Goal: Information Seeking & Learning: Get advice/opinions

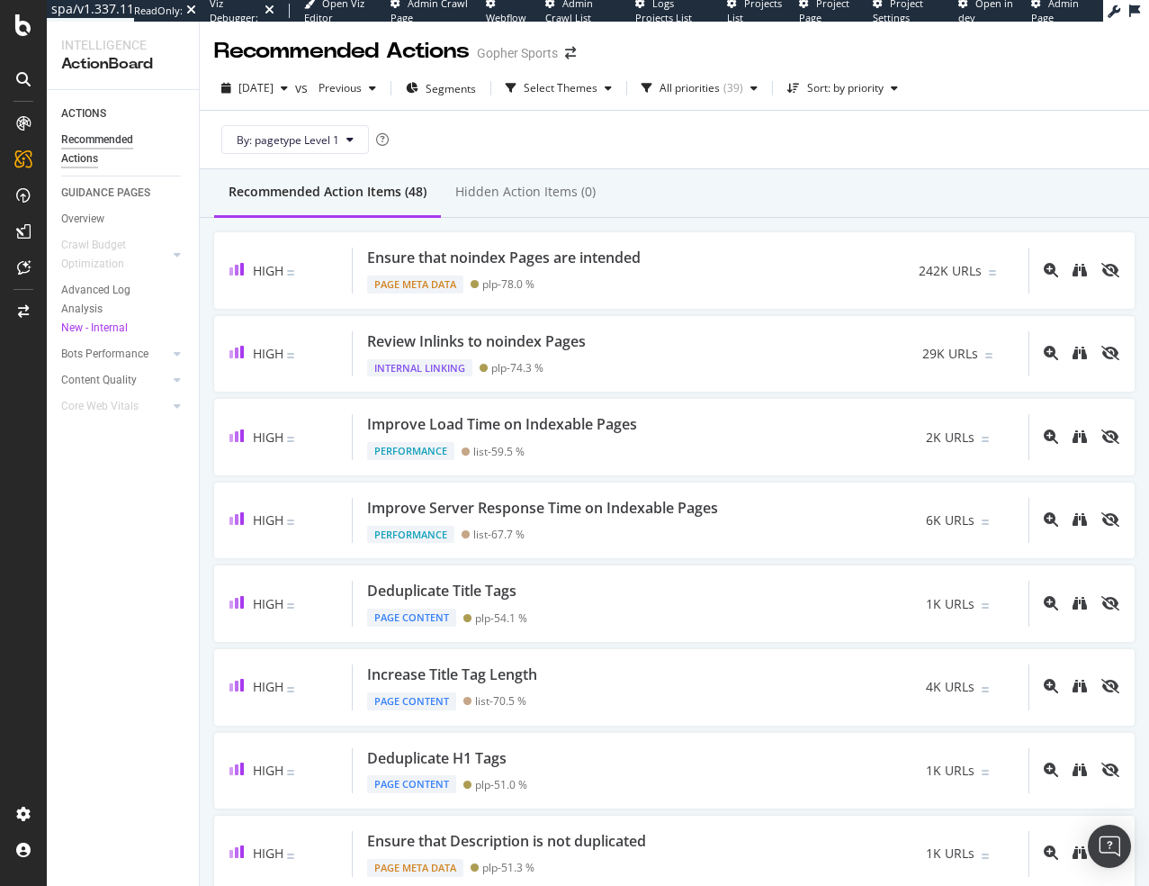
click at [708, 153] on div "By: pagetype Level 1" at bounding box center [674, 140] width 921 height 58
click at [794, 177] on div "Recommended Action Items (48) Hidden Action Items (0)" at bounding box center [675, 193] width 950 height 49
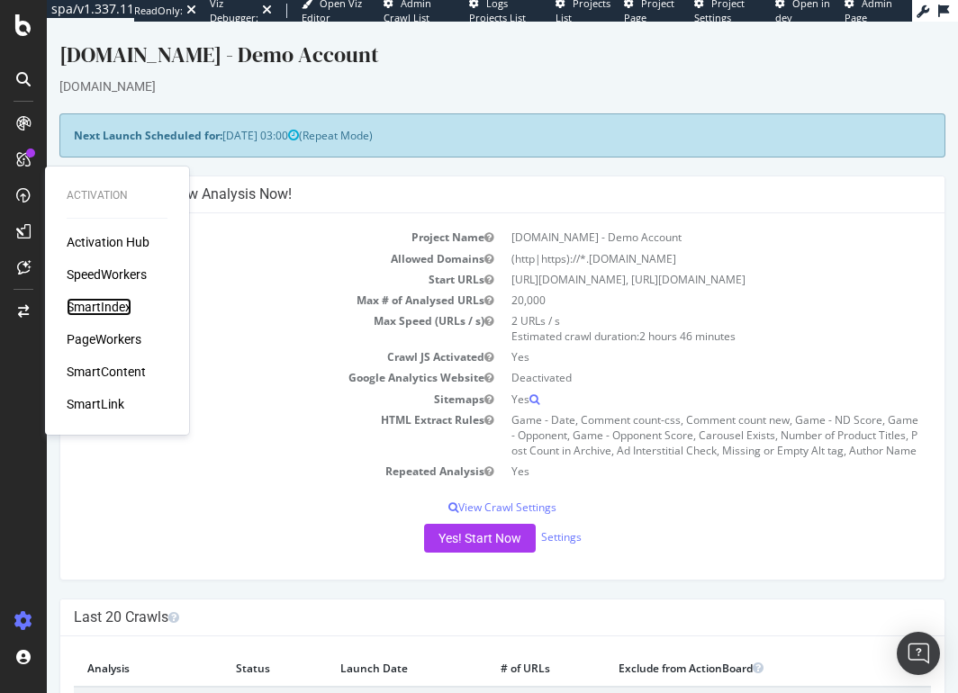
click at [91, 312] on div "SmartIndex" at bounding box center [99, 307] width 65 height 18
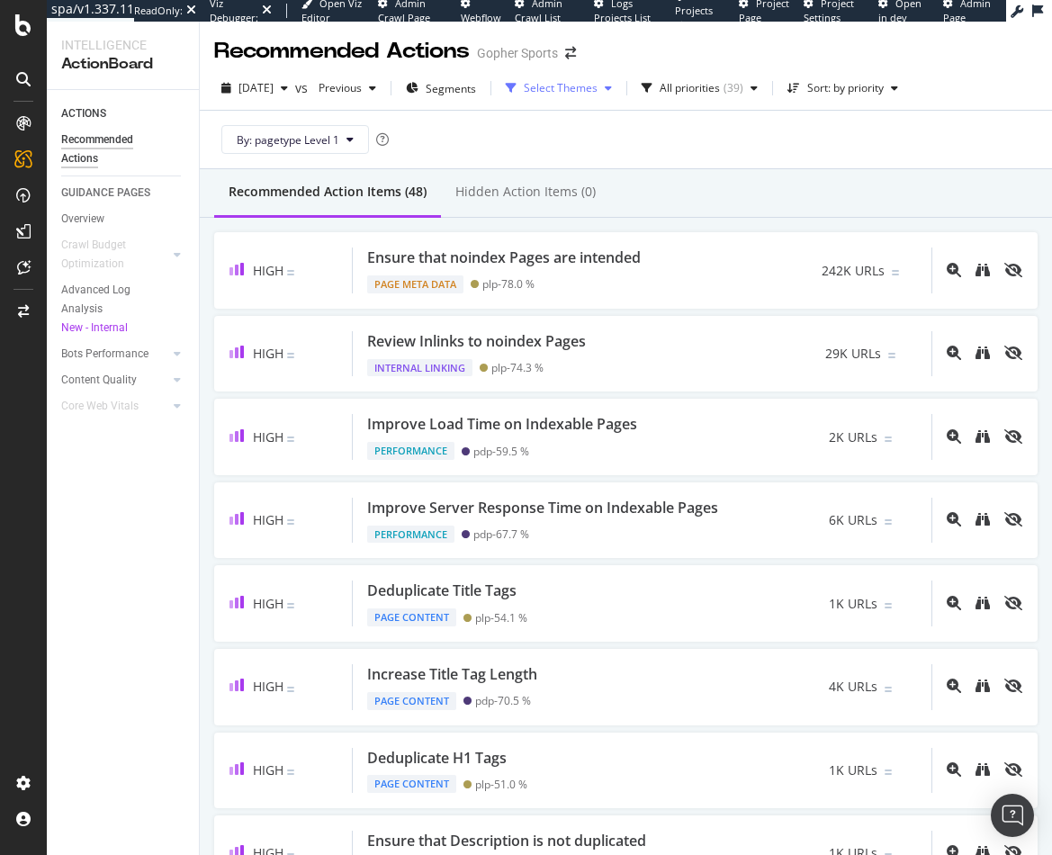
click at [581, 86] on div "Select Themes" at bounding box center [561, 88] width 74 height 11
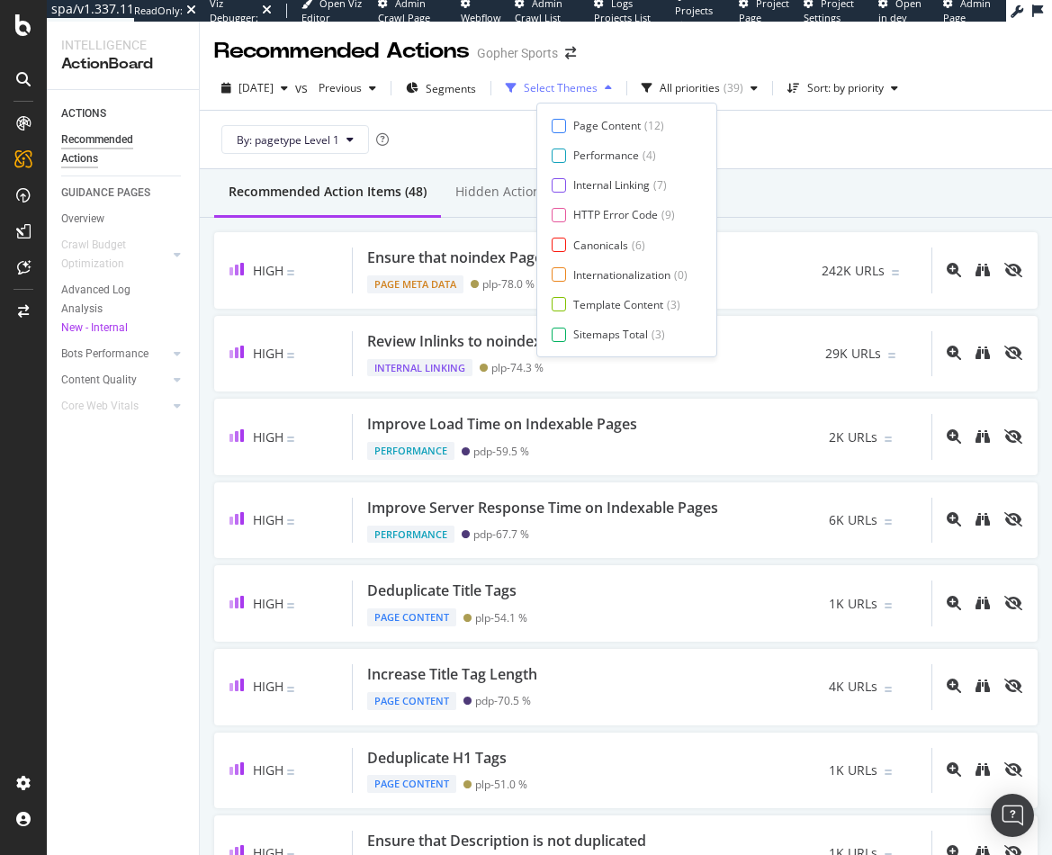
click at [598, 91] on div "Select Themes" at bounding box center [561, 88] width 74 height 11
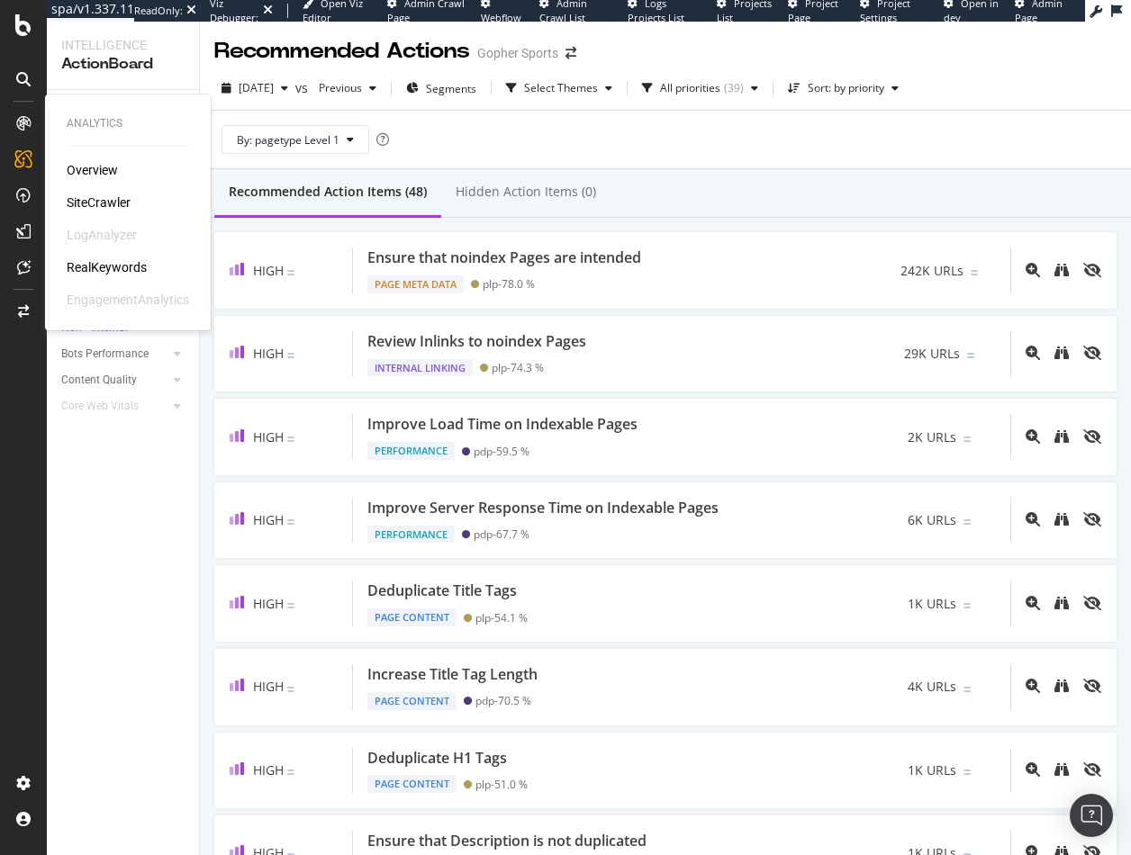
click at [100, 193] on div "Overview SiteCrawler LogAnalyzer RealKeywords EngagementAnalytics" at bounding box center [128, 235] width 122 height 148
click at [101, 203] on div "SiteCrawler" at bounding box center [99, 203] width 64 height 18
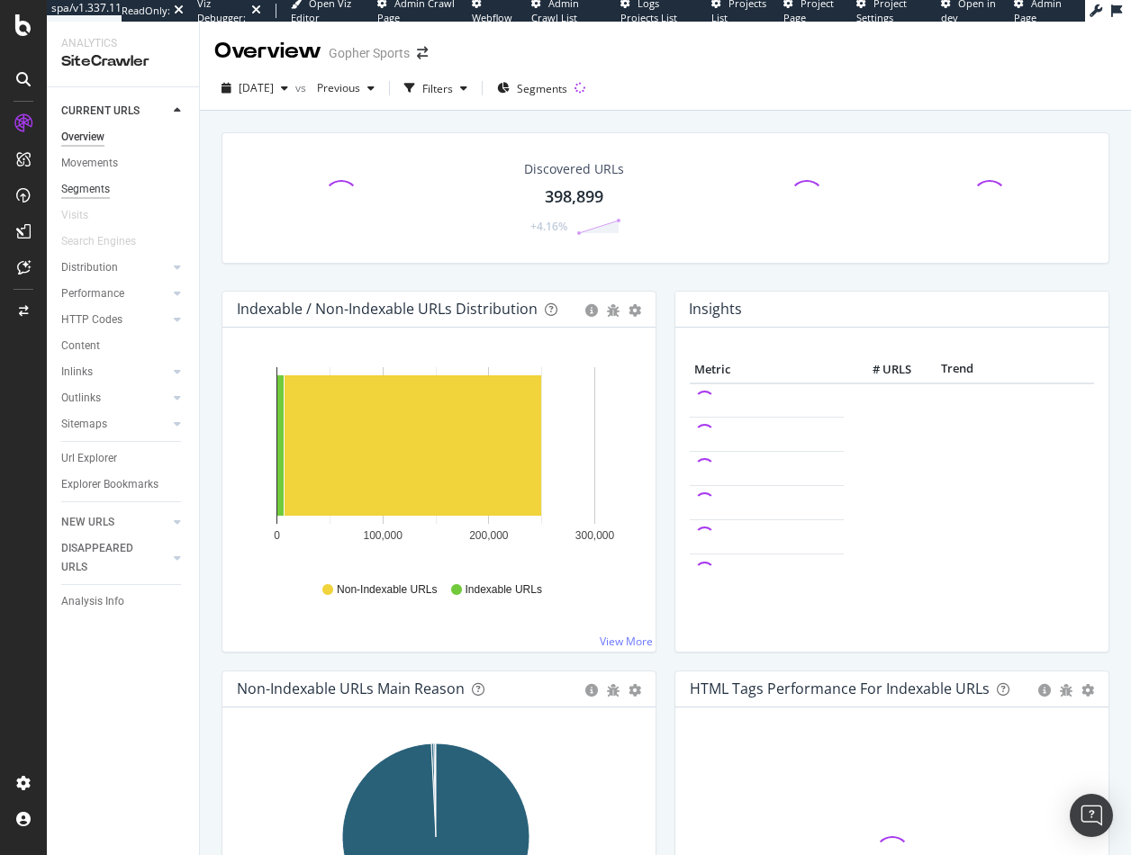
click at [96, 186] on div "Segments" at bounding box center [85, 189] width 49 height 19
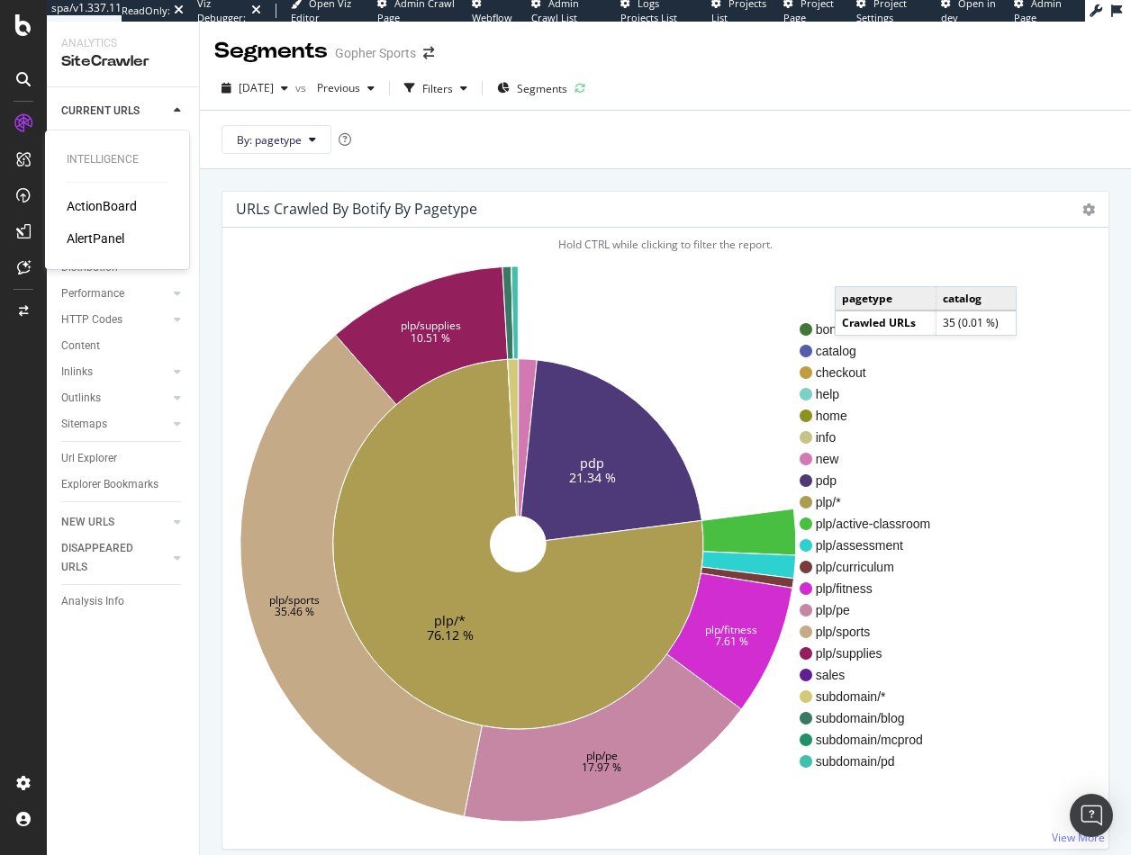
click at [70, 209] on div "ActionBoard" at bounding box center [102, 206] width 70 height 18
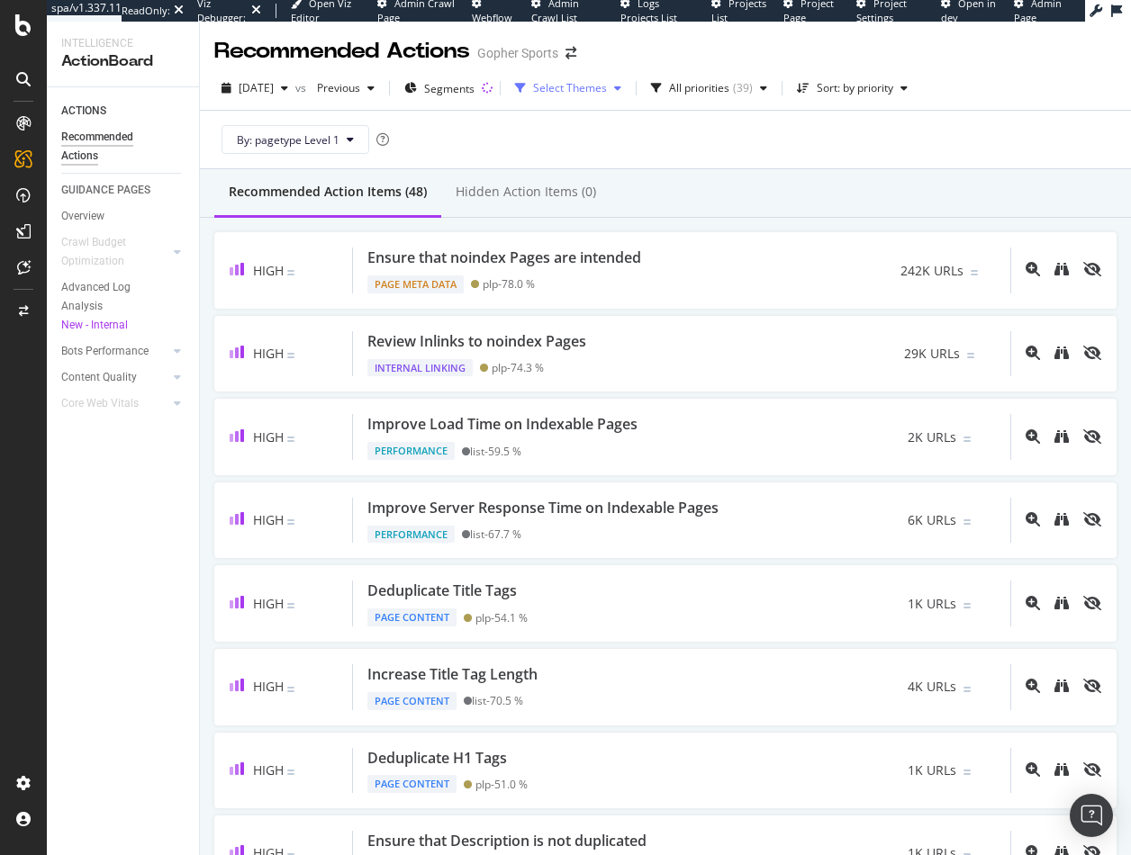
click at [607, 93] on div "Select Themes" at bounding box center [570, 88] width 74 height 11
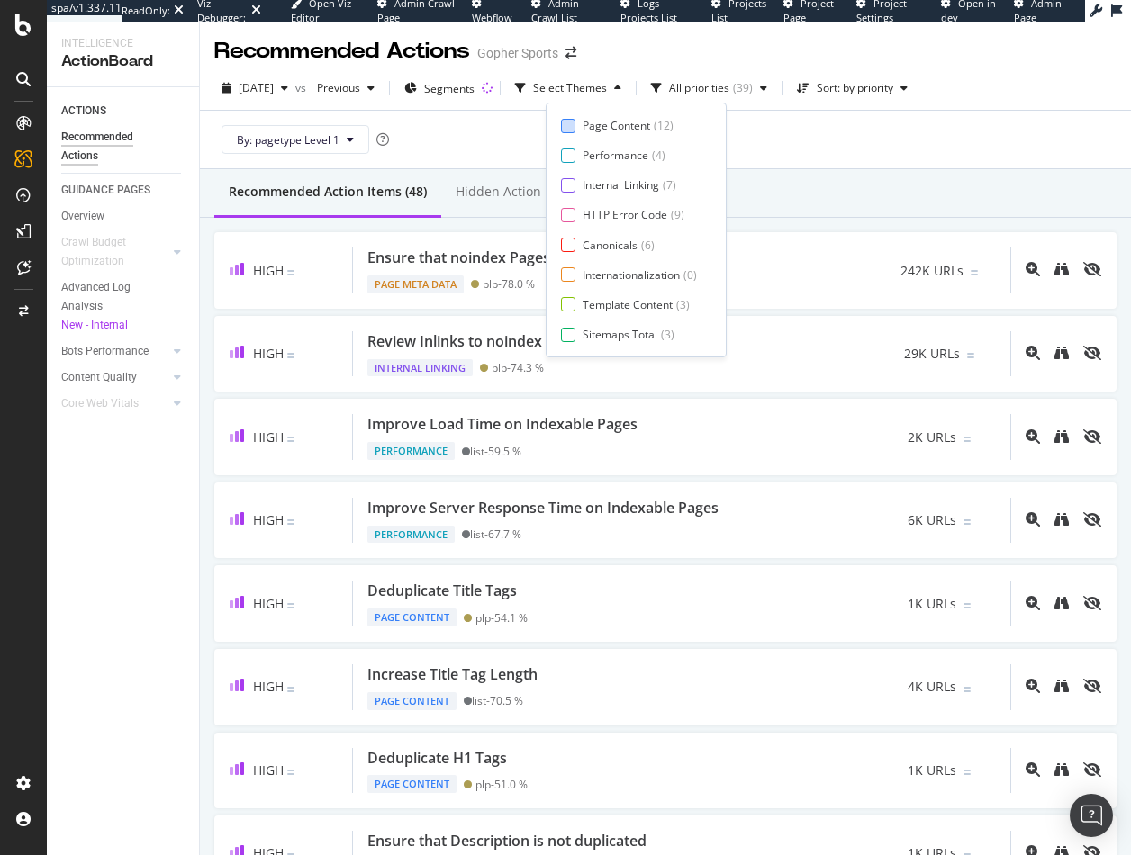
click at [606, 129] on div "Page Content" at bounding box center [616, 125] width 68 height 15
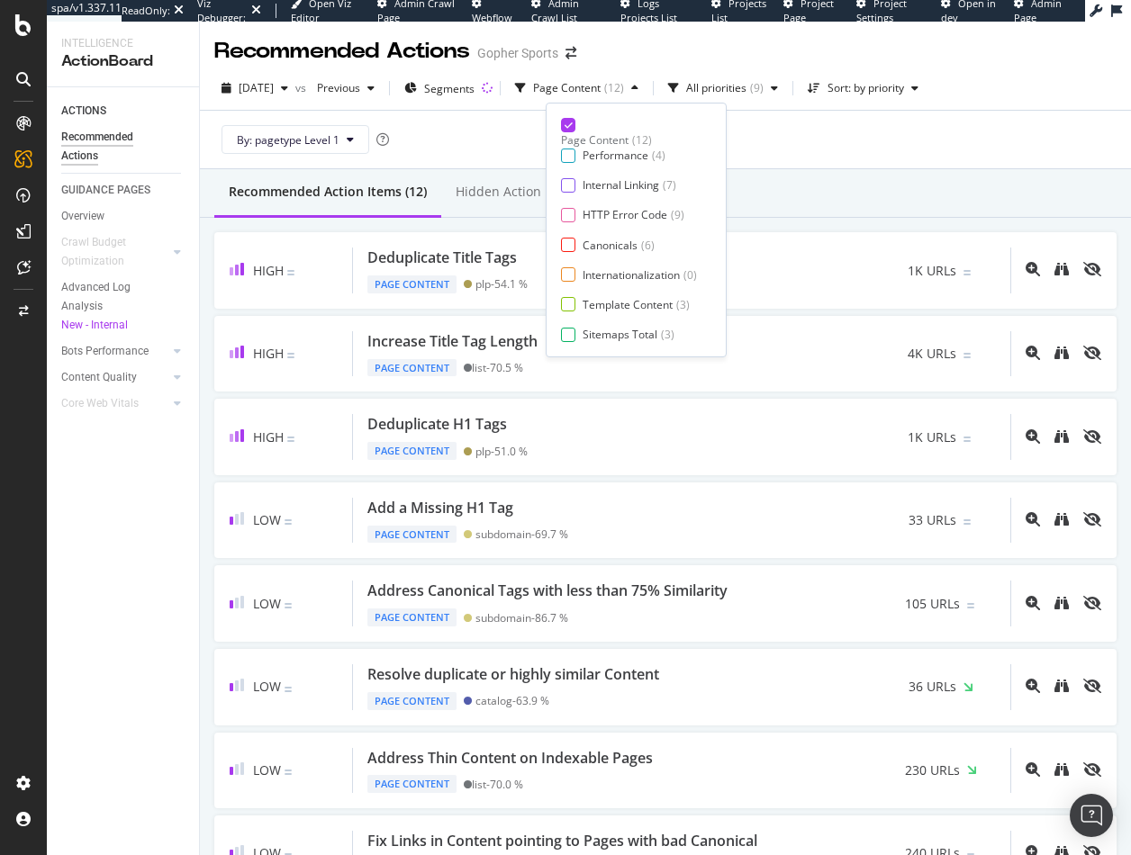
click at [792, 205] on div "Recommended Action Items (12) Hidden Action Items (0)" at bounding box center [665, 193] width 931 height 49
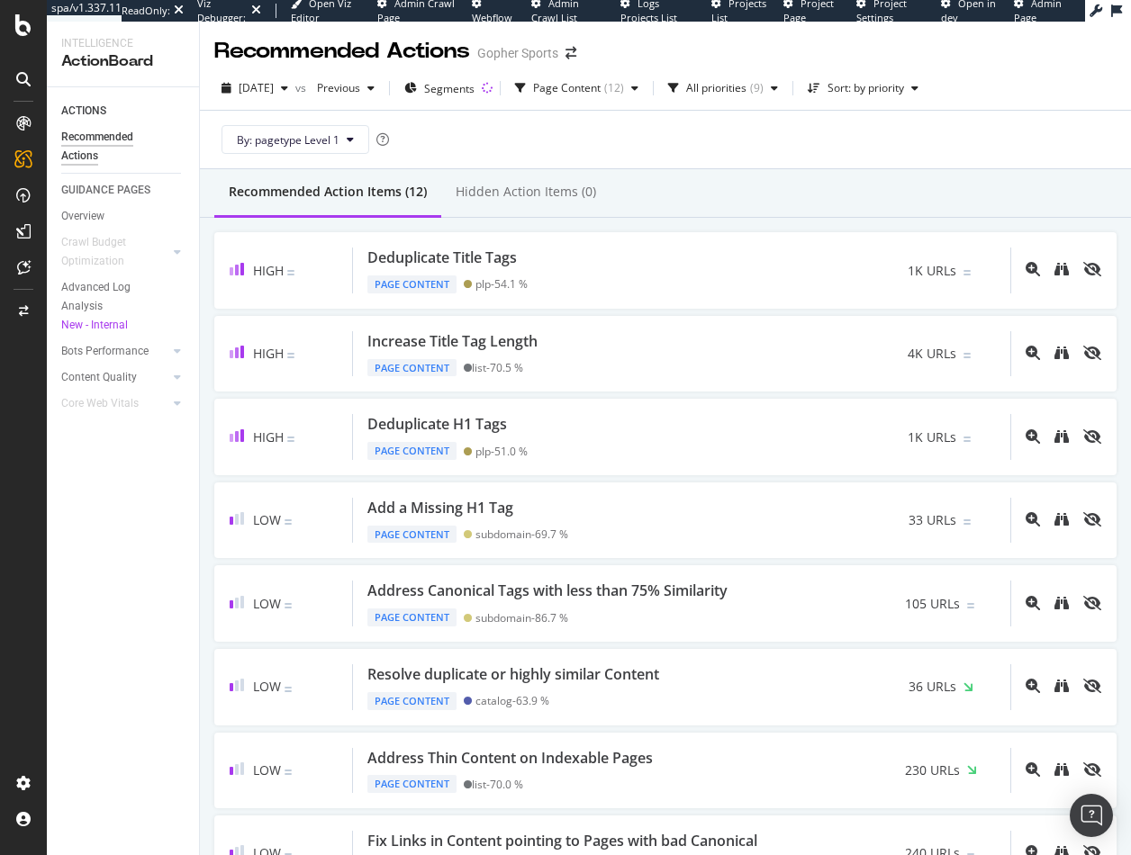
click at [947, 221] on div "High Deduplicate Title Tags Page Content plp - 54.1 % 1K URLs High Increase Tit…" at bounding box center [665, 729] width 931 height 1022
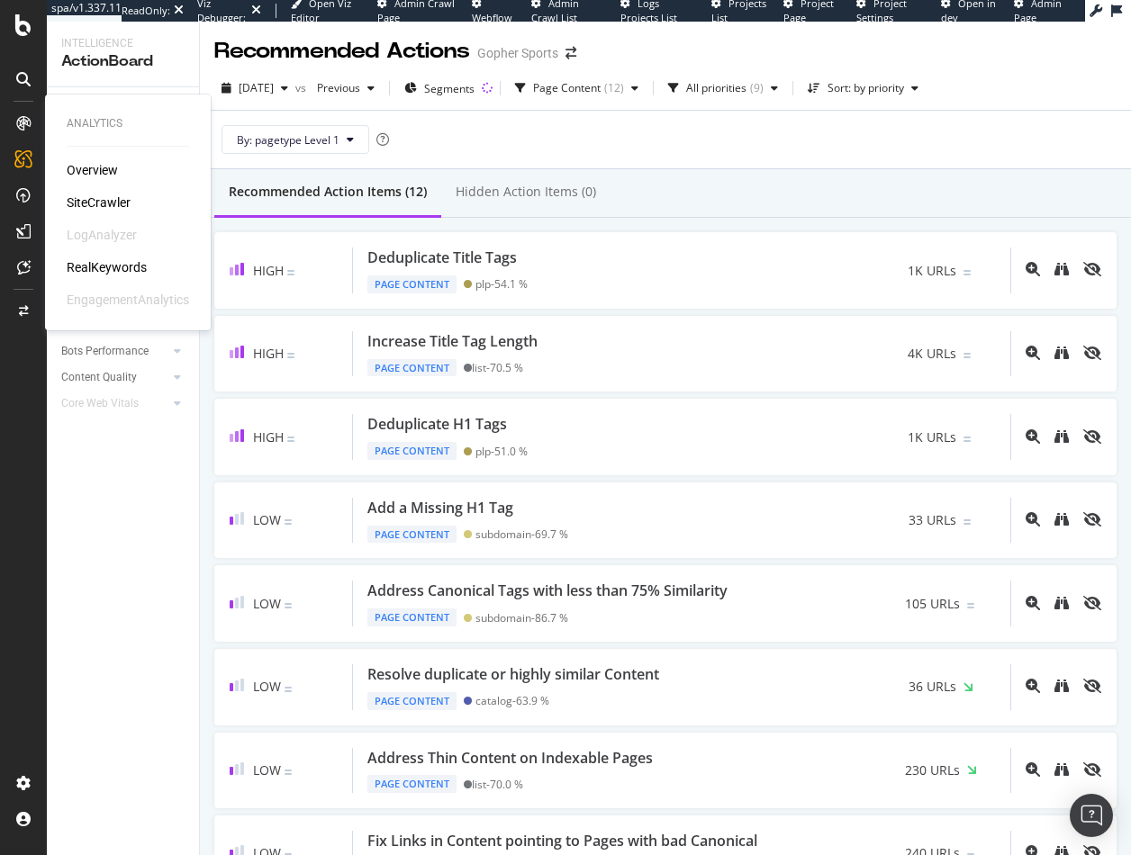
click at [76, 174] on div "Overview" at bounding box center [92, 170] width 51 height 18
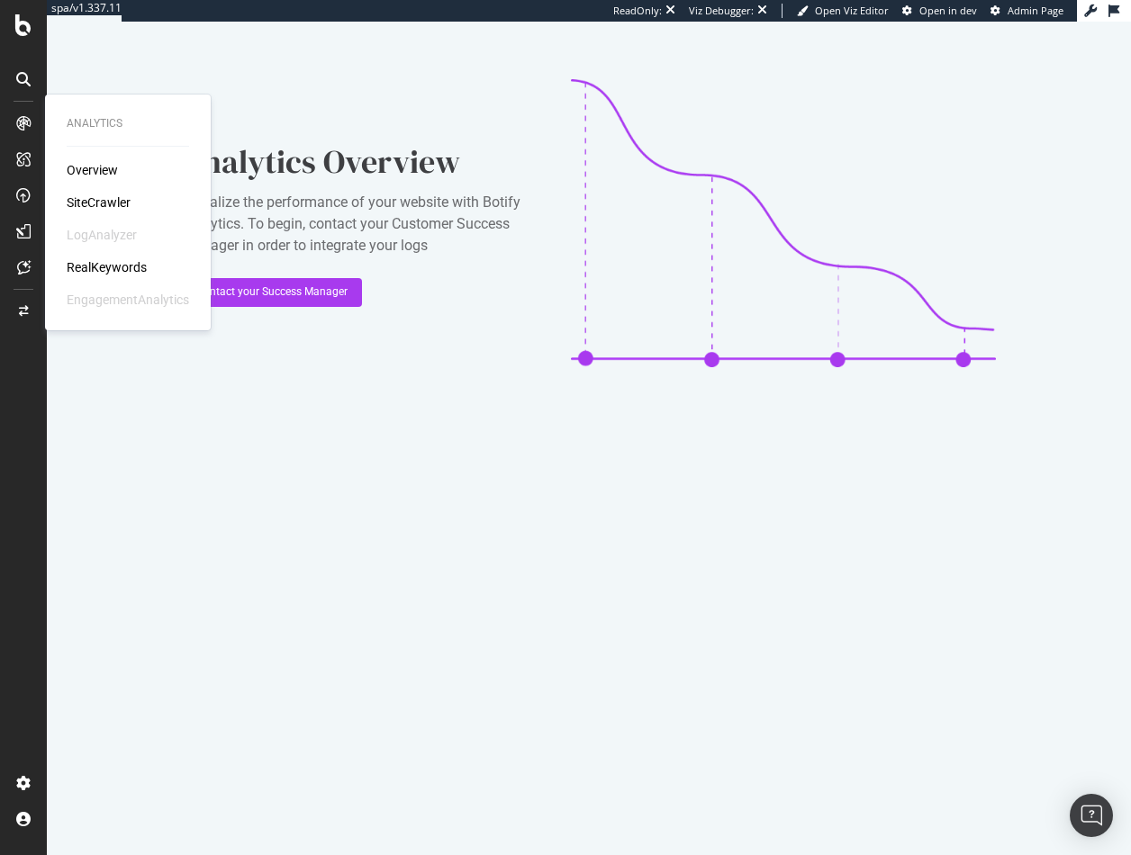
click at [83, 199] on div "SiteCrawler" at bounding box center [99, 203] width 64 height 18
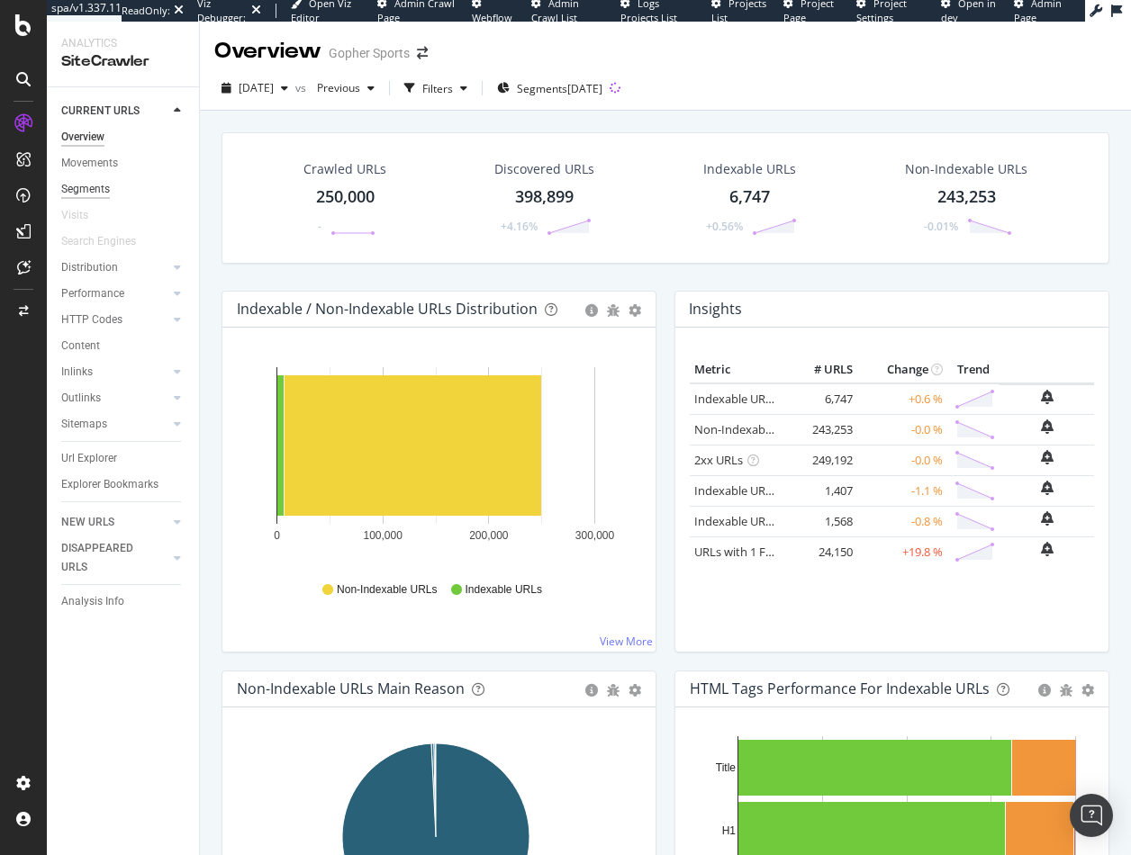
click at [81, 196] on div "Segments" at bounding box center [85, 189] width 49 height 19
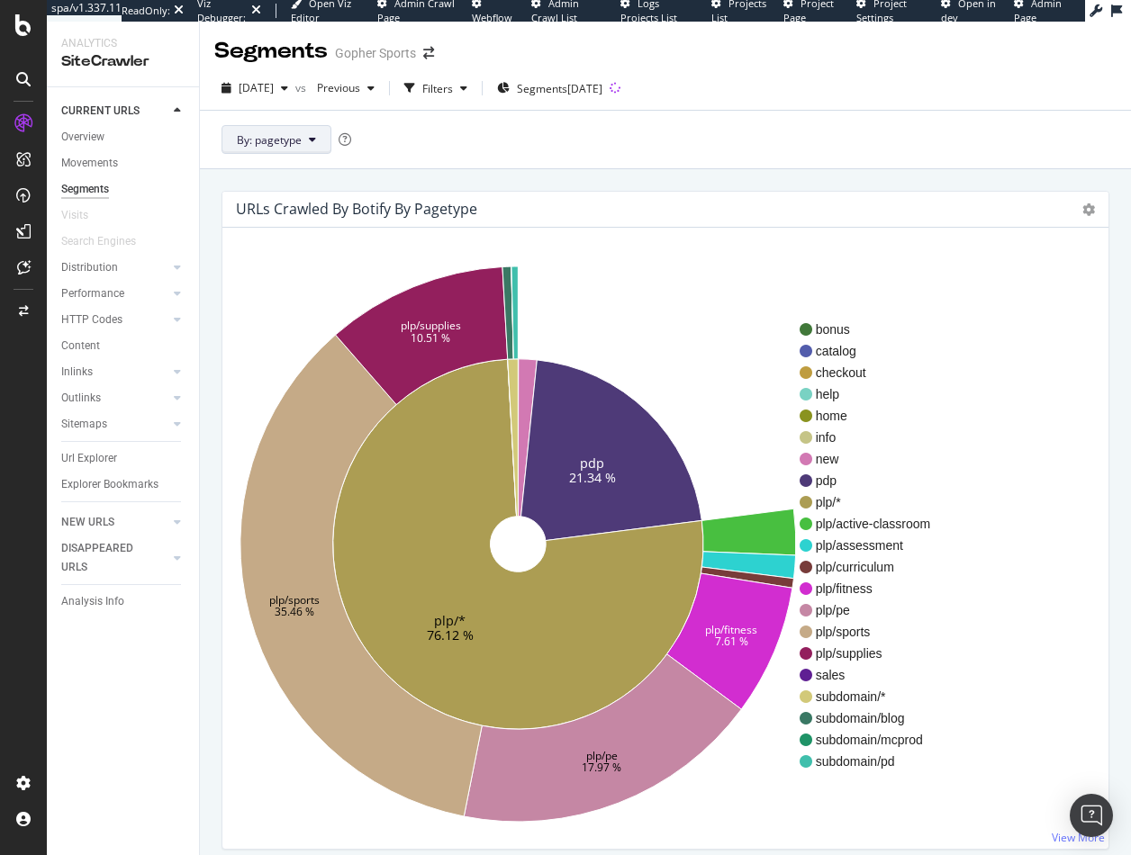
click at [300, 139] on span "By: pagetype" at bounding box center [269, 139] width 65 height 15
click at [213, 184] on div "URLs Crawled By Botify By pagetype Sunburst Treemap Table Expand Export as CSV …" at bounding box center [665, 586] width 931 height 834
click at [77, 134] on div "Overview" at bounding box center [82, 137] width 43 height 19
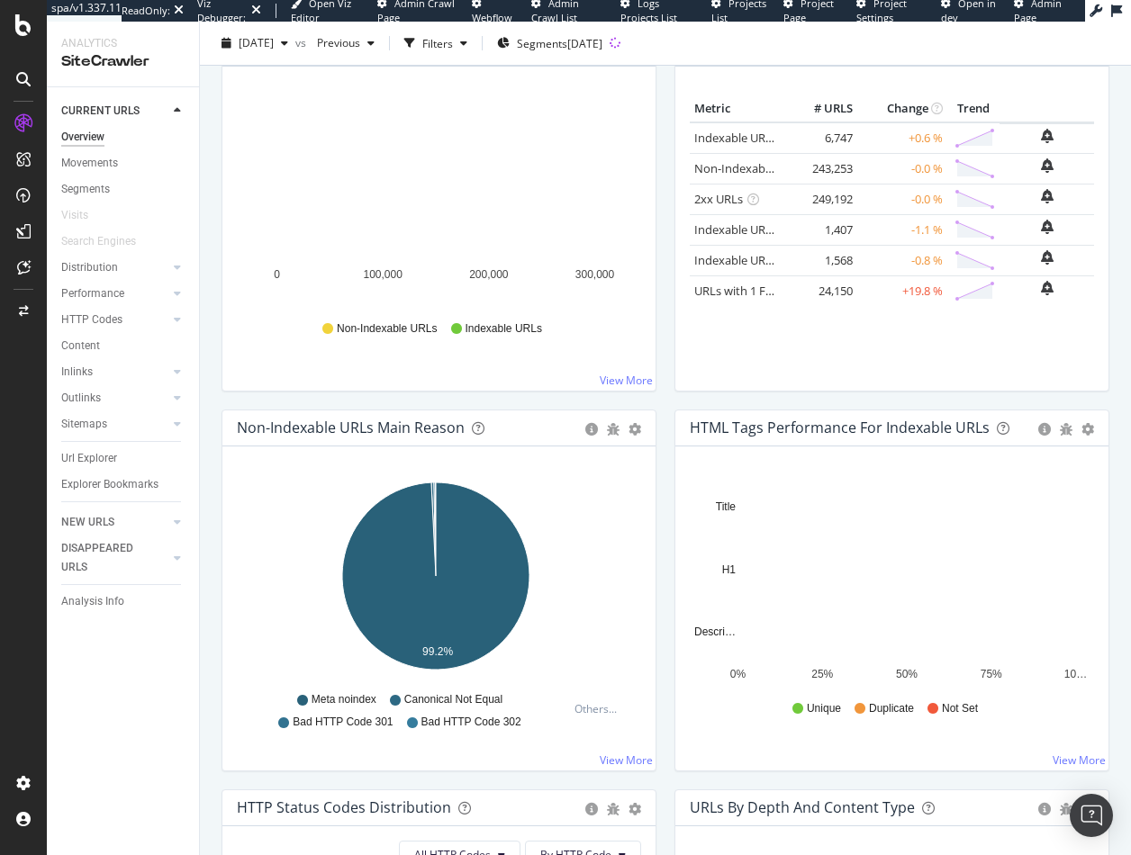
scroll to position [270, 0]
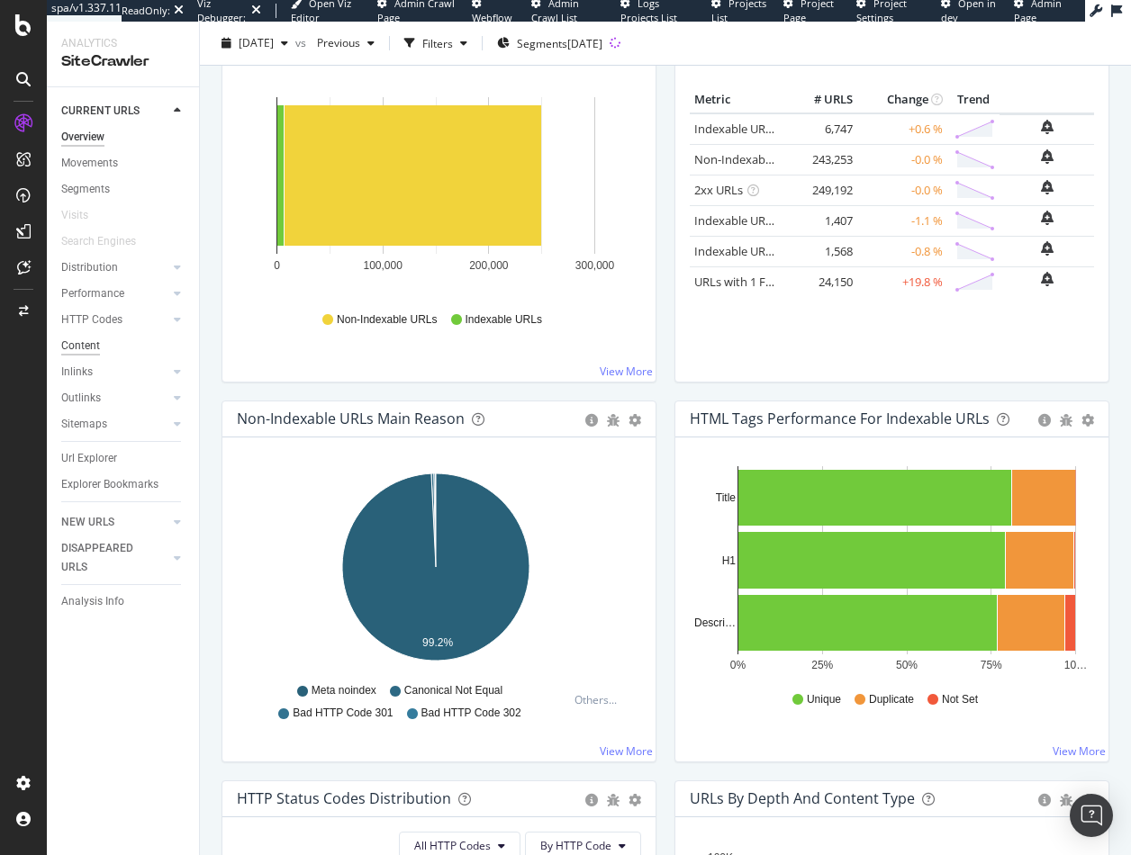
click at [73, 341] on div "Content" at bounding box center [80, 346] width 39 height 19
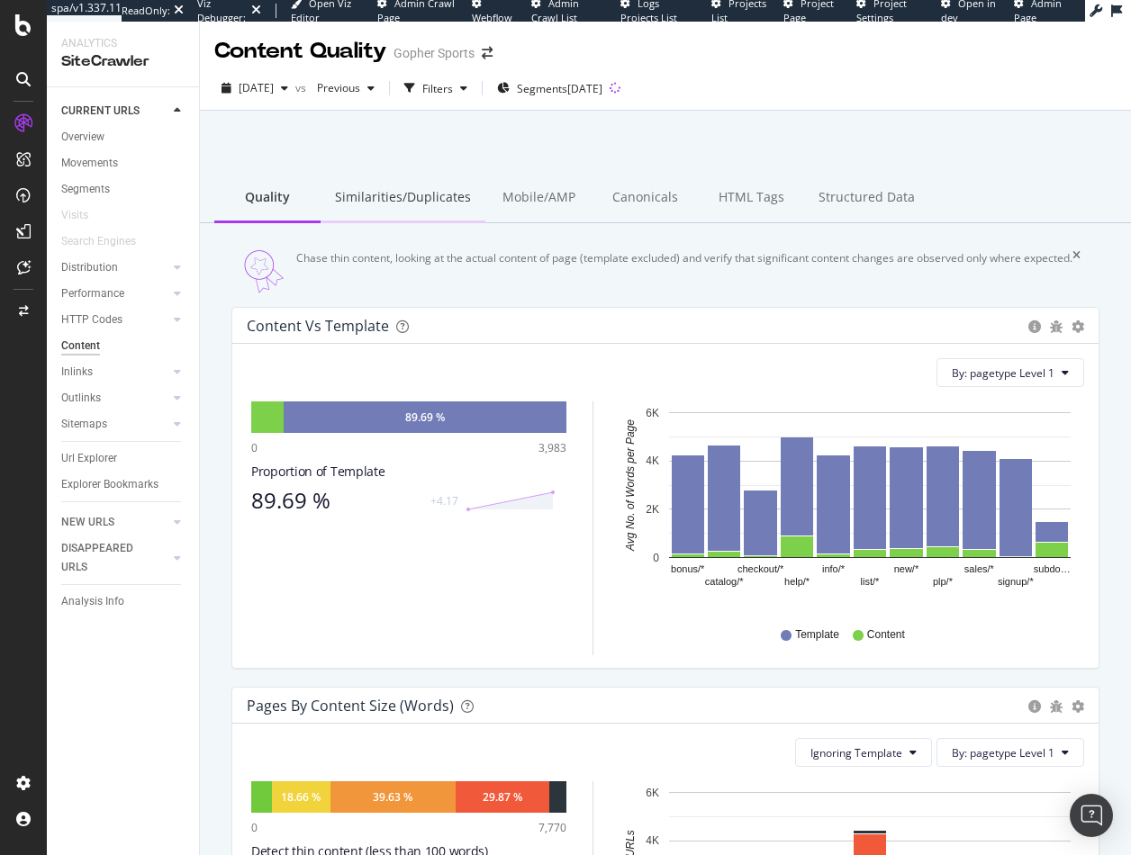
click at [422, 201] on div "Similarities/Duplicates" at bounding box center [402, 199] width 165 height 50
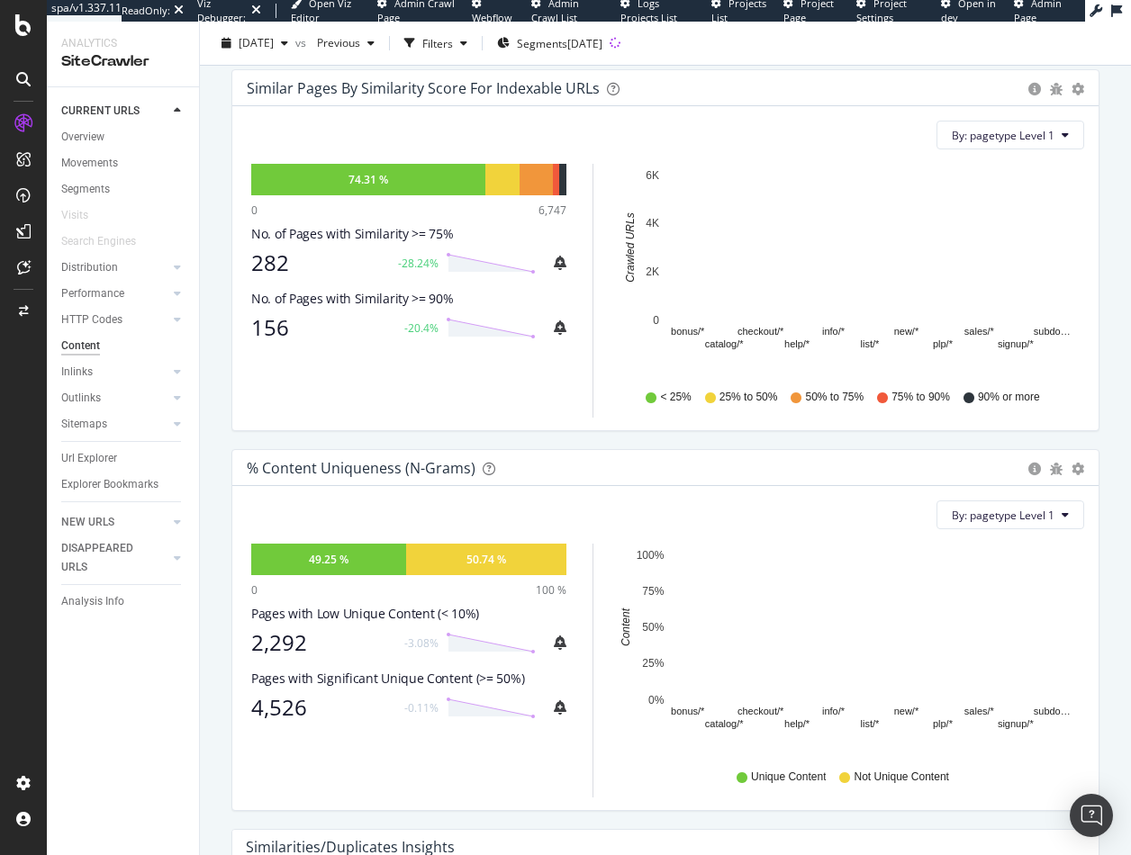
scroll to position [270, 0]
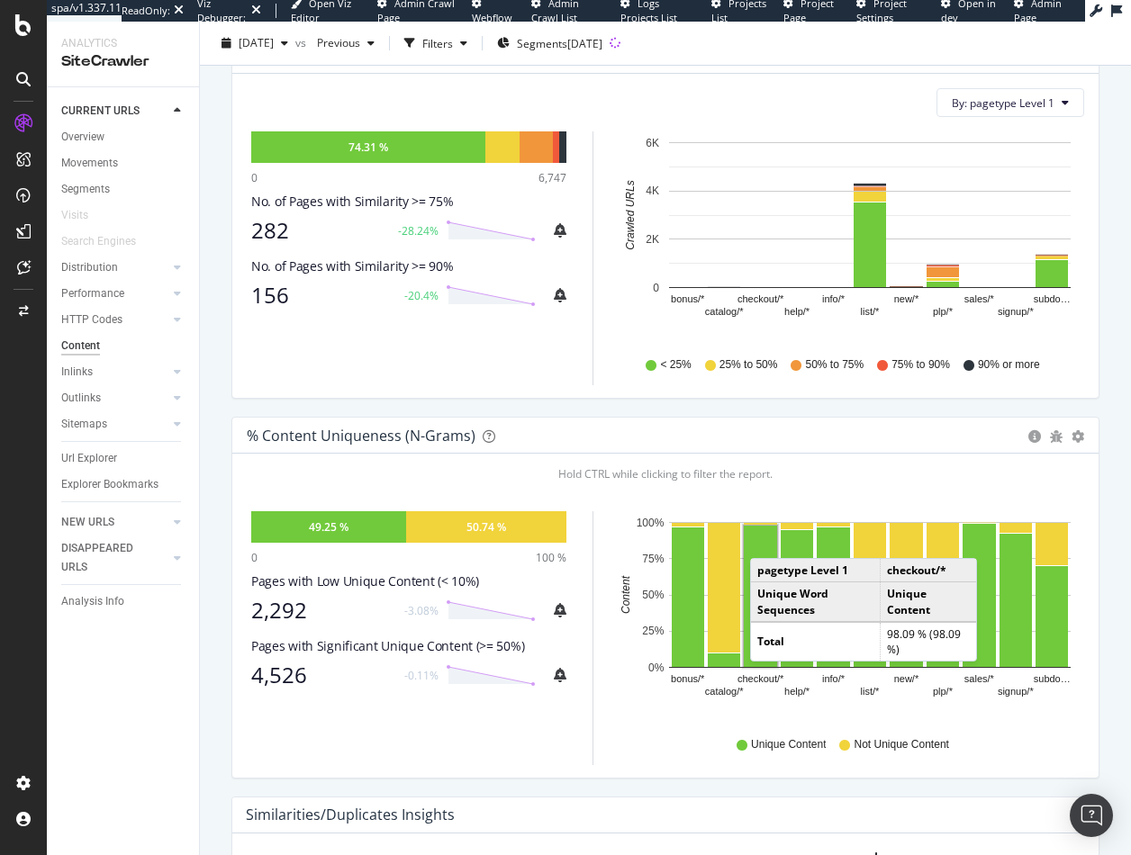
click at [939, 399] on div "Similar Pages by Similarity Score For Indexable URLs Pie Chart (by Percentage) …" at bounding box center [665, 218] width 868 height 362
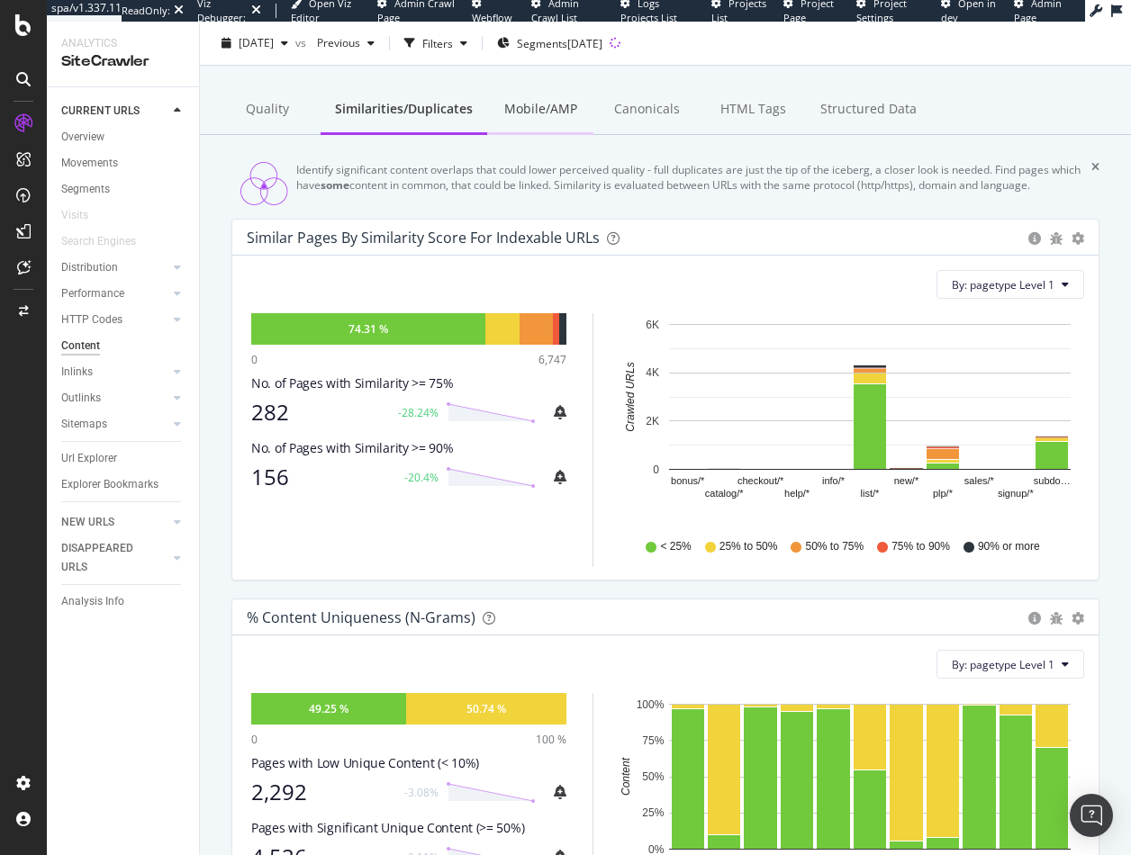
scroll to position [0, 0]
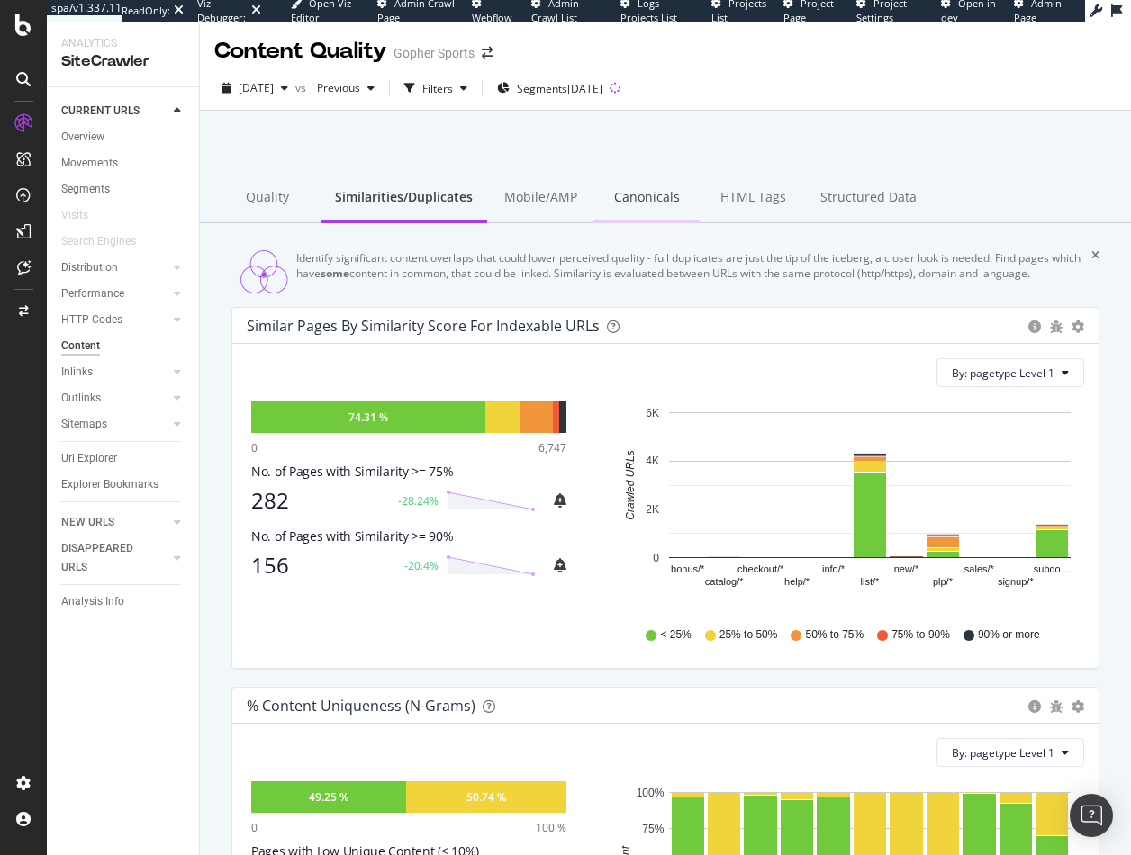
click at [631, 198] on div "Canonicals" at bounding box center [646, 199] width 106 height 50
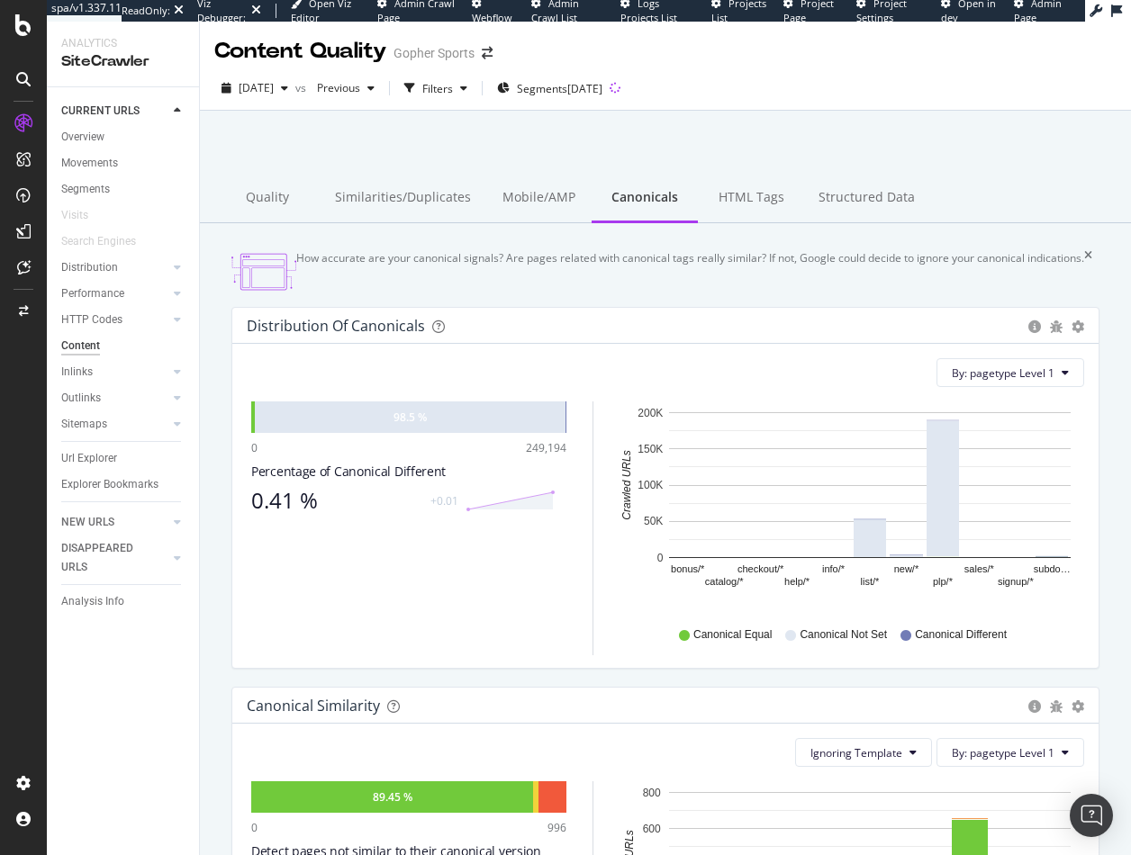
click at [81, 138] on div "Overview" at bounding box center [82, 137] width 43 height 19
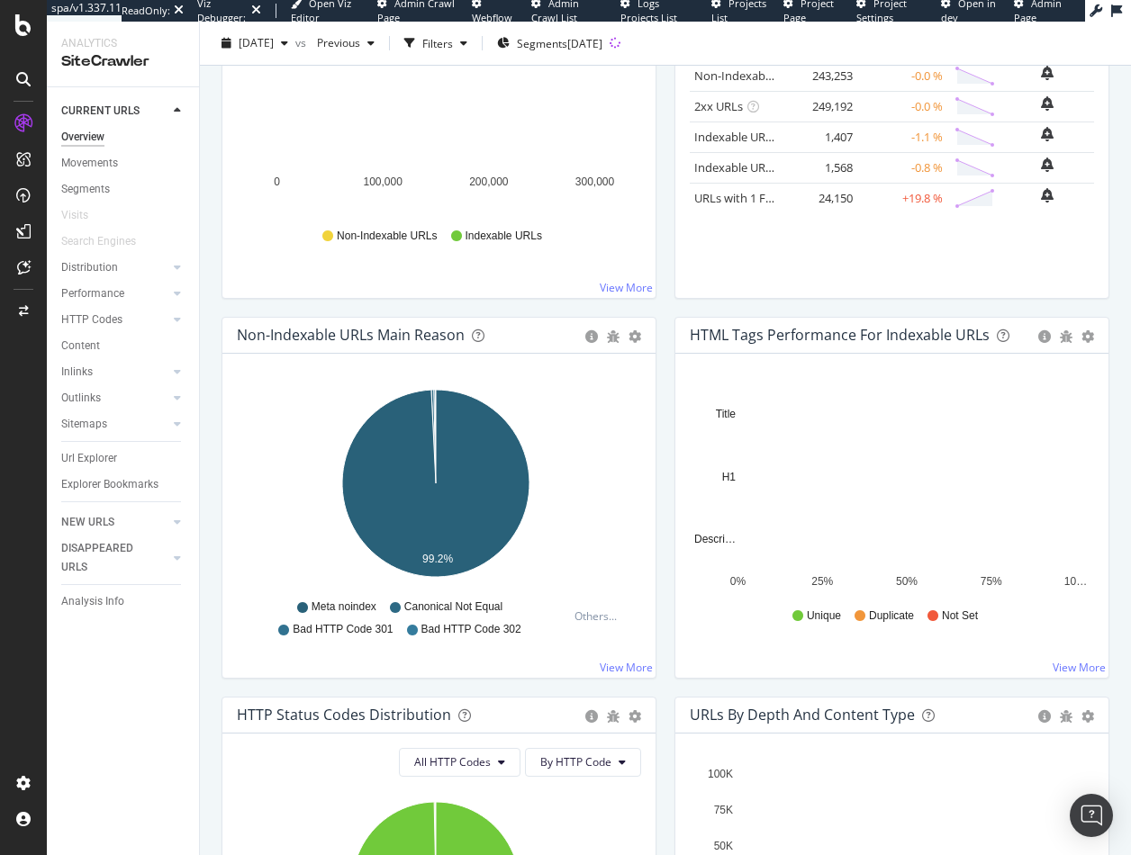
scroll to position [360, 0]
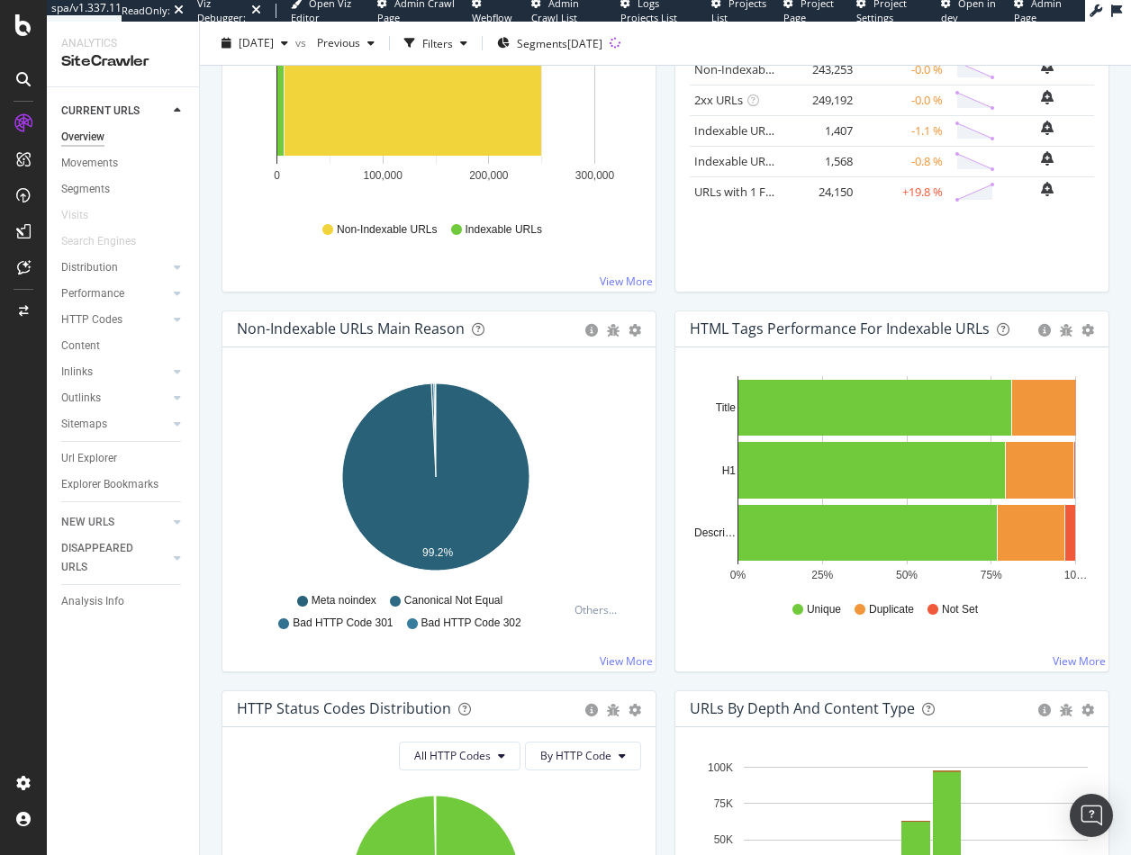
click at [390, 600] on icon at bounding box center [395, 601] width 11 height 11
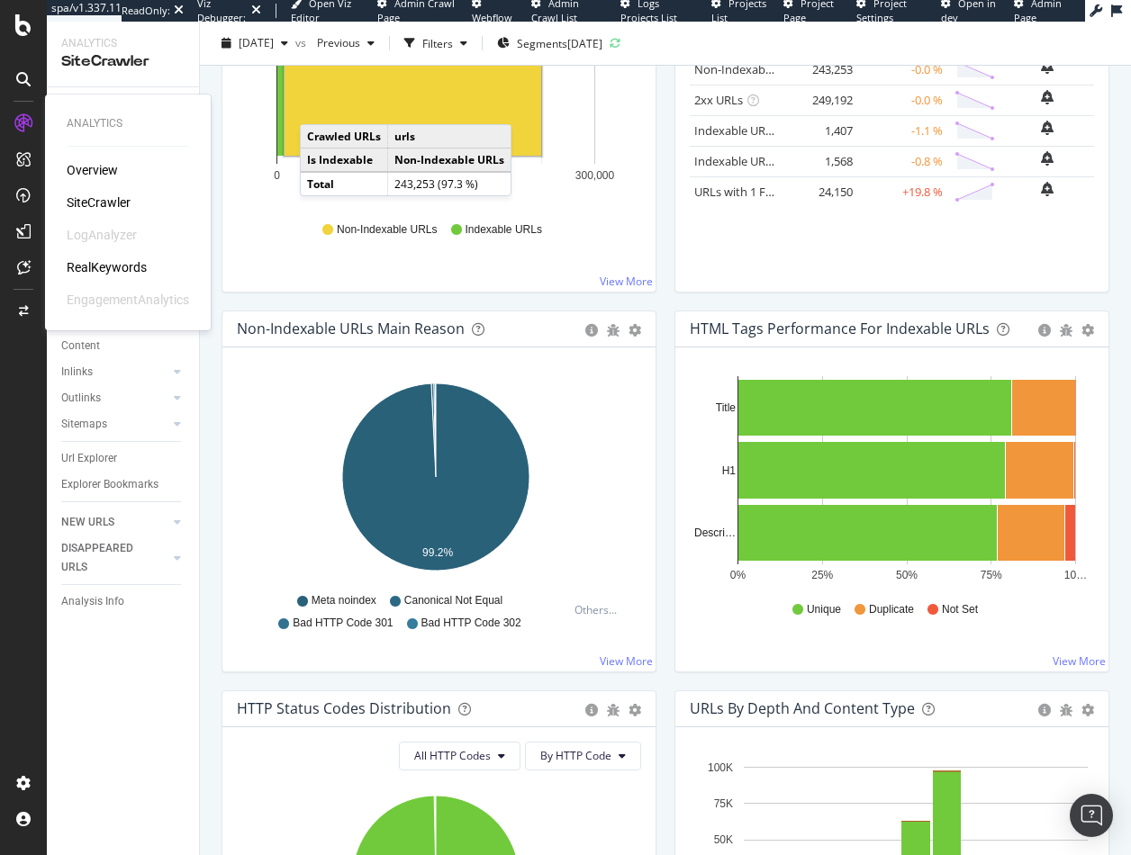
click at [79, 266] on div "RealKeywords" at bounding box center [107, 267] width 80 height 18
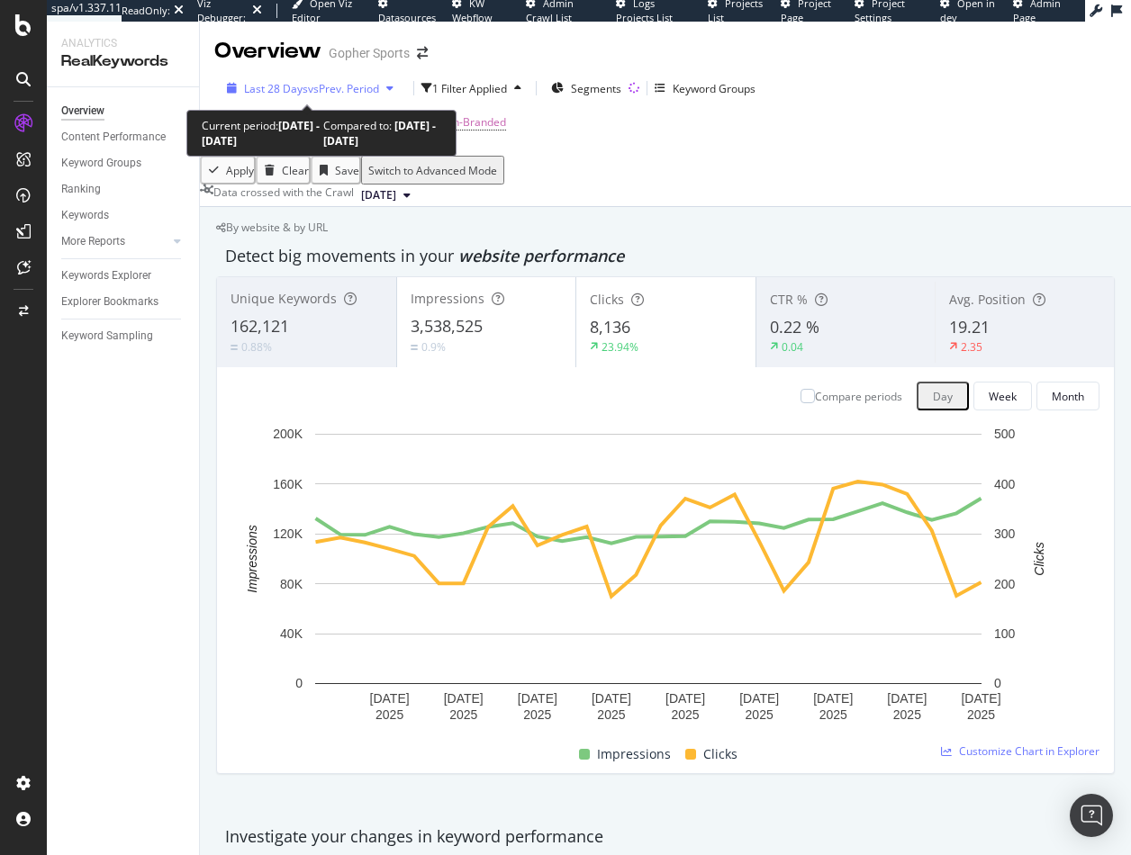
click at [272, 86] on span "Last 28 Days" at bounding box center [276, 88] width 64 height 15
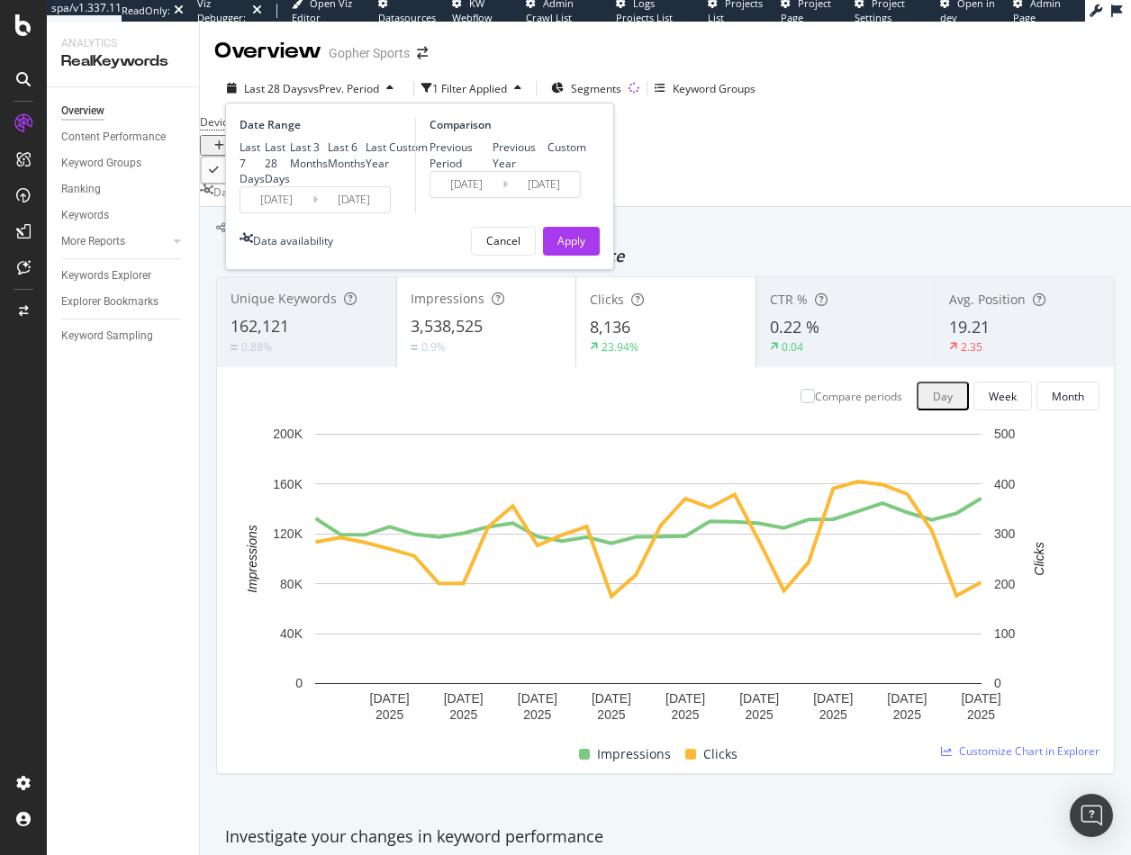
click at [492, 170] on div "Previous Year" at bounding box center [520, 155] width 56 height 31
type input "2024/08/05"
type input "2024/09/01"
click at [310, 170] on div "Last 3 Months" at bounding box center [309, 155] width 38 height 31
type input "2025/06/01"
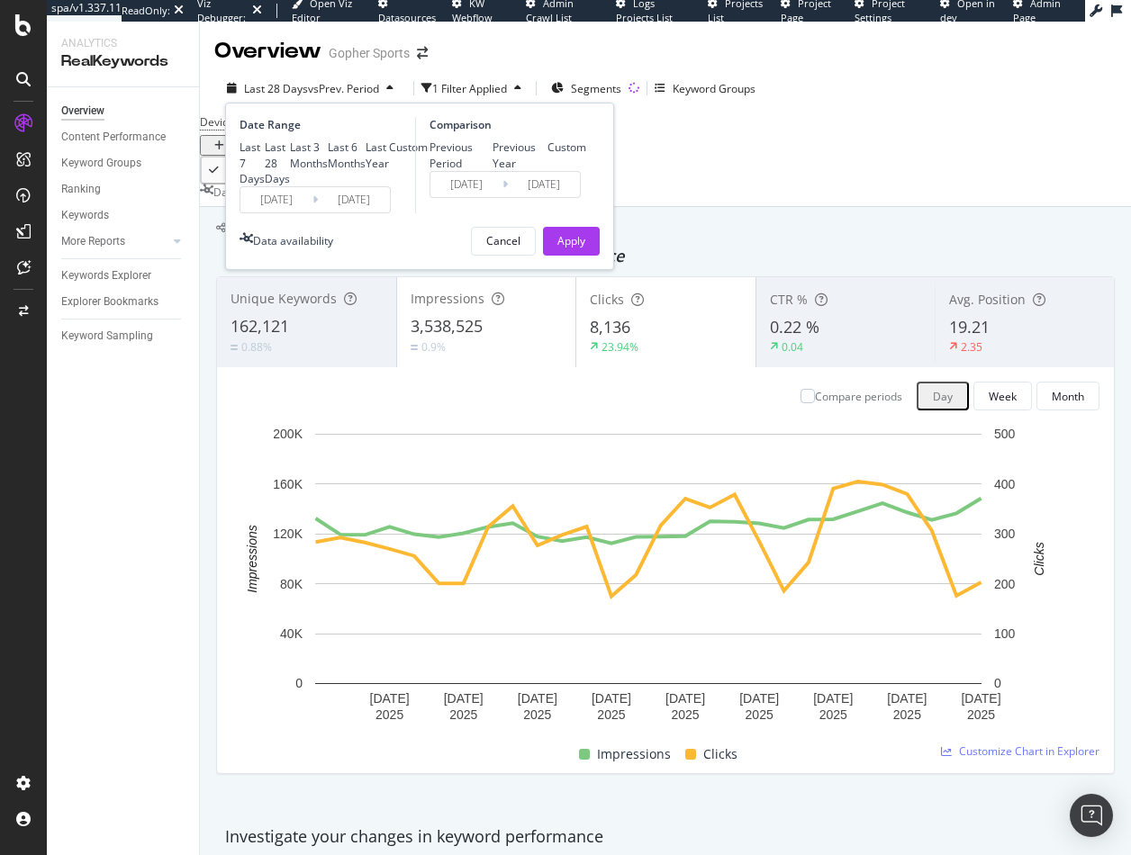
type input "2024/06/02"
drag, startPoint x: 576, startPoint y: 332, endPoint x: 233, endPoint y: 266, distance: 349.4
click at [576, 248] on div "Apply" at bounding box center [571, 240] width 28 height 15
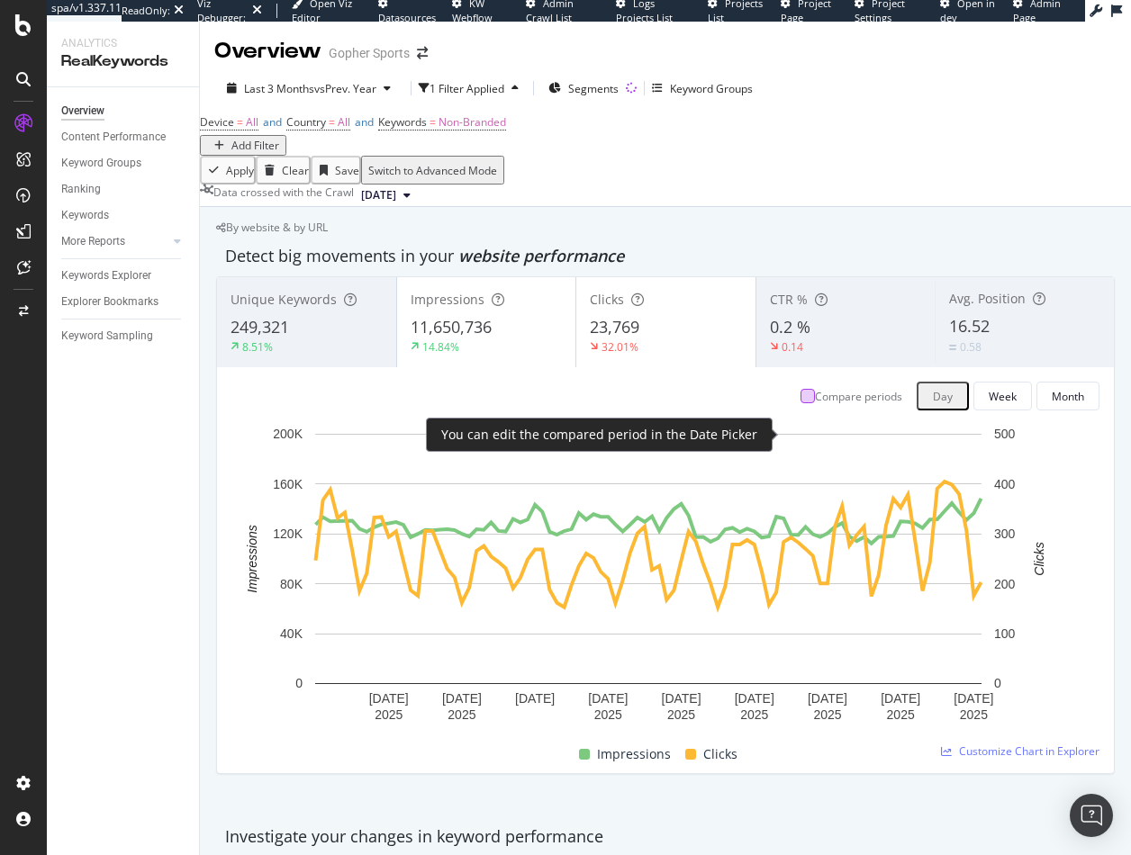
click at [800, 403] on div at bounding box center [807, 396] width 14 height 14
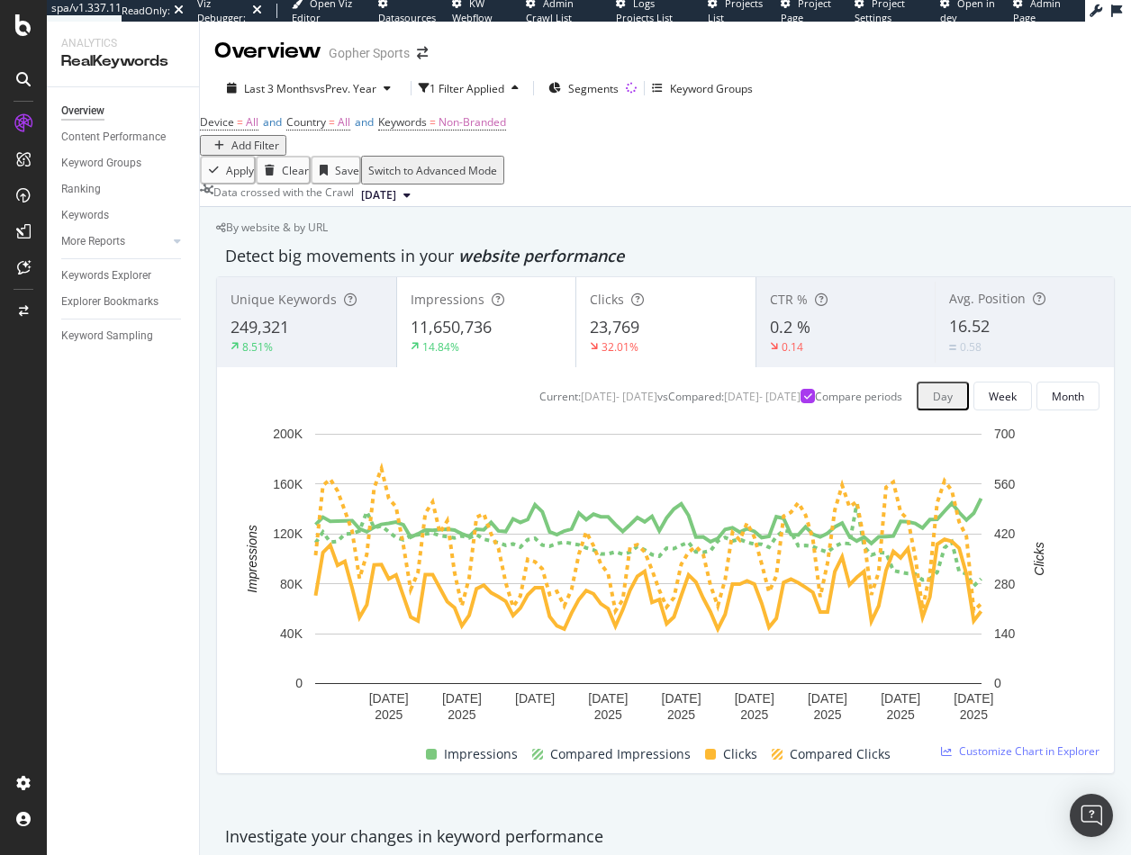
drag, startPoint x: 1099, startPoint y: 332, endPoint x: 1089, endPoint y: 341, distance: 13.4
click at [1051, 332] on div "Unique Keywords 249,321 8.51% Impressions 11,650,736 14.84% Clicks 23,769 32.01…" at bounding box center [665, 546] width 898 height 540
click at [1051, 620] on div "Unique Keywords 249,321 8.51% Impressions 11,650,736 14.84% Clicks 23,769 32.01…" at bounding box center [665, 546] width 898 height 540
click at [83, 218] on div "Keywords" at bounding box center [85, 215] width 48 height 19
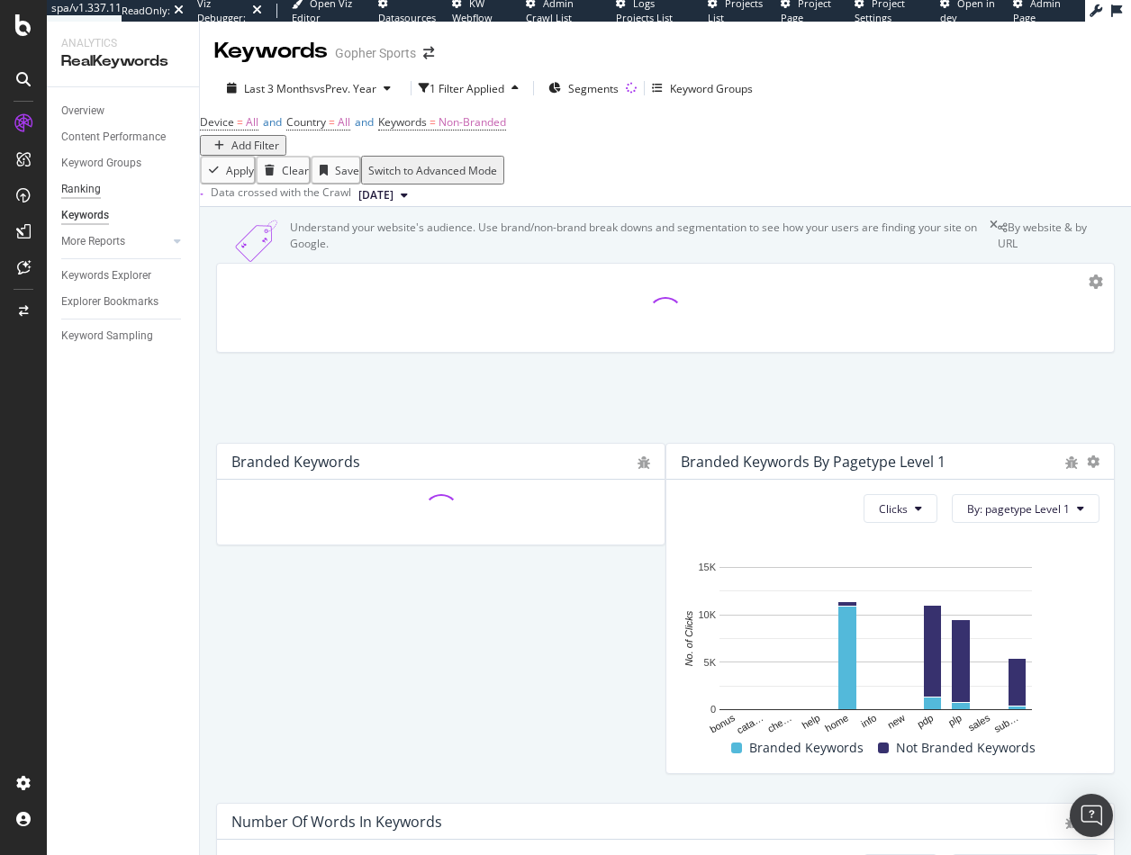
click at [82, 194] on div "Ranking" at bounding box center [81, 189] width 40 height 19
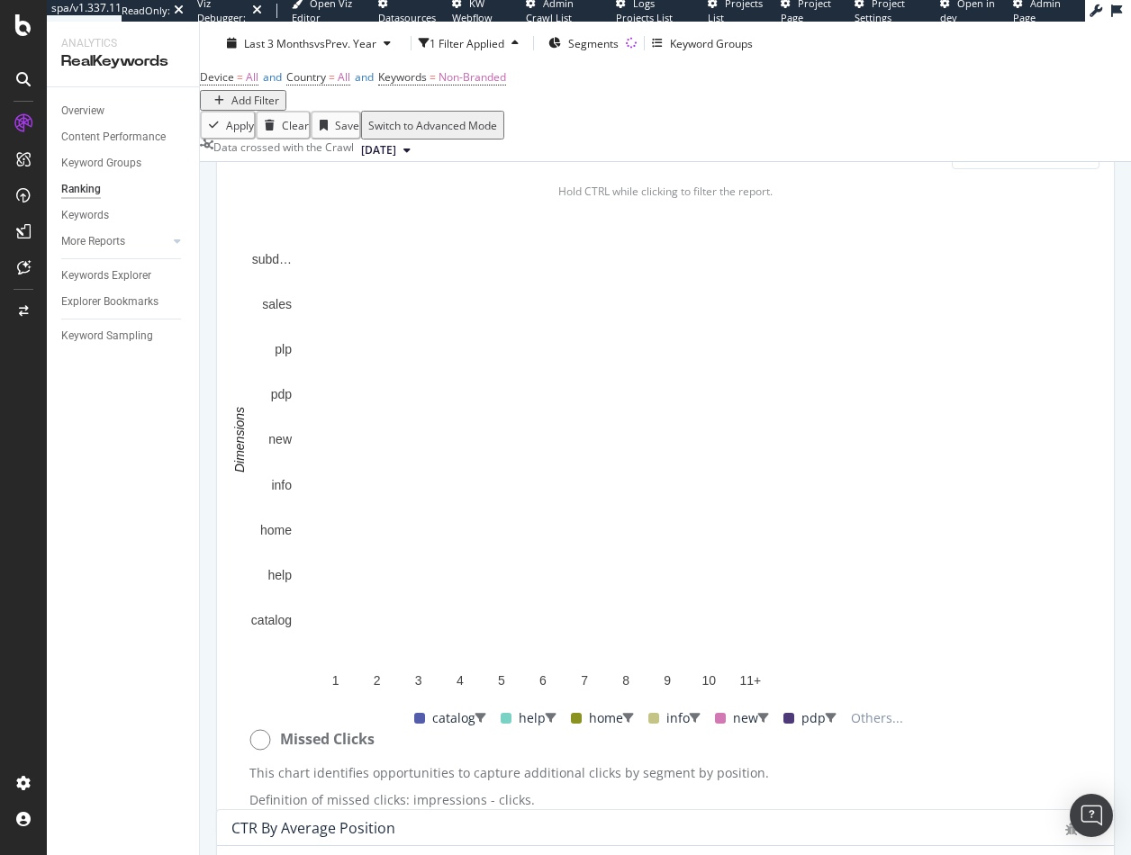
scroll to position [1260, 0]
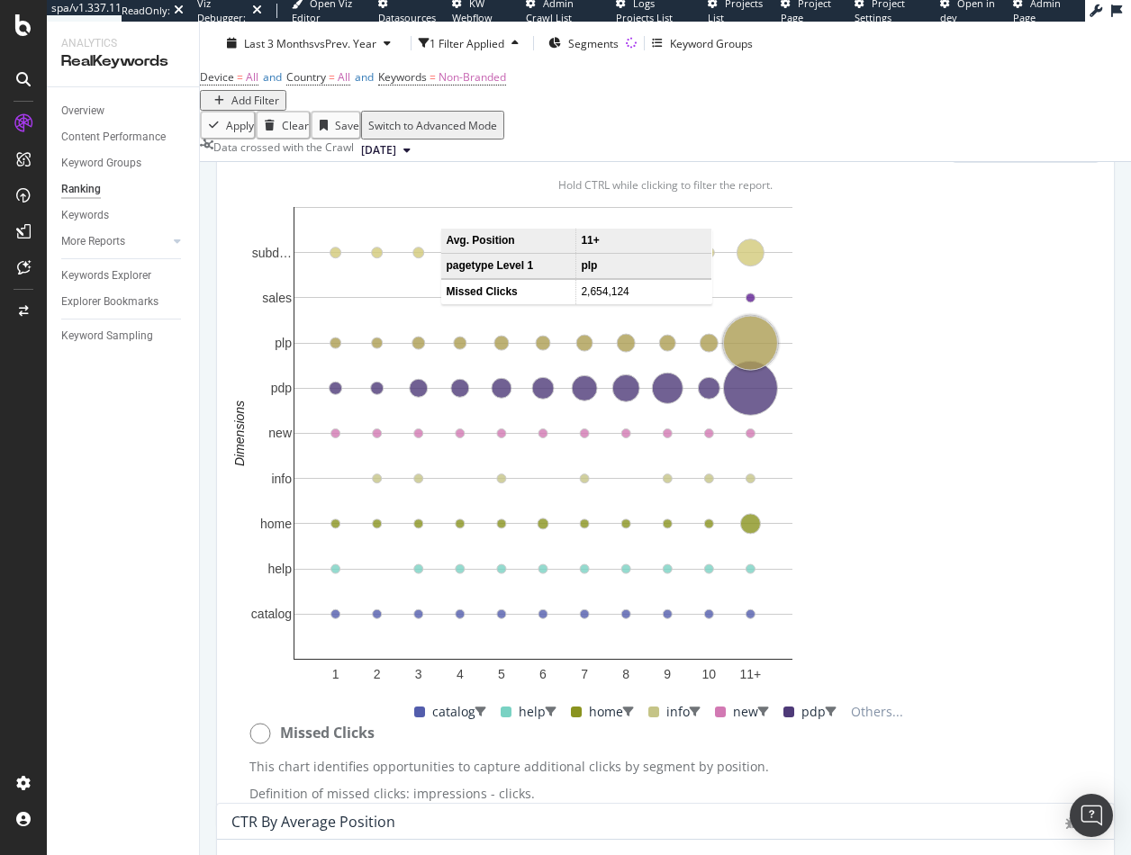
click at [755, 370] on circle "A chart." at bounding box center [750, 343] width 54 height 54
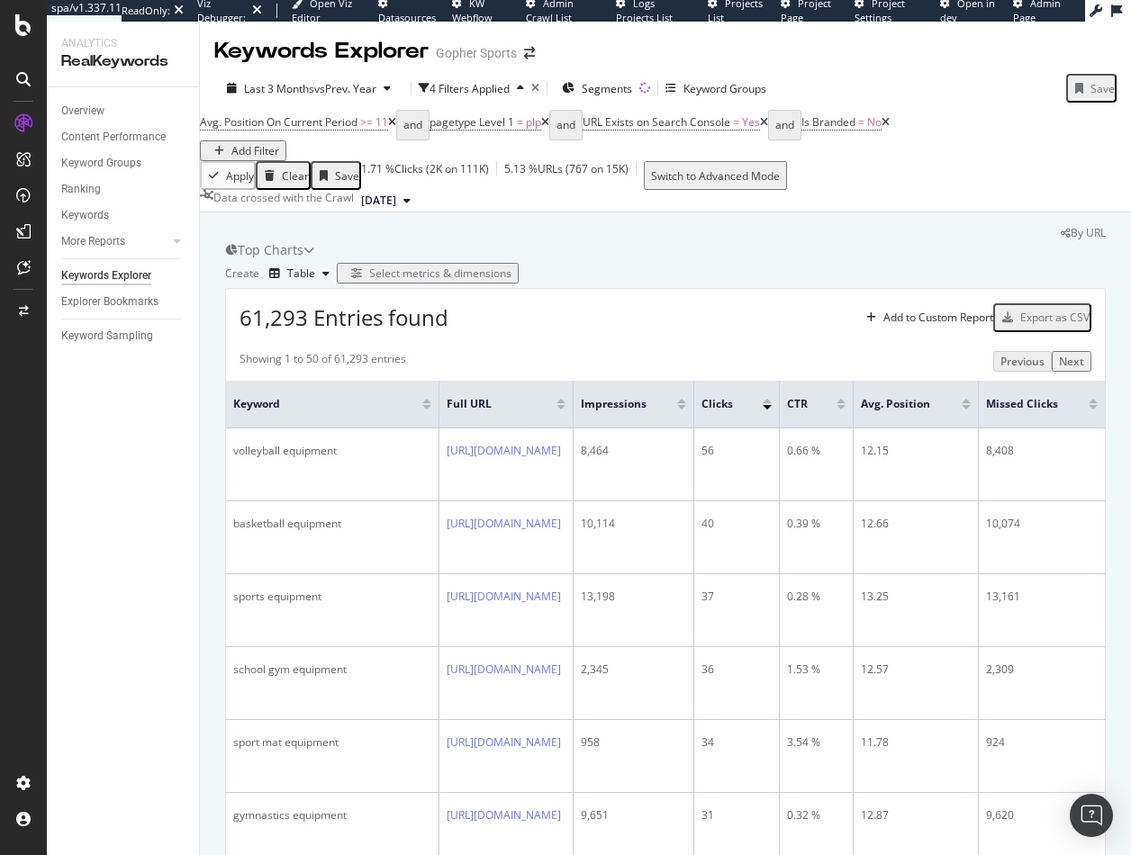
click at [543, 372] on div "Showing 1 to 50 of 61,293 entries Previous Next" at bounding box center [665, 361] width 879 height 21
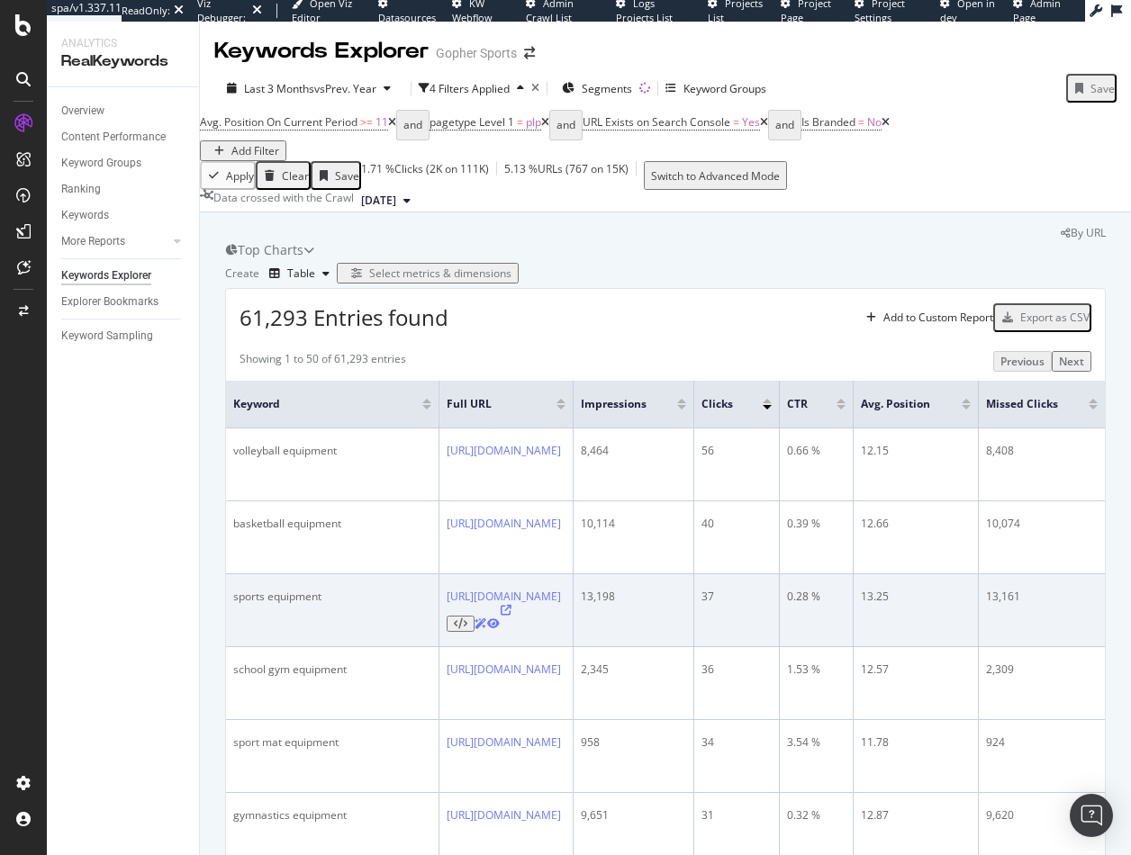
click at [359, 605] on div "sports equipment" at bounding box center [332, 597] width 198 height 16
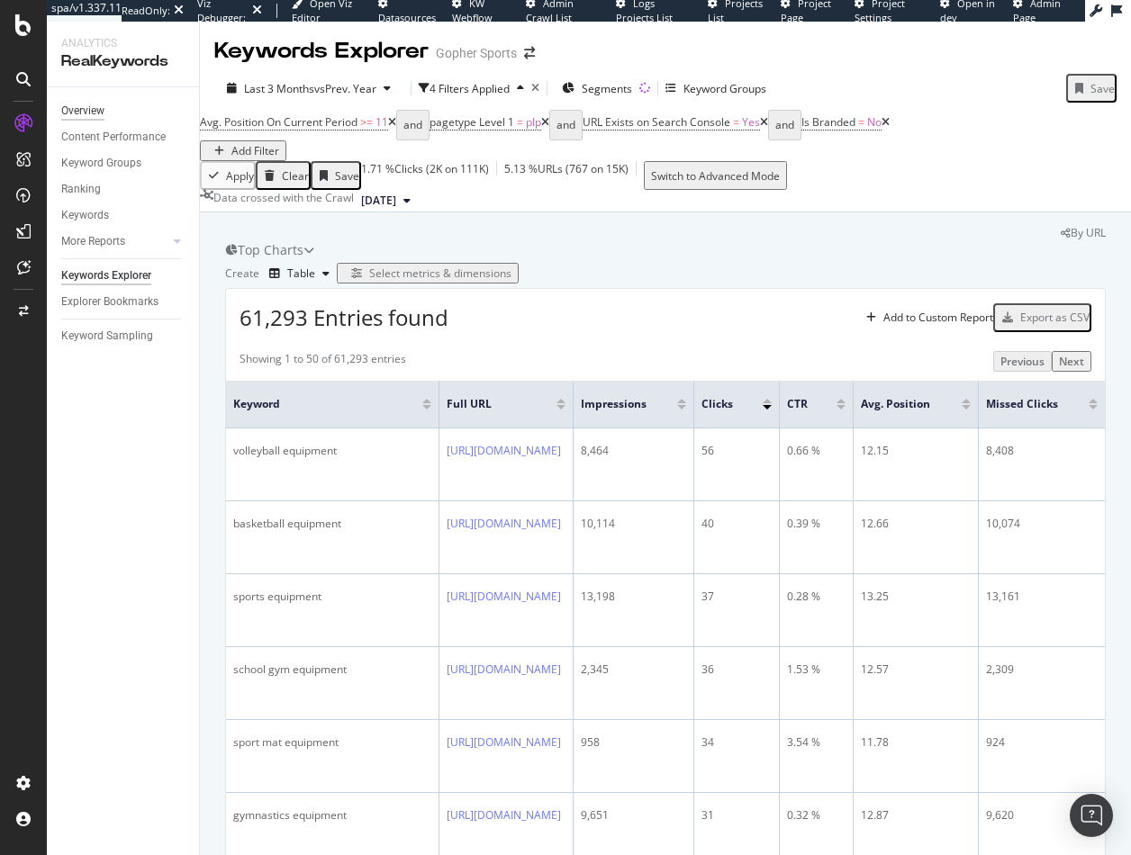
click at [86, 120] on div "Overview" at bounding box center [82, 111] width 43 height 19
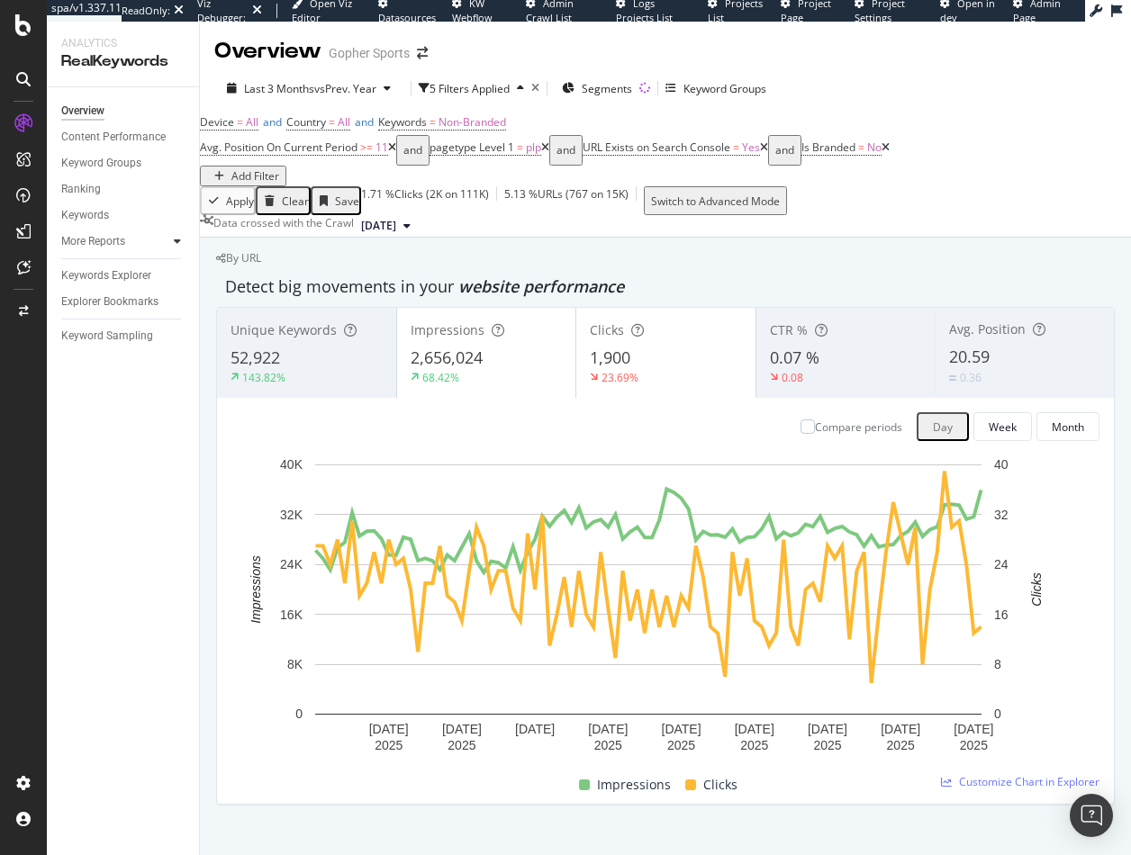
click at [173, 242] on div at bounding box center [177, 241] width 18 height 18
click at [88, 324] on div "Content" at bounding box center [88, 320] width 39 height 19
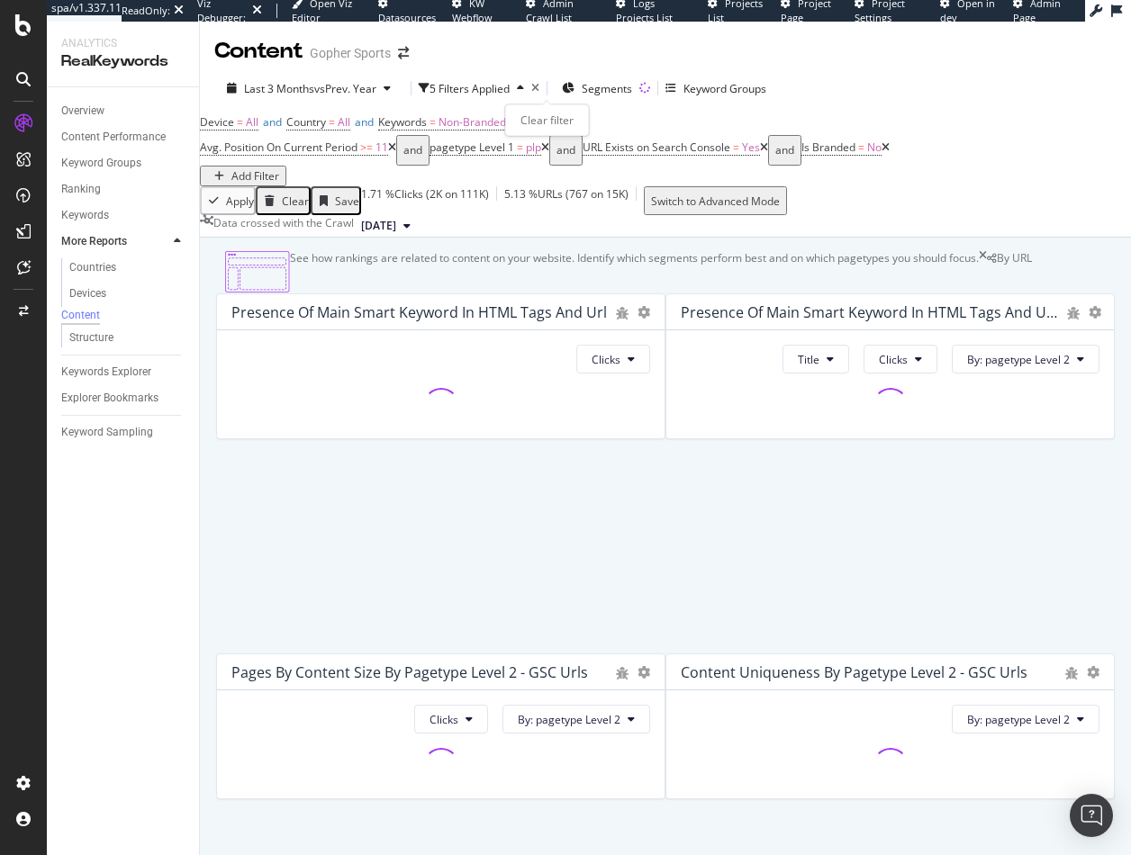
click at [539, 90] on icon "times" at bounding box center [535, 88] width 8 height 11
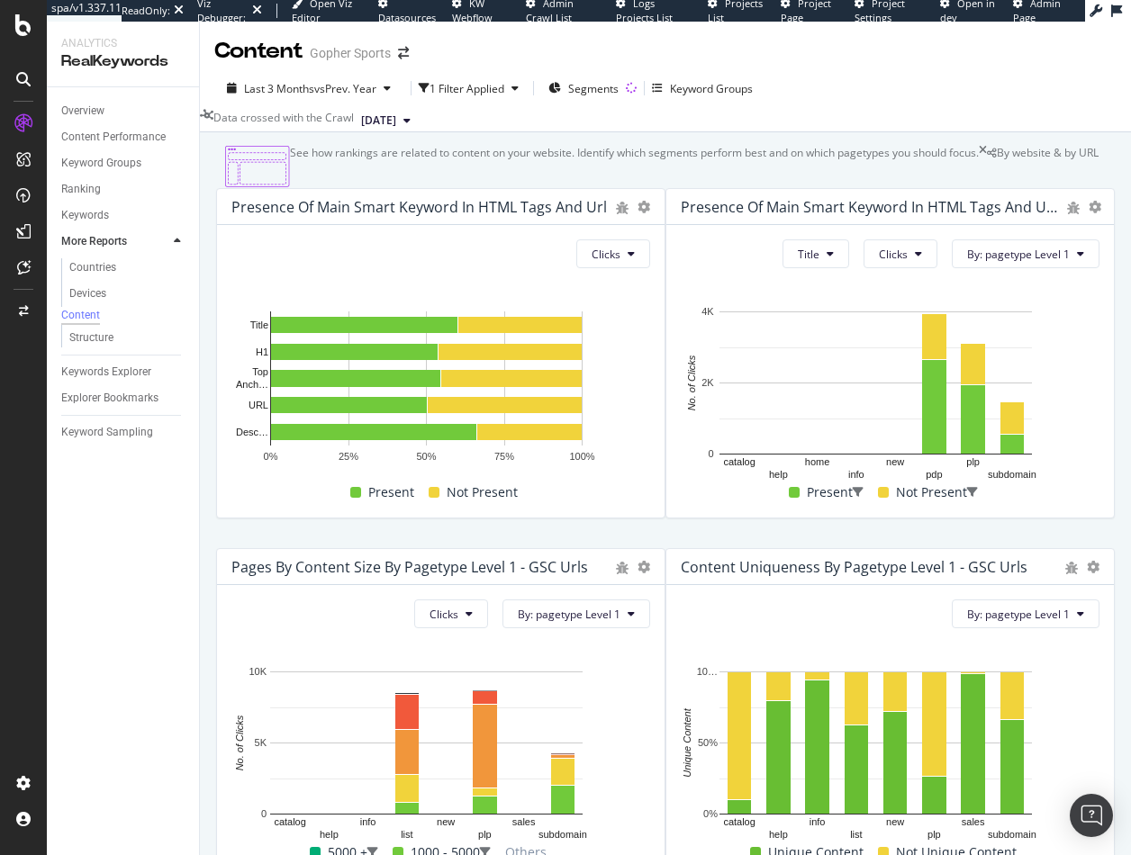
click at [1051, 410] on div "See how rankings are related to content on your website. Identify which segment…" at bounding box center [665, 731] width 931 height 1199
click at [1051, 194] on div "See how rankings are related to content on your website. Identify which segment…" at bounding box center [665, 731] width 931 height 1199
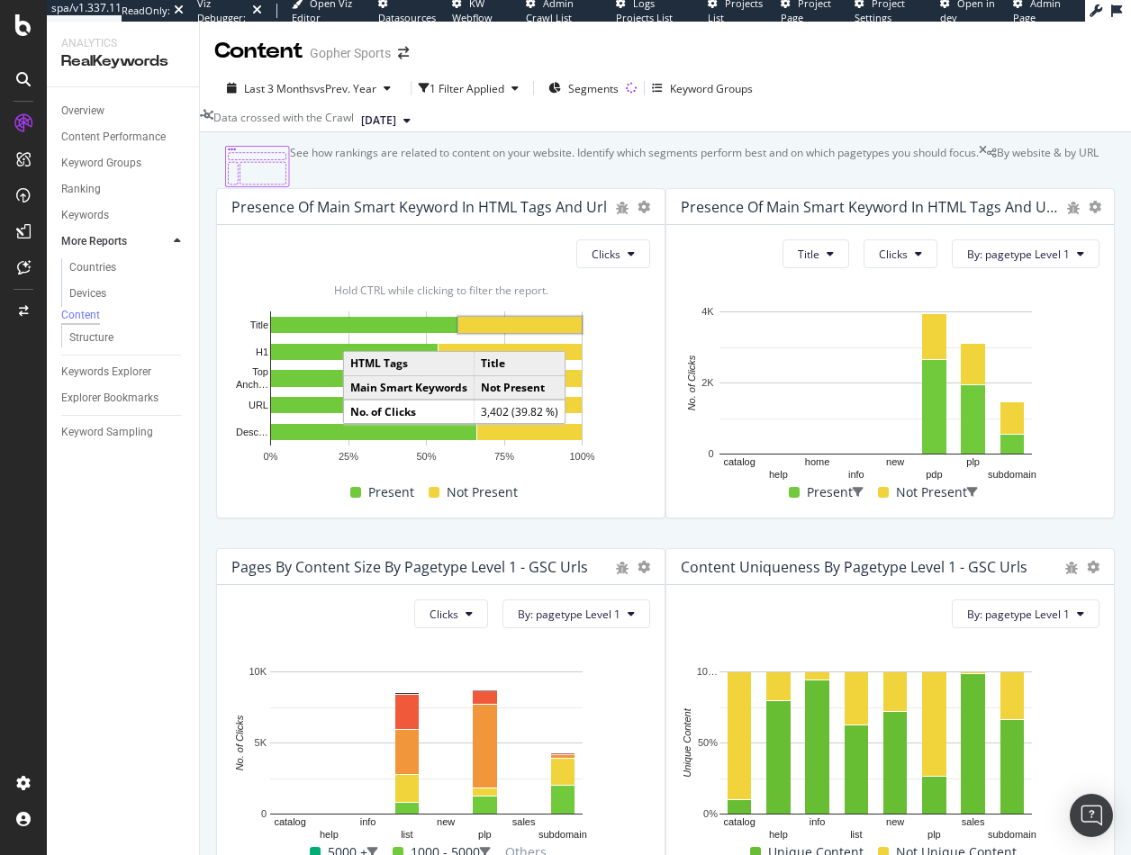
click at [511, 333] on rect "A chart." at bounding box center [519, 325] width 123 height 16
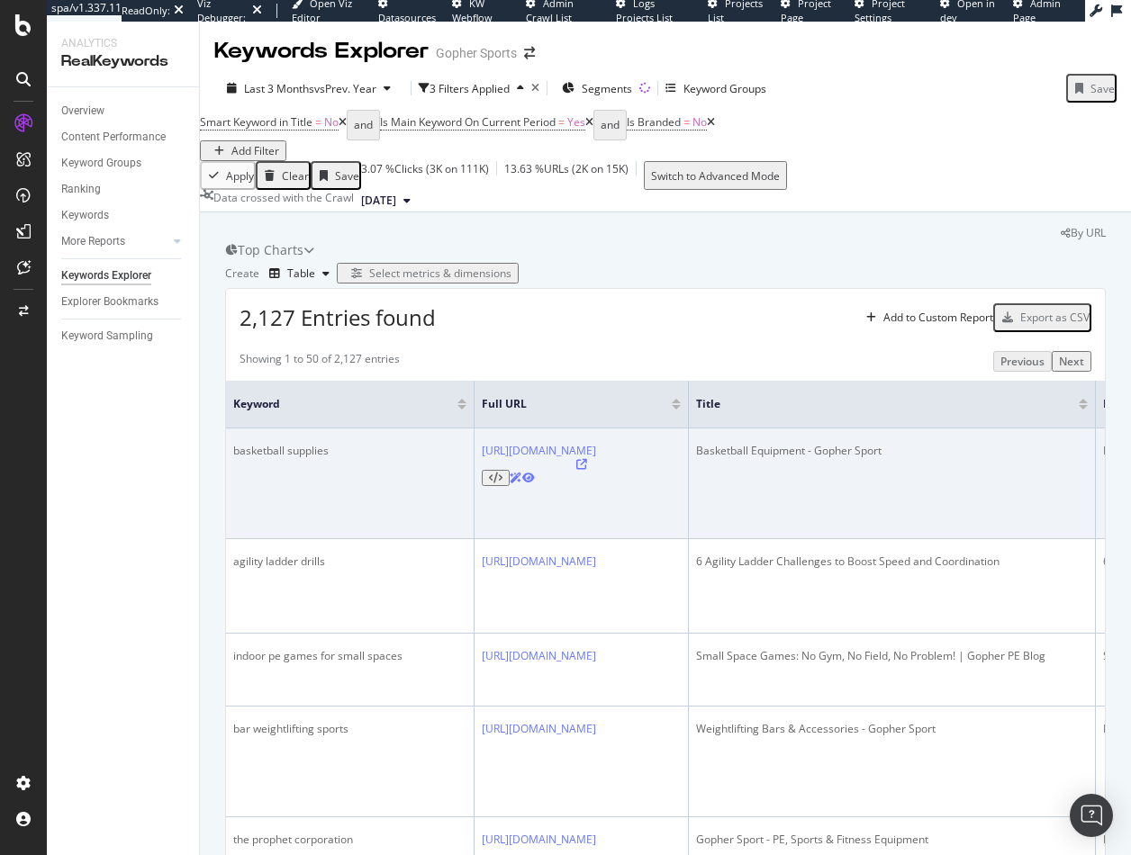
click at [308, 539] on td "basketball supplies" at bounding box center [350, 483] width 248 height 111
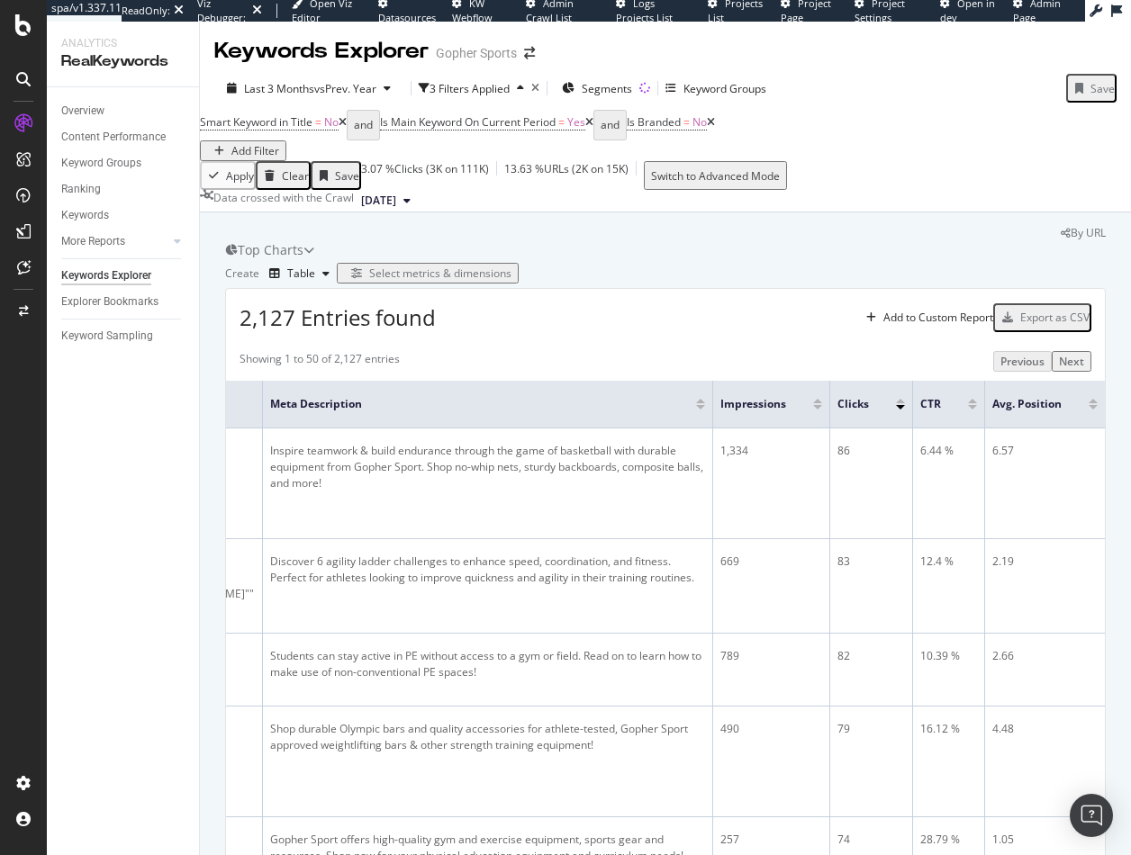
click at [968, 410] on div at bounding box center [972, 407] width 9 height 5
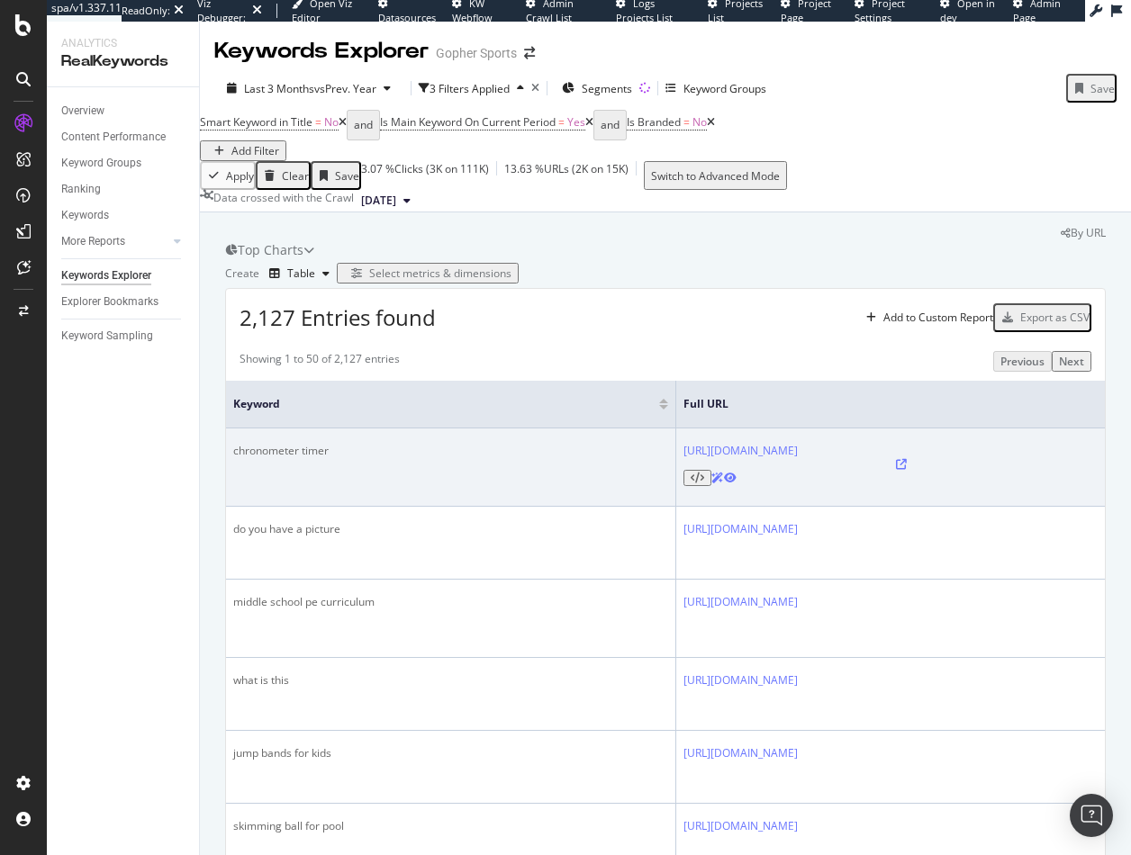
click at [547, 507] on td "chronometer timer" at bounding box center [451, 467] width 450 height 78
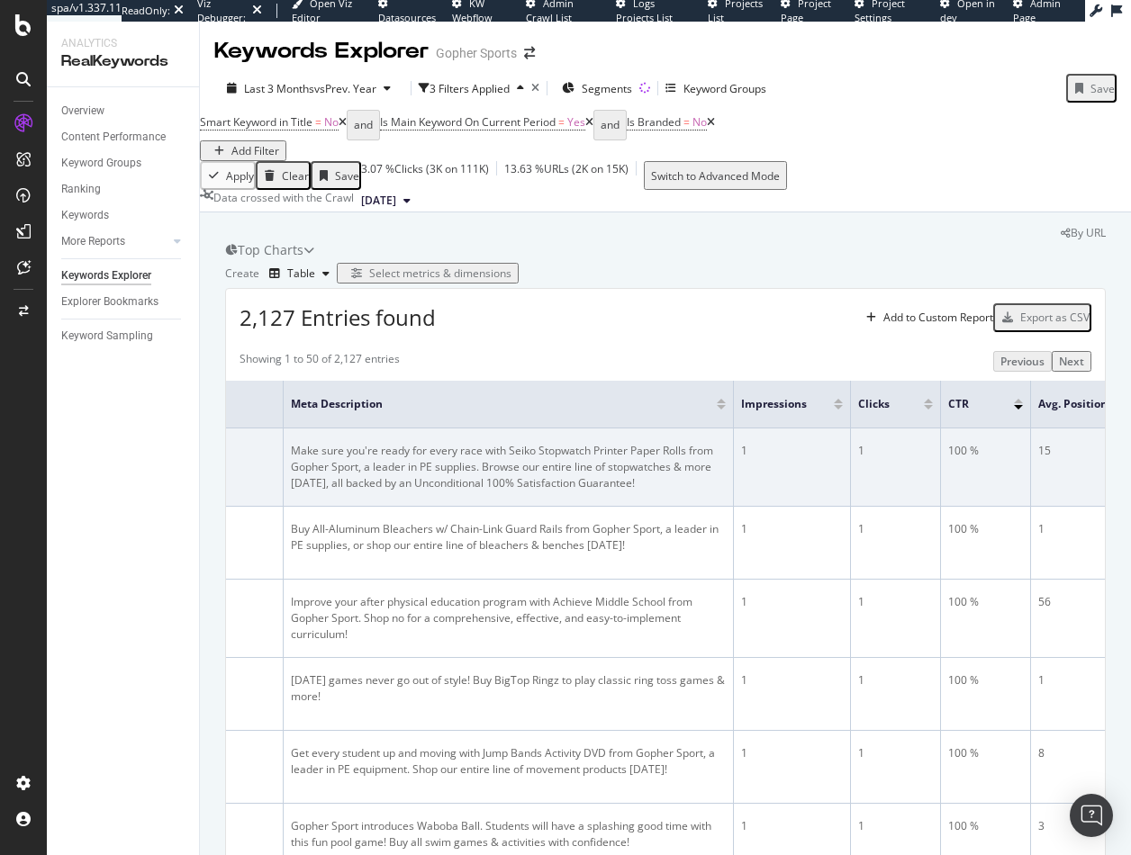
scroll to position [0, 2227]
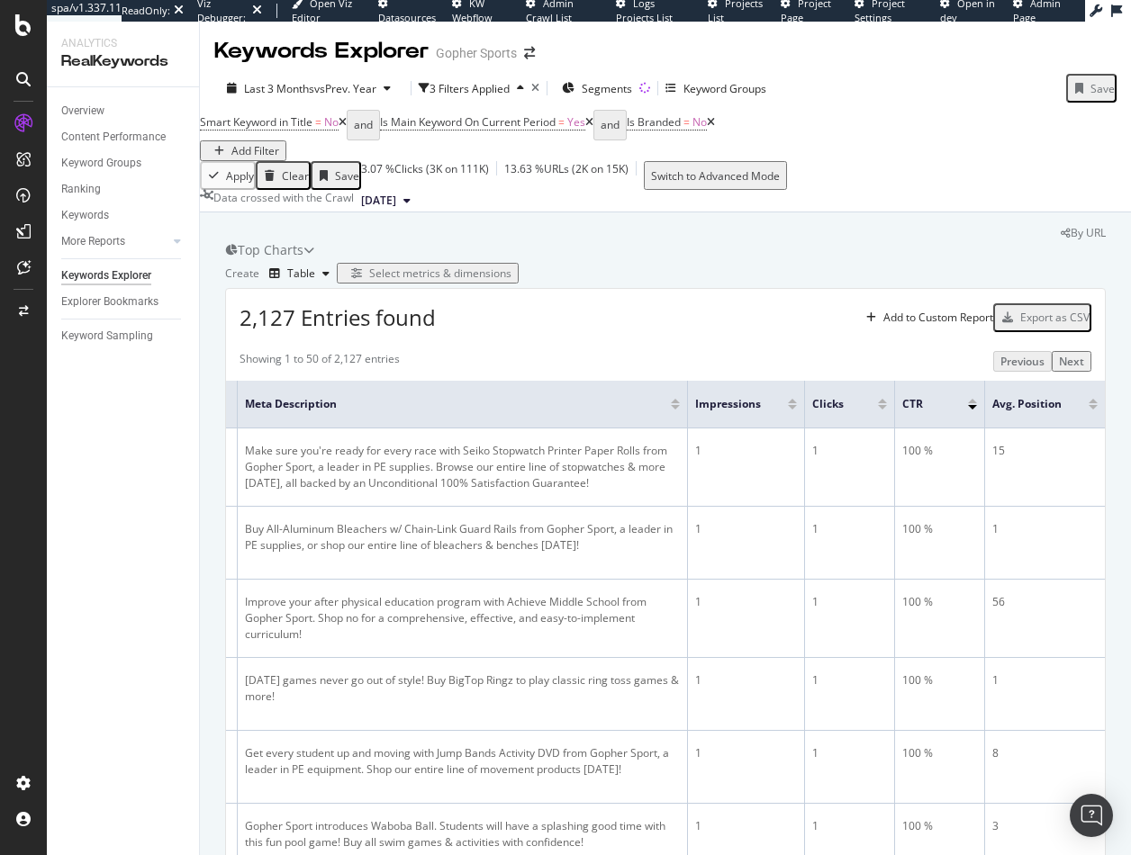
click at [968, 403] on div at bounding box center [972, 401] width 9 height 5
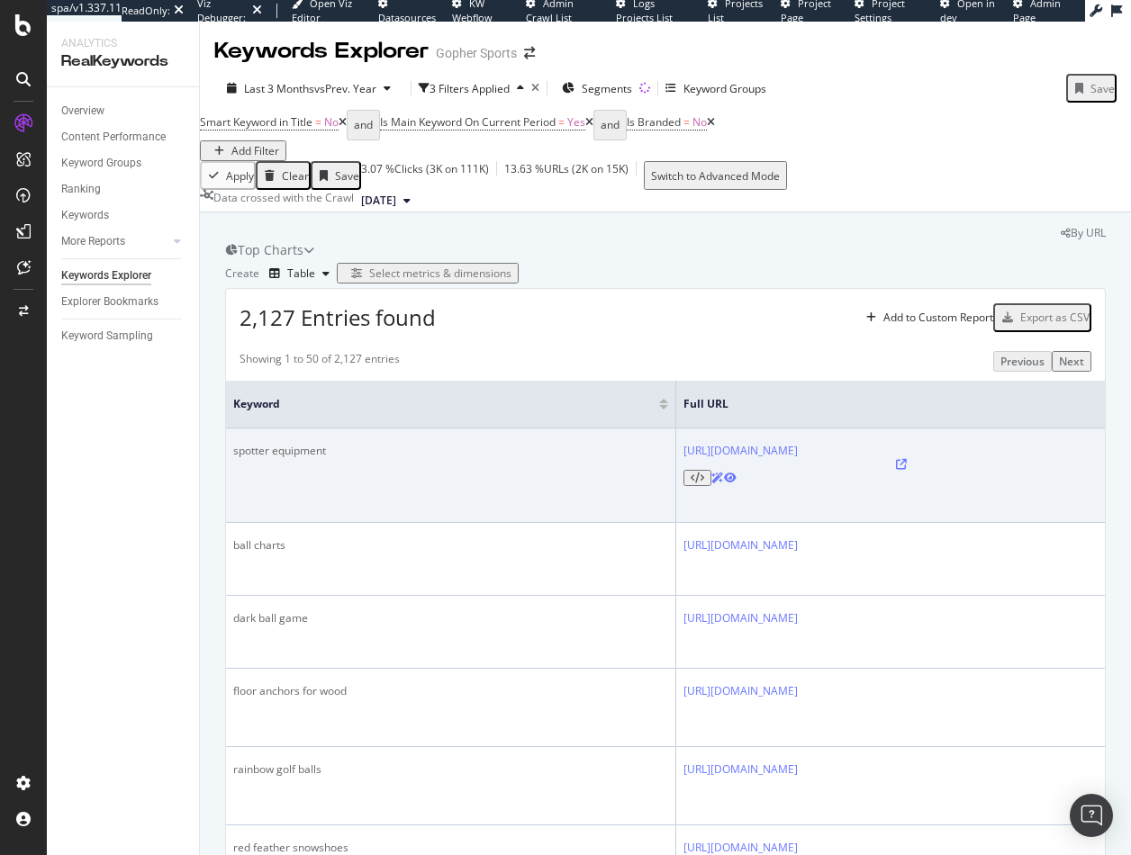
click at [425, 523] on td "spotter equipment" at bounding box center [451, 475] width 450 height 95
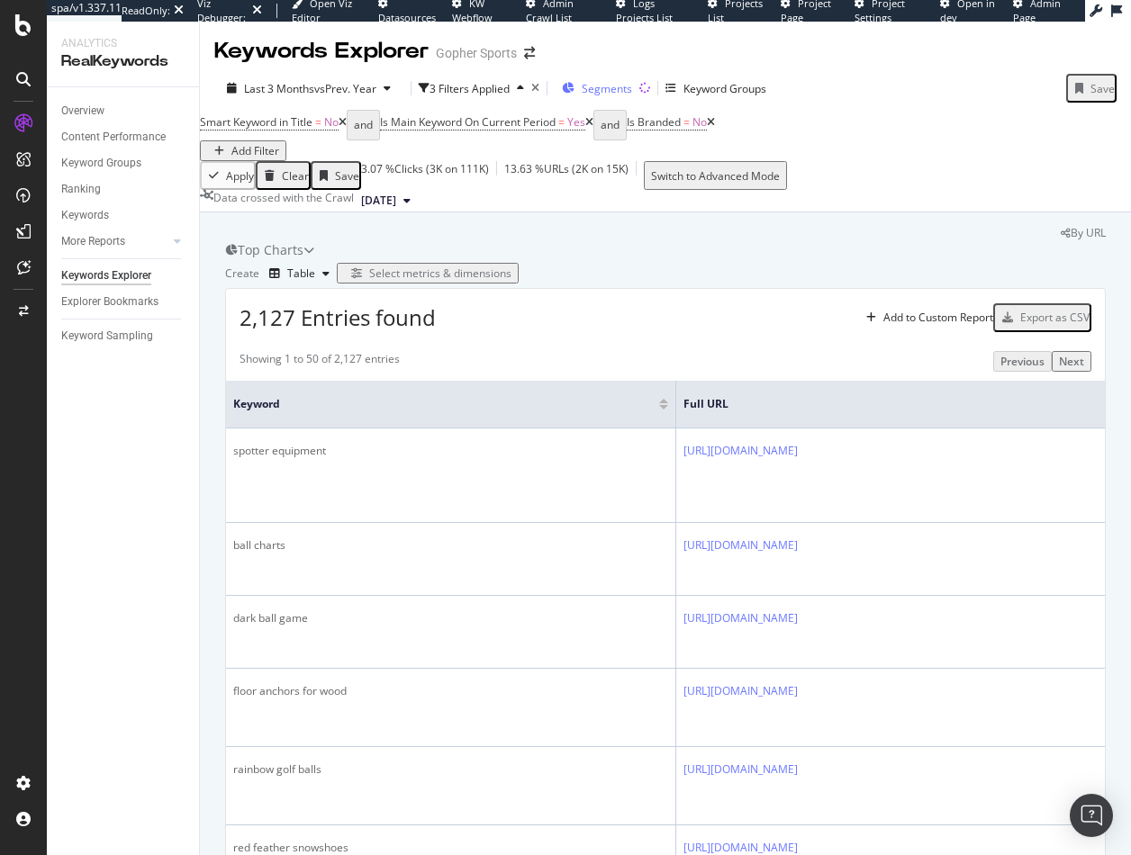
click at [623, 86] on span "Segments" at bounding box center [606, 88] width 50 height 15
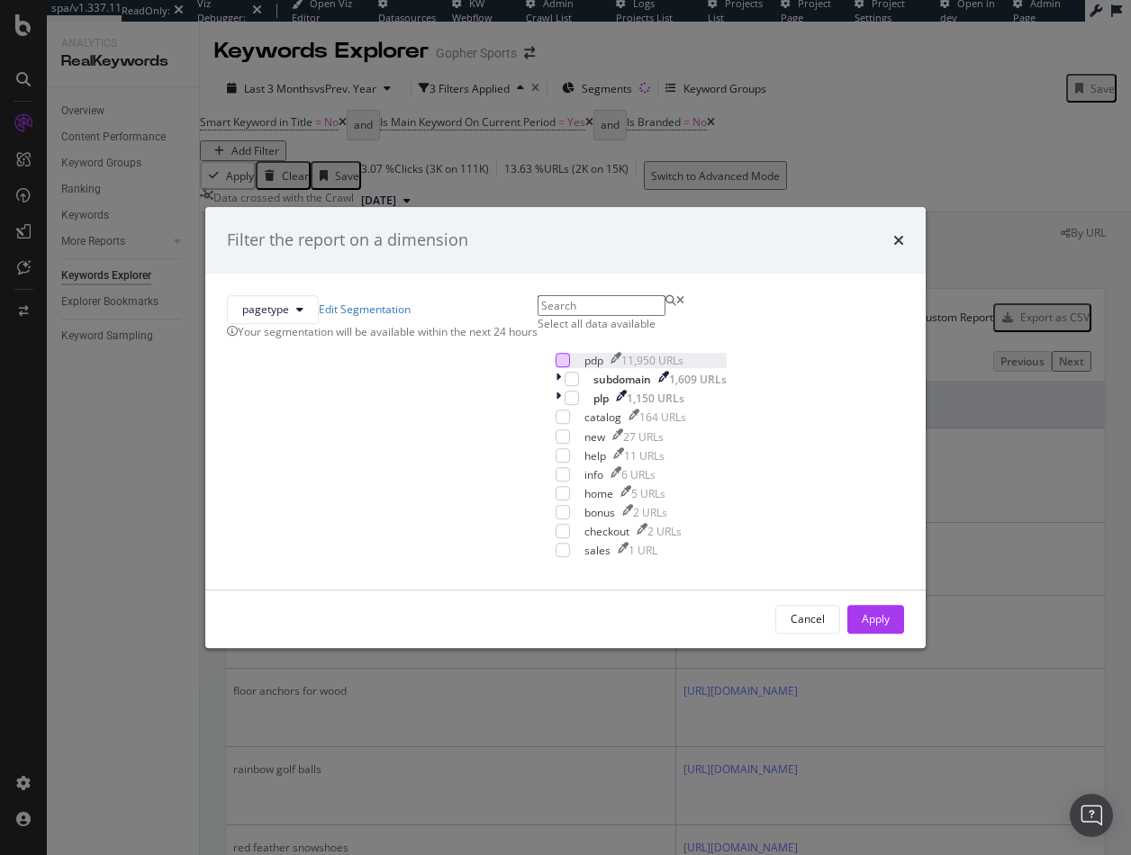
click at [555, 367] on div "modal" at bounding box center [562, 360] width 14 height 14
drag, startPoint x: 720, startPoint y: 708, endPoint x: 333, endPoint y: 492, distance: 442.8
click at [861, 633] on div "Apply" at bounding box center [875, 619] width 28 height 27
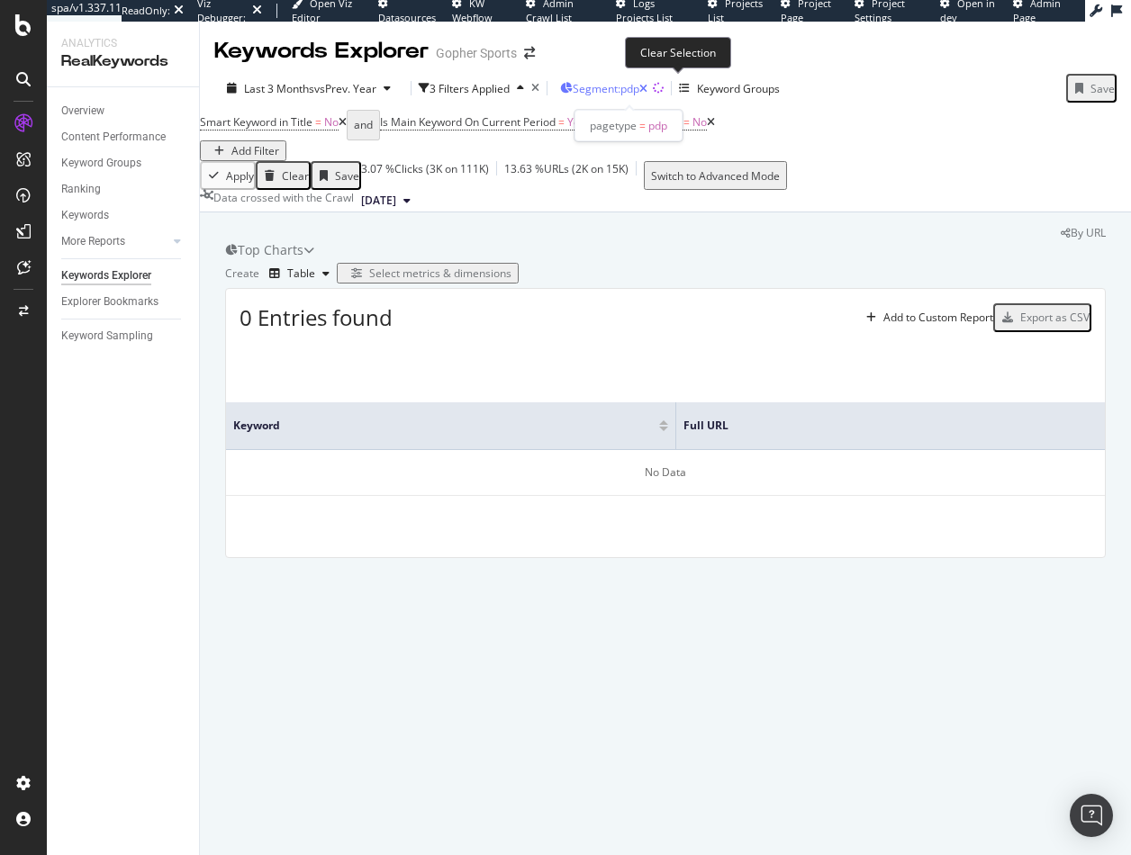
click at [647, 86] on icon "button" at bounding box center [643, 89] width 8 height 11
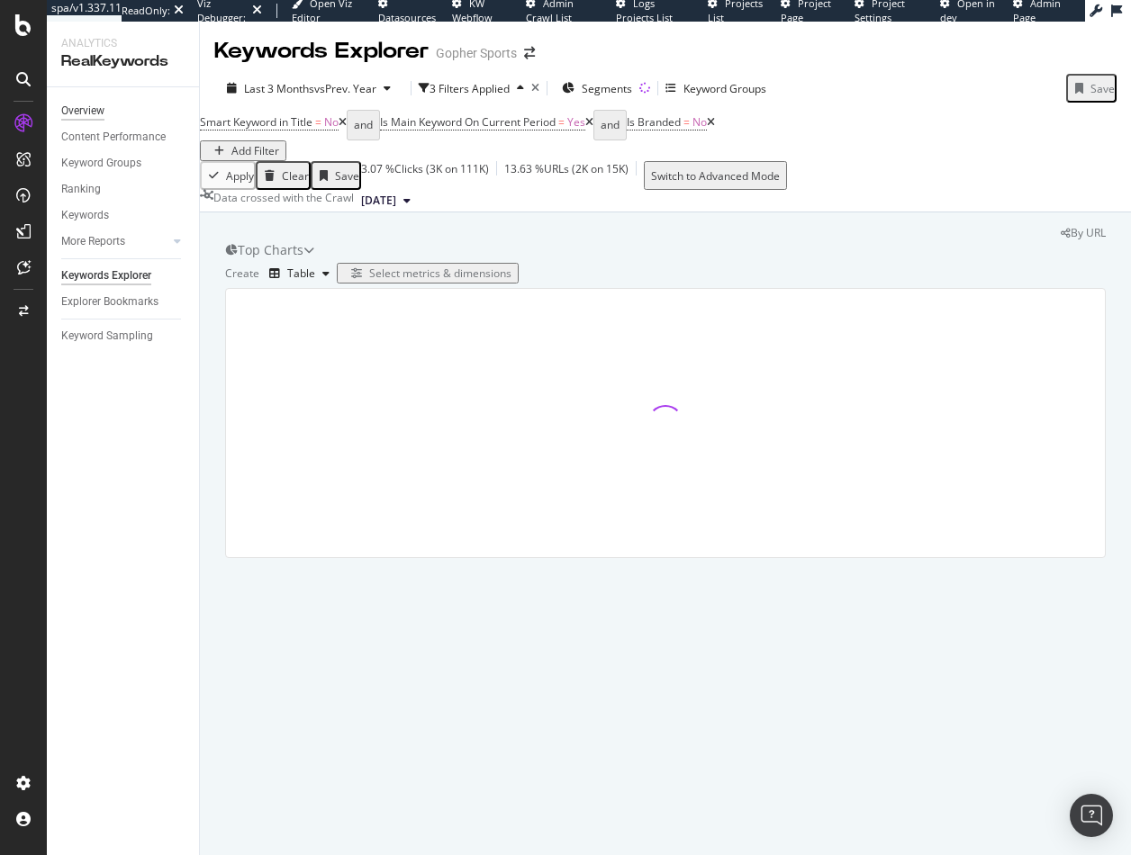
click at [72, 118] on div "Overview" at bounding box center [82, 111] width 43 height 19
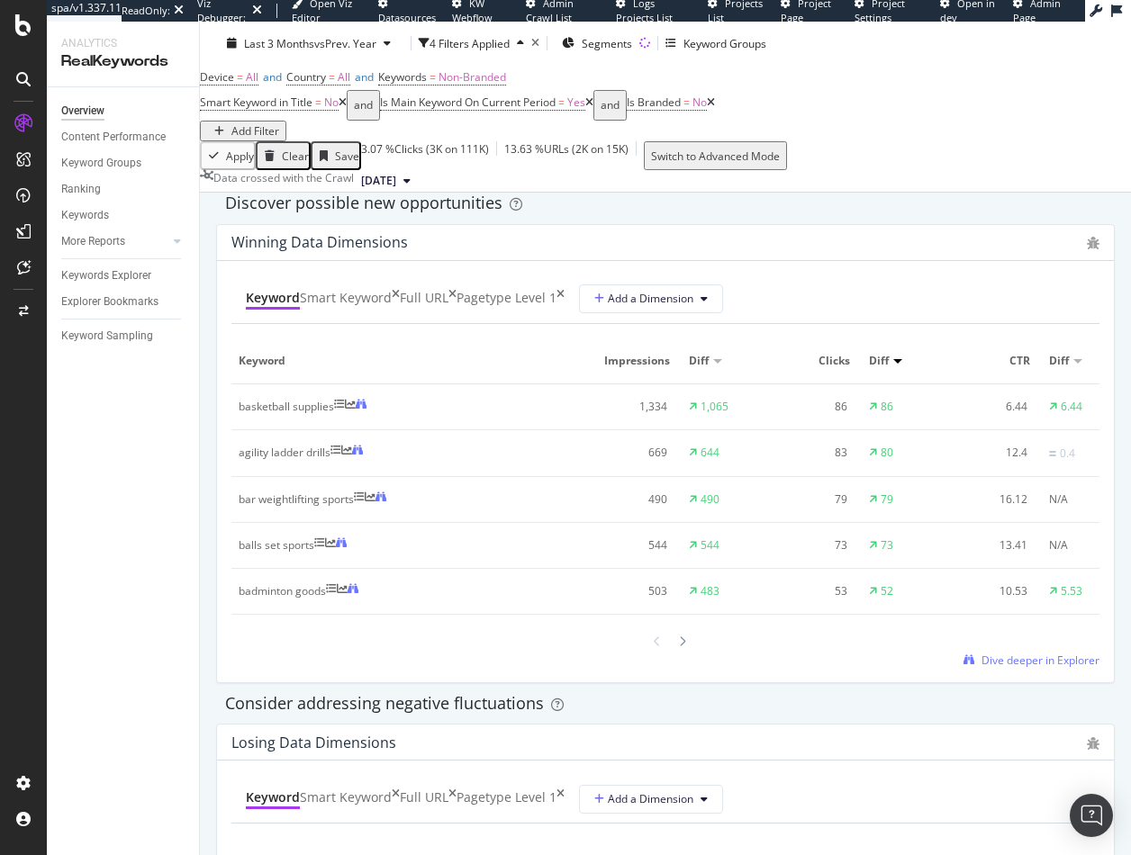
scroll to position [1530, 0]
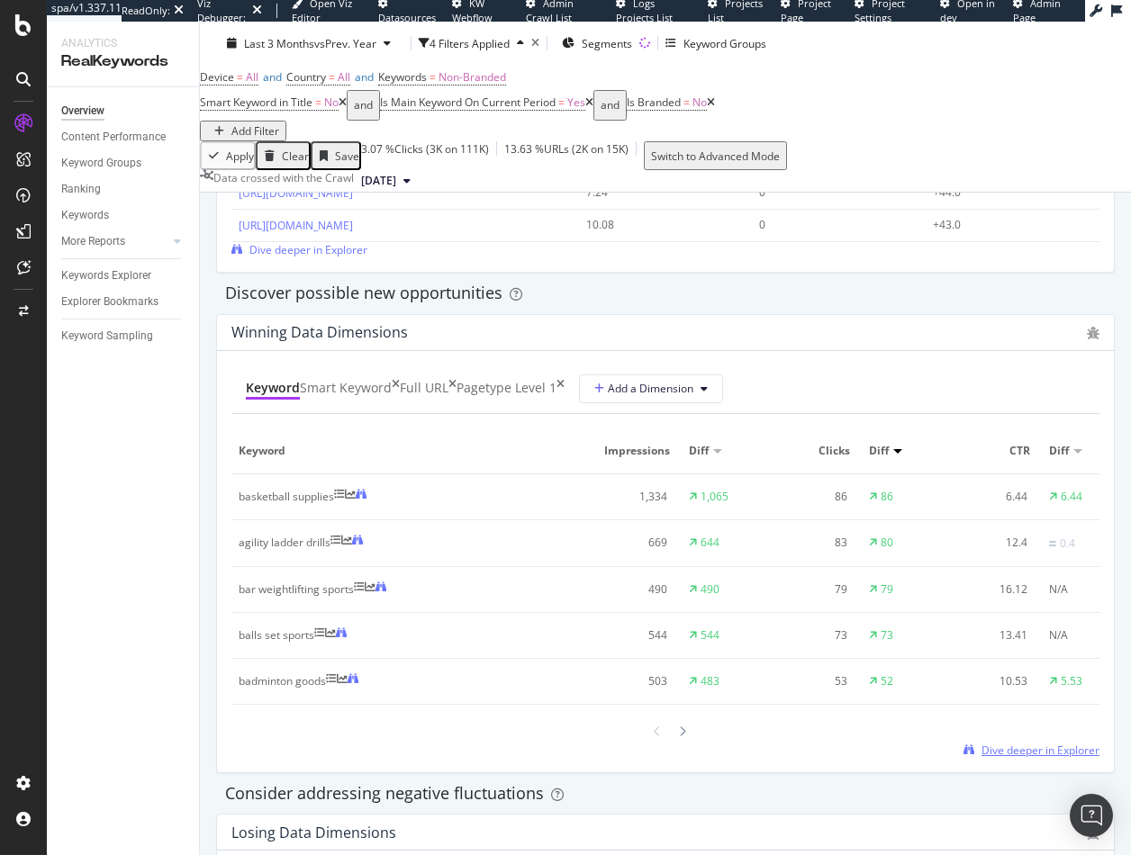
click at [990, 743] on span "Dive deeper in Explorer" at bounding box center [1040, 750] width 118 height 15
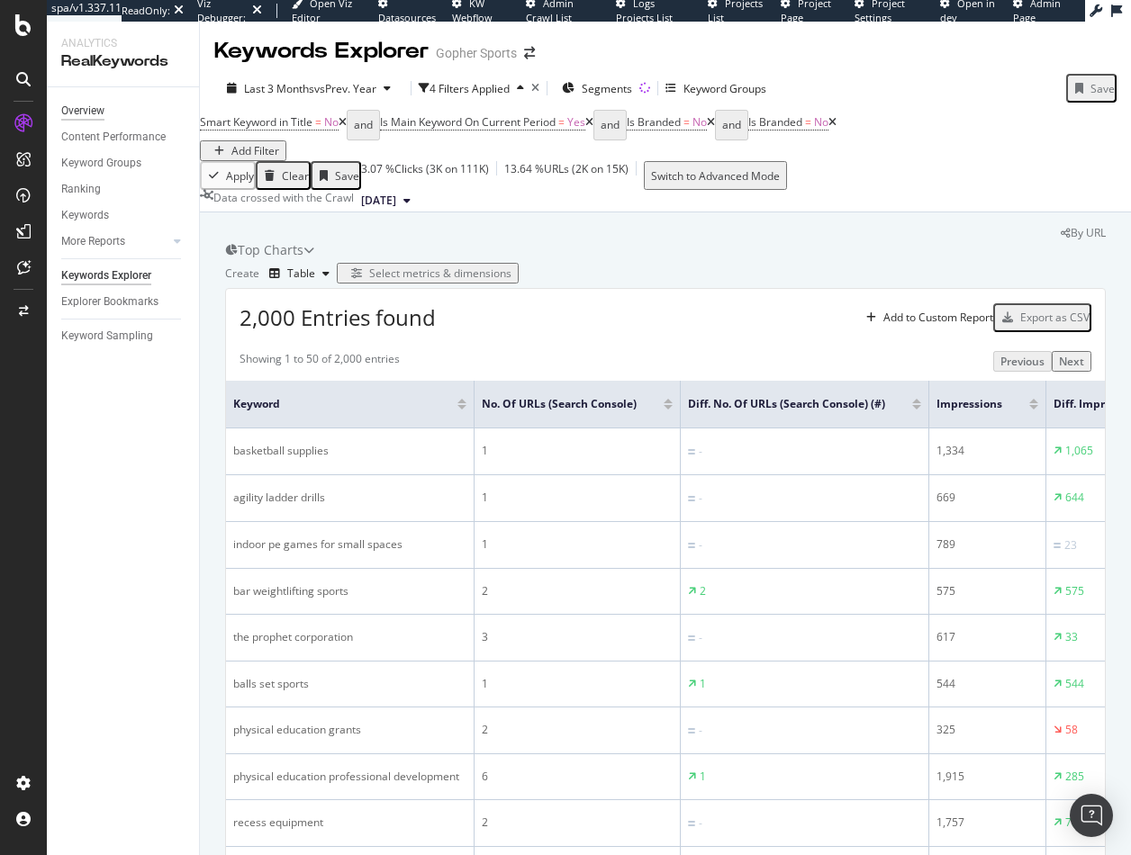
click at [91, 113] on div "Overview" at bounding box center [82, 111] width 43 height 19
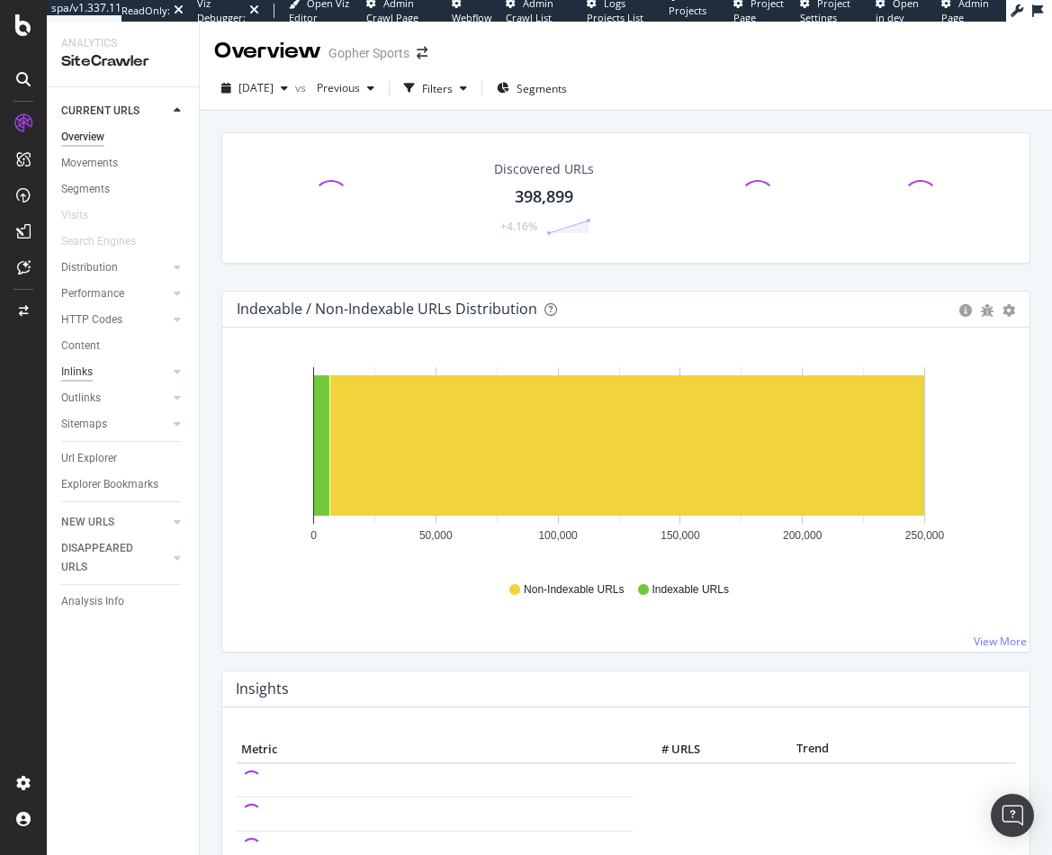
click at [83, 365] on div "Inlinks" at bounding box center [77, 372] width 32 height 19
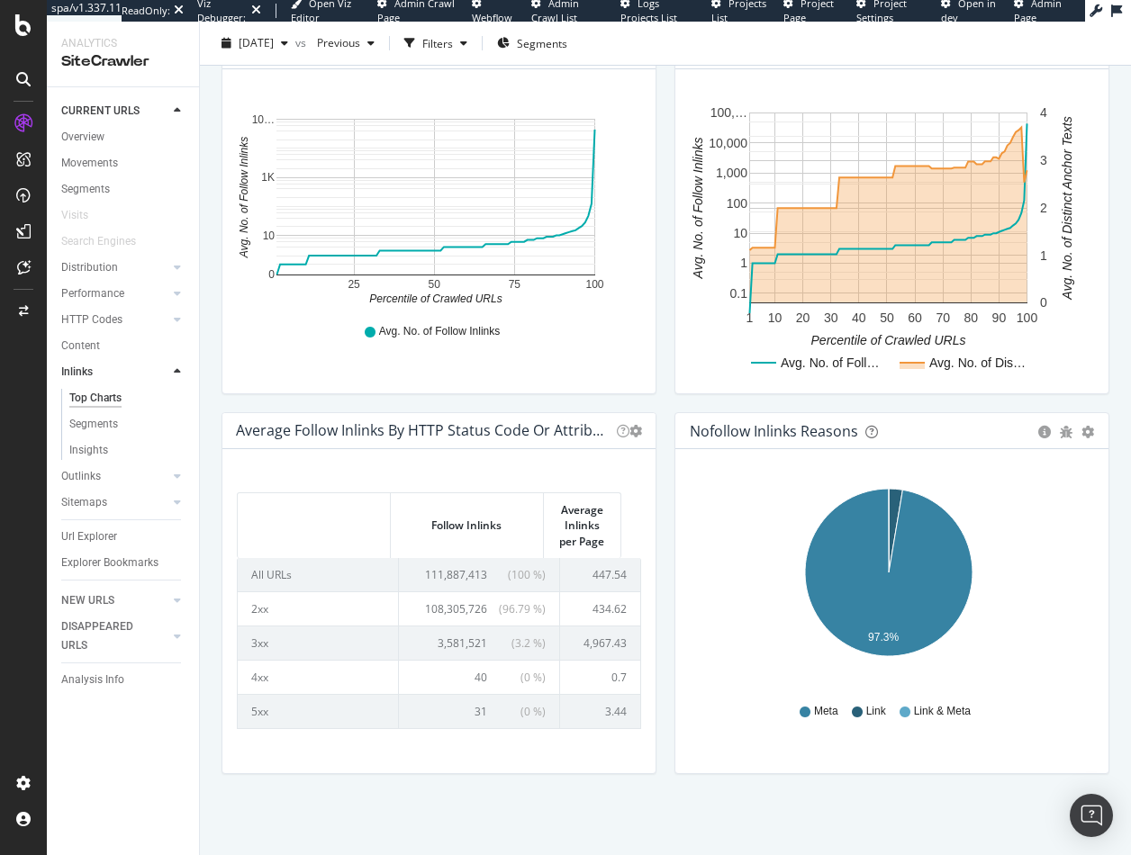
drag, startPoint x: 872, startPoint y: 406, endPoint x: 870, endPoint y: 389, distance: 17.2
click at [871, 406] on div "Average Number of Distinct Anchor Texts Chart (by Value) Table Expand Export as…" at bounding box center [891, 222] width 453 height 380
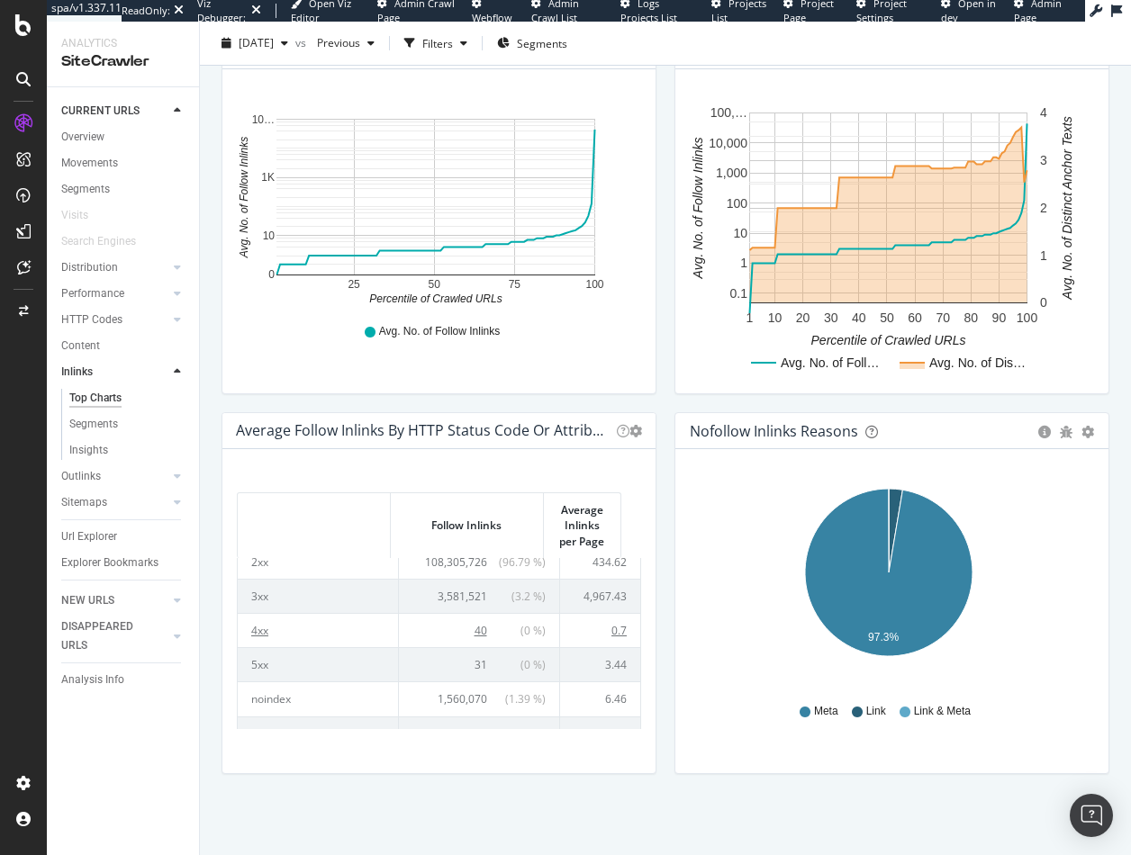
scroll to position [69, 0]
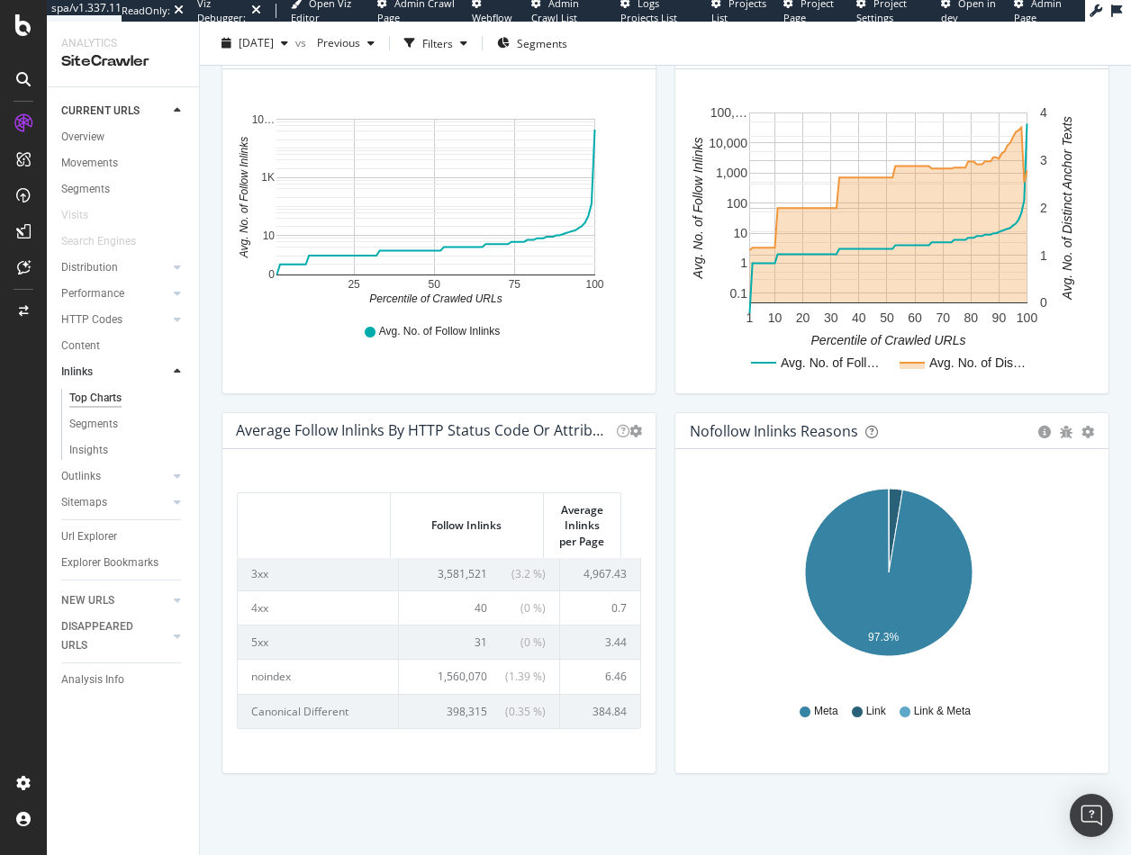
drag, startPoint x: 86, startPoint y: 503, endPoint x: 702, endPoint y: 355, distance: 634.2
click at [86, 502] on div "Sitemaps" at bounding box center [84, 502] width 46 height 19
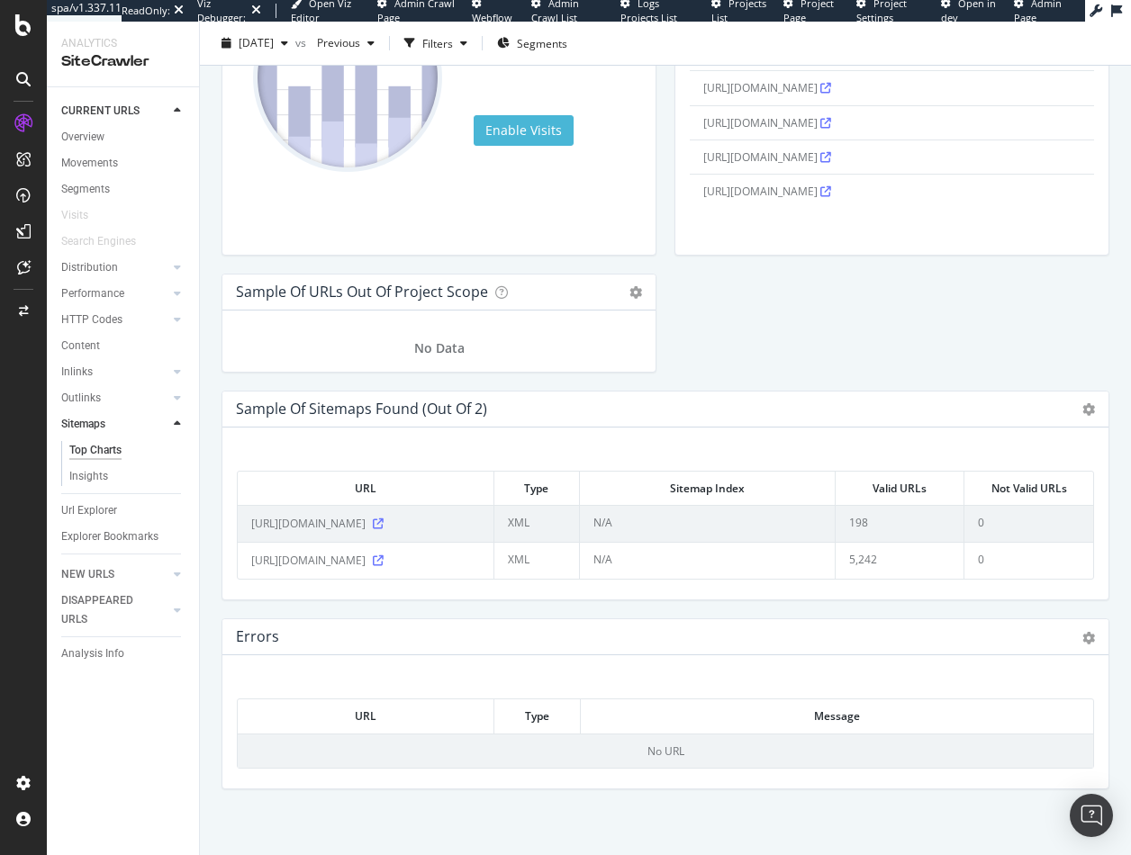
scroll to position [1942, 0]
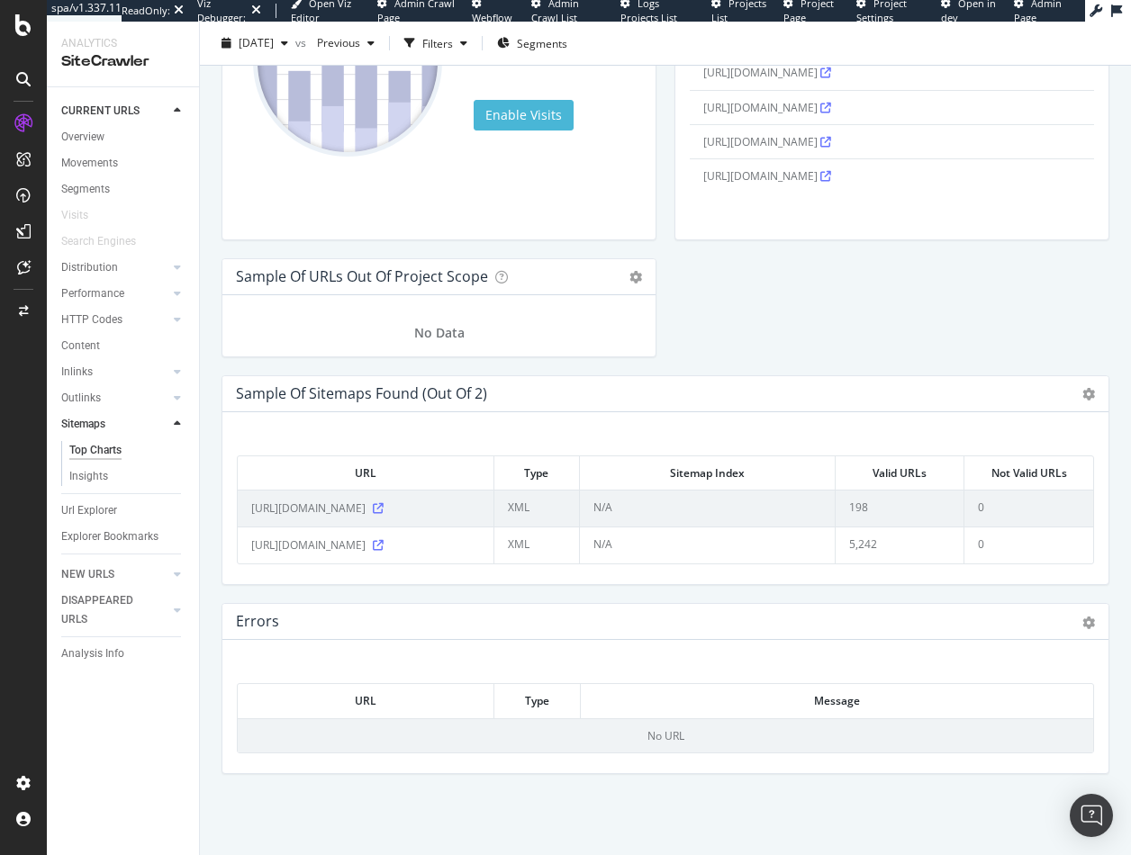
drag, startPoint x: 78, startPoint y: 339, endPoint x: 658, endPoint y: 349, distance: 579.8
click at [78, 339] on div "Content" at bounding box center [80, 346] width 39 height 19
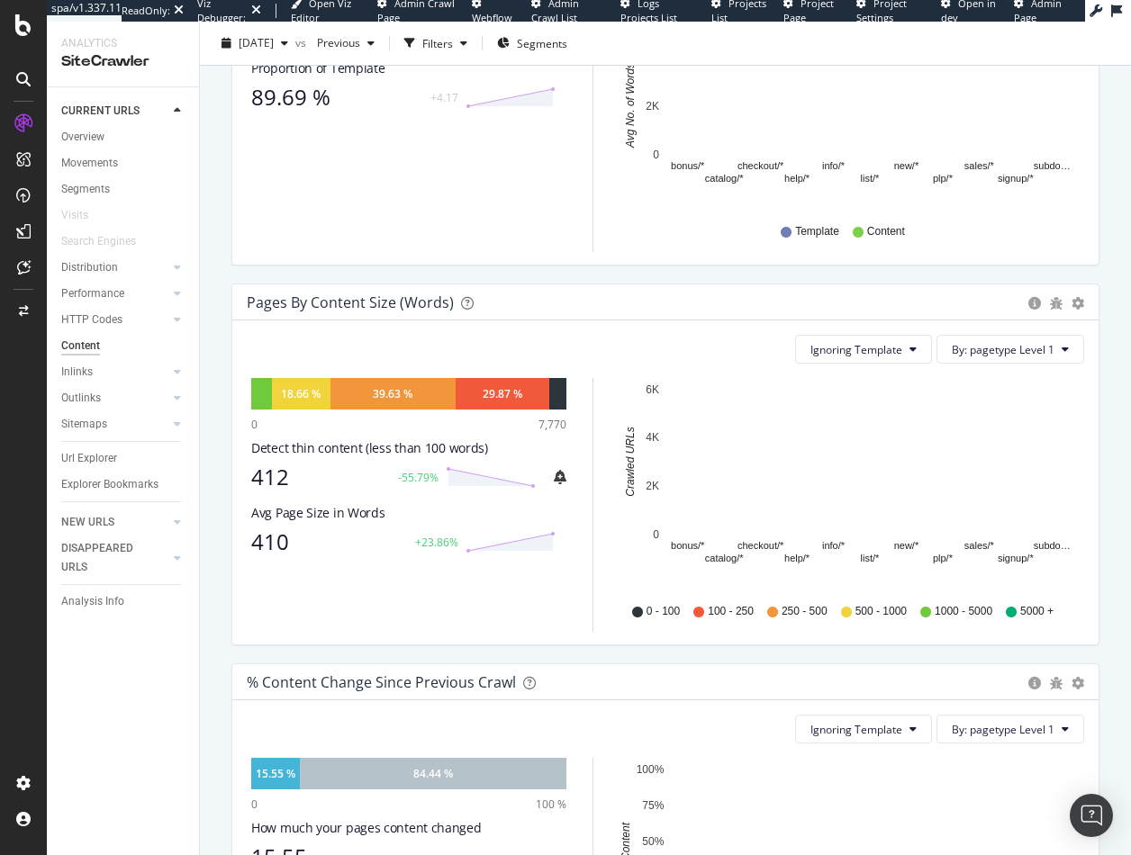
scroll to position [450, 0]
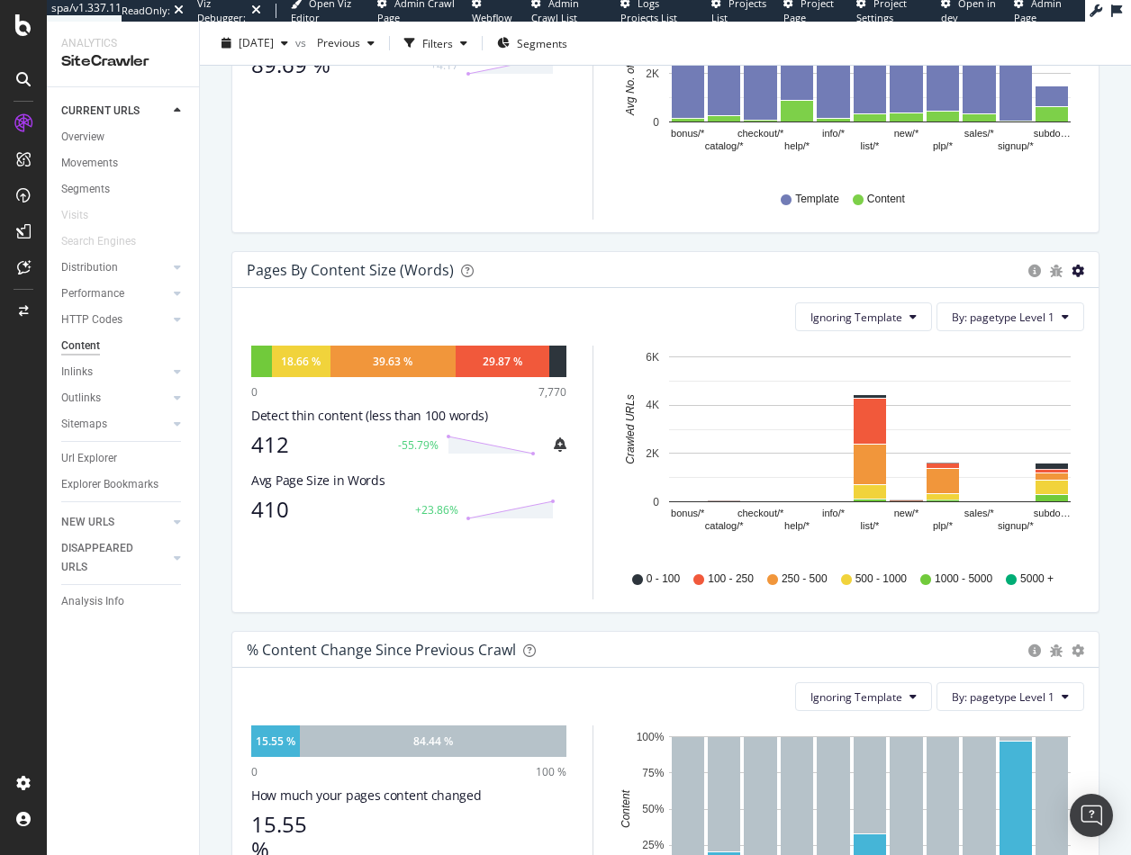
click at [1051, 271] on icon "gear" at bounding box center [1077, 271] width 13 height 13
click at [985, 340] on span "Chart (by Percentage)" at bounding box center [1015, 339] width 164 height 24
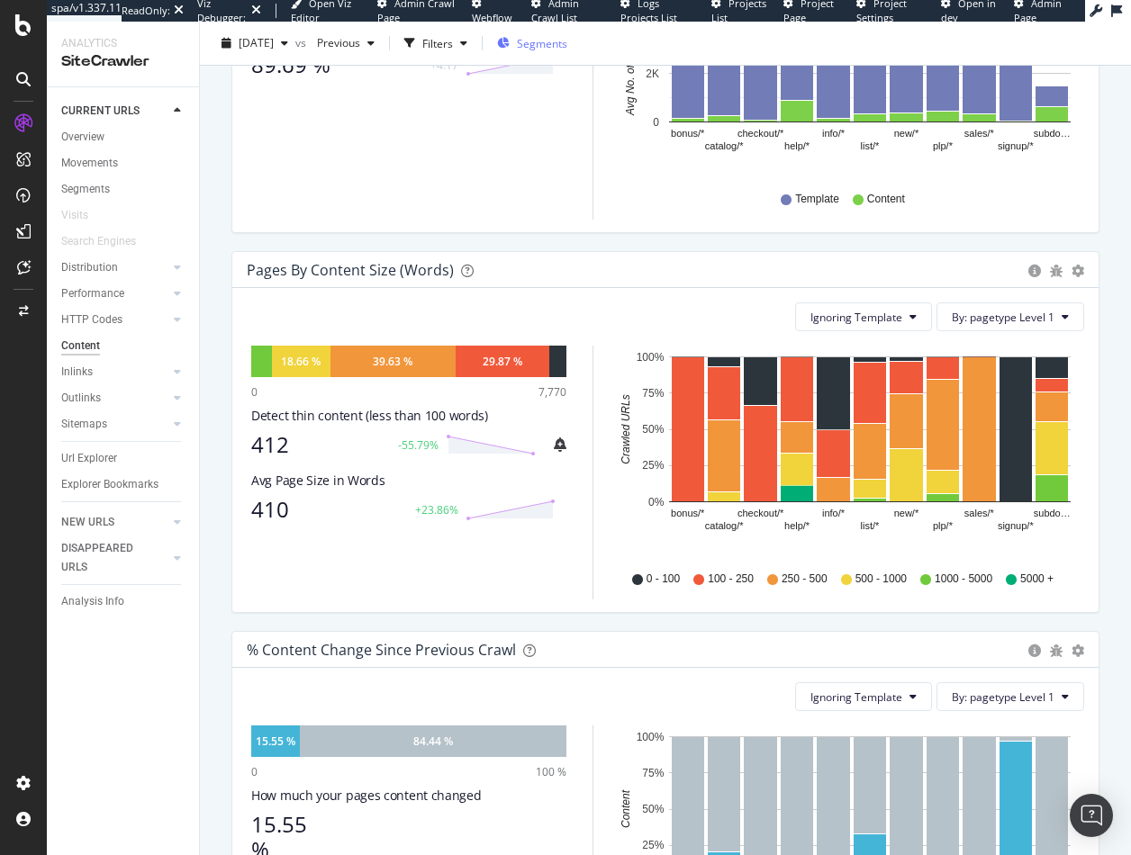
click at [567, 46] on span "Segments" at bounding box center [542, 42] width 50 height 15
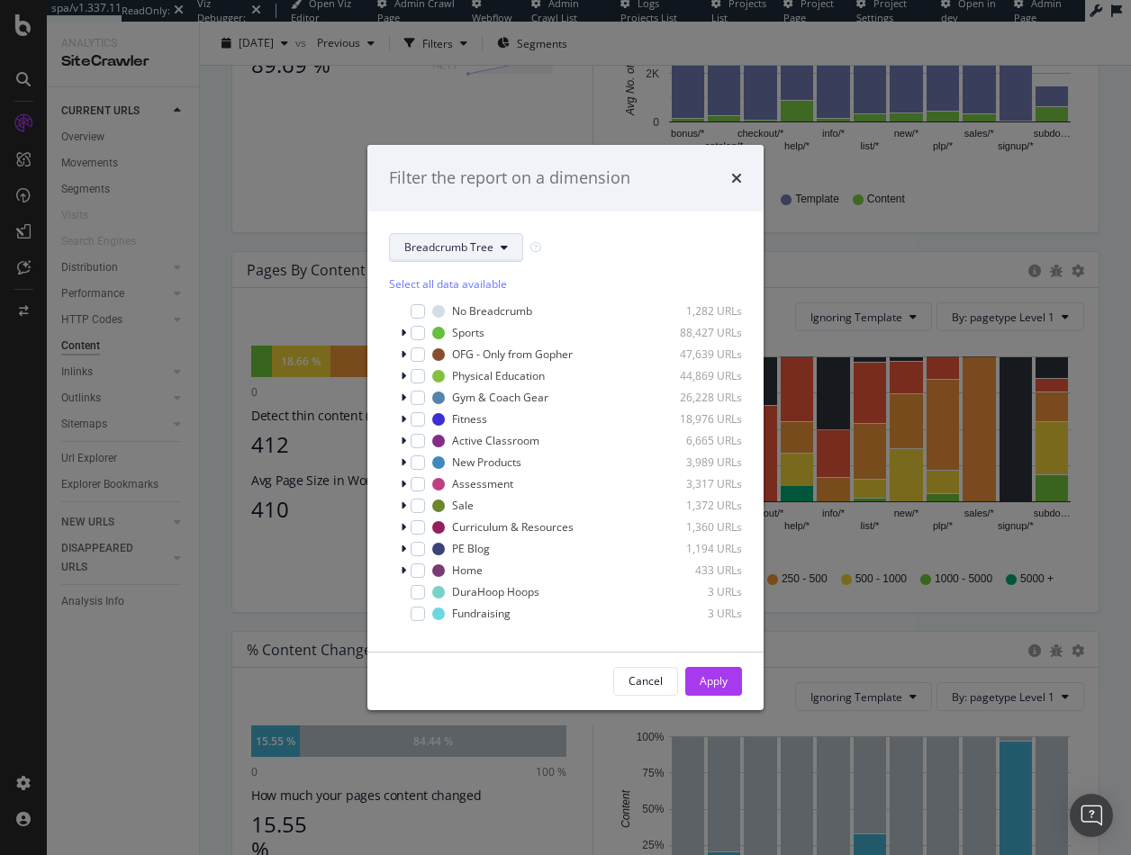
click at [497, 244] on button "Breadcrumb Tree" at bounding box center [456, 247] width 134 height 29
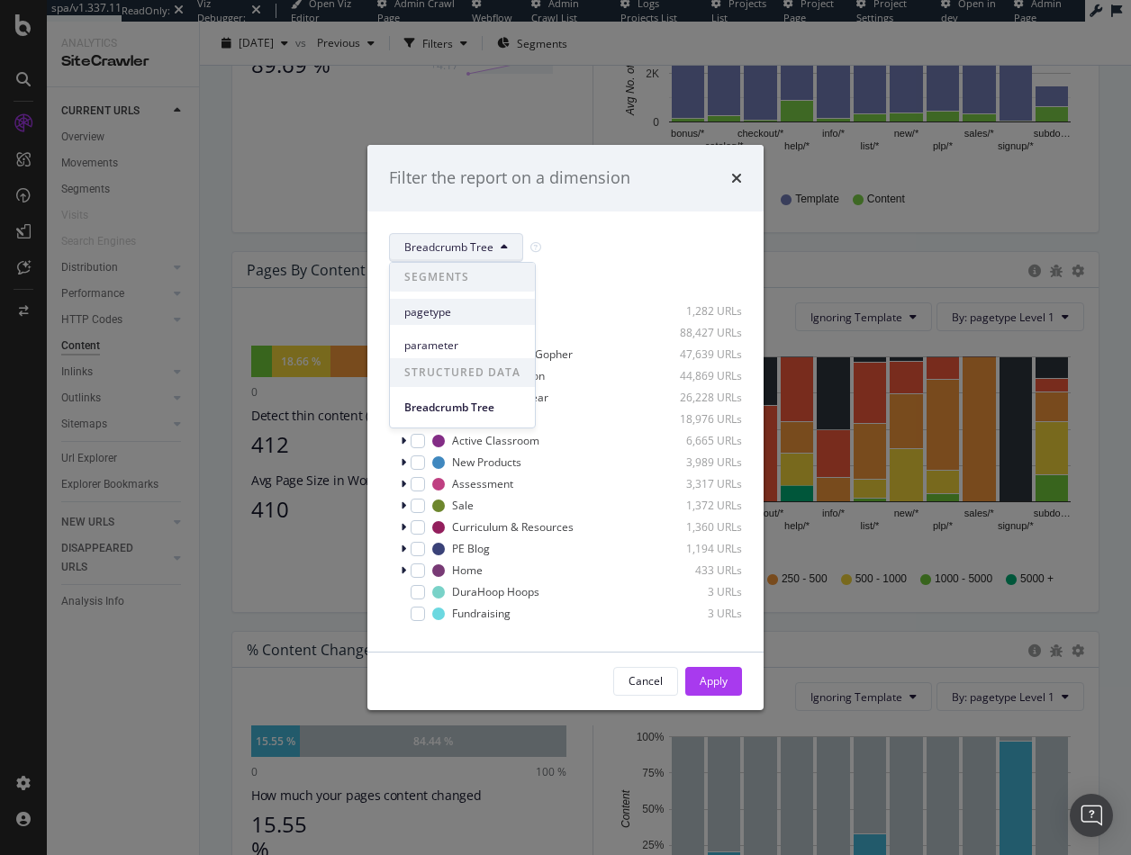
click at [438, 306] on span "pagetype" at bounding box center [462, 312] width 116 height 16
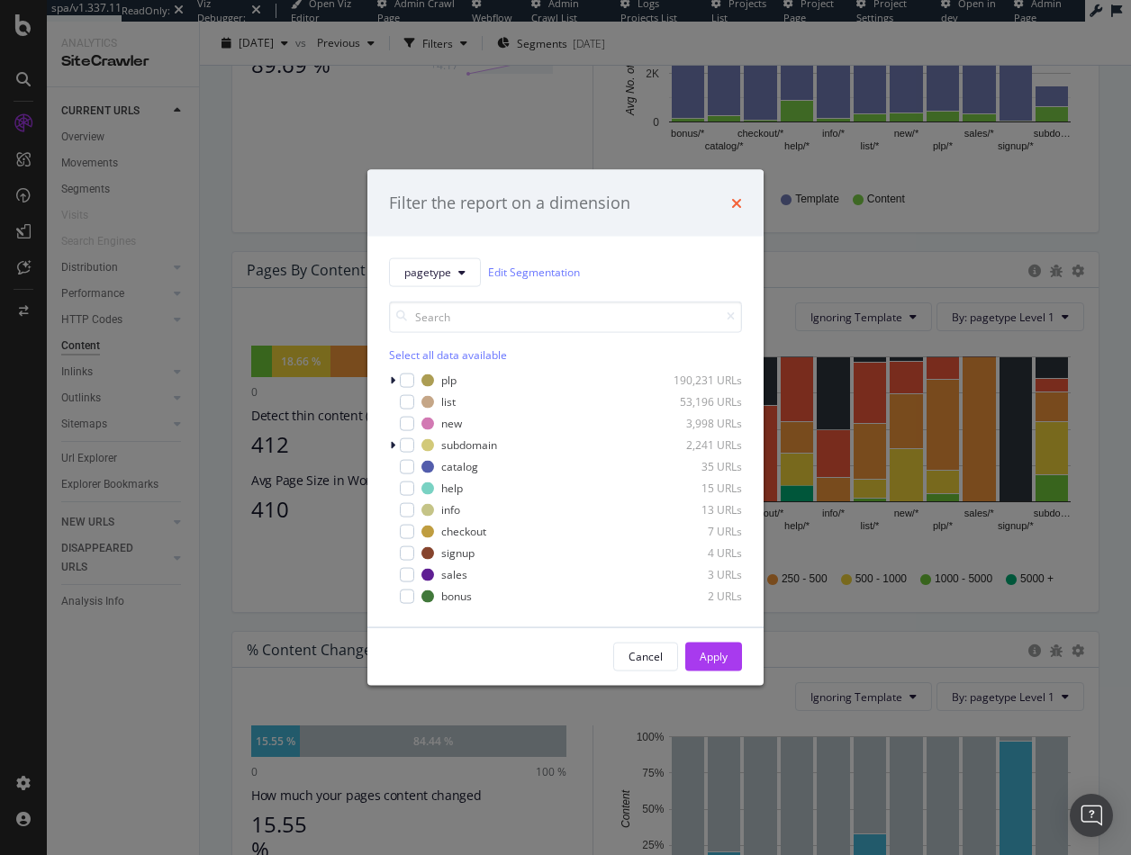
click at [739, 202] on icon "times" at bounding box center [736, 202] width 11 height 14
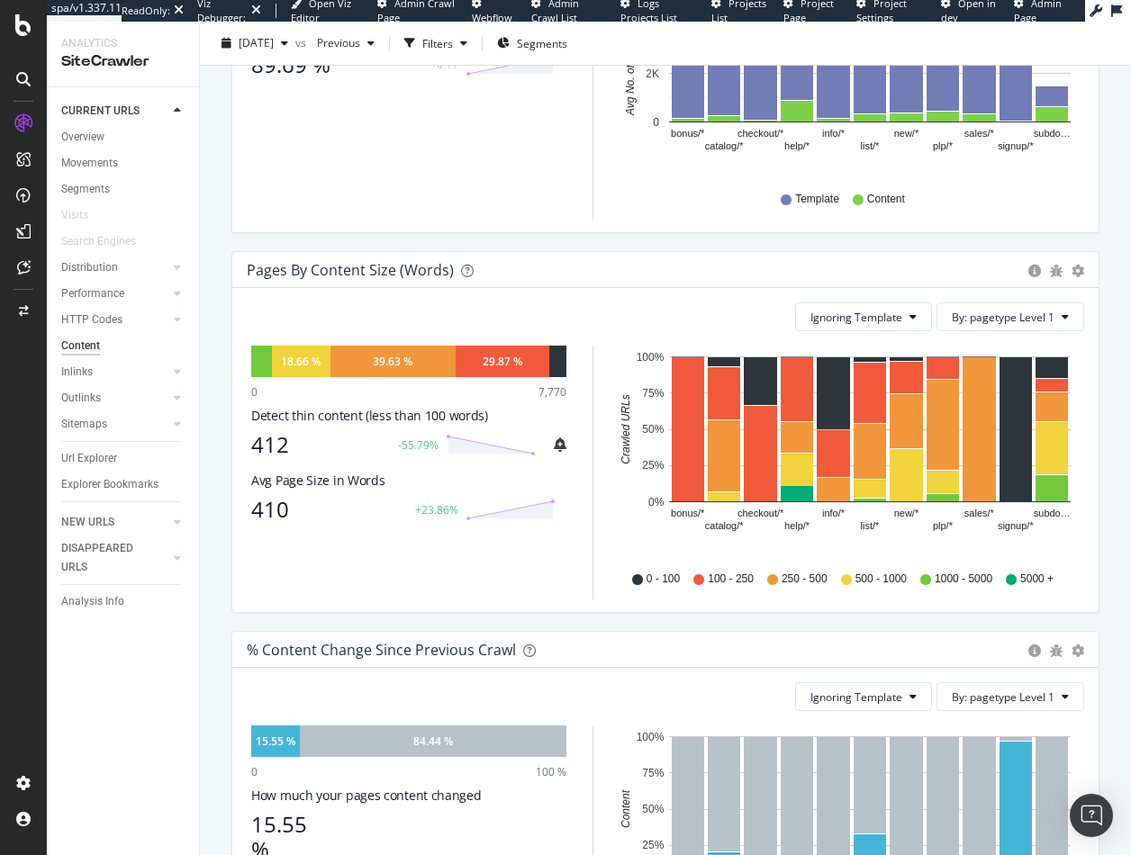
drag, startPoint x: 70, startPoint y: 182, endPoint x: 604, endPoint y: 307, distance: 548.2
click at [70, 182] on div "Segments" at bounding box center [85, 189] width 49 height 19
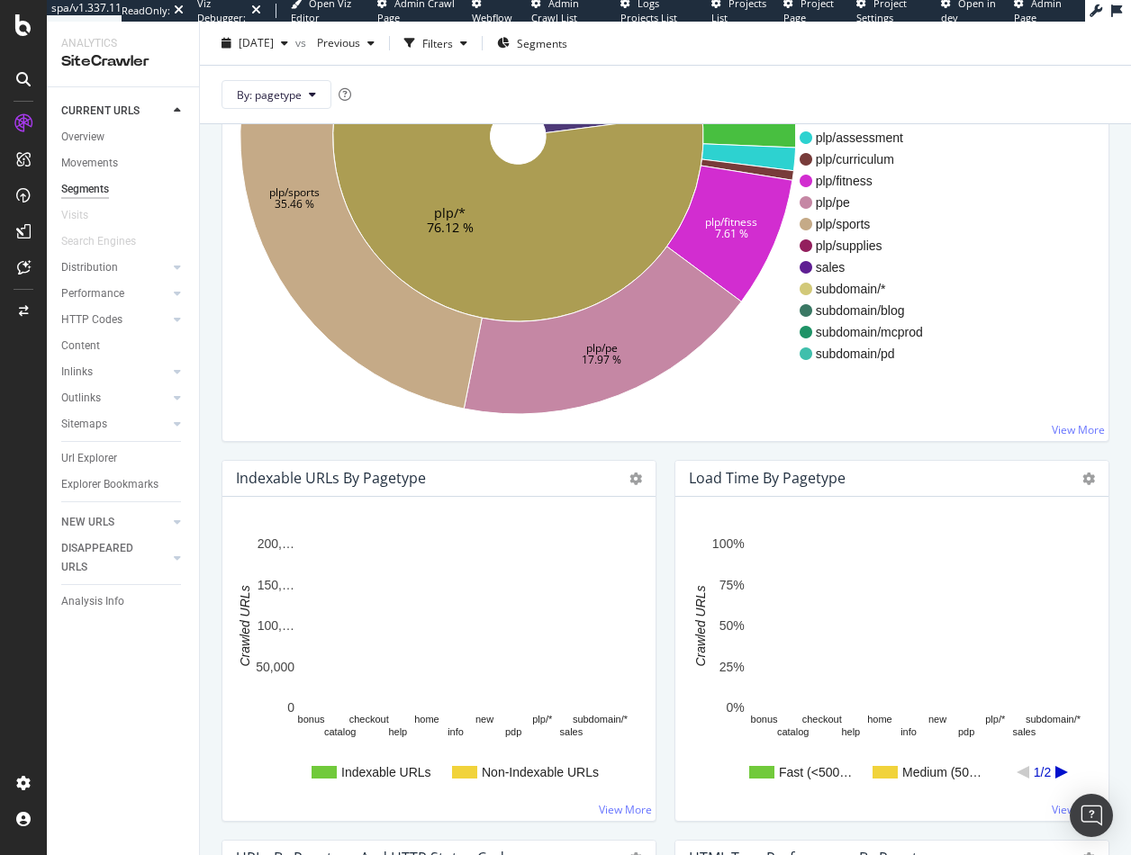
scroll to position [149, 0]
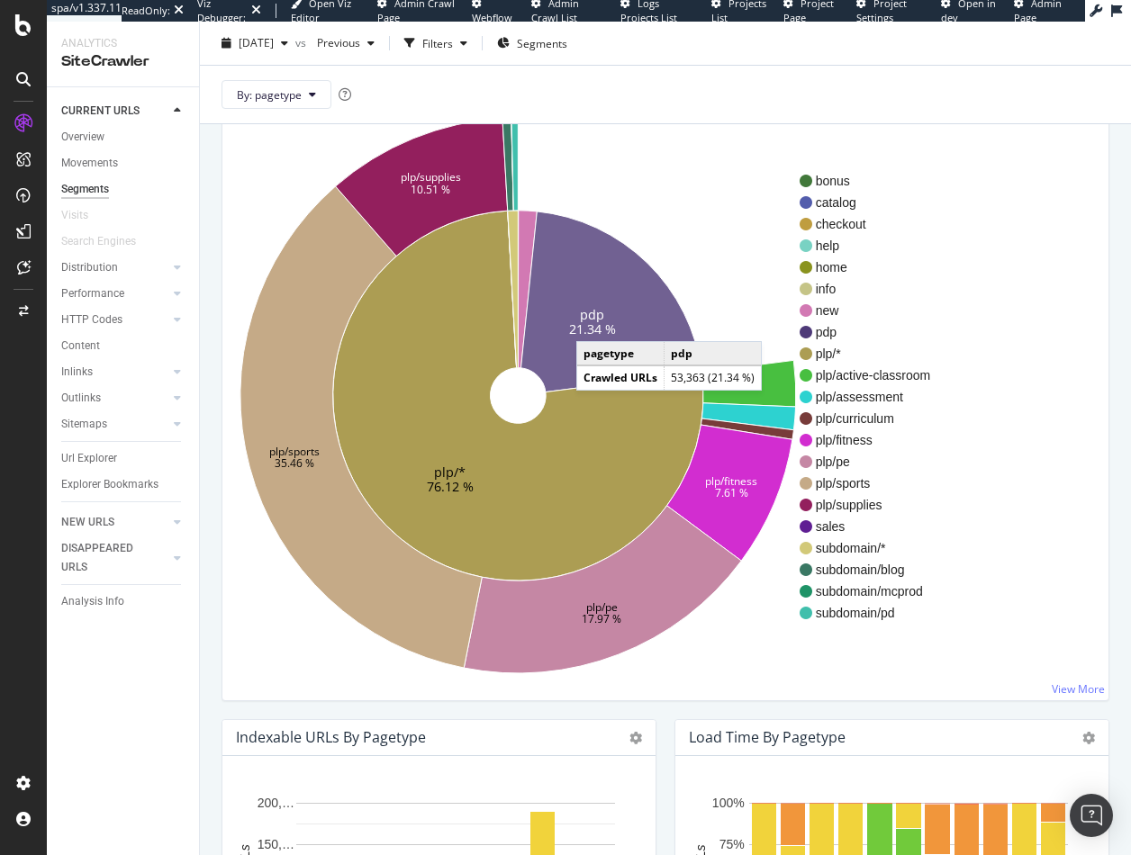
click at [597, 321] on text "21.34 %" at bounding box center [592, 328] width 47 height 17
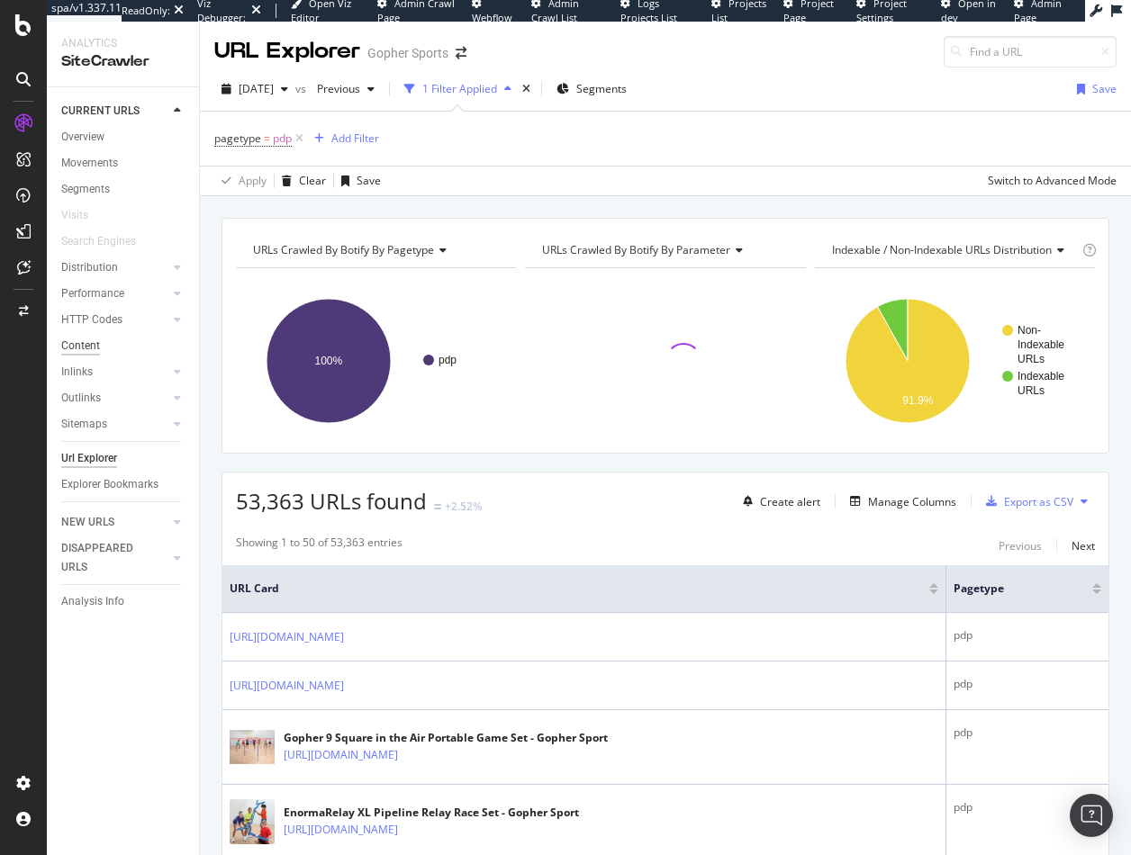
click at [89, 342] on div "Content" at bounding box center [80, 346] width 39 height 19
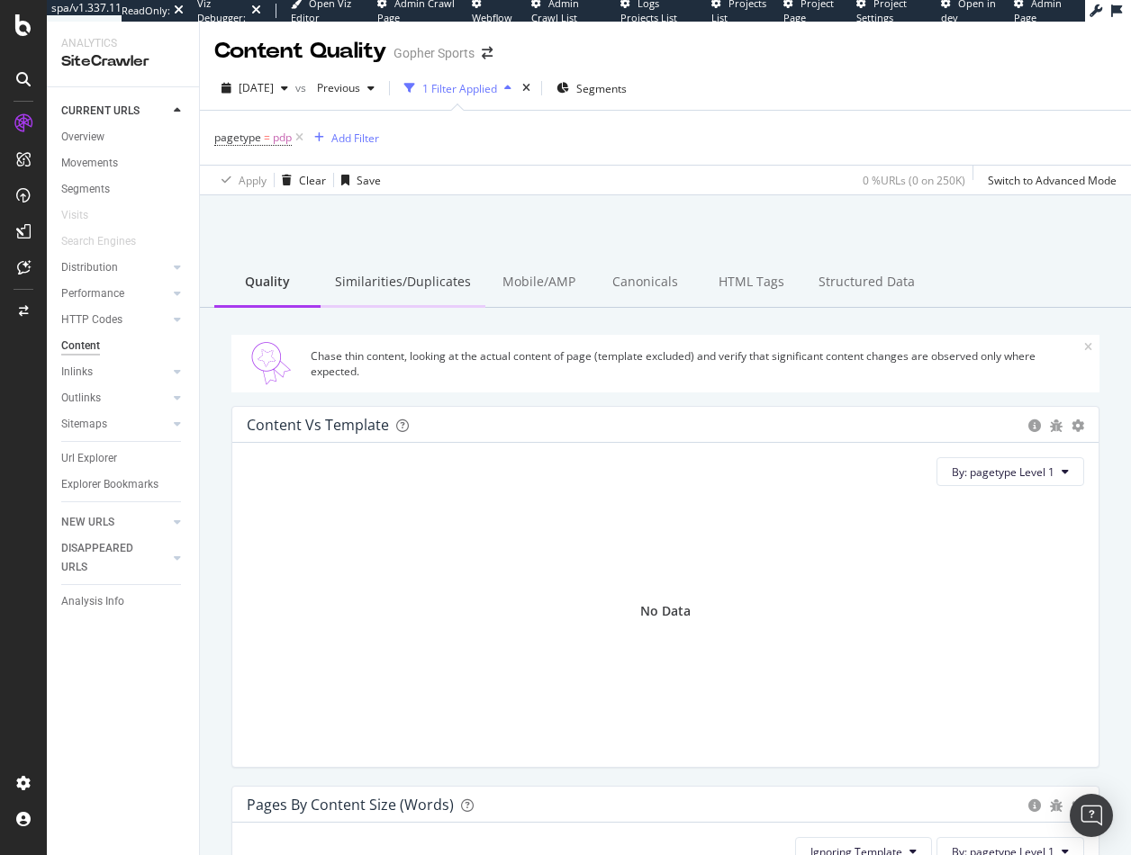
click at [413, 281] on div "Similarities/Duplicates" at bounding box center [402, 283] width 165 height 50
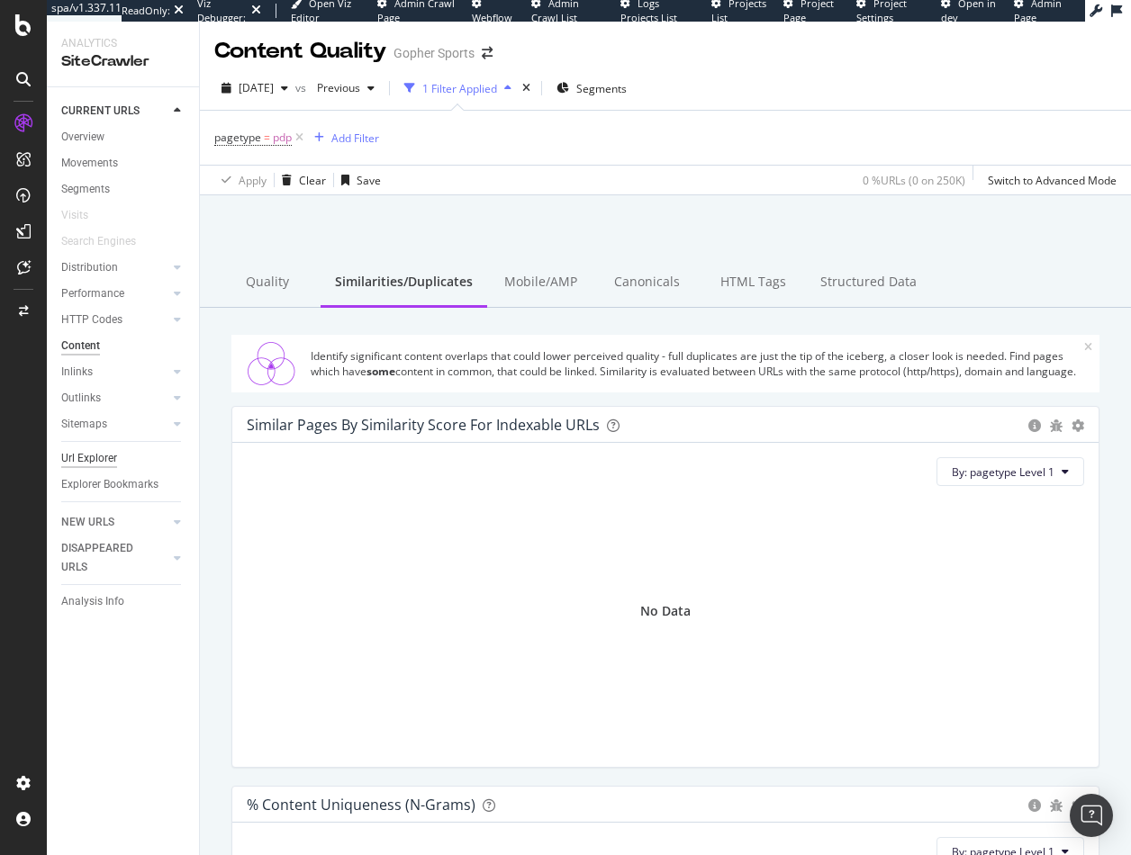
click at [95, 463] on div "Url Explorer" at bounding box center [89, 458] width 56 height 19
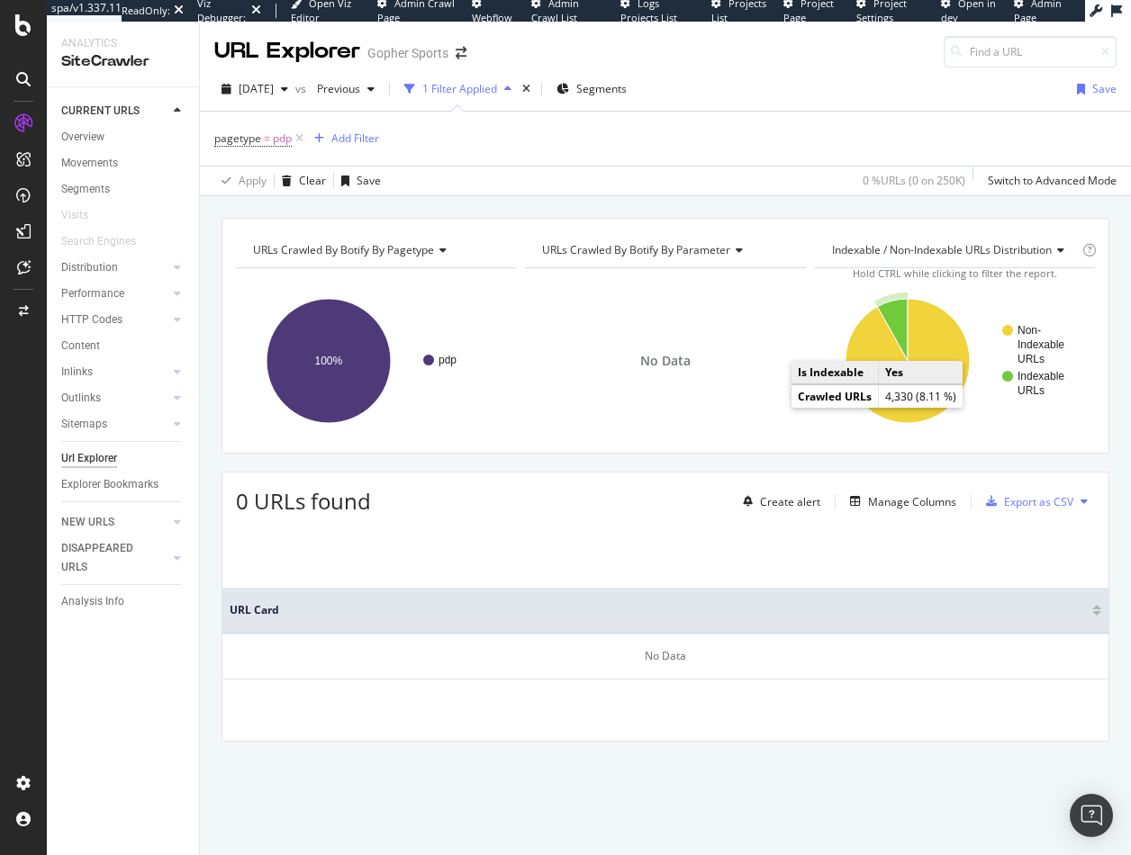
click at [901, 322] on icon "A chart." at bounding box center [892, 330] width 31 height 62
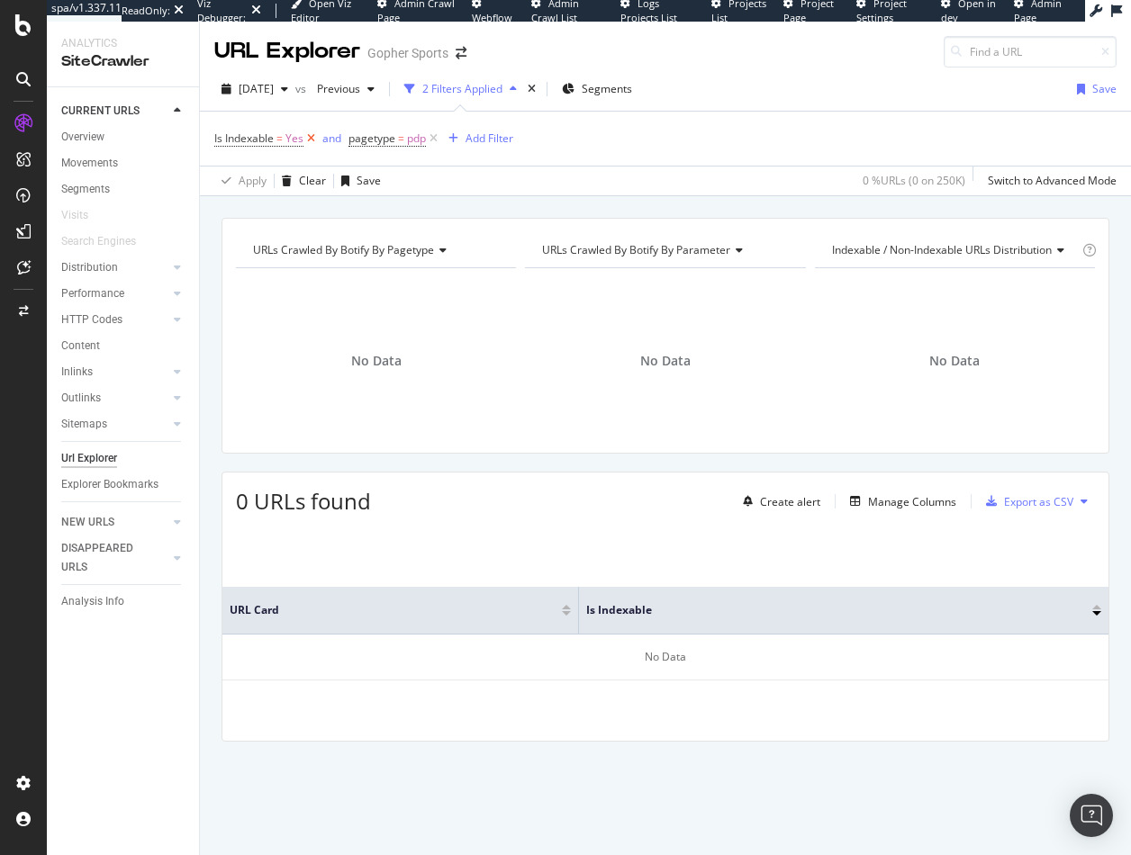
click at [311, 139] on icon at bounding box center [310, 139] width 15 height 18
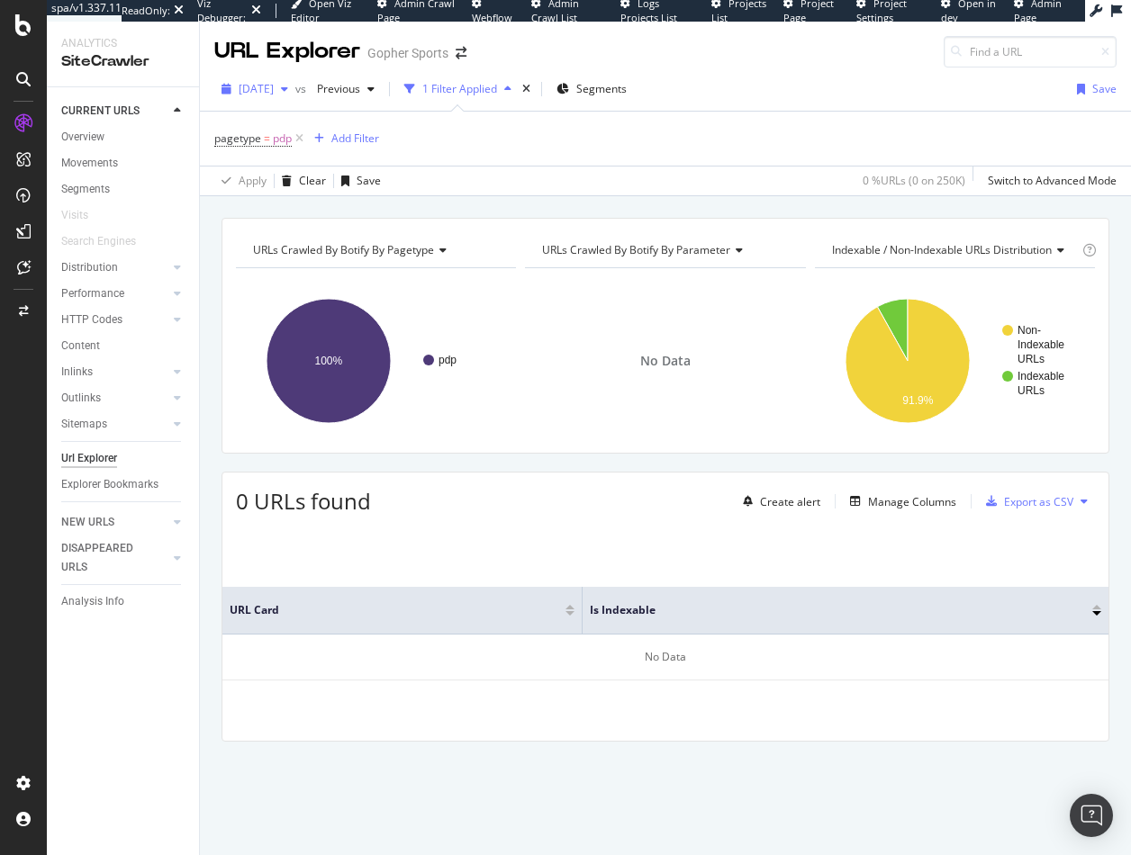
click at [274, 86] on span "[DATE]" at bounding box center [256, 88] width 35 height 15
click at [507, 145] on div "pagetype = pdp Add Filter" at bounding box center [665, 139] width 902 height 54
drag, startPoint x: 565, startPoint y: 86, endPoint x: 78, endPoint y: 147, distance: 490.8
click at [530, 86] on icon "times" at bounding box center [526, 89] width 8 height 11
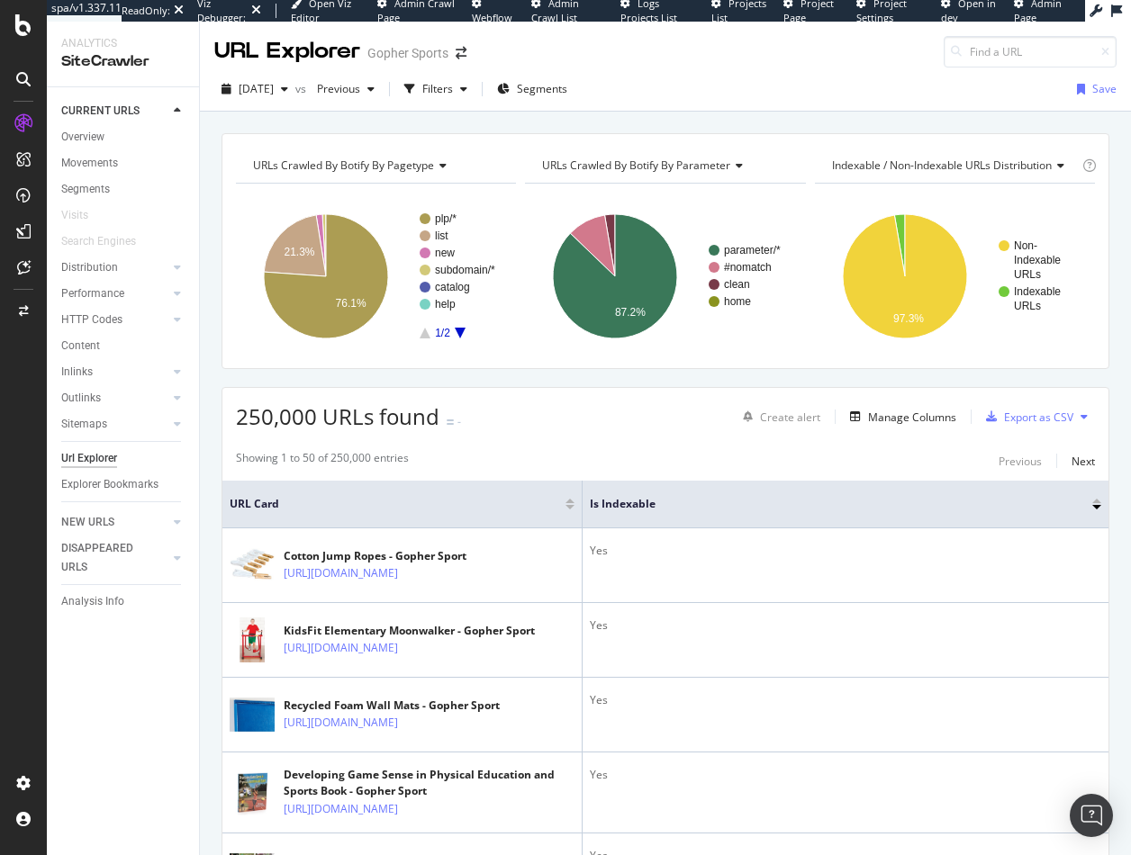
drag, startPoint x: 88, startPoint y: 346, endPoint x: 289, endPoint y: 44, distance: 362.2
click at [89, 347] on div "Content" at bounding box center [80, 346] width 39 height 19
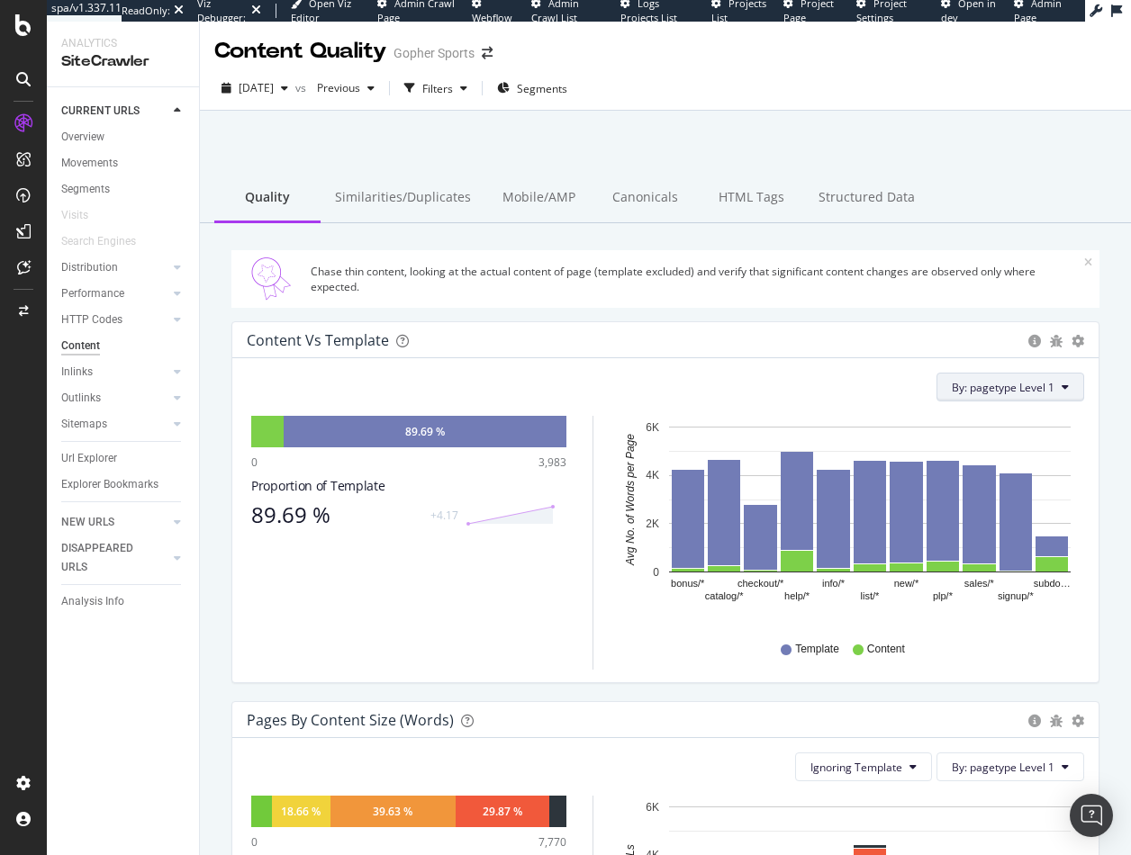
click at [1051, 392] on button "By: pagetype Level 1" at bounding box center [1010, 387] width 148 height 29
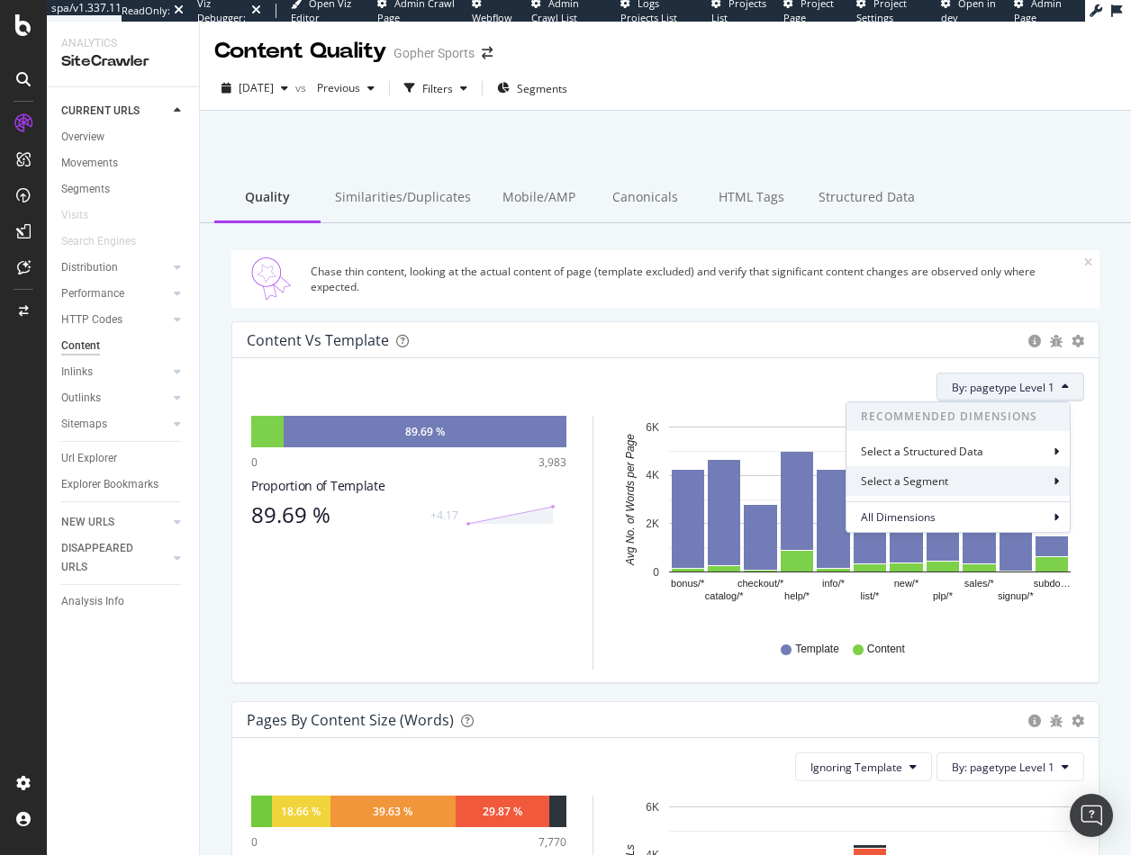
click at [1035, 482] on div "Select a Segment" at bounding box center [957, 481] width 223 height 30
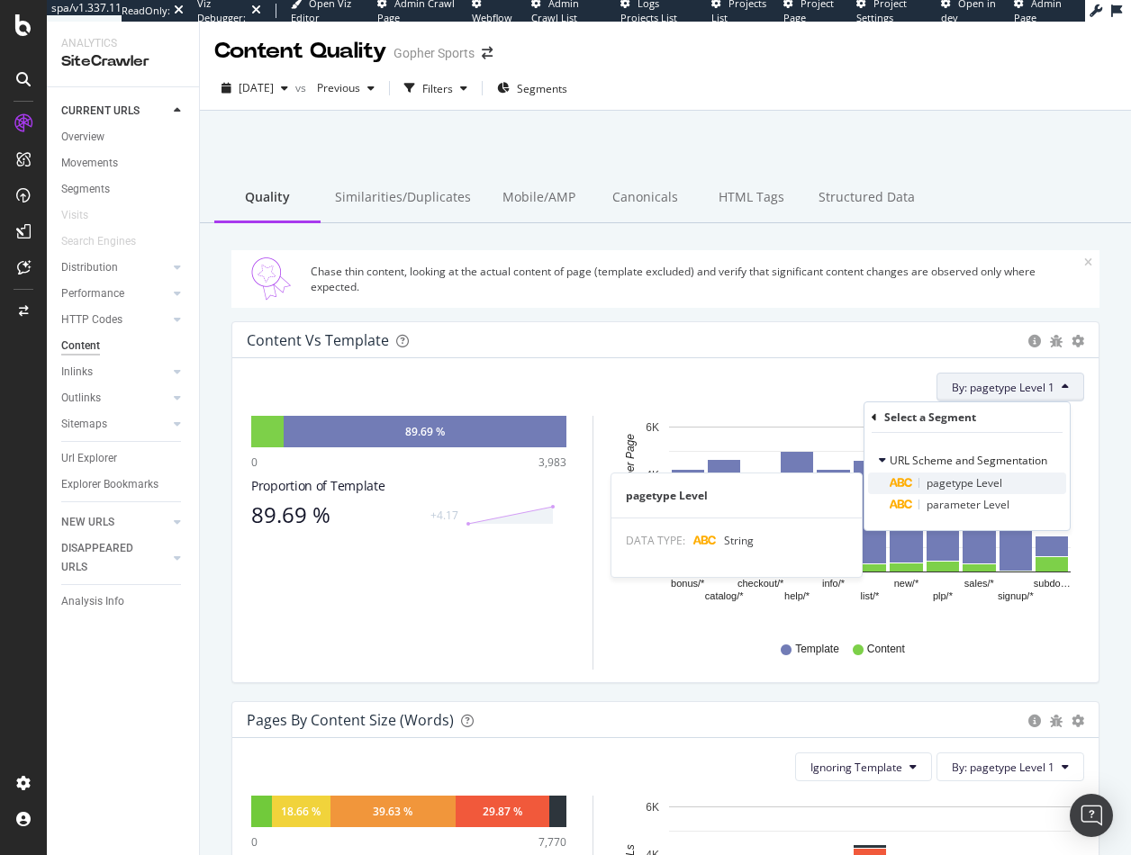
click at [987, 486] on span "pagetype Level" at bounding box center [964, 482] width 76 height 15
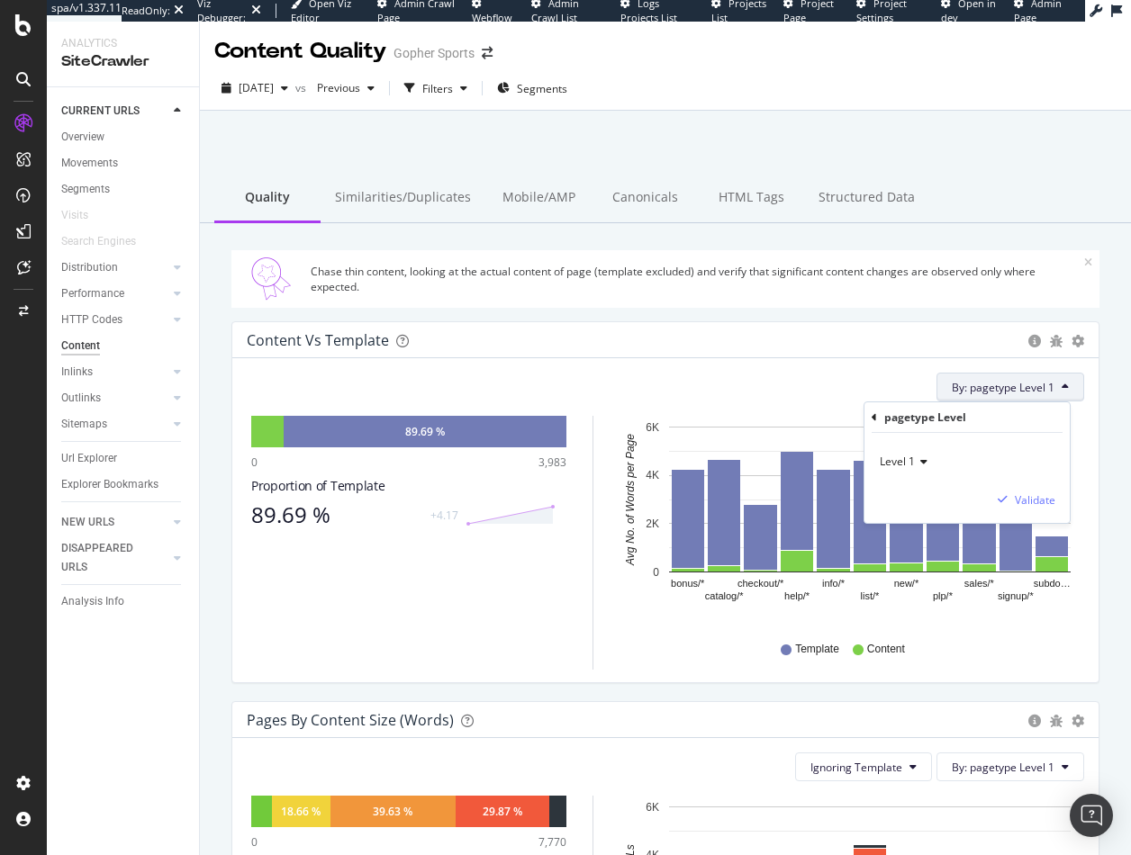
click at [910, 464] on span "Level 1" at bounding box center [896, 461] width 35 height 15
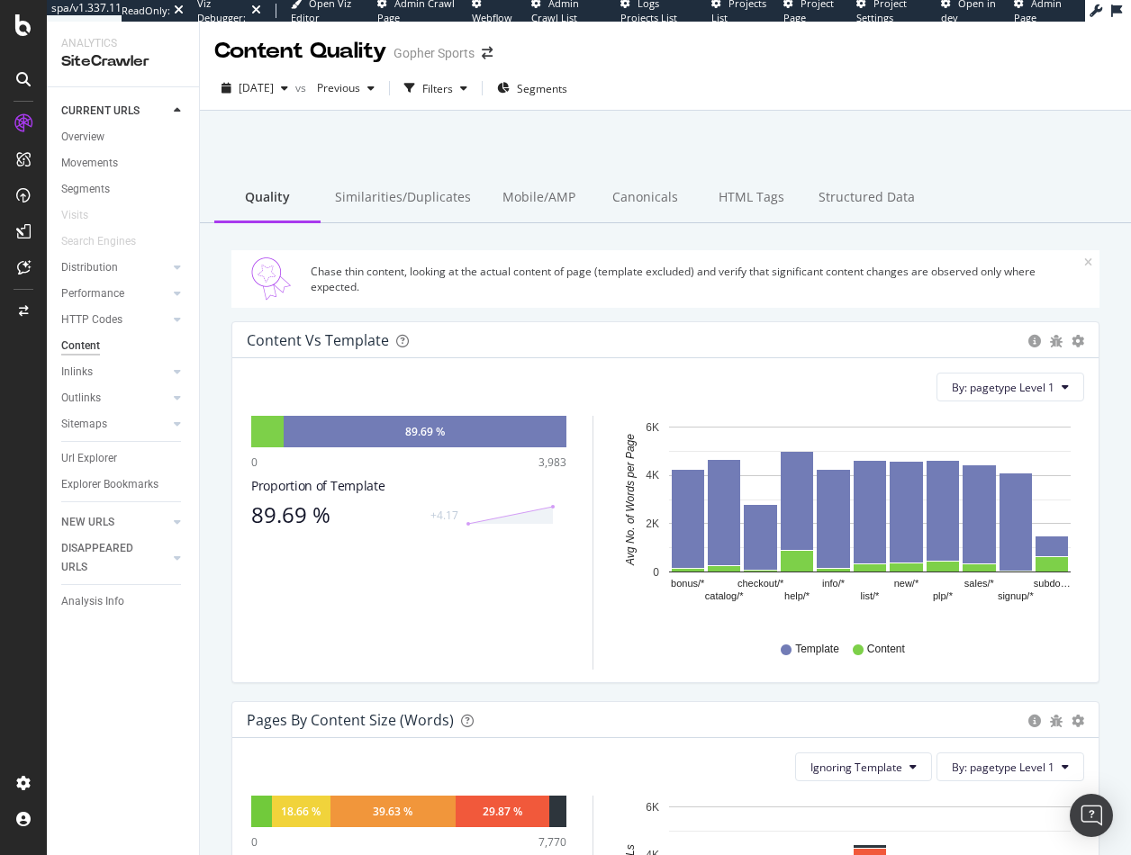
click at [751, 401] on div "By: pagetype Level 1" at bounding box center [665, 387] width 837 height 29
click at [453, 83] on div "Filters" at bounding box center [437, 88] width 31 height 15
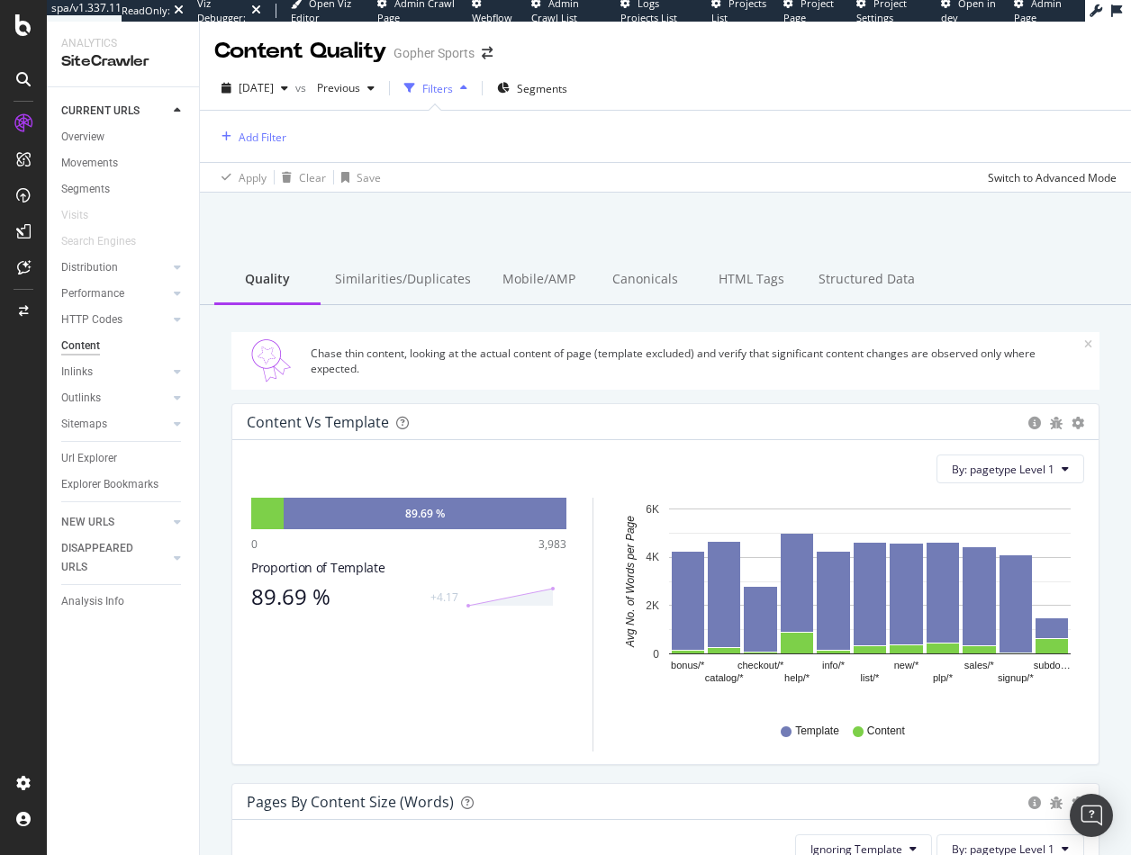
click at [422, 95] on div "button" at bounding box center [409, 88] width 25 height 25
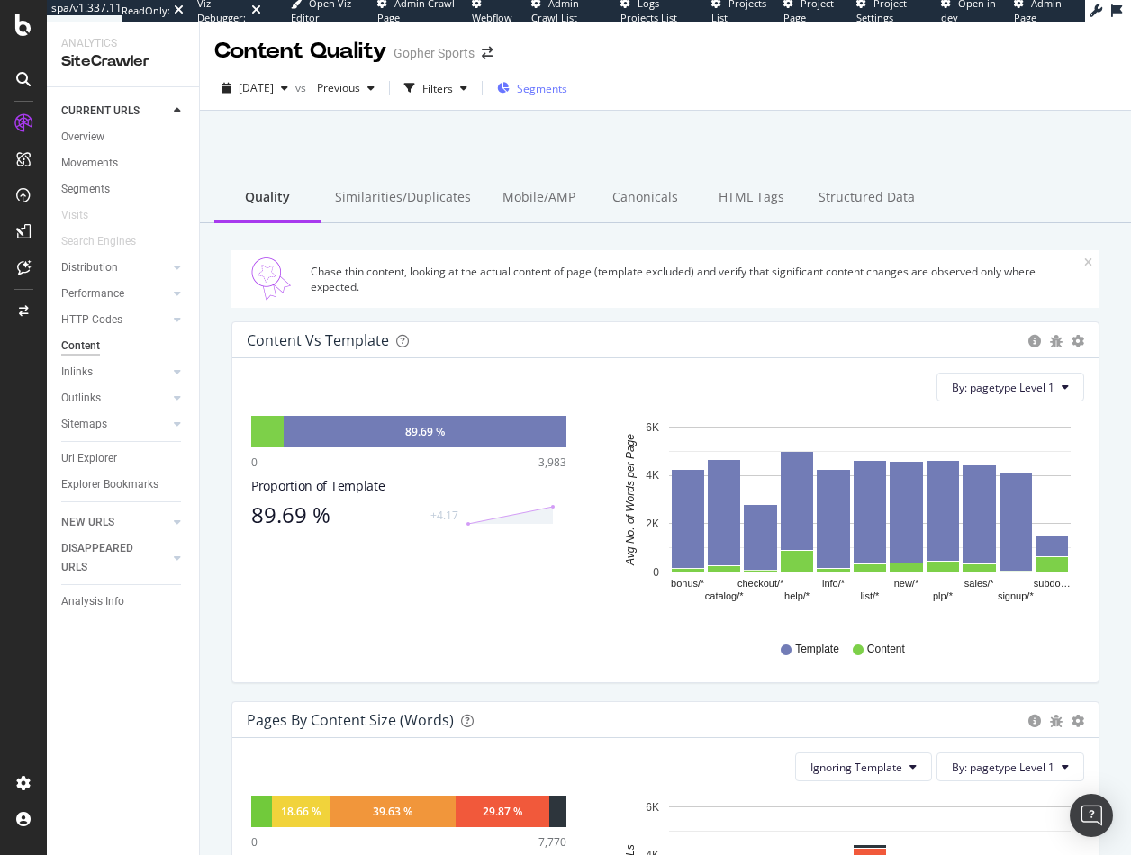
click at [574, 103] on button "Segments" at bounding box center [532, 88] width 85 height 29
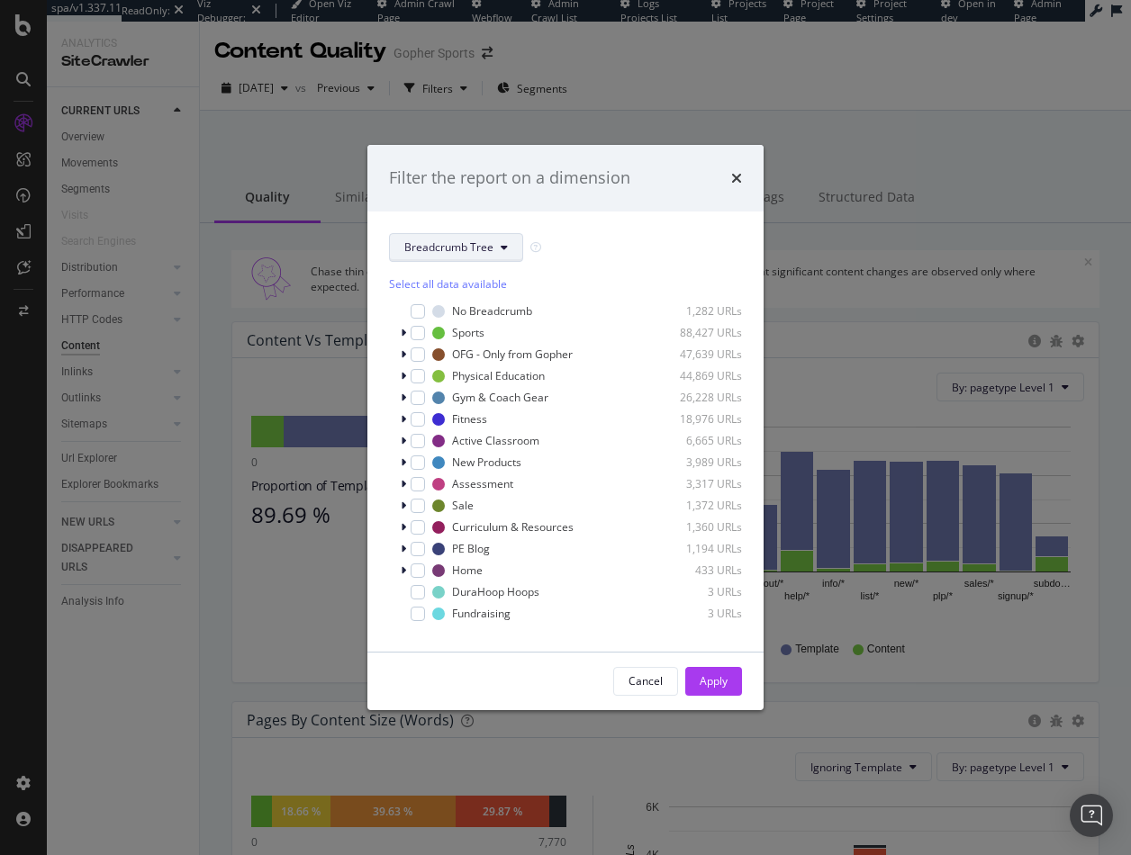
click at [461, 243] on span "Breadcrumb Tree" at bounding box center [448, 246] width 89 height 15
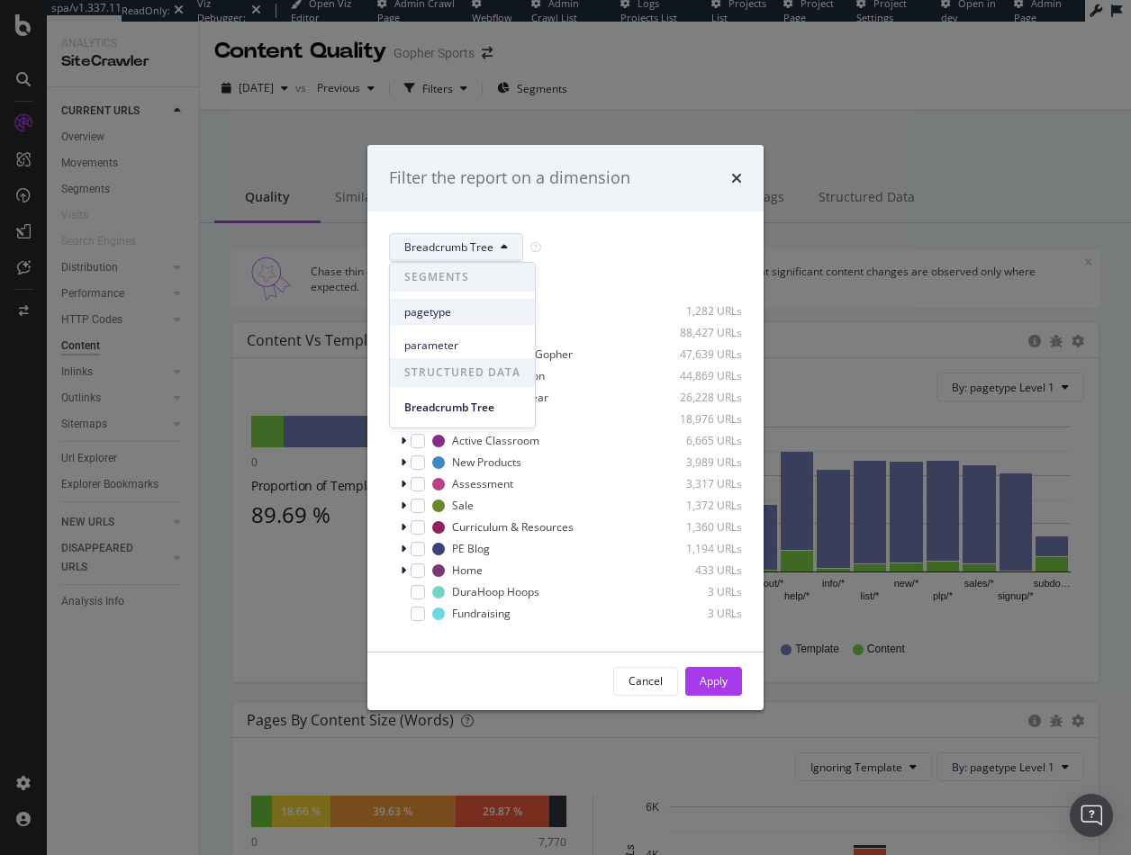
click at [440, 314] on span "pagetype" at bounding box center [462, 312] width 116 height 16
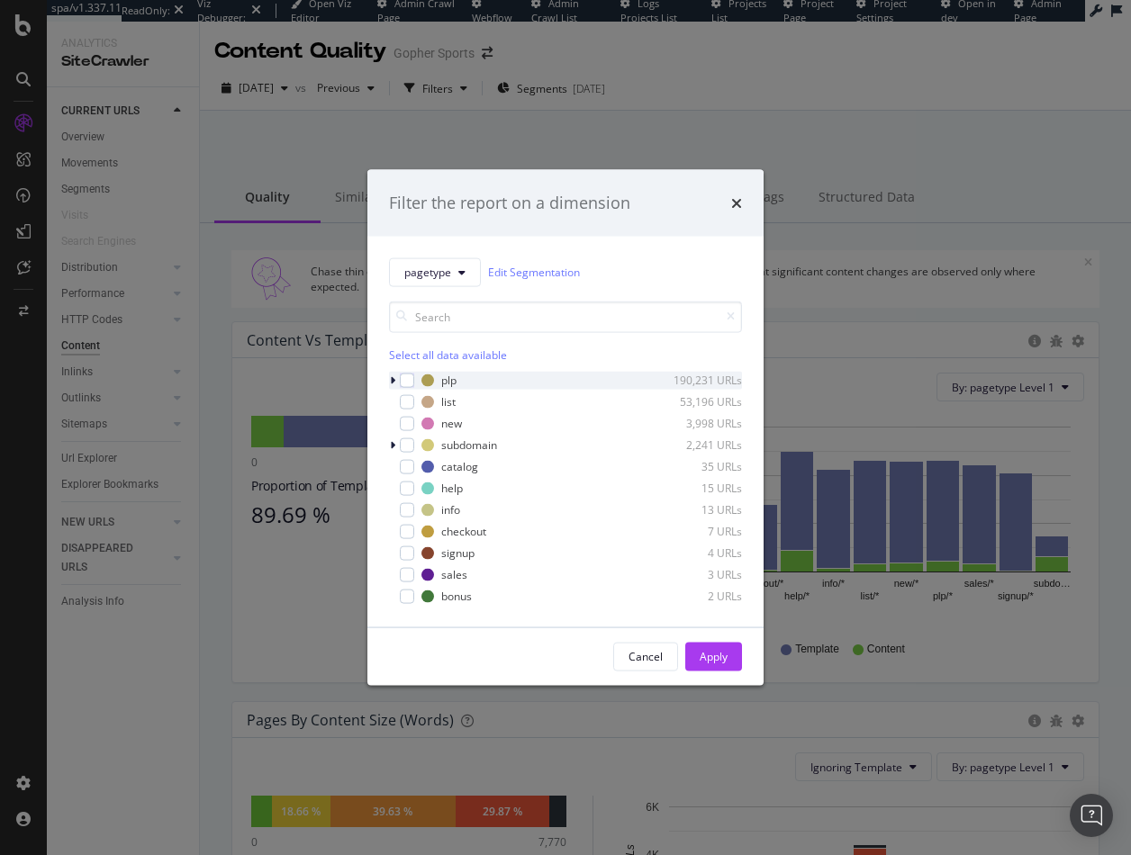
click at [390, 381] on icon "modal" at bounding box center [392, 379] width 5 height 11
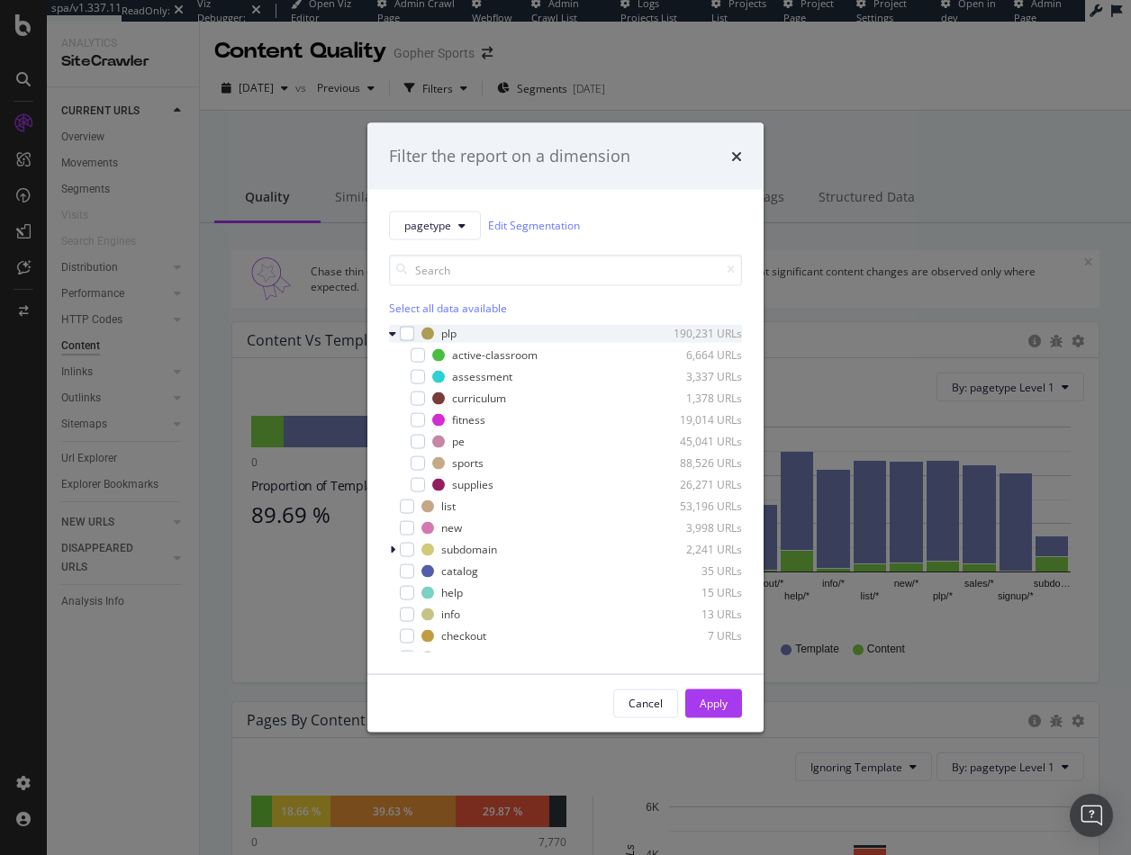
click at [391, 334] on icon "modal" at bounding box center [392, 333] width 7 height 11
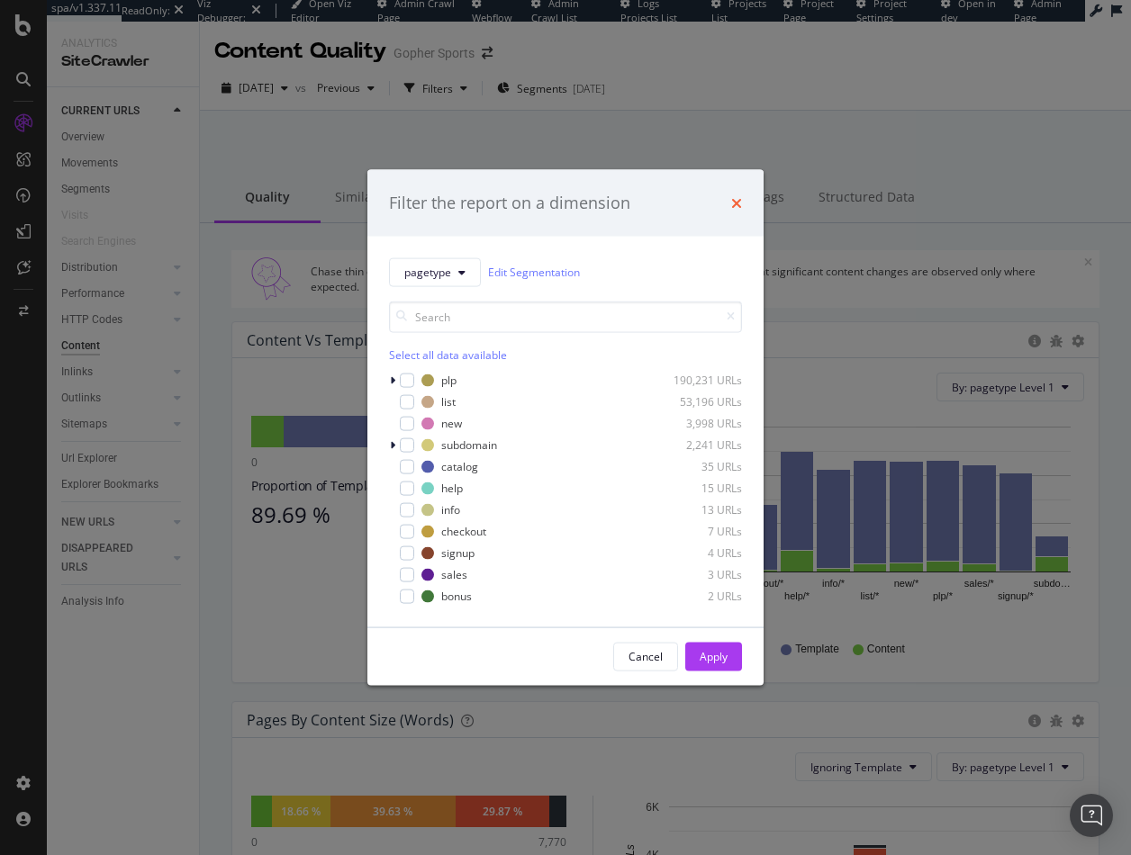
click at [739, 199] on icon "times" at bounding box center [736, 202] width 11 height 14
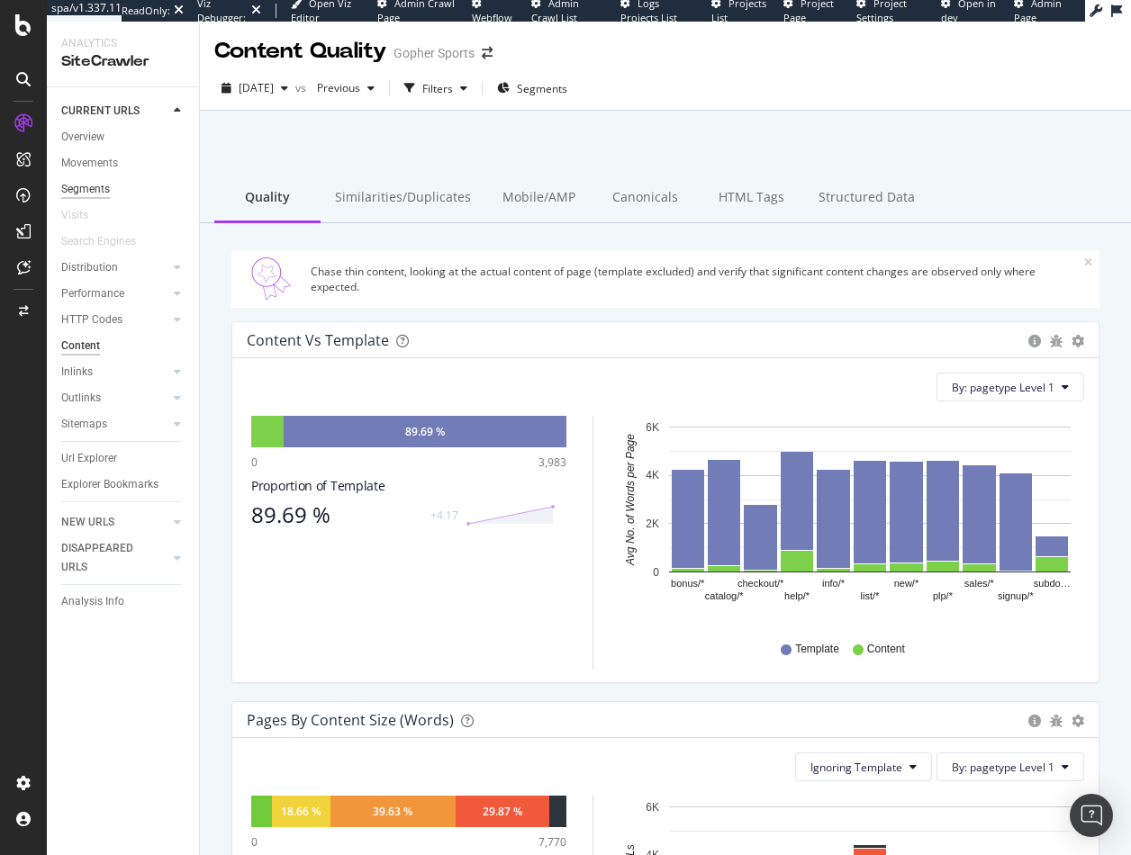
click at [86, 197] on div "Segments" at bounding box center [85, 189] width 49 height 19
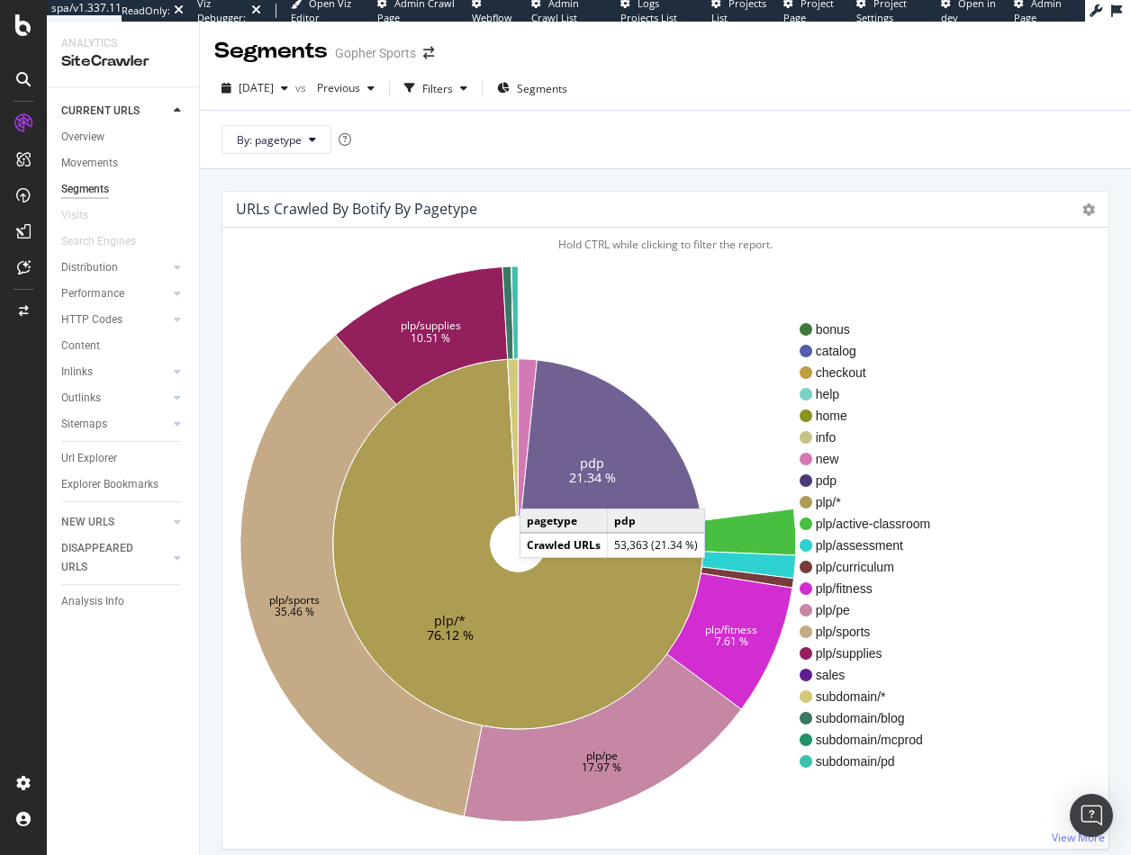
drag, startPoint x: 537, startPoint y: 491, endPoint x: 591, endPoint y: 473, distance: 56.7
click at [537, 490] on icon at bounding box center [610, 450] width 181 height 181
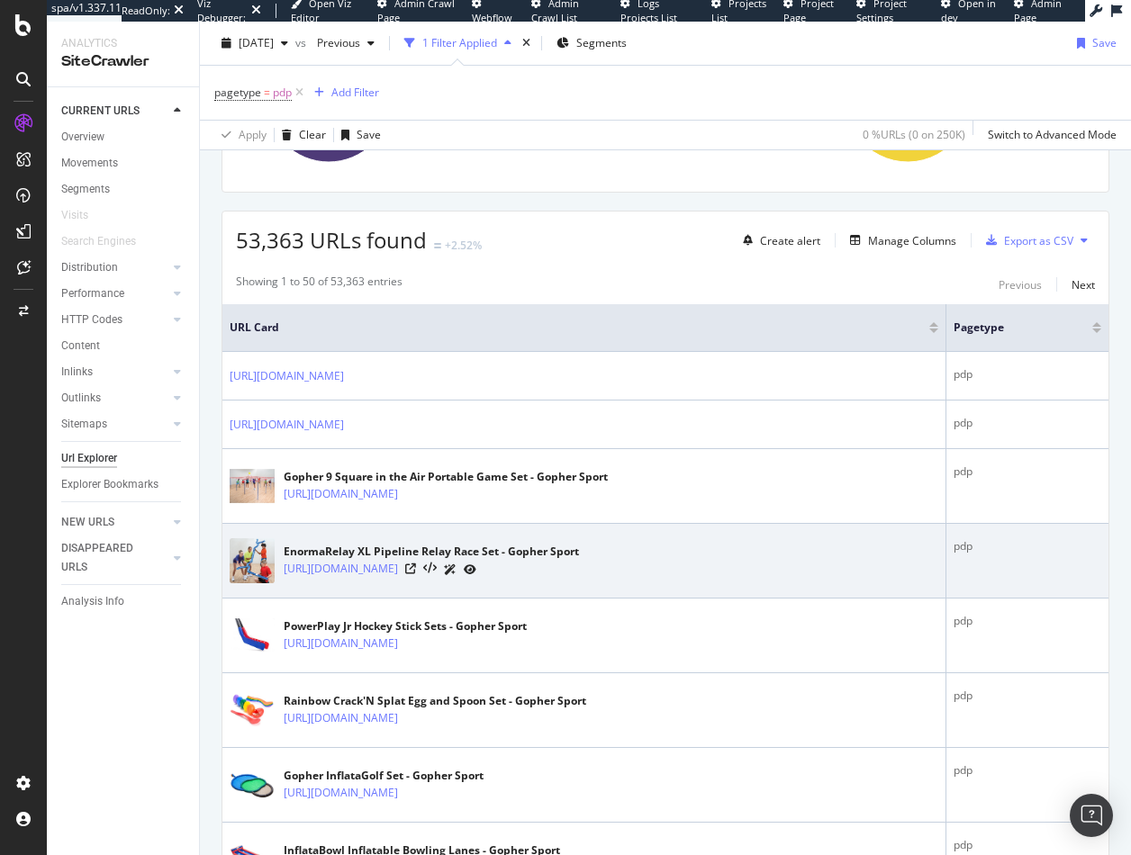
scroll to position [270, 0]
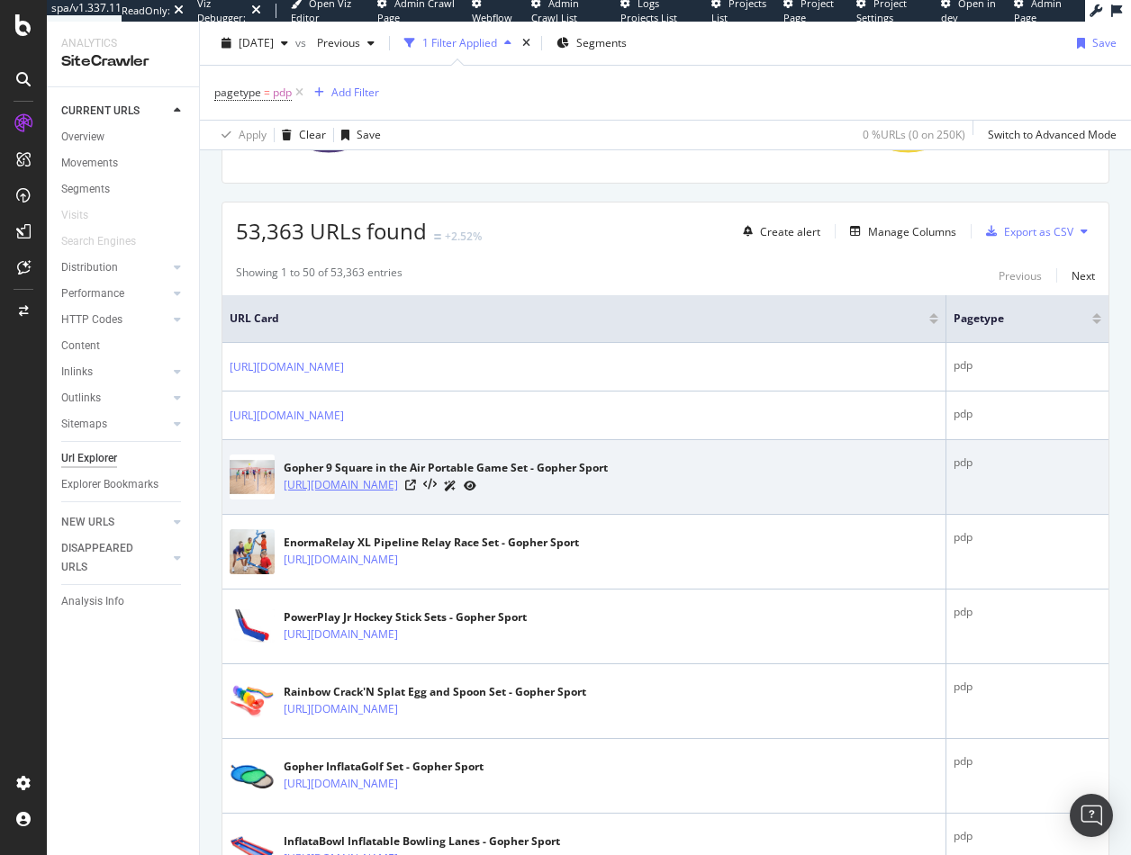
click at [398, 489] on link "https://gophersport.com/portable-nine-square-set" at bounding box center [341, 485] width 114 height 18
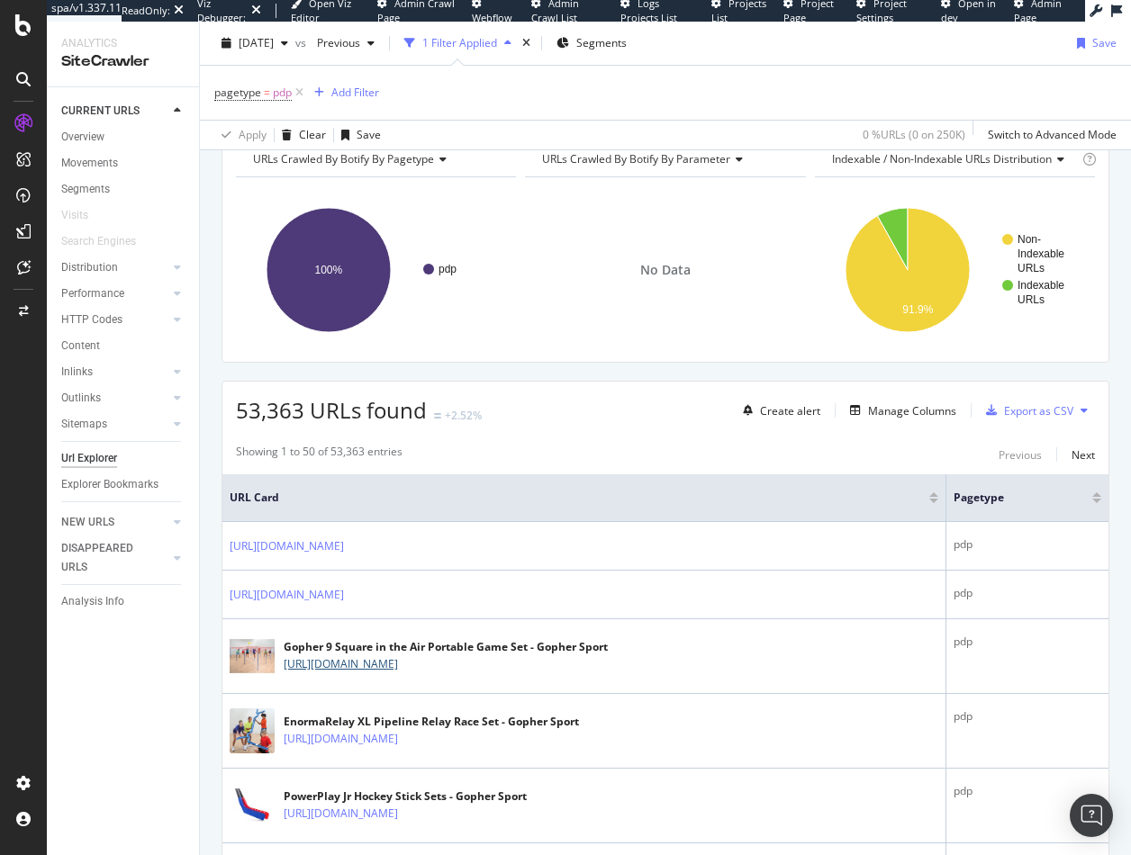
scroll to position [90, 0]
click at [623, 164] on span "URLs Crawled By Botify By parameter" at bounding box center [636, 159] width 188 height 15
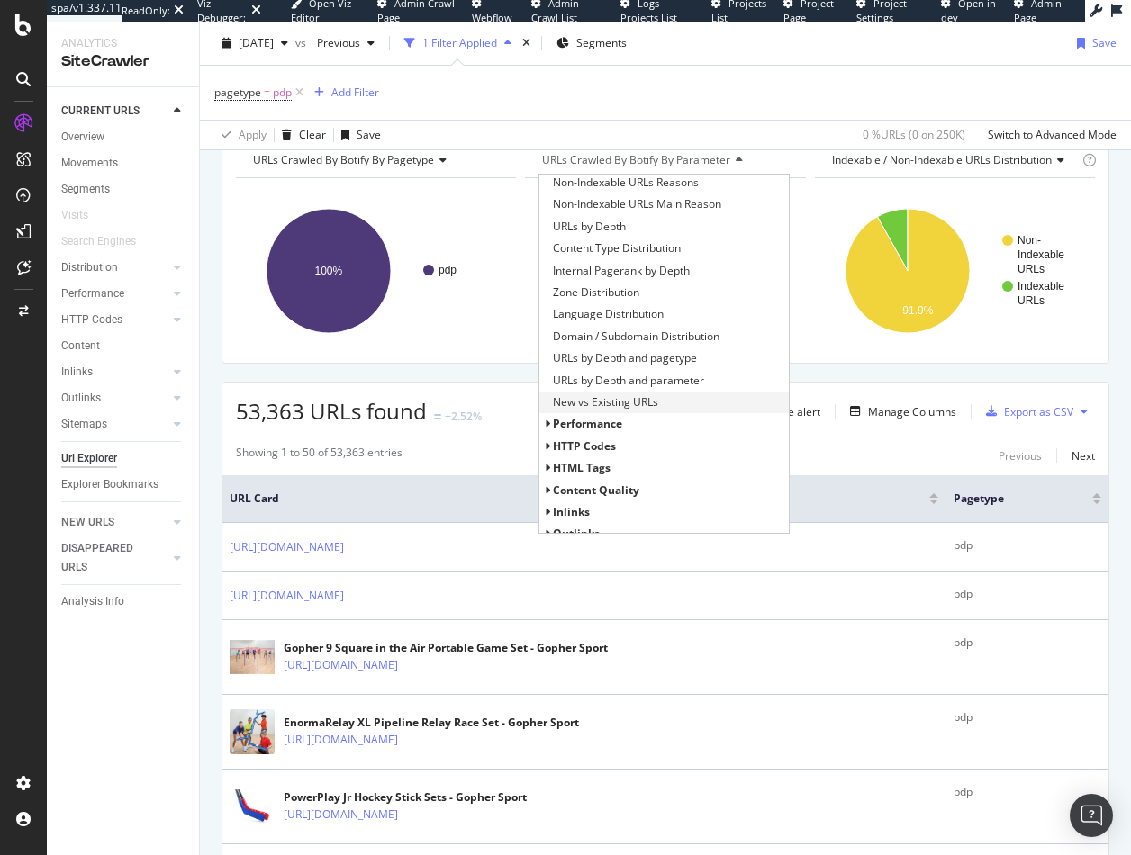
scroll to position [146, 0]
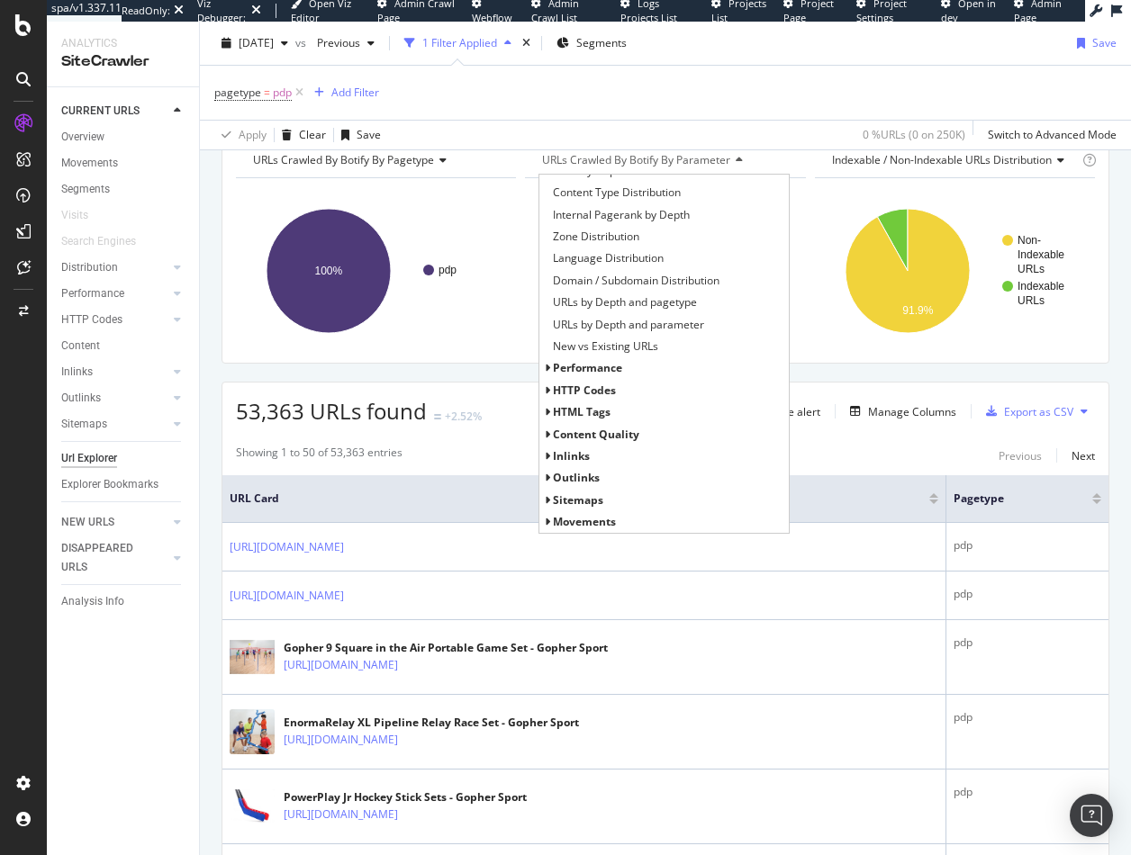
click at [614, 434] on span "Content Quality" at bounding box center [596, 434] width 86 height 15
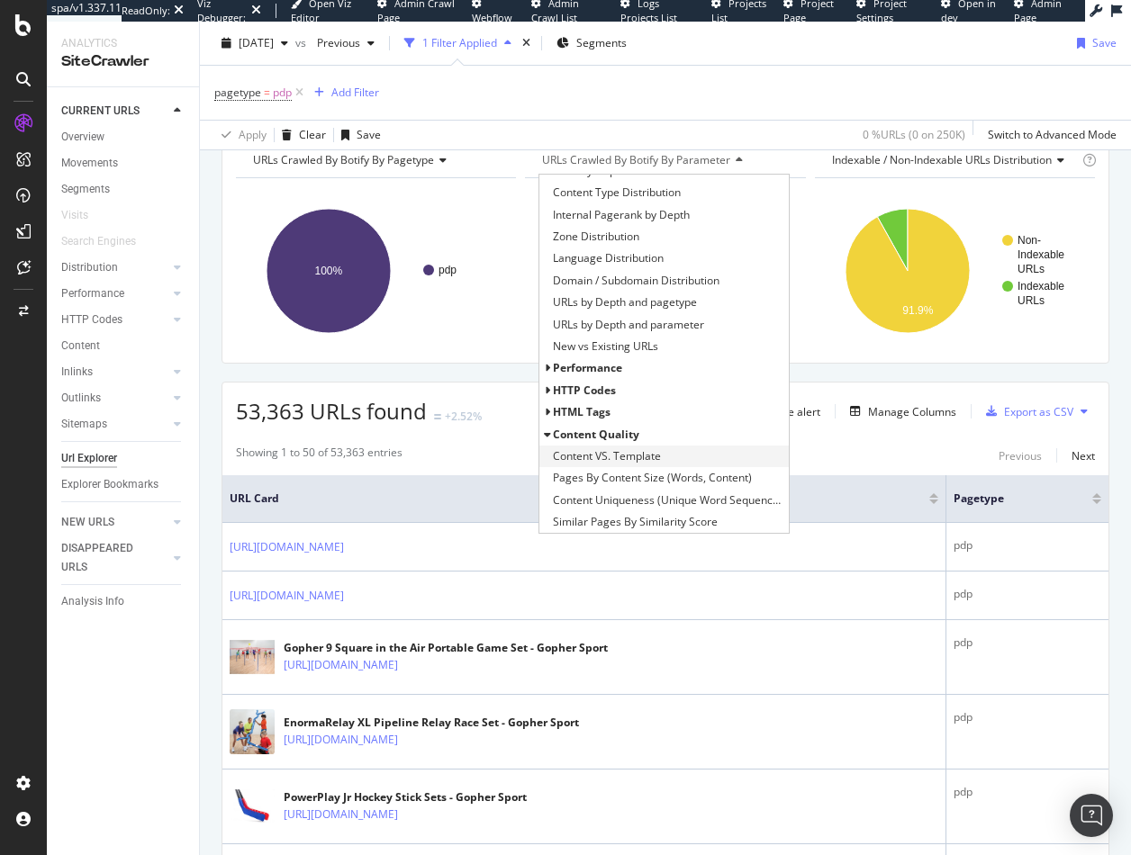
click at [592, 456] on span "Content VS. Template" at bounding box center [607, 456] width 108 height 18
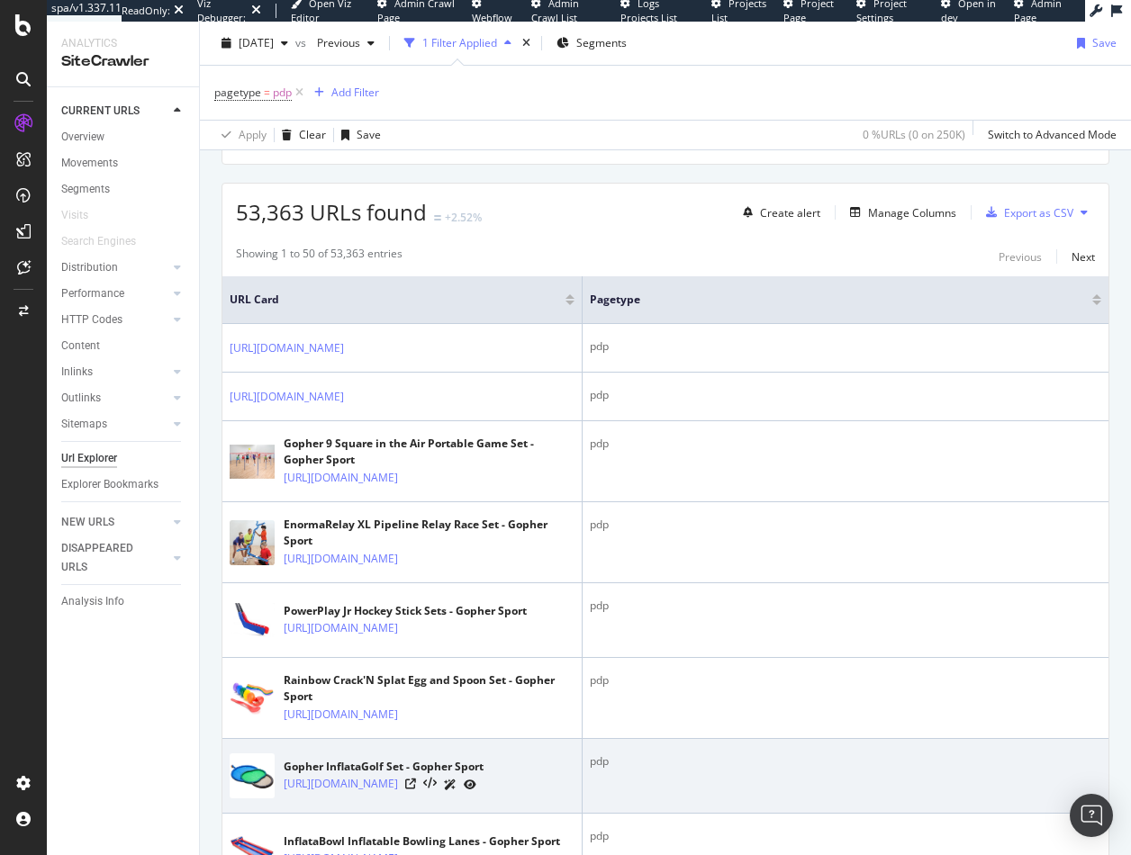
scroll to position [270, 0]
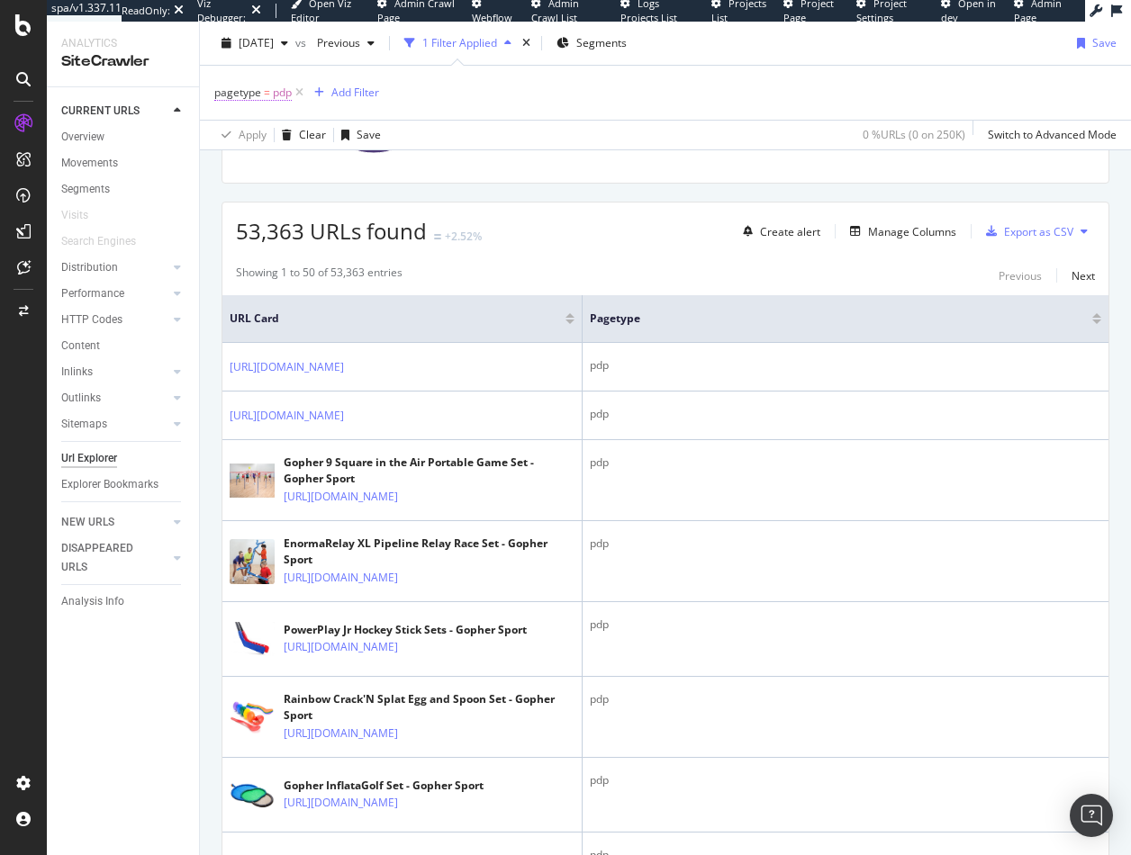
click at [277, 94] on span "pdp" at bounding box center [282, 92] width 19 height 25
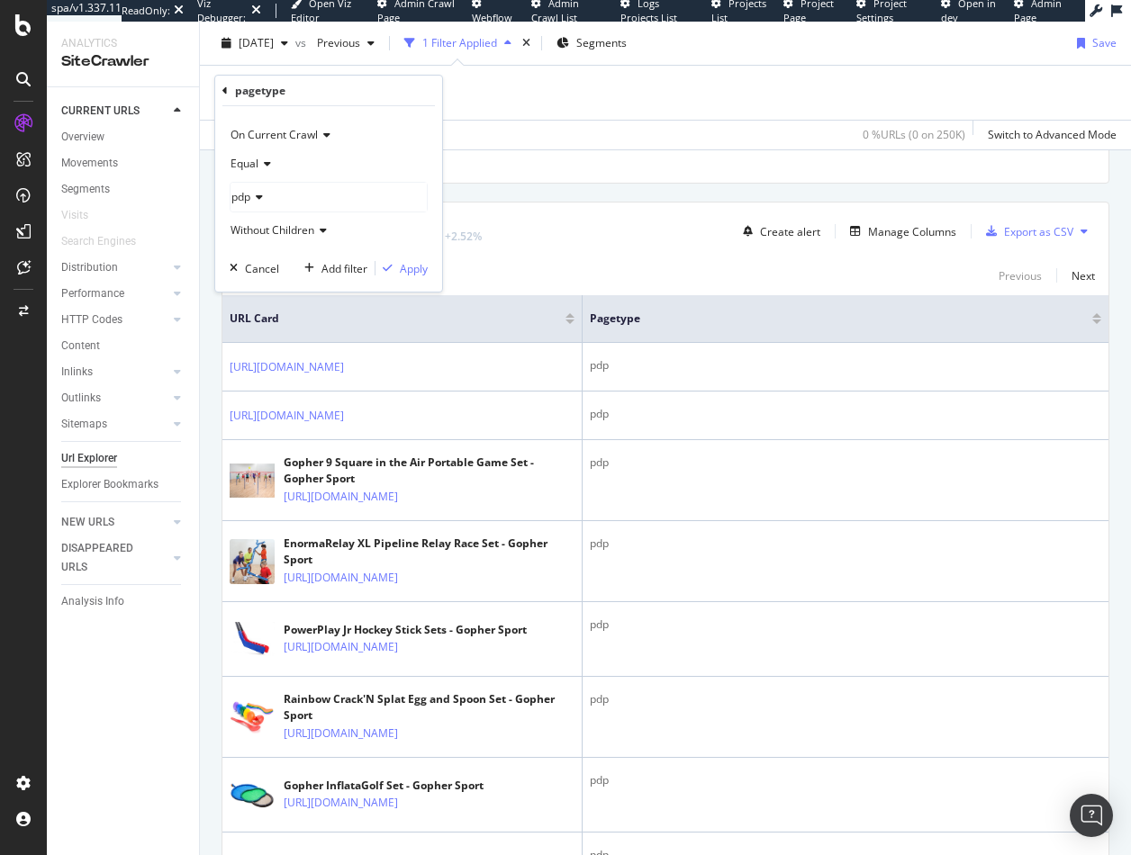
click at [253, 194] on icon at bounding box center [256, 197] width 13 height 11
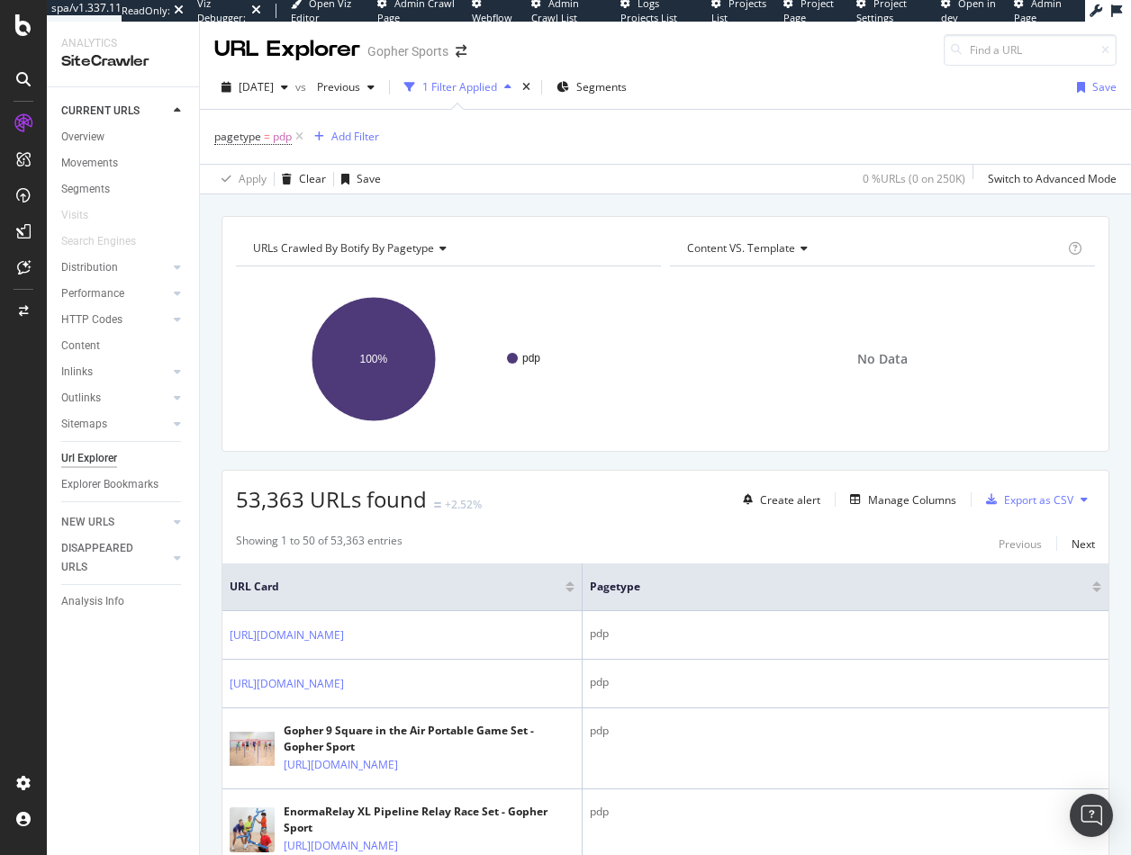
scroll to position [0, 0]
click at [268, 138] on span "=" at bounding box center [267, 138] width 6 height 15
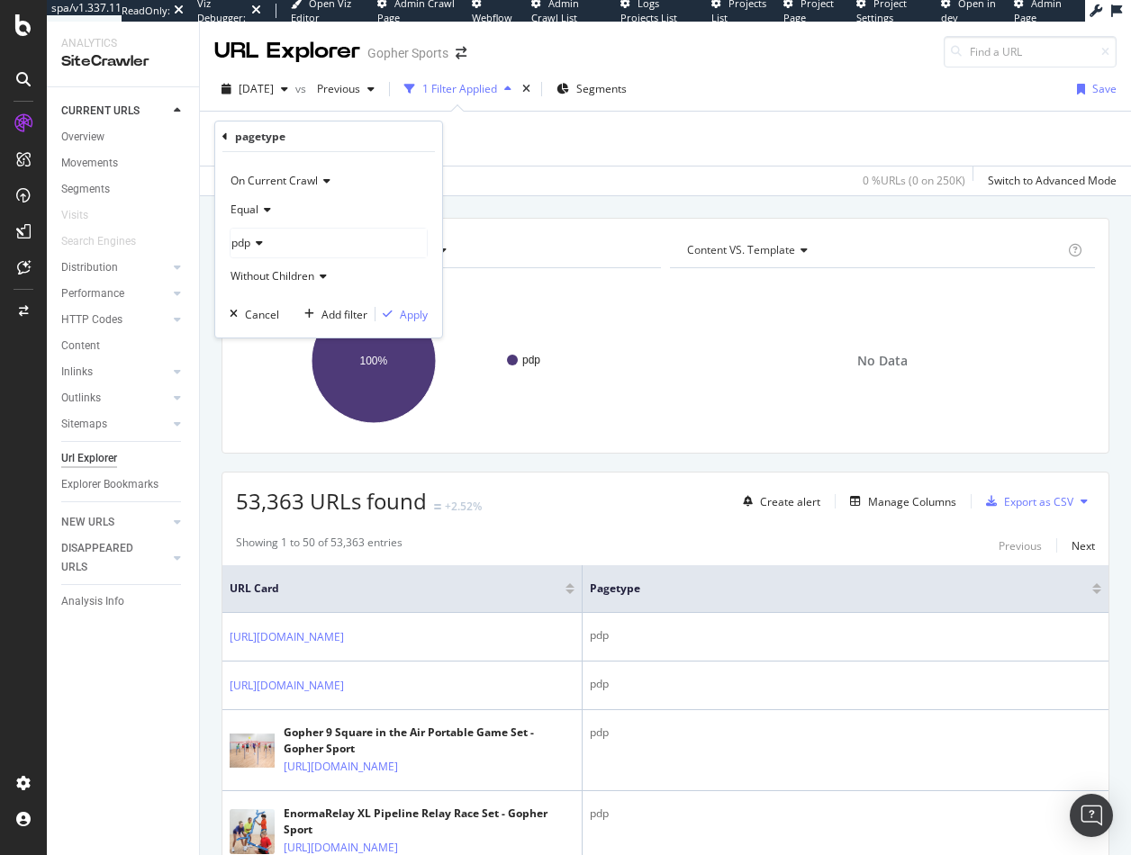
click at [258, 243] on icon at bounding box center [256, 243] width 13 height 11
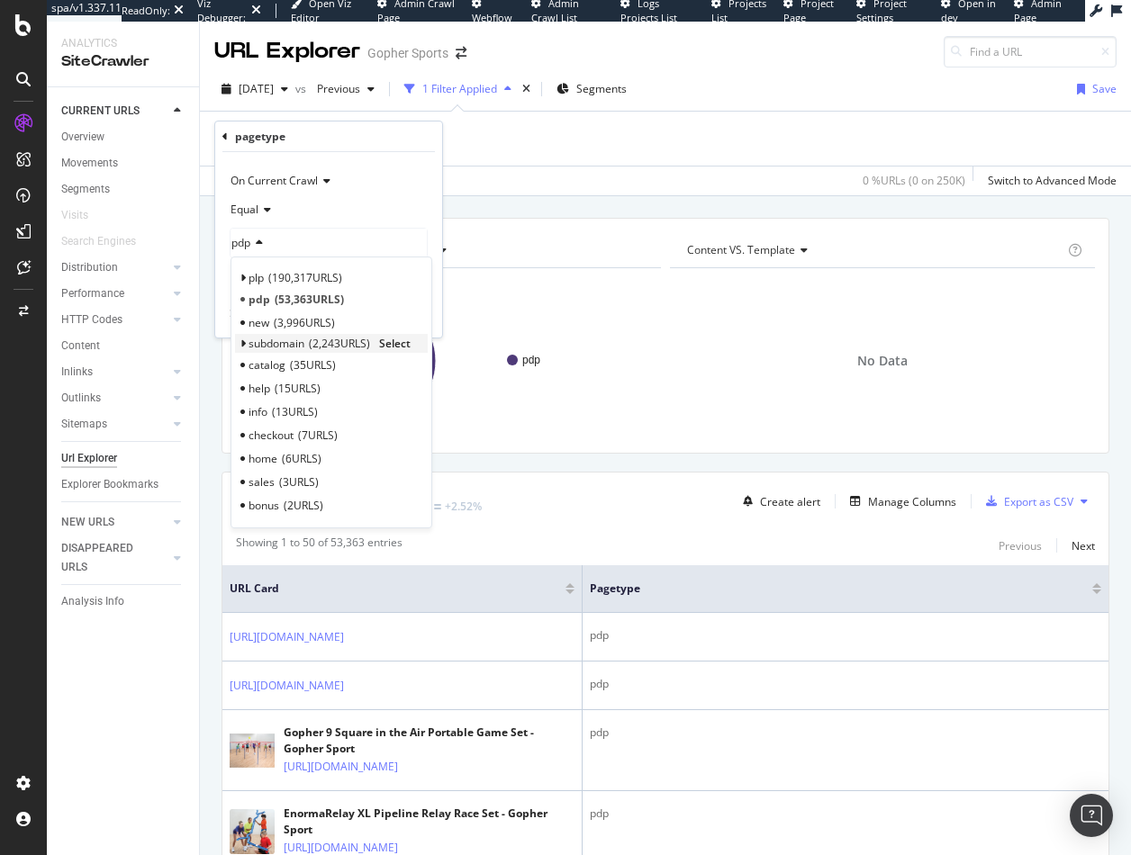
click at [242, 341] on icon at bounding box center [242, 343] width 6 height 11
click at [527, 214] on div "URLs Crawled By Botify By pagetype Chart (by Value) Table Expand Export as CSV …" at bounding box center [665, 217] width 931 height 43
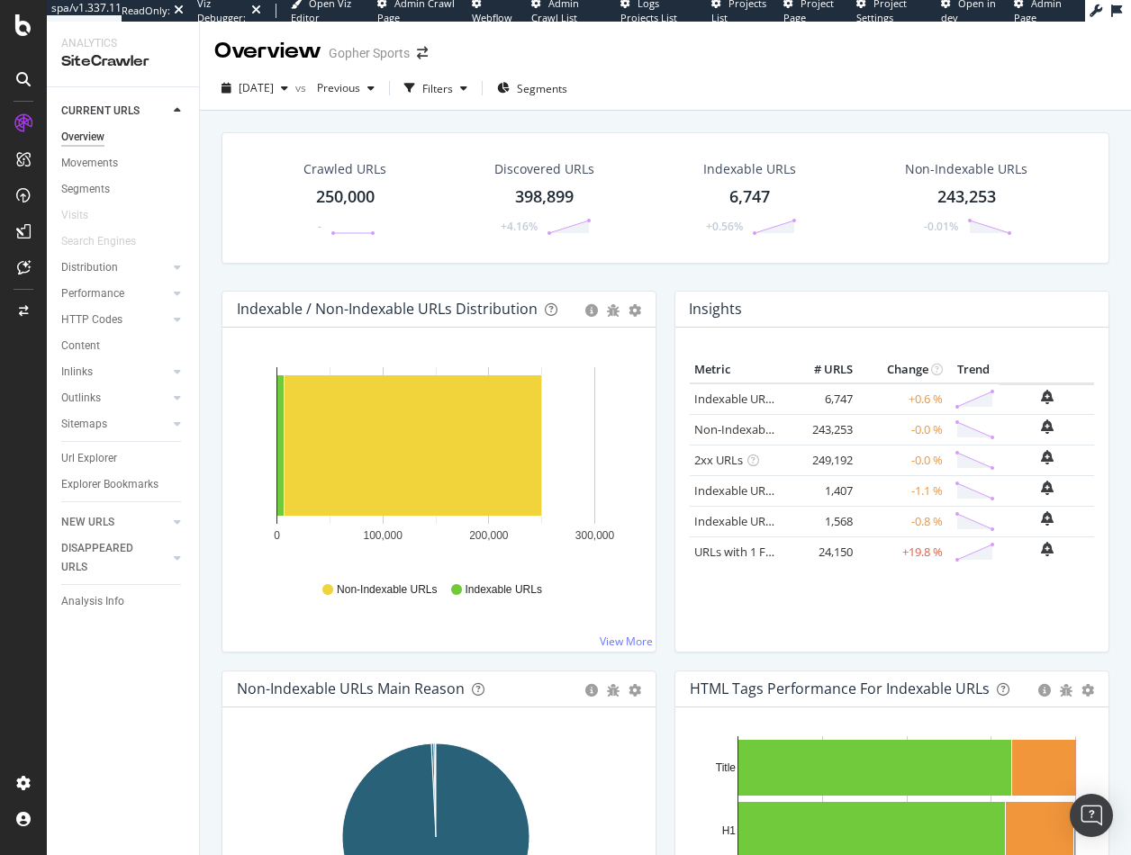
drag, startPoint x: 886, startPoint y: 652, endPoint x: 849, endPoint y: 632, distance: 41.9
click at [884, 652] on div "Insights × Close Chart overview-insight-panel - API Requests List Area Type Req…" at bounding box center [891, 472] width 435 height 362
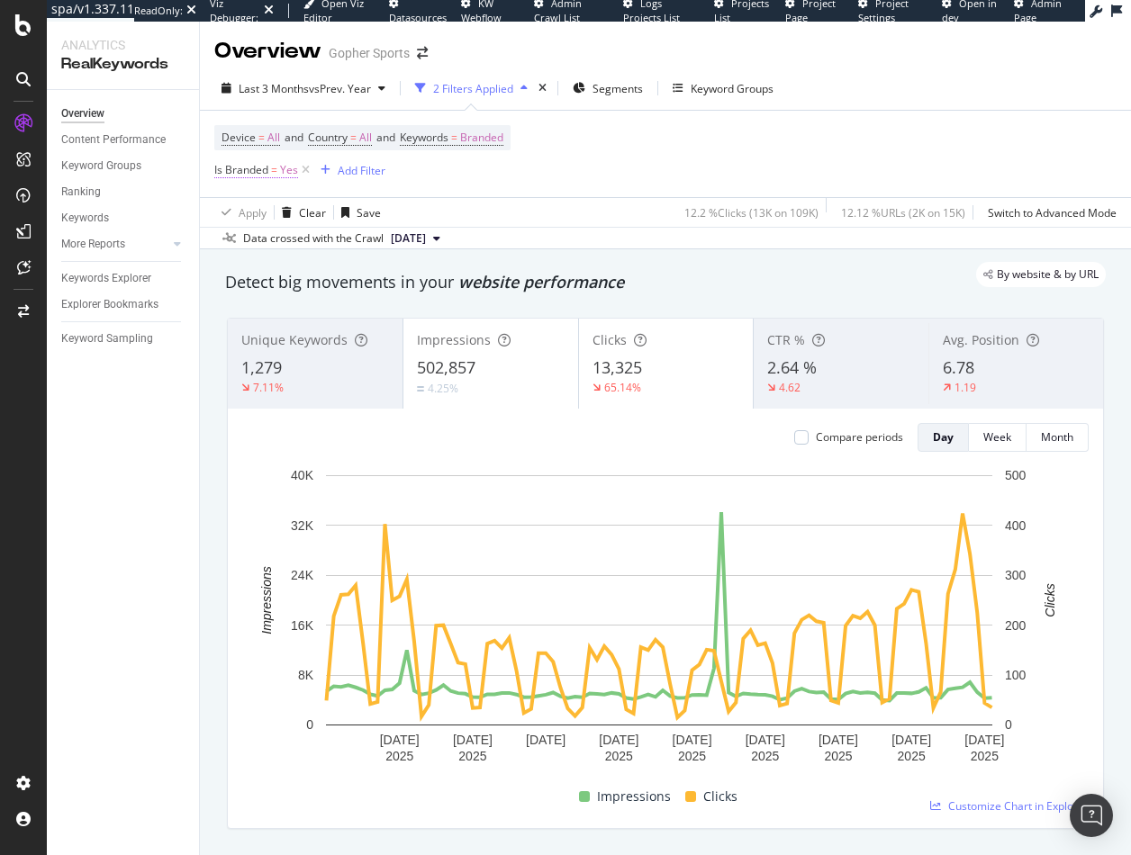
click at [296, 169] on span "Yes" at bounding box center [289, 170] width 18 height 25
click at [255, 189] on icon at bounding box center [248, 183] width 13 height 11
click at [235, 233] on span "No" at bounding box center [228, 225] width 14 height 15
click at [455, 191] on div "Apply" at bounding box center [469, 183] width 28 height 15
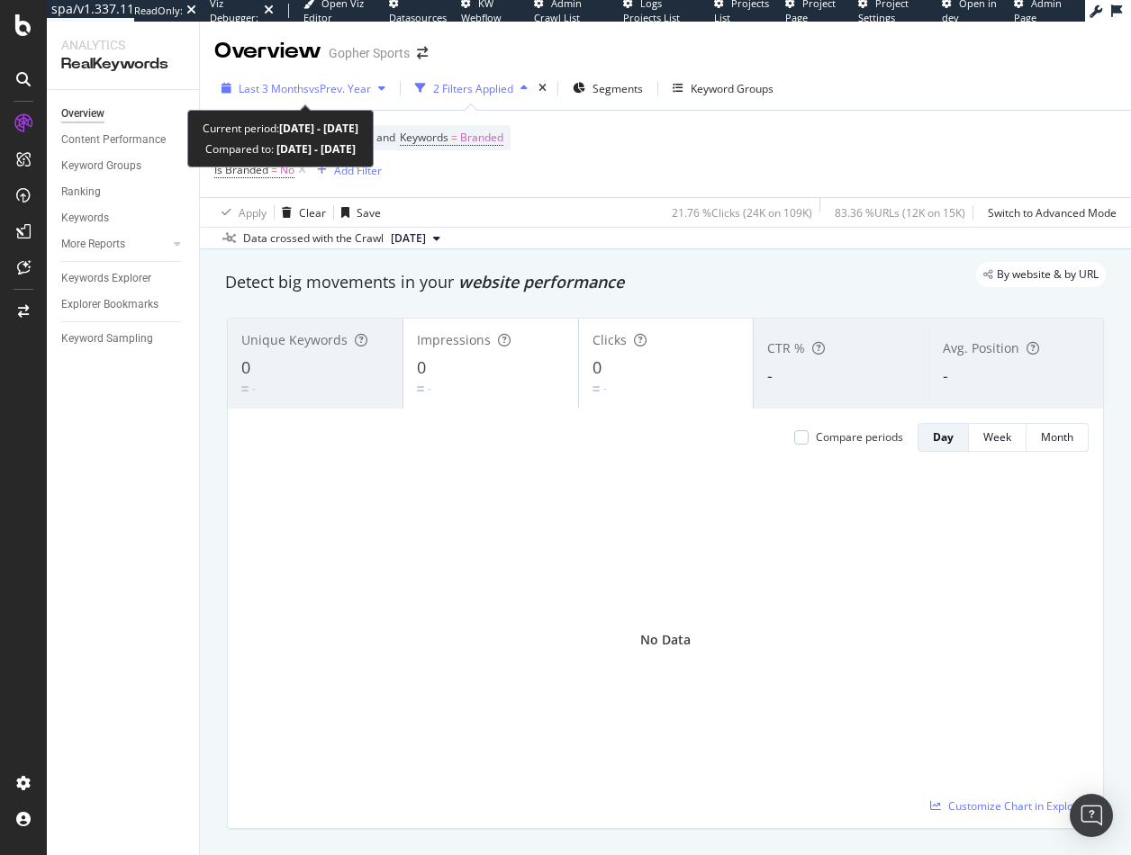
click at [321, 86] on span "vs Prev. Year" at bounding box center [340, 88] width 62 height 15
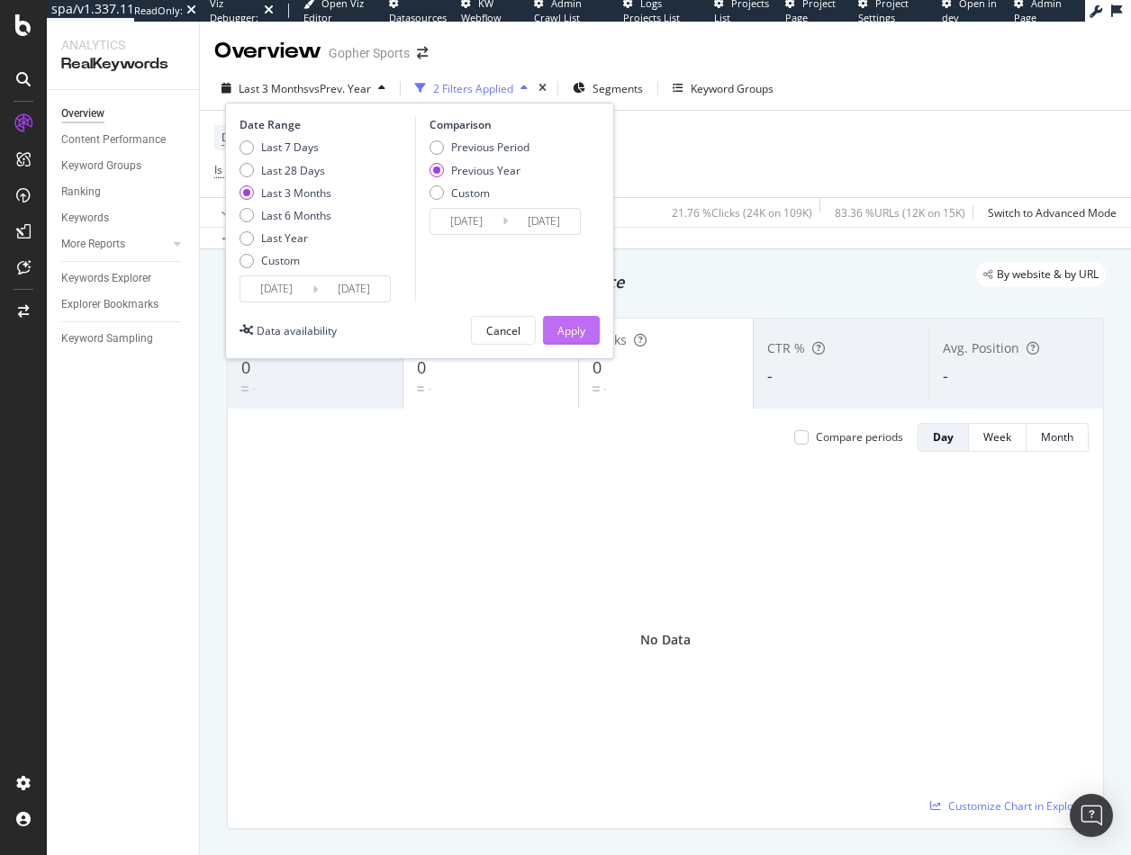
click at [580, 329] on div "Apply" at bounding box center [571, 330] width 28 height 15
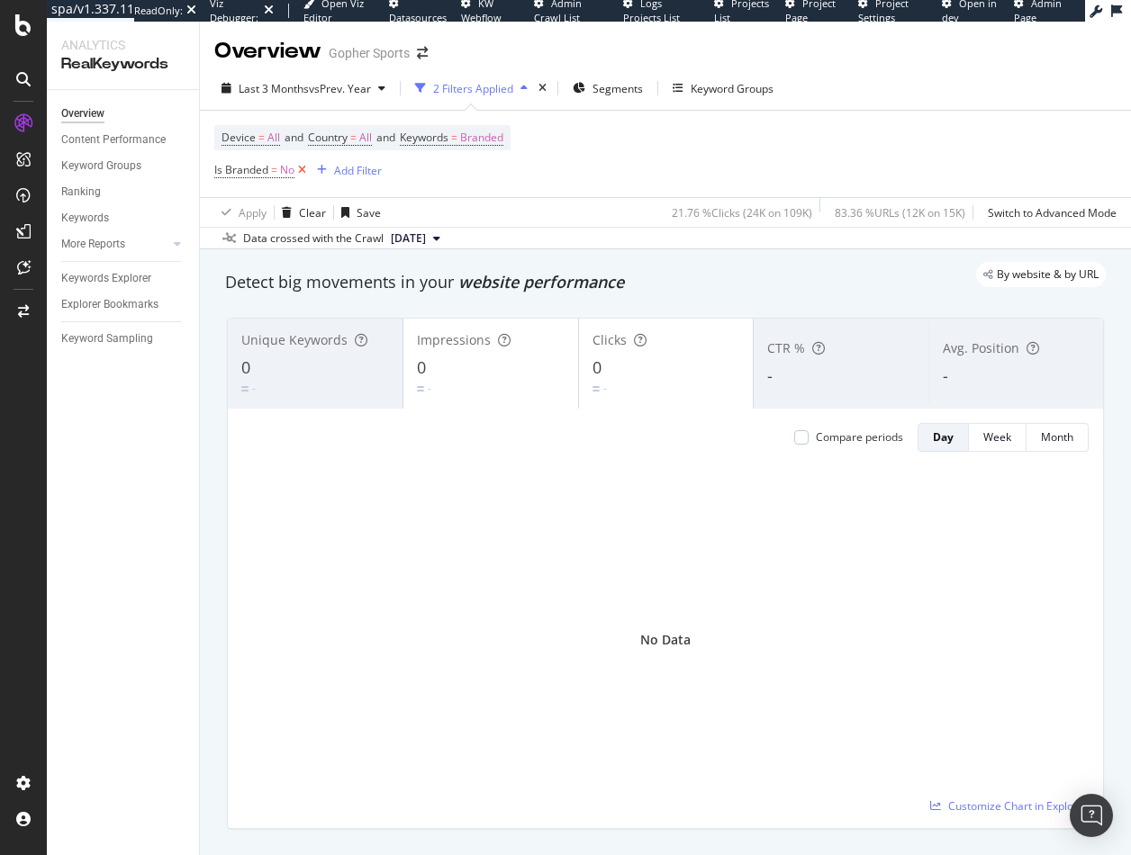
click at [301, 170] on icon at bounding box center [301, 170] width 15 height 18
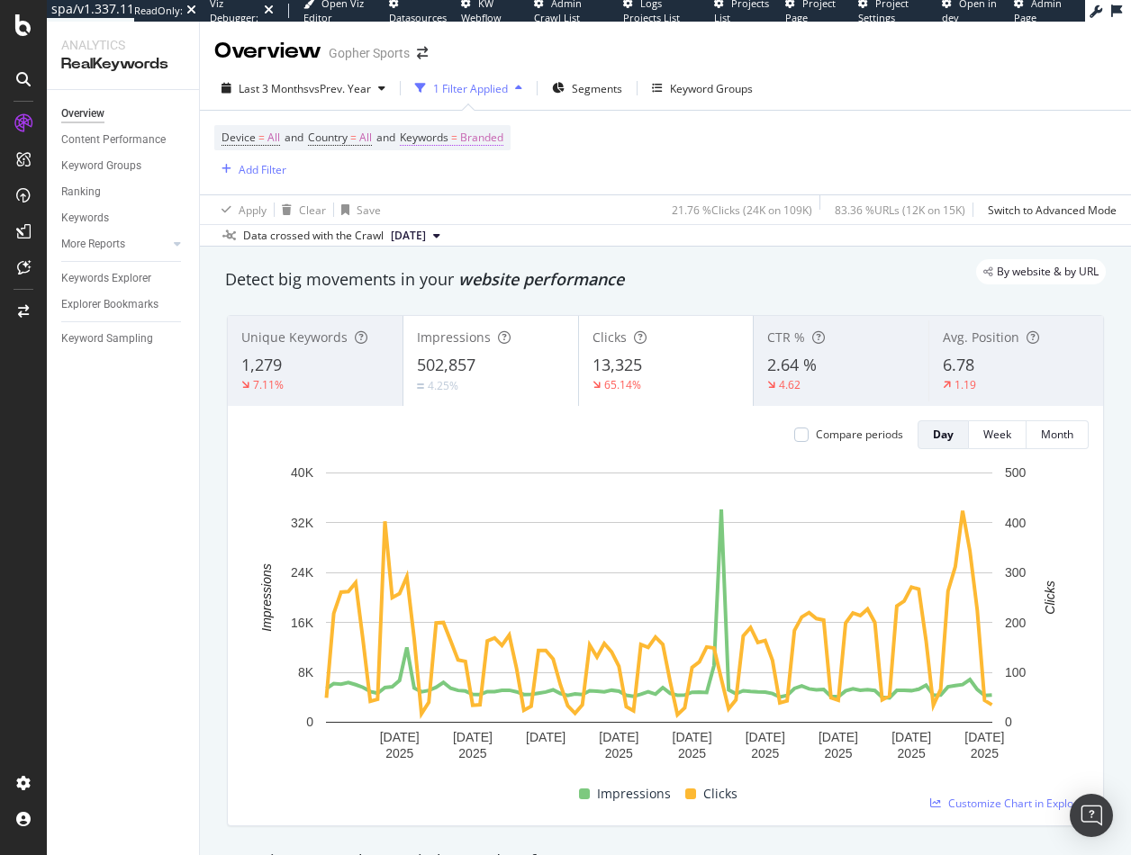
click at [497, 138] on span "Branded" at bounding box center [481, 137] width 43 height 25
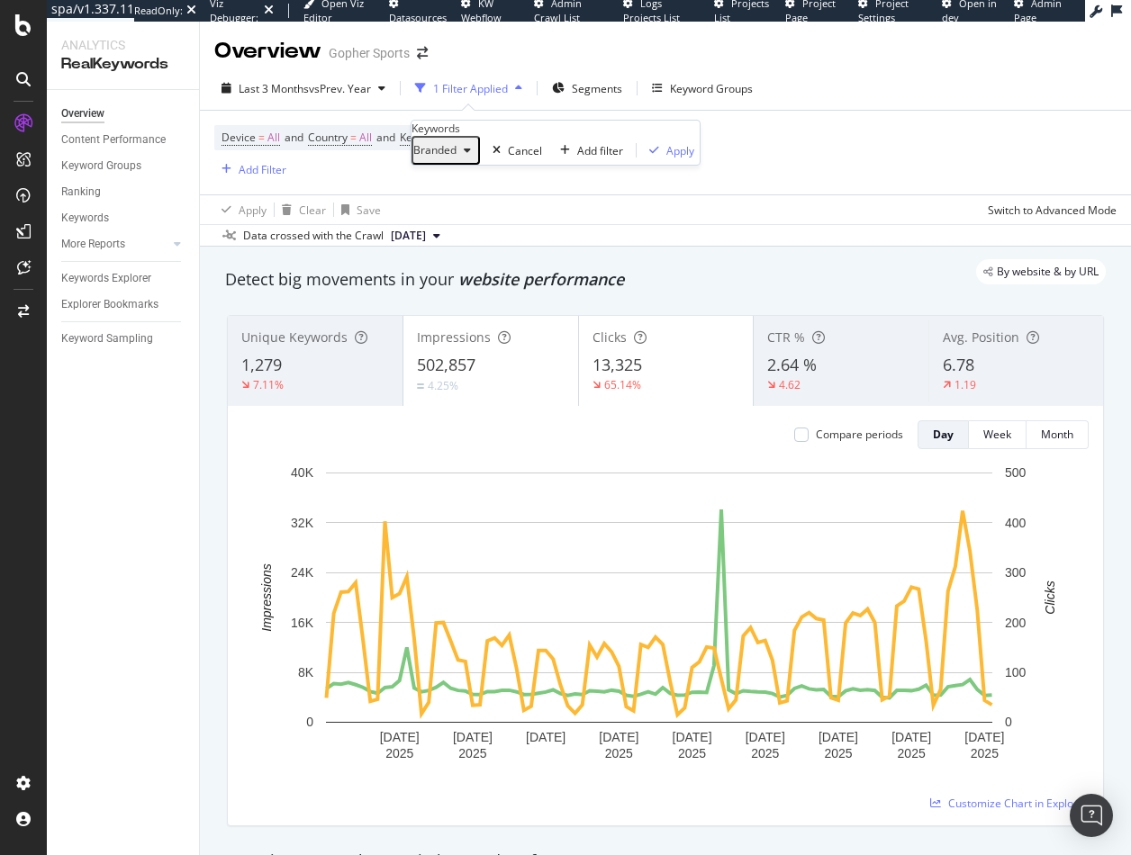
click at [478, 162] on div "Branded" at bounding box center [445, 150] width 65 height 23
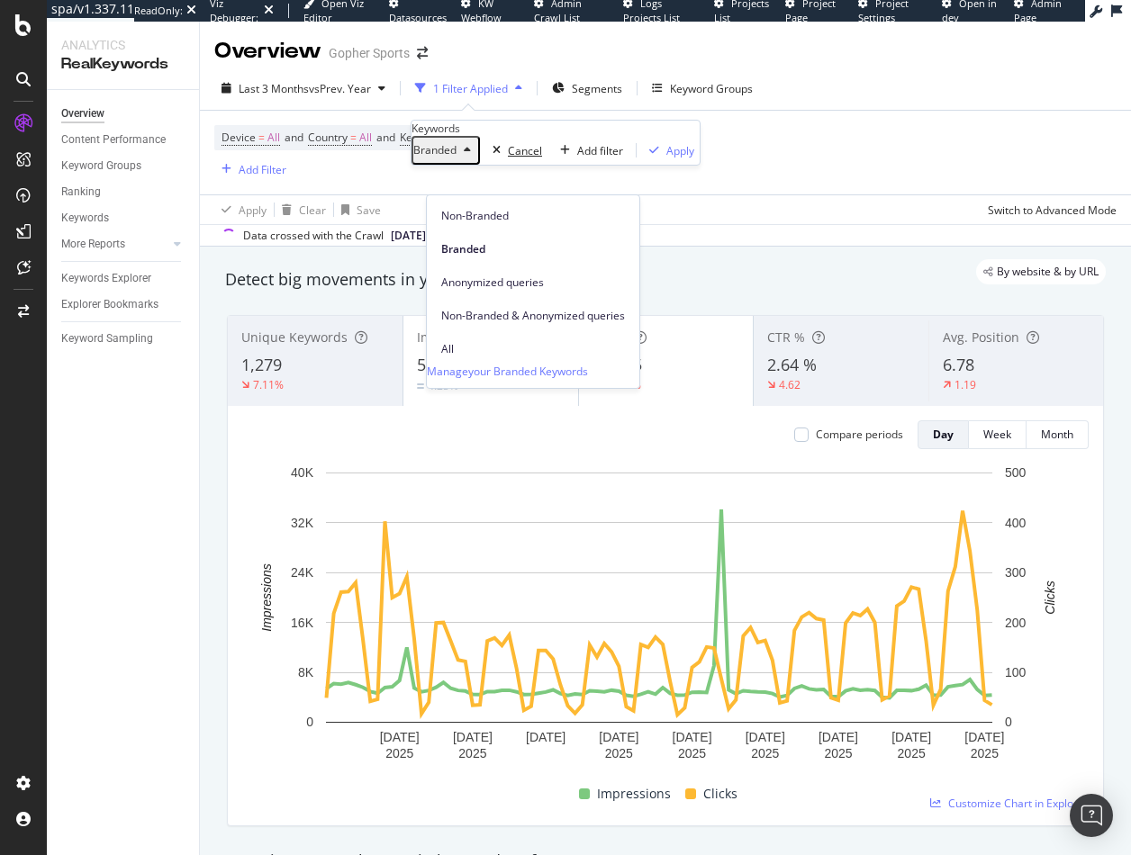
click at [508, 158] on div "Cancel" at bounding box center [525, 150] width 34 height 15
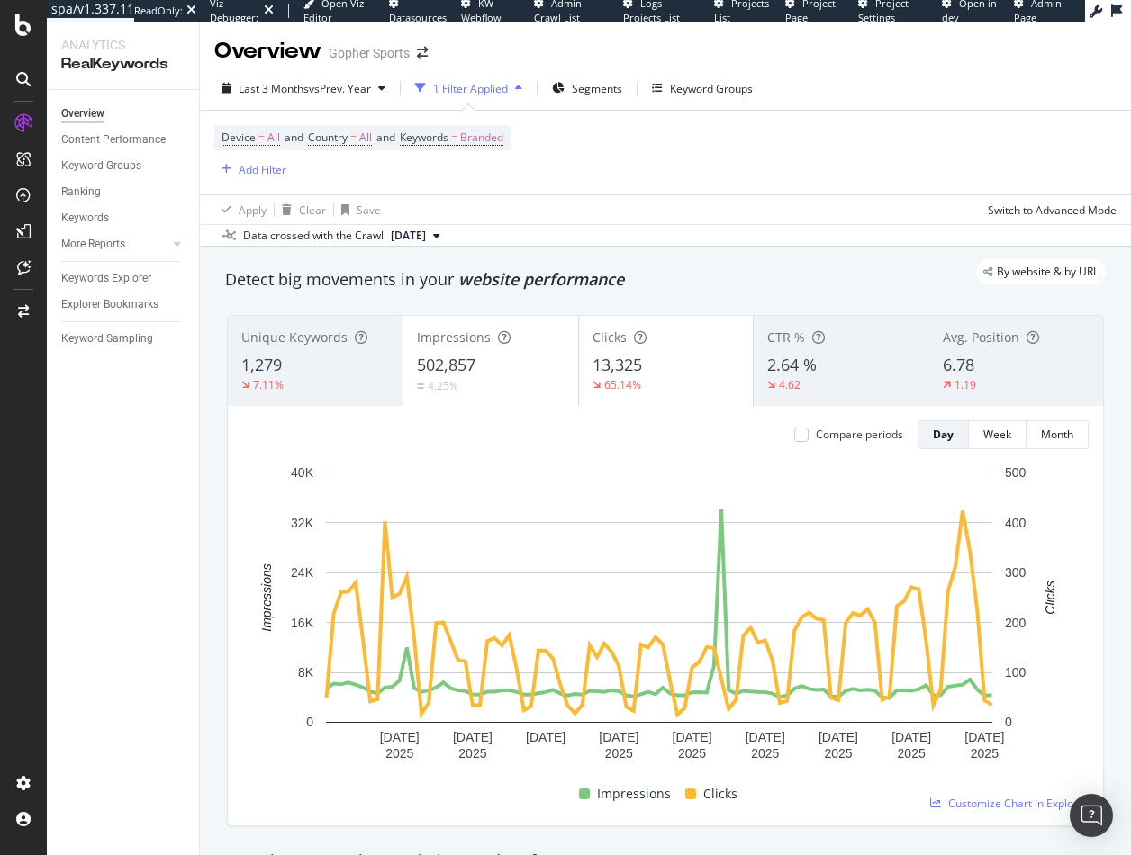
click at [172, 501] on div "Overview Content Performance Keyword Groups Ranking Keywords More Reports Count…" at bounding box center [123, 472] width 152 height 765
drag, startPoint x: 119, startPoint y: 143, endPoint x: 185, endPoint y: 287, distance: 158.3
click at [119, 143] on div "Content Performance" at bounding box center [113, 140] width 104 height 19
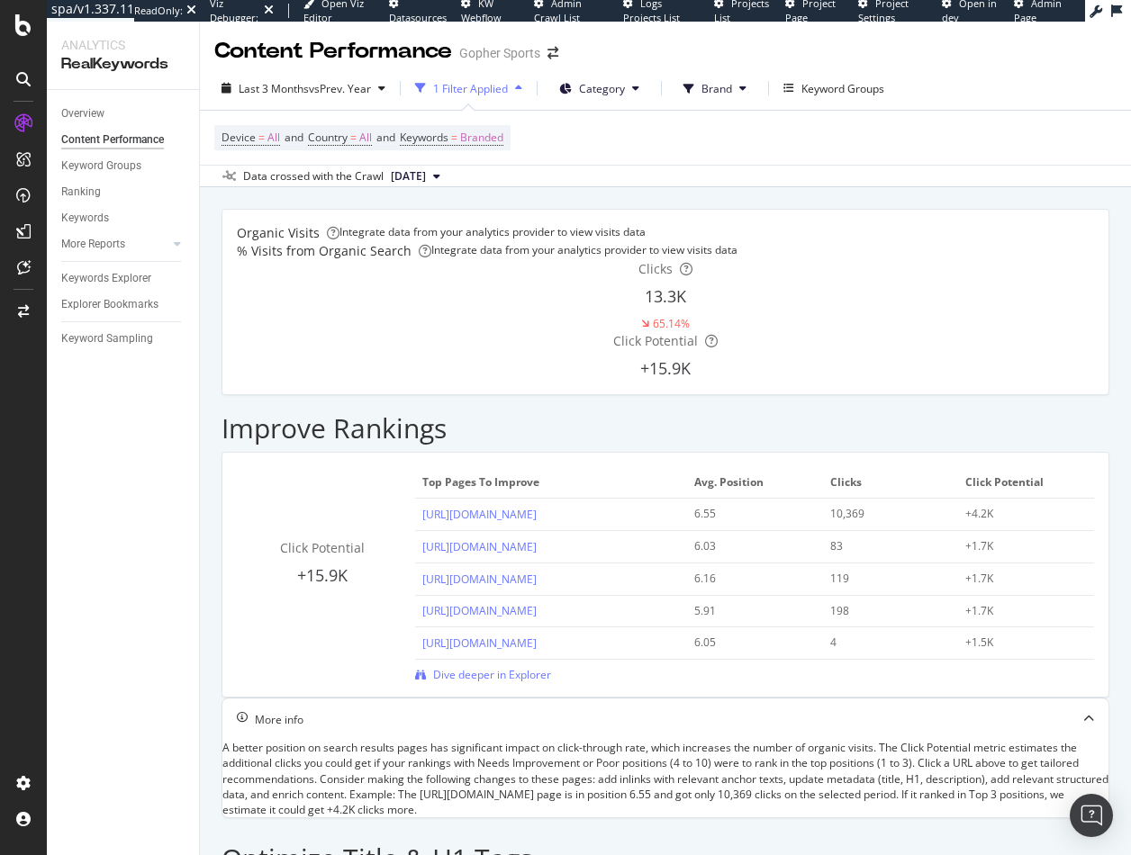
click at [608, 89] on span "Category" at bounding box center [602, 88] width 46 height 15
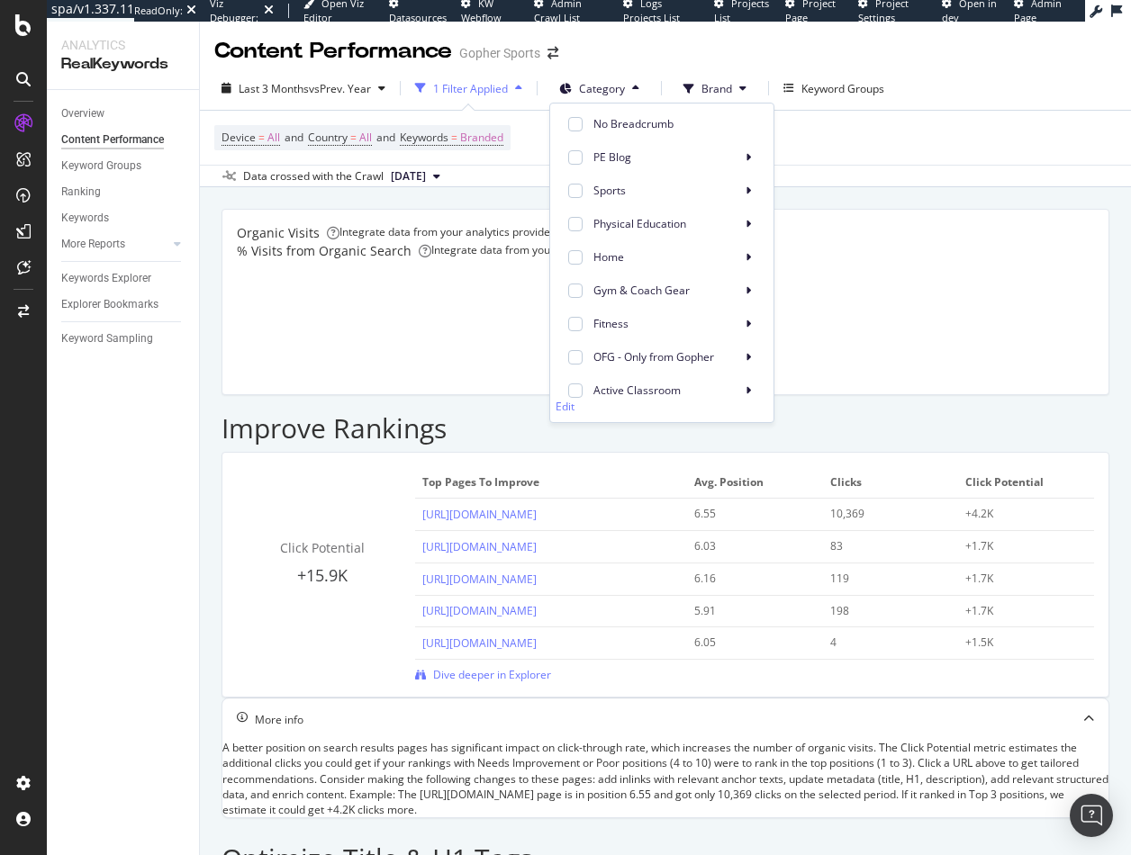
click at [418, 395] on div "Improve Rankings" at bounding box center [665, 423] width 888 height 57
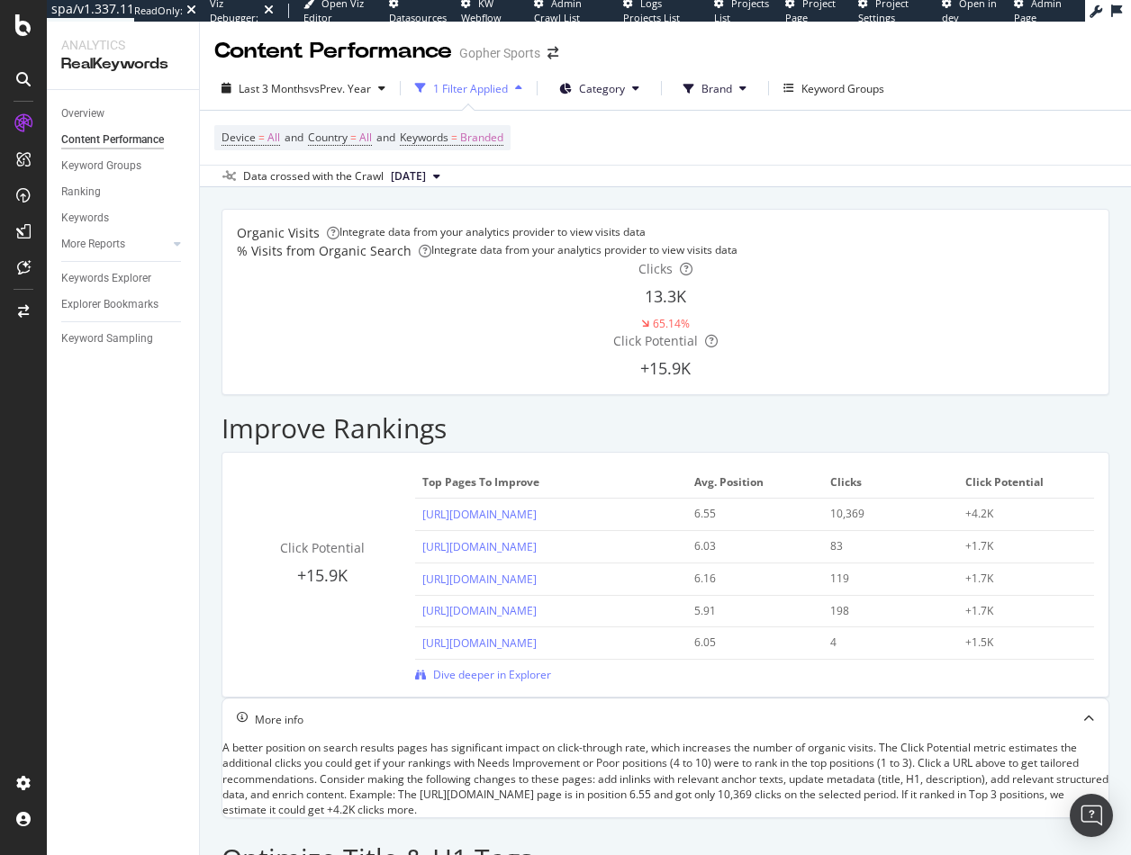
click at [715, 92] on button "Brand" at bounding box center [715, 88] width 92 height 29
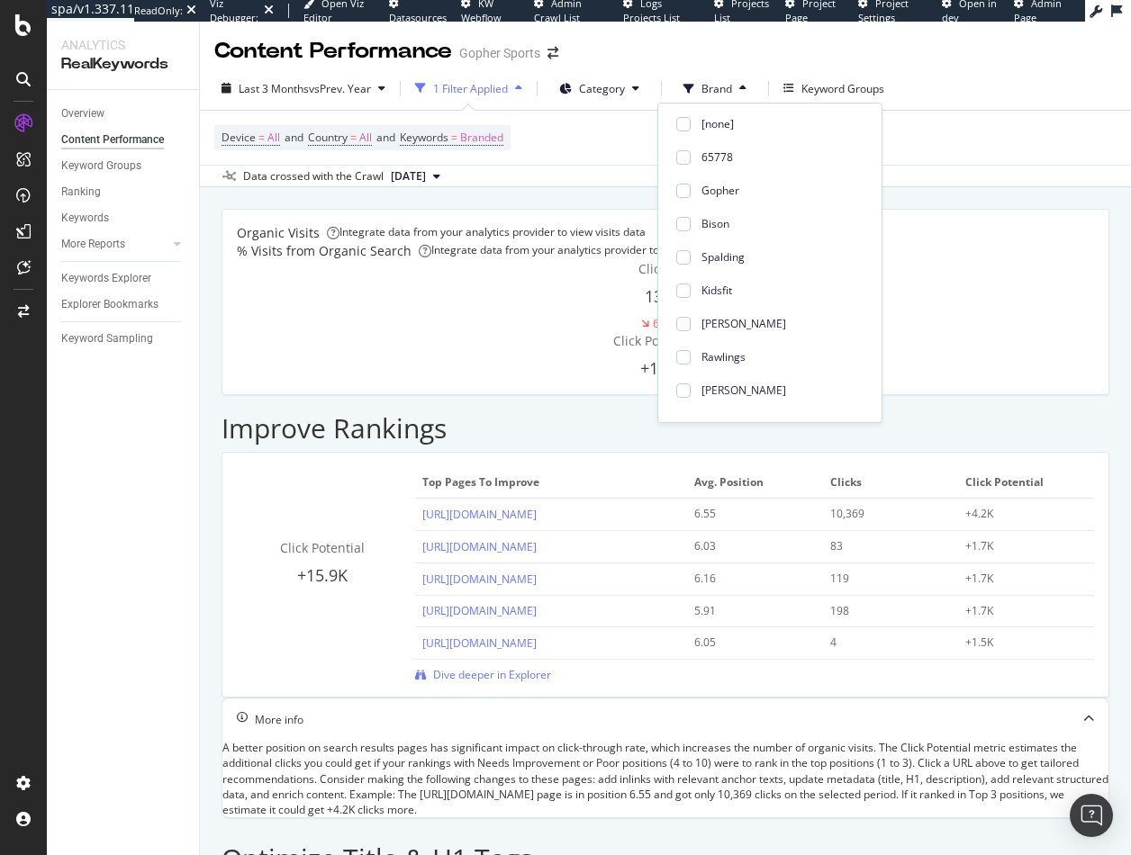
click at [715, 92] on button "Brand" at bounding box center [715, 88] width 92 height 29
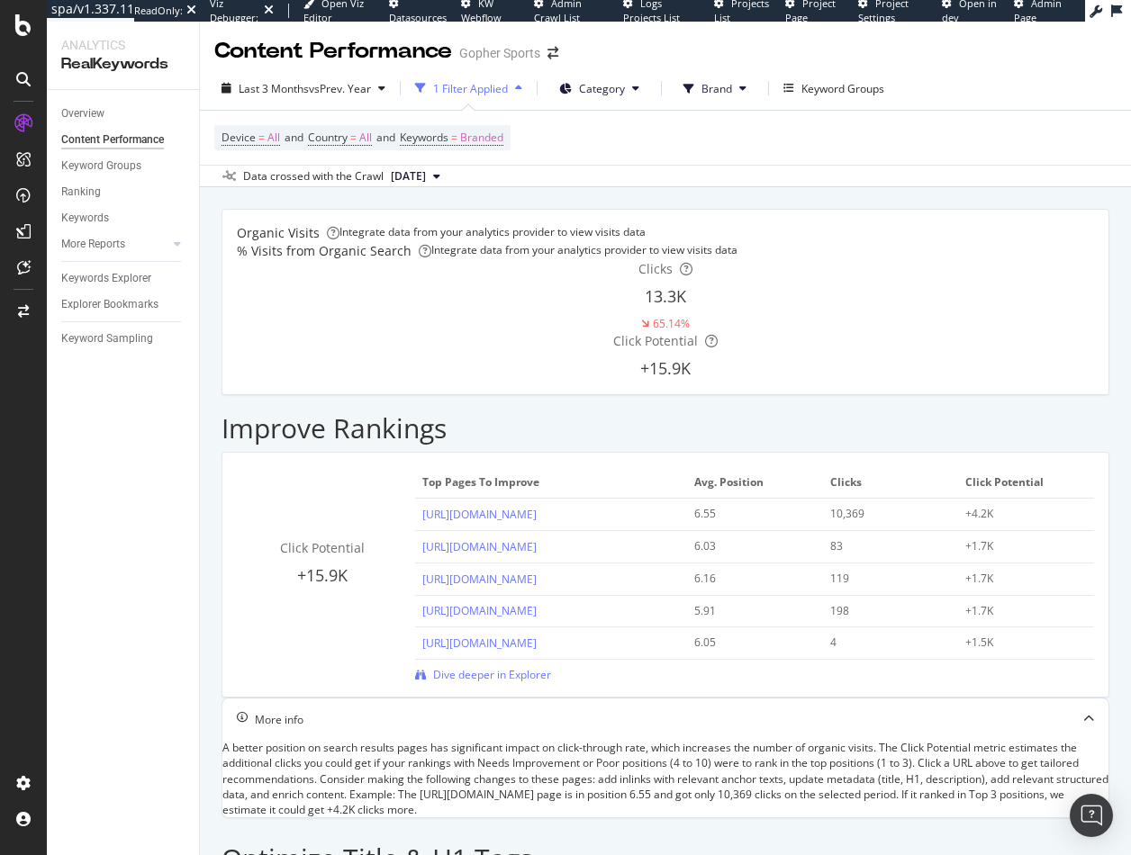
click at [993, 395] on div "Improve Rankings" at bounding box center [665, 423] width 888 height 57
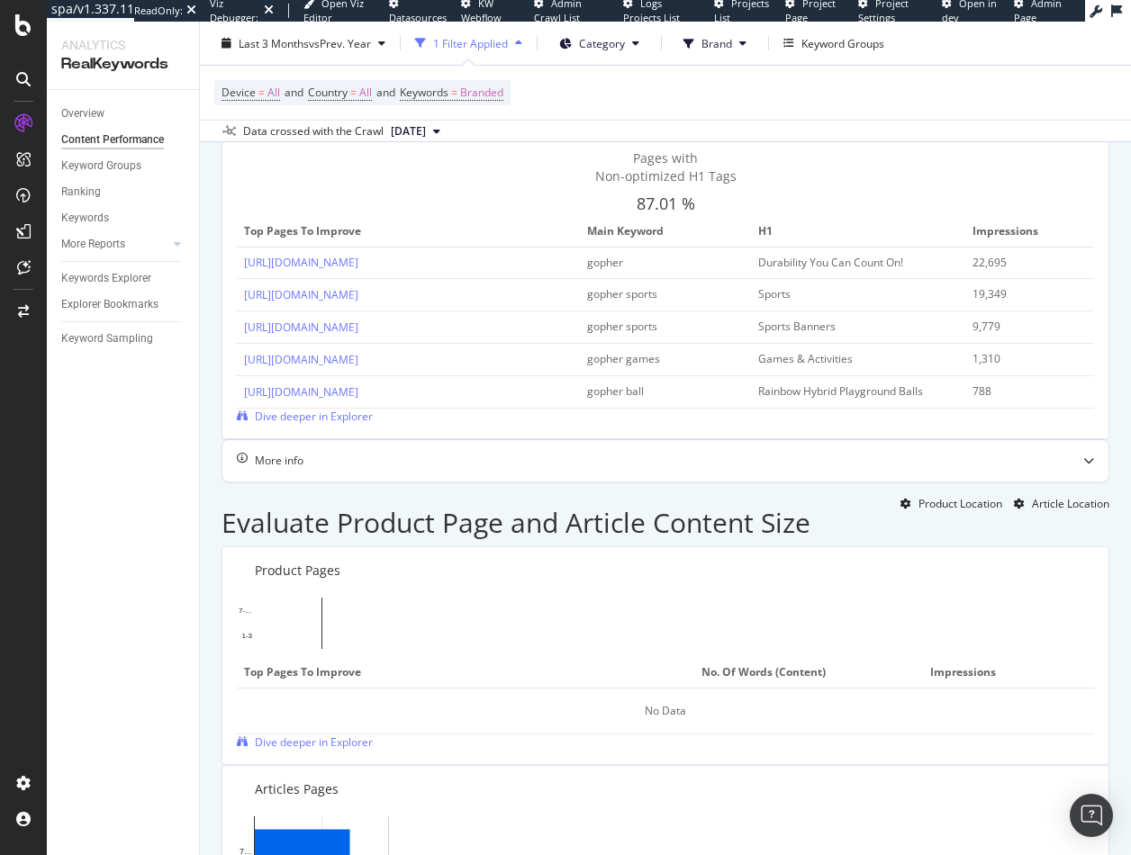
scroll to position [1170, 0]
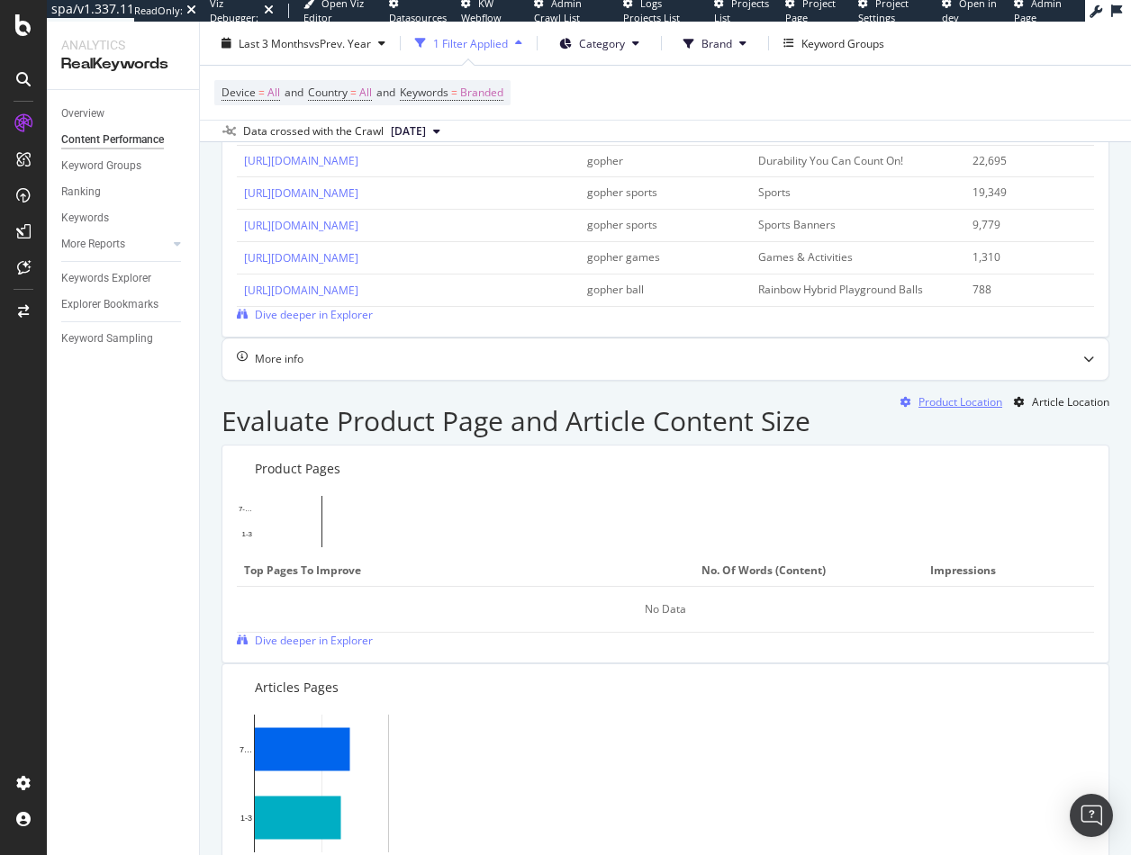
click at [928, 394] on div "Product Location" at bounding box center [960, 401] width 84 height 15
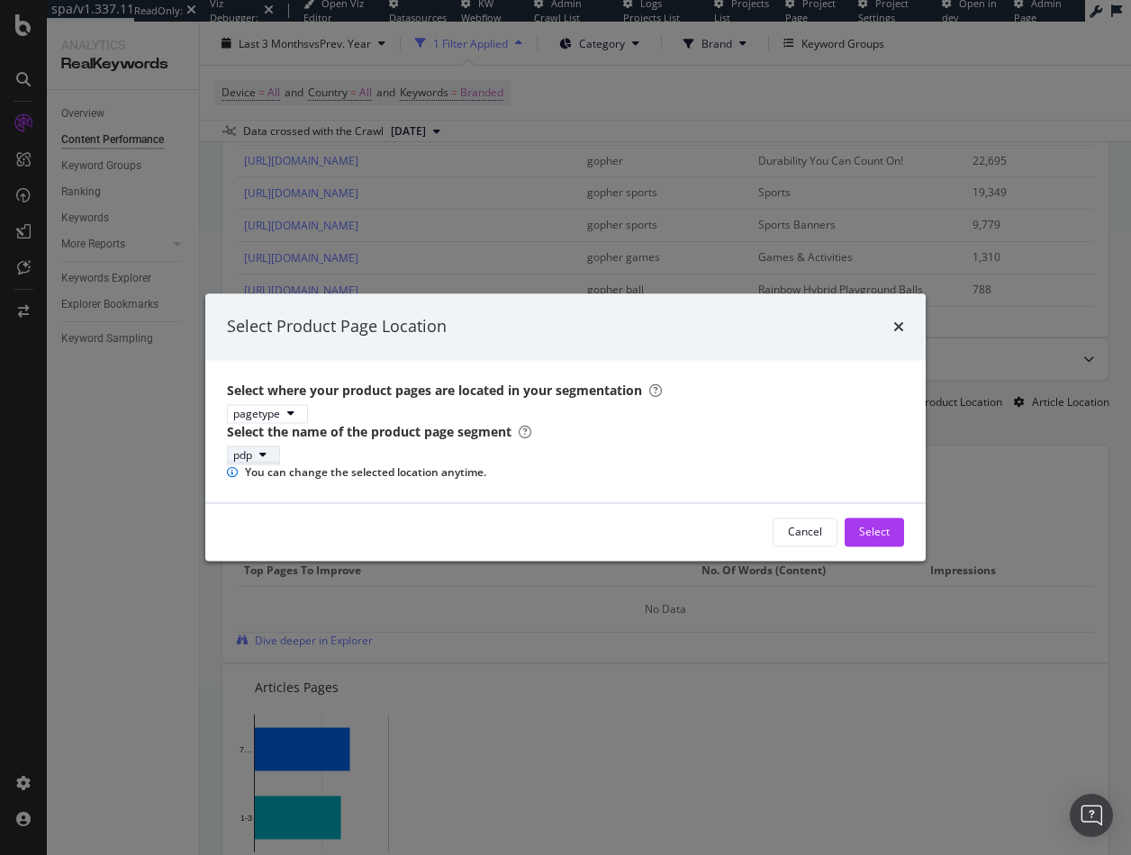
click at [252, 449] on div "pdp" at bounding box center [242, 454] width 19 height 15
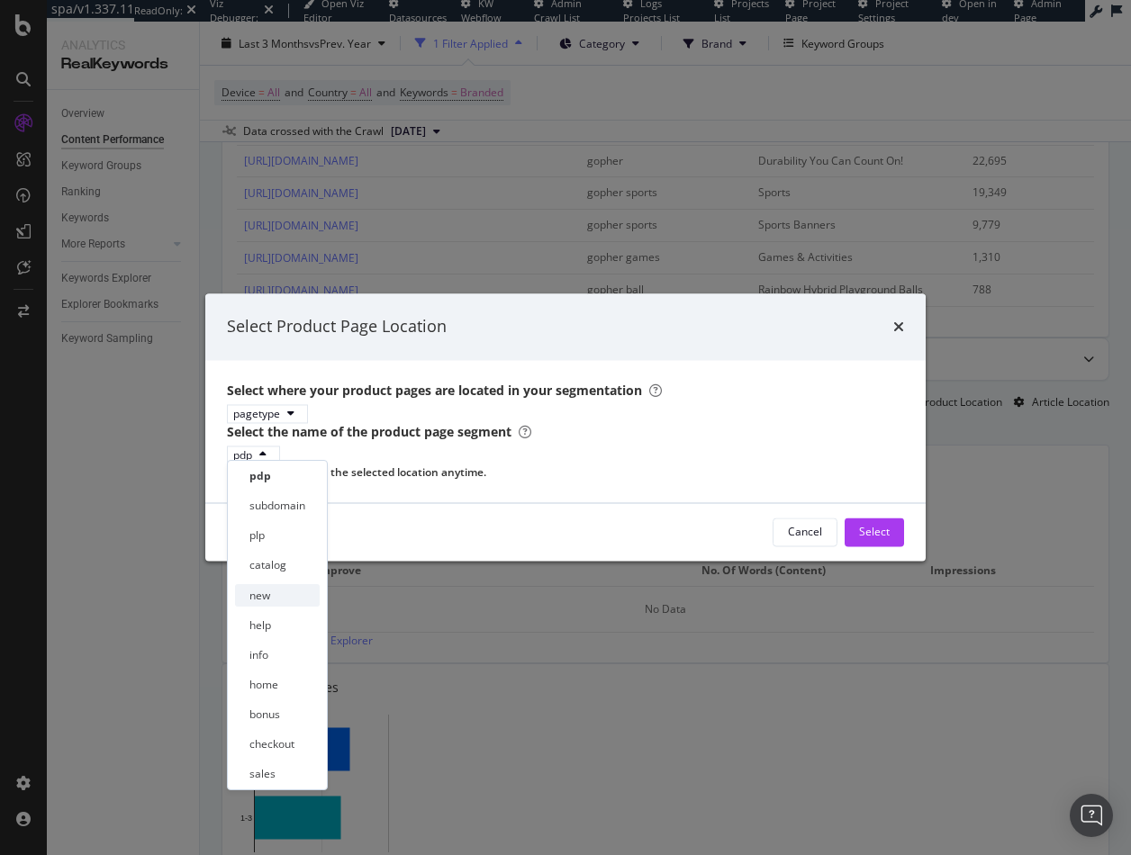
scroll to position [90, 0]
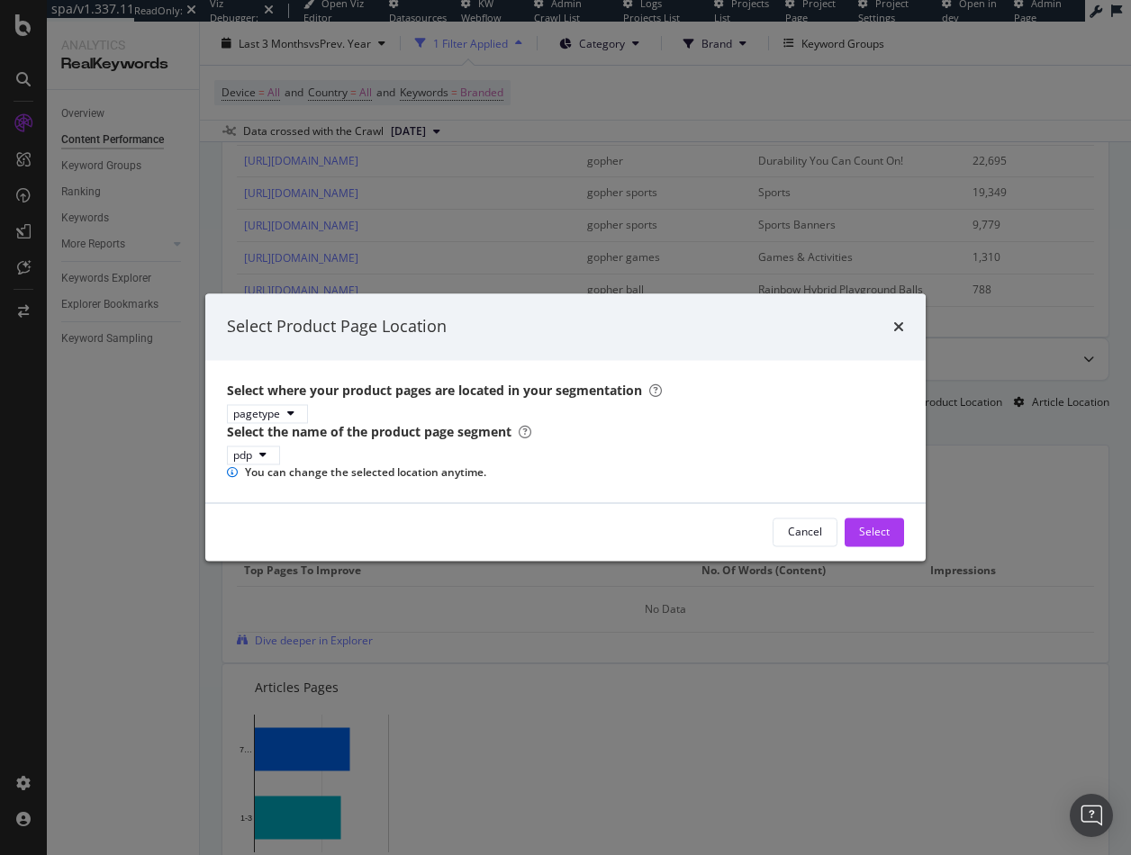
drag, startPoint x: 329, startPoint y: 428, endPoint x: 311, endPoint y: 397, distance: 35.5
click at [328, 426] on div "Select the name of the product page segment pdp" at bounding box center [565, 443] width 677 height 41
click at [292, 409] on div "modal" at bounding box center [291, 414] width 22 height 11
click at [281, 437] on div "pagetype" at bounding box center [274, 435] width 50 height 15
click at [272, 424] on div "pagetype" at bounding box center [294, 435] width 118 height 23
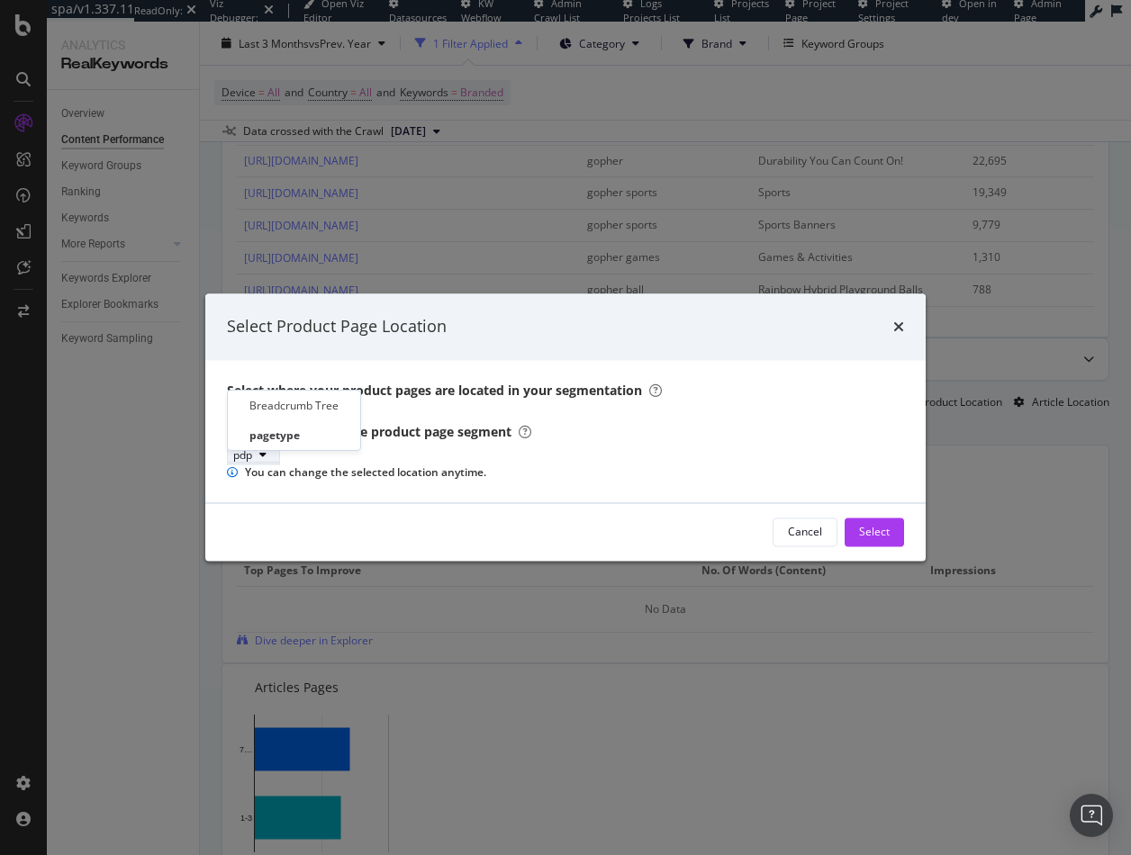
drag, startPoint x: 357, startPoint y: 450, endPoint x: 279, endPoint y: 456, distance: 78.6
click at [347, 450] on div "Breadcrumb Tree pagetype" at bounding box center [294, 420] width 134 height 61
click at [252, 449] on div "Breadcrumb Tree pagetype" at bounding box center [294, 420] width 134 height 61
click at [433, 446] on div "pdp" at bounding box center [565, 455] width 677 height 19
click at [266, 450] on icon "modal" at bounding box center [262, 455] width 7 height 11
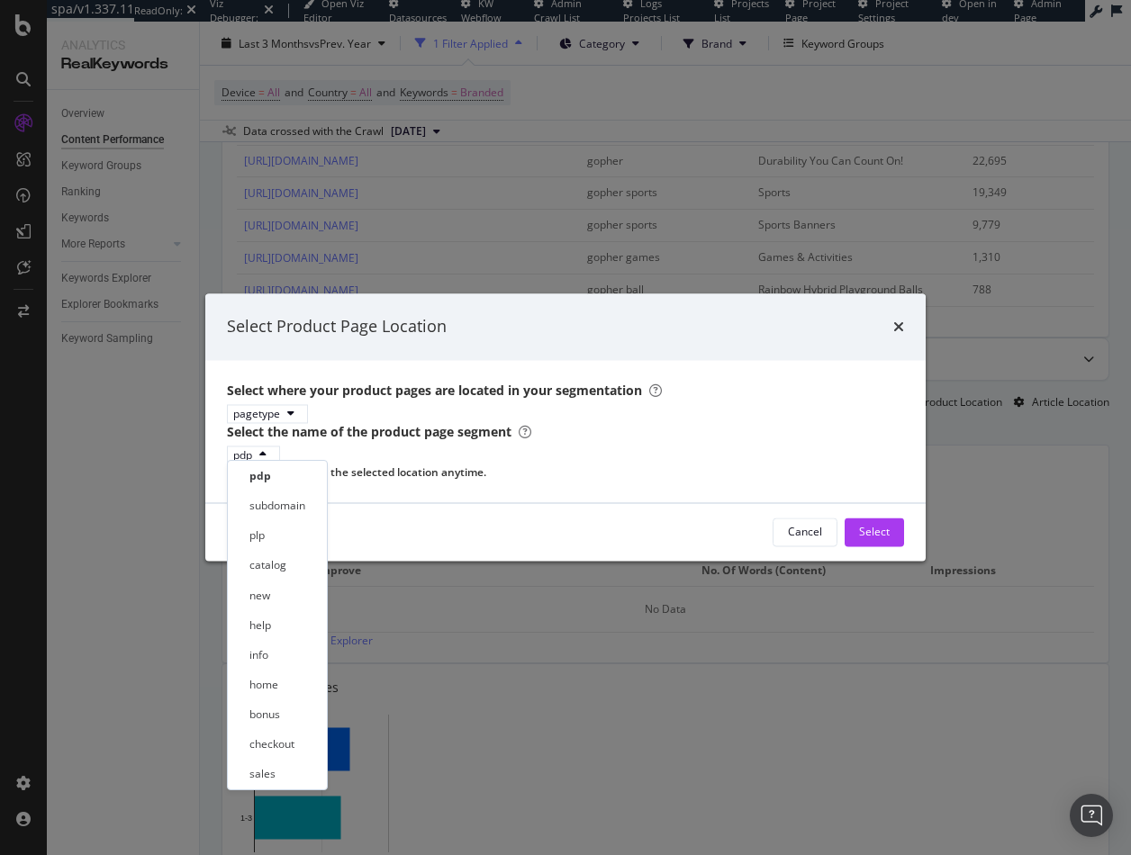
click at [437, 425] on div "Select the name of the product page segment pdp" at bounding box center [565, 443] width 677 height 41
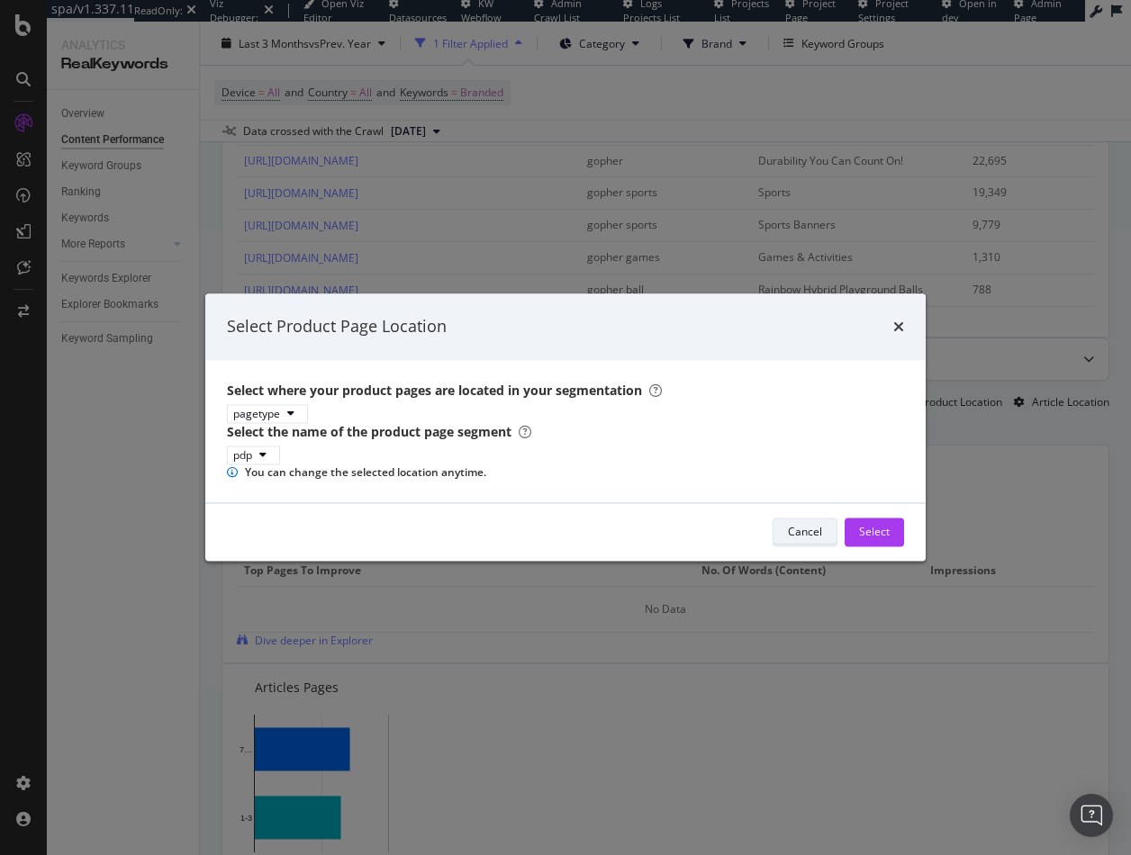
click at [806, 540] on div "Cancel" at bounding box center [805, 532] width 34 height 15
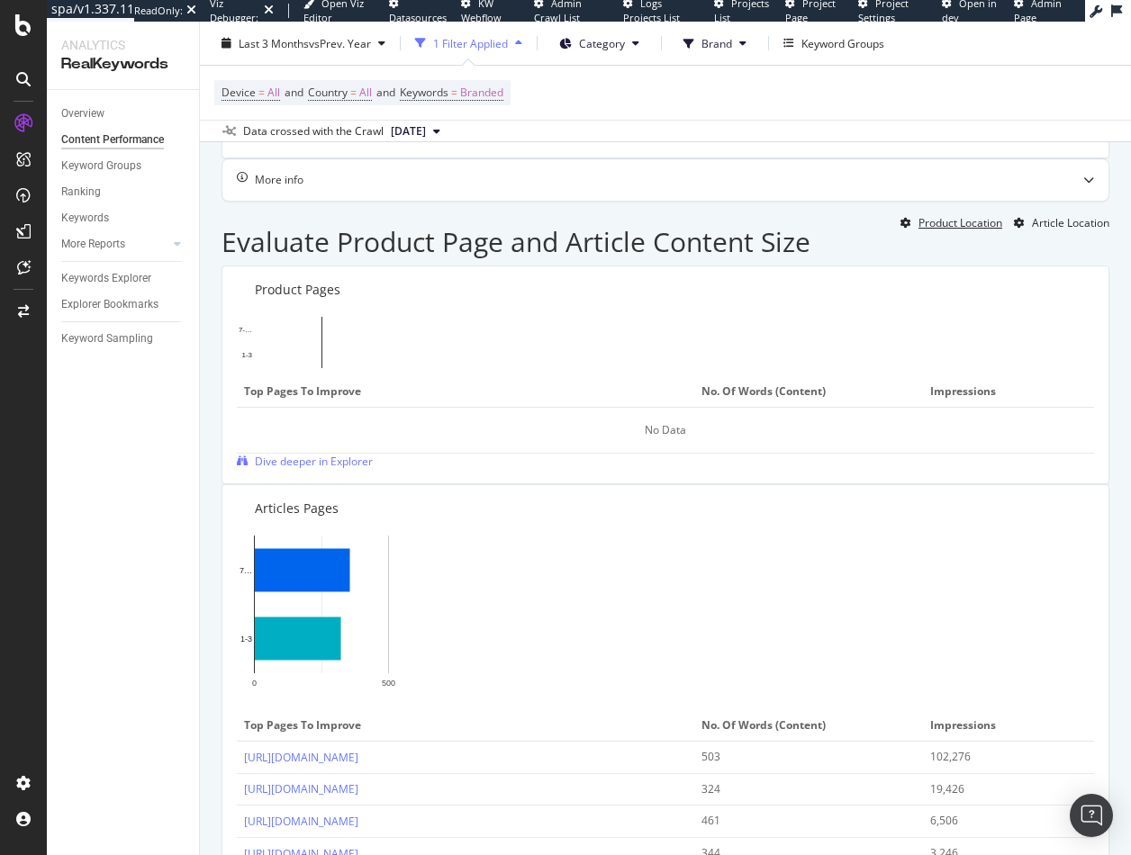
scroll to position [1350, 0]
click at [635, 717] on span "Top pages to improve" at bounding box center [463, 725] width 438 height 16
click at [1034, 214] on div "Article Location" at bounding box center [1070, 221] width 77 height 15
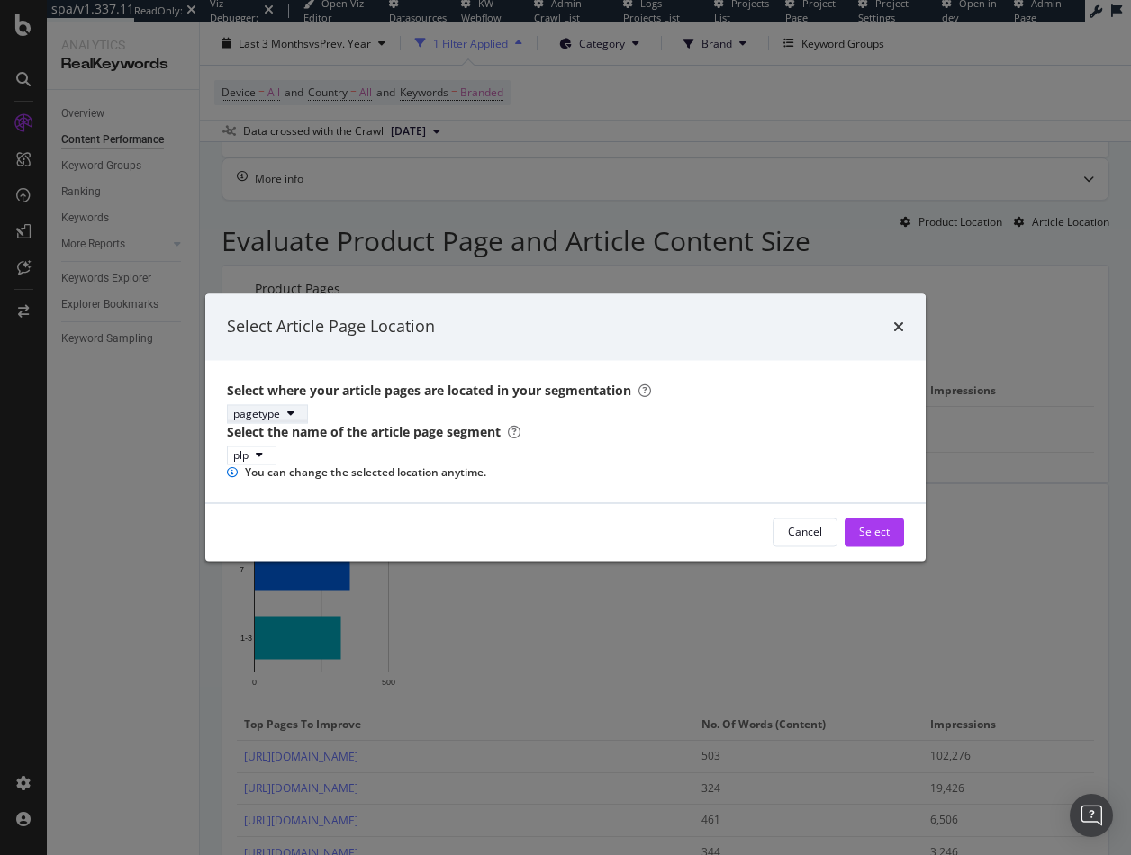
click at [267, 406] on div "pagetype" at bounding box center [256, 413] width 47 height 15
click at [263, 438] on div "pagetype" at bounding box center [274, 435] width 50 height 15
click at [260, 445] on div "pagetype" at bounding box center [294, 435] width 118 height 23
click at [351, 465] on div "Select where your article pages are located in your segmentation pagetype Selec…" at bounding box center [565, 431] width 720 height 142
click at [262, 447] on div "plp" at bounding box center [251, 454] width 37 height 15
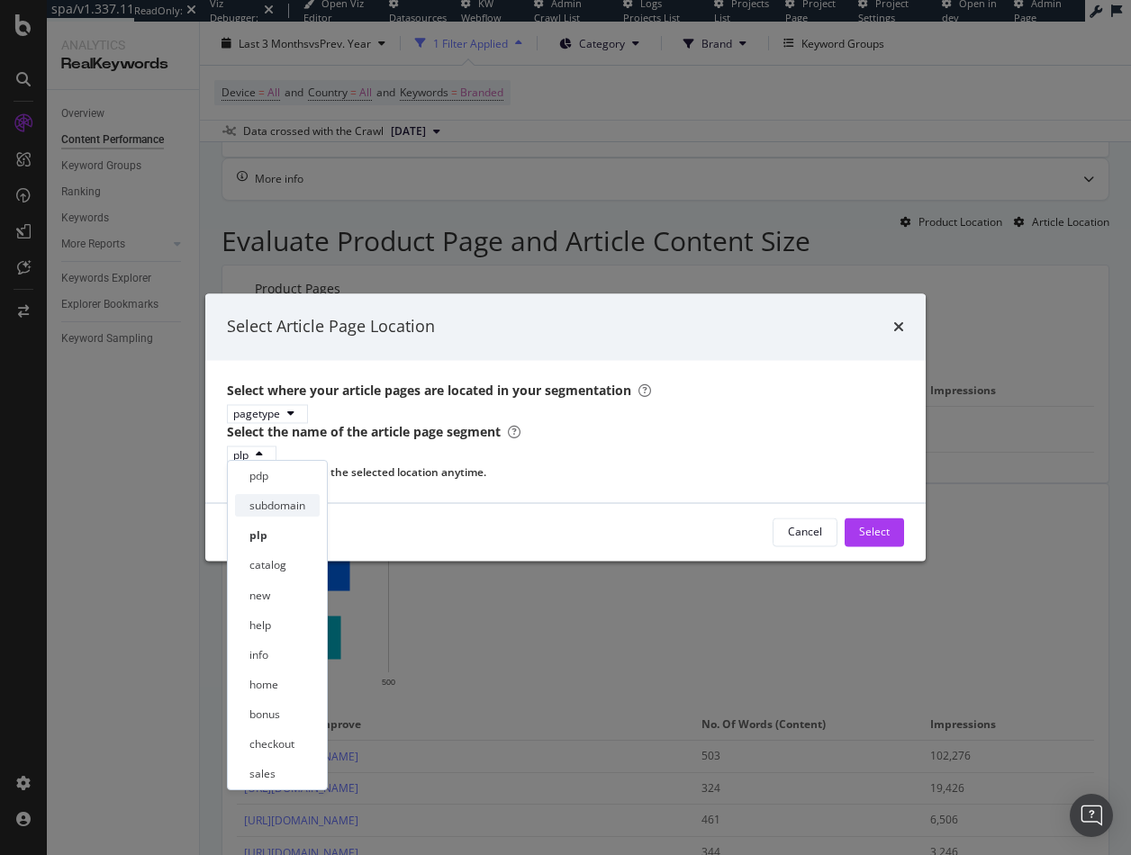
click at [273, 502] on div "subdomain" at bounding box center [277, 505] width 56 height 15
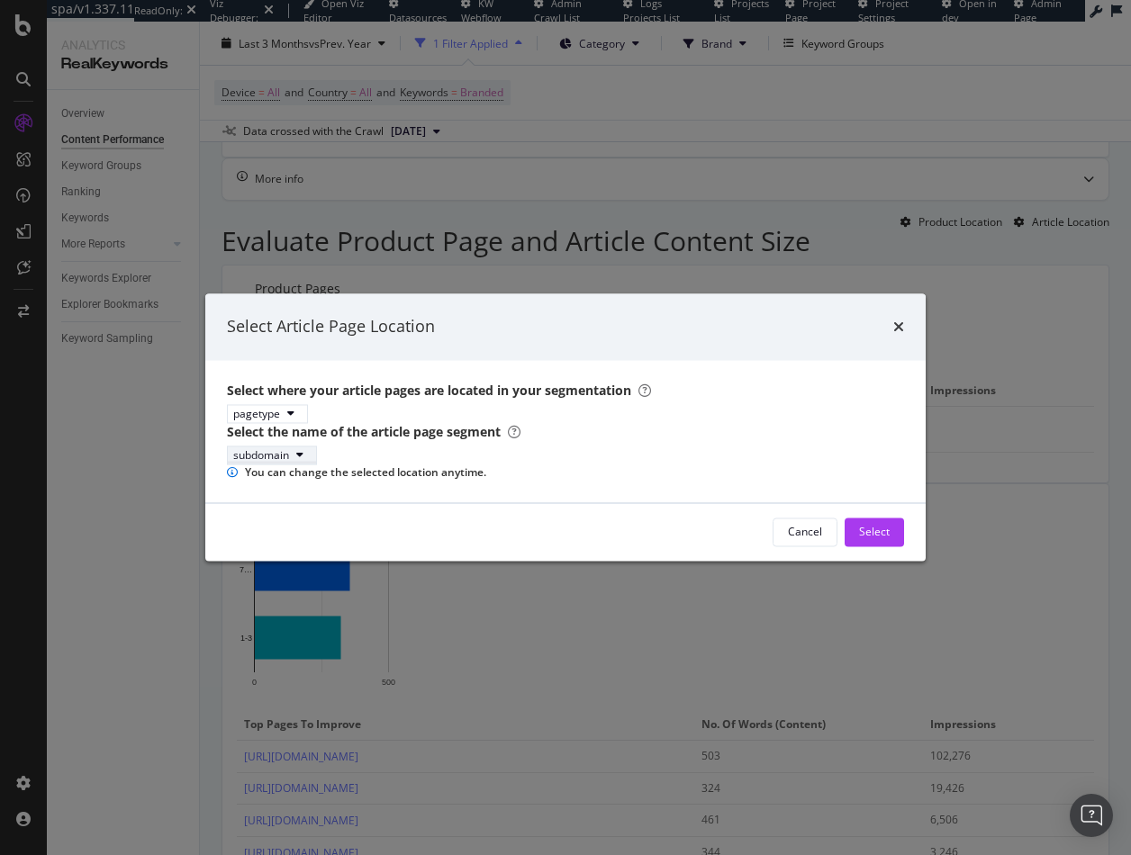
click at [281, 447] on div "subdomain" at bounding box center [261, 454] width 56 height 15
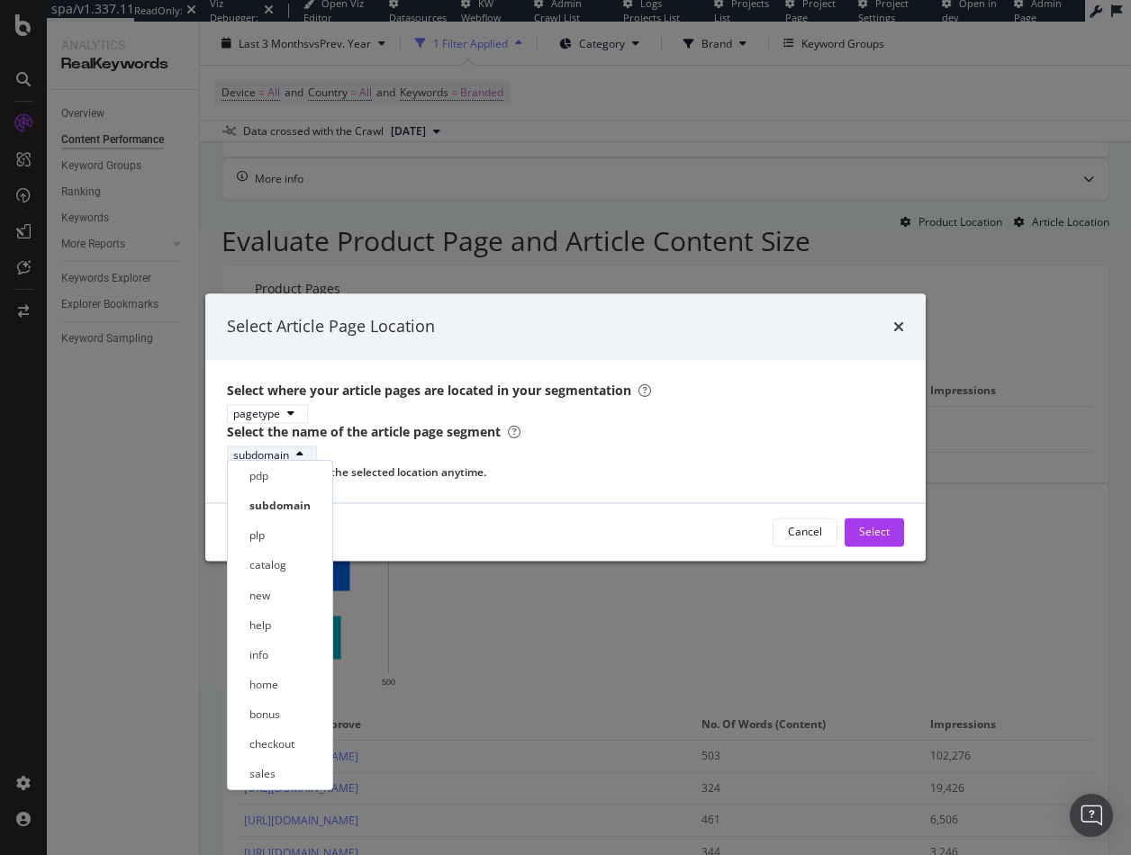
click at [281, 447] on div "subdomain" at bounding box center [261, 454] width 56 height 15
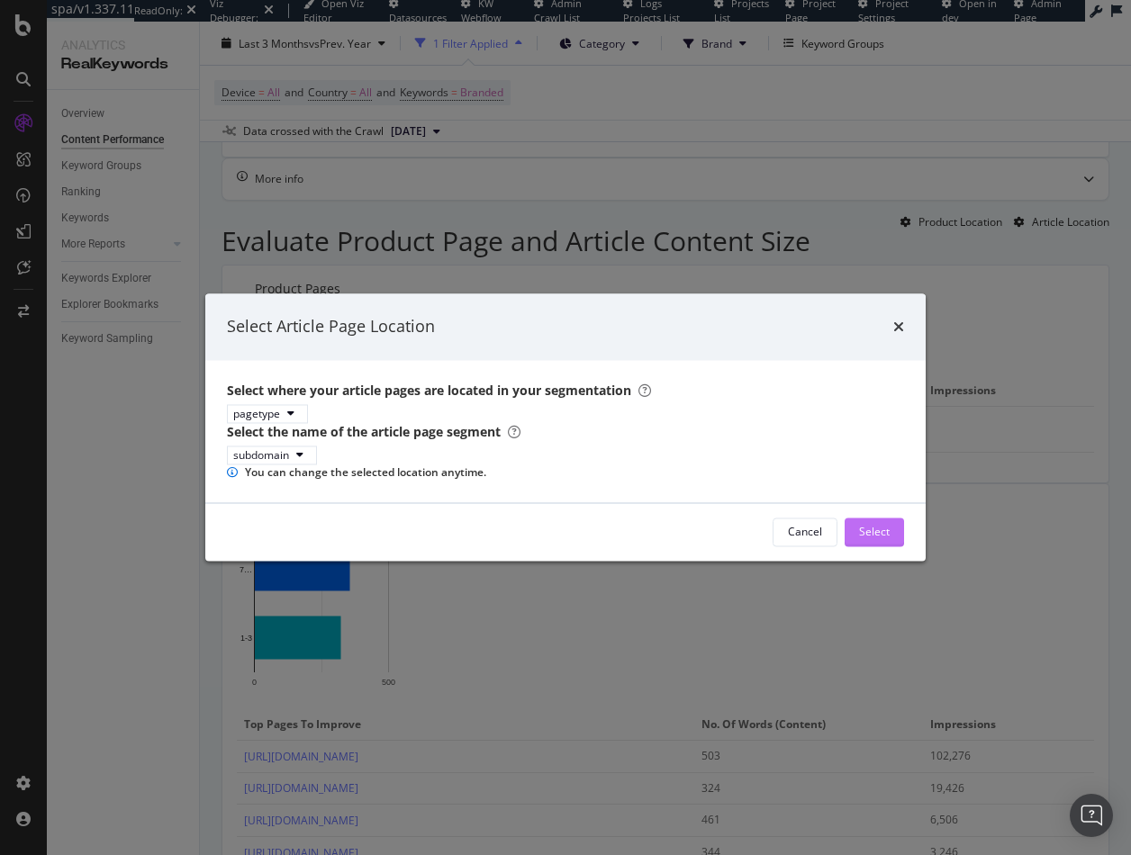
click at [879, 540] on div "Select" at bounding box center [874, 532] width 31 height 15
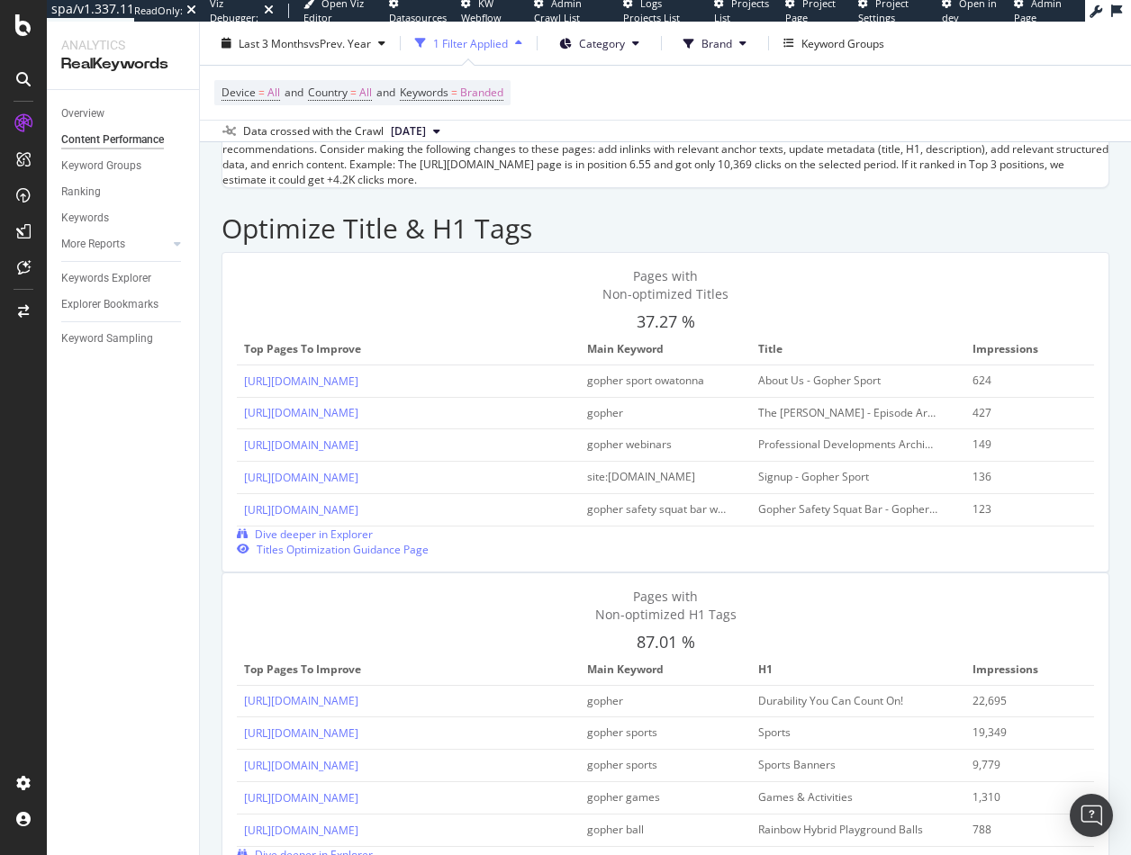
scroll to position [90, 0]
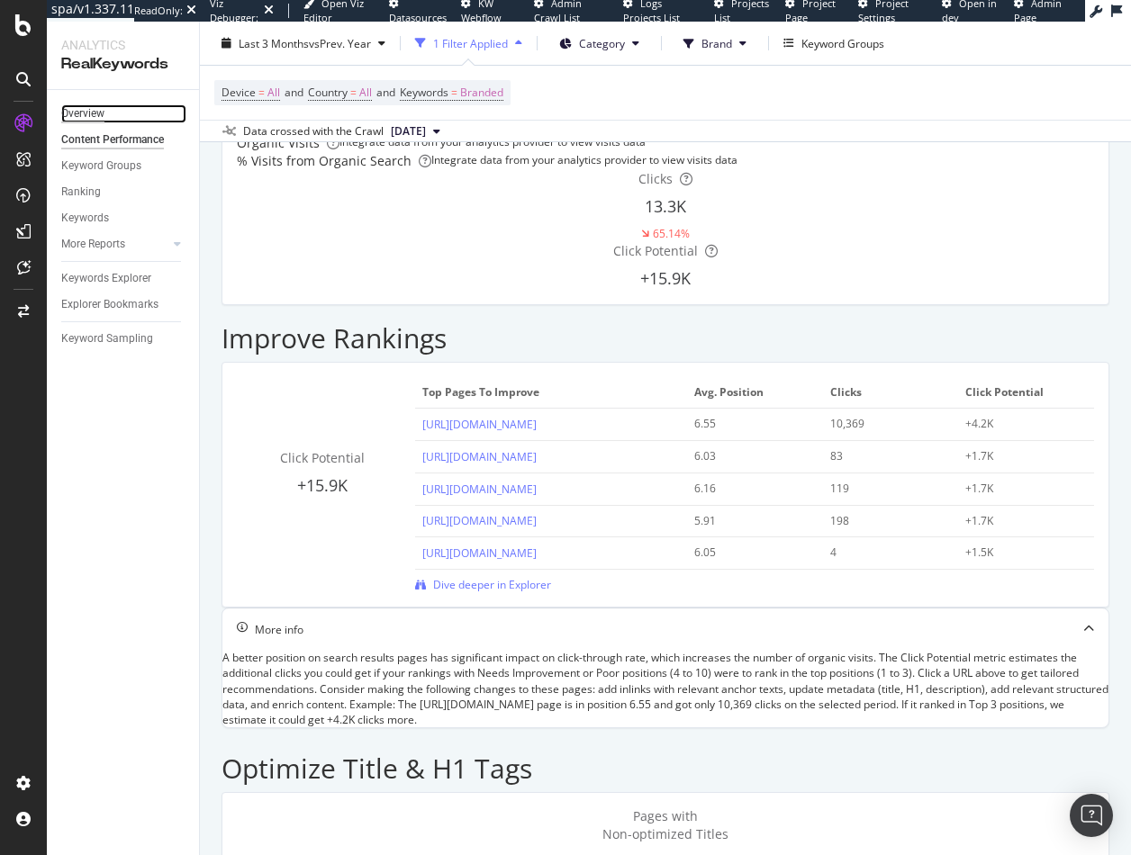
click at [82, 115] on div "Overview" at bounding box center [82, 113] width 43 height 19
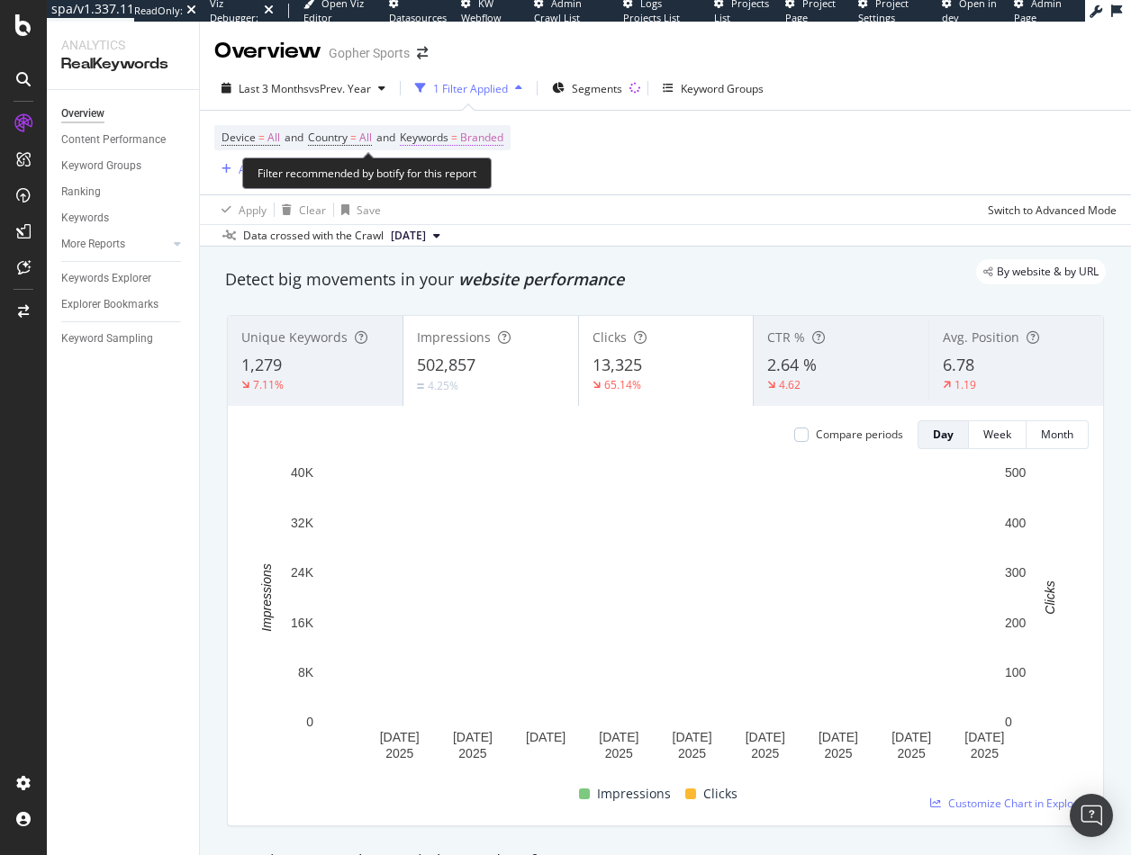
click at [486, 135] on span "Branded" at bounding box center [481, 137] width 43 height 25
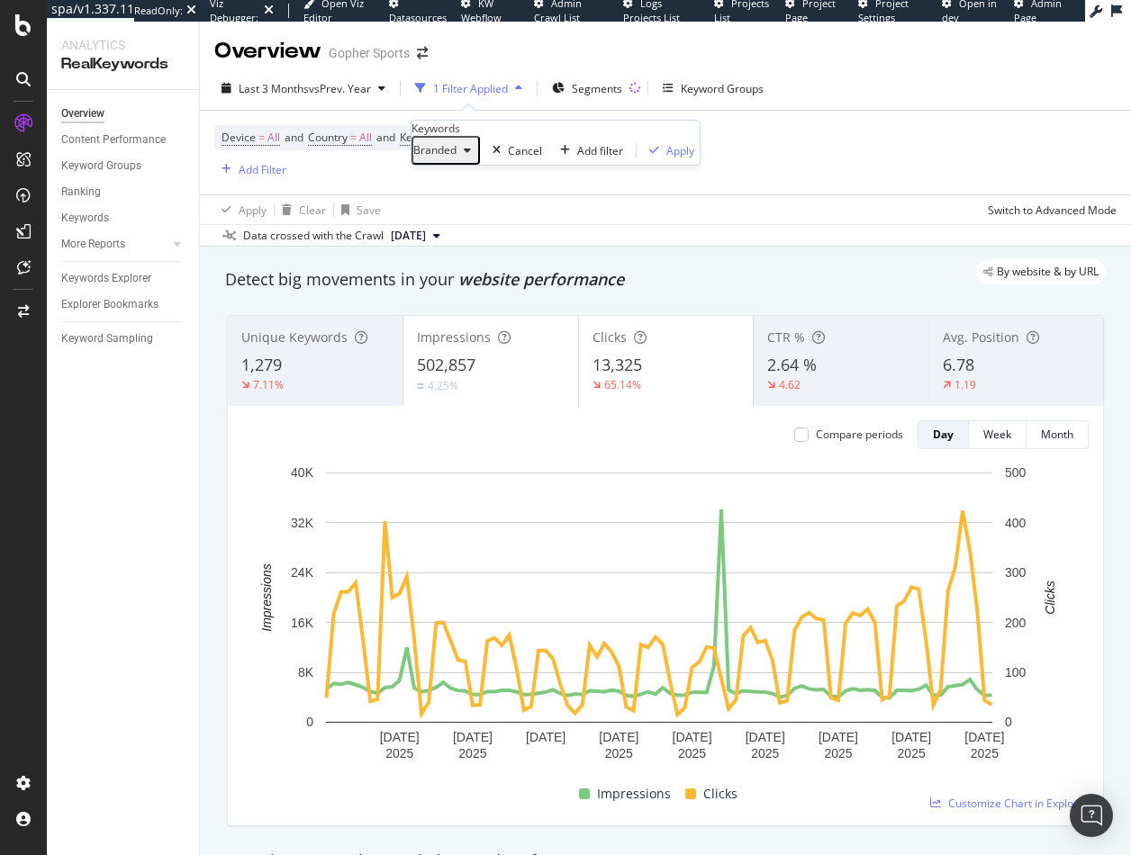
click at [456, 158] on span "Branded" at bounding box center [434, 149] width 43 height 15
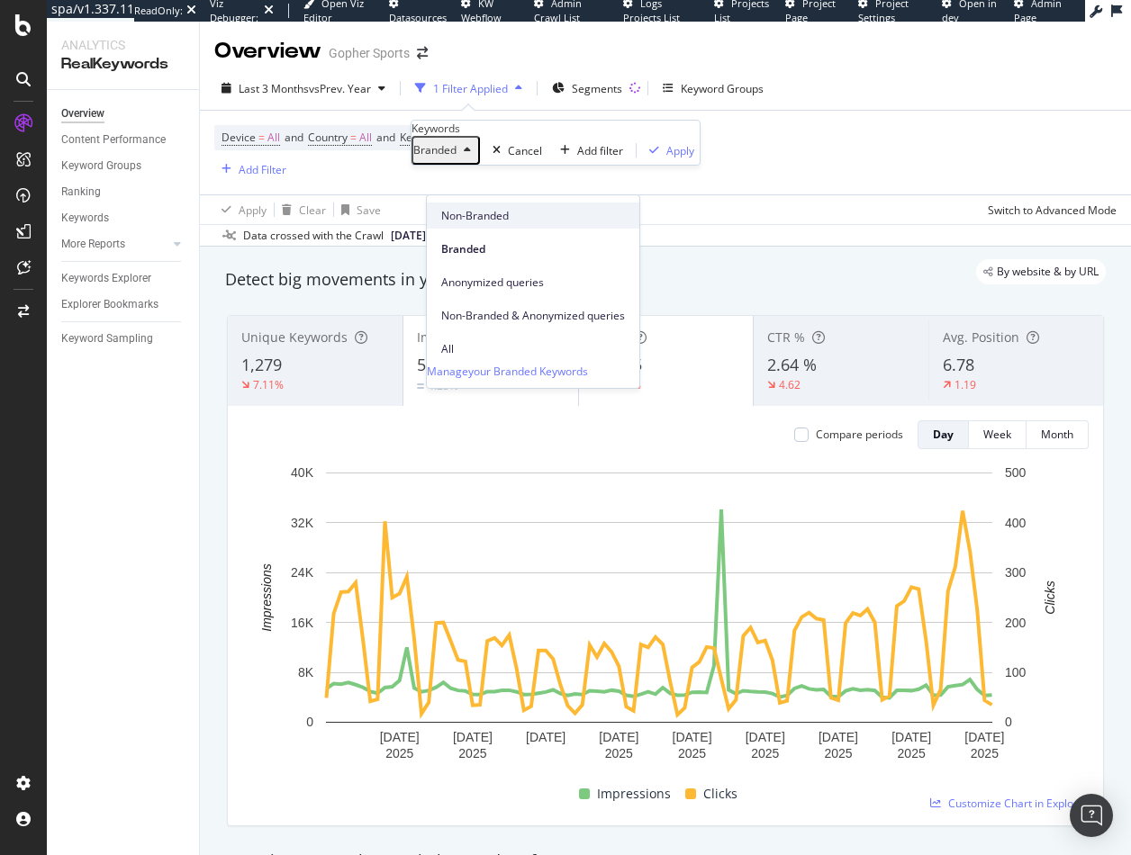
click at [468, 204] on div "Non-Branded" at bounding box center [533, 216] width 212 height 26
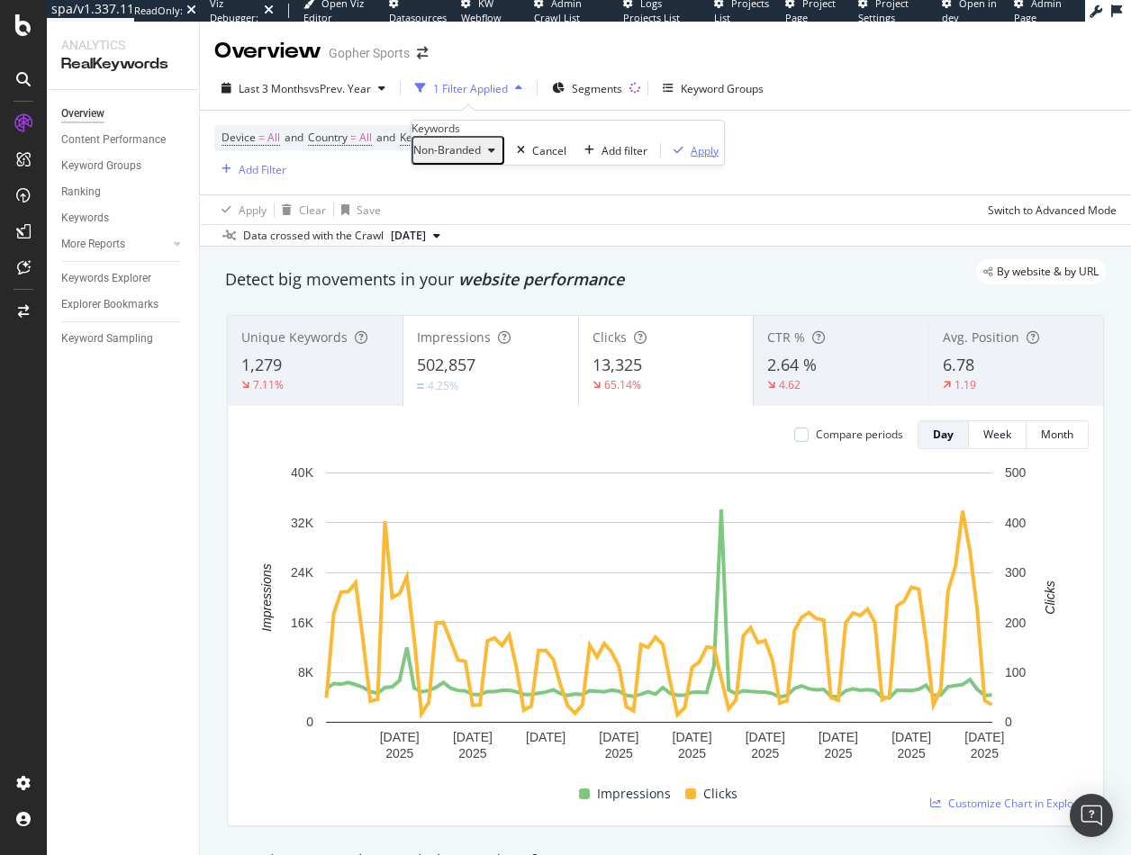
click at [690, 158] on div "Apply" at bounding box center [704, 150] width 28 height 15
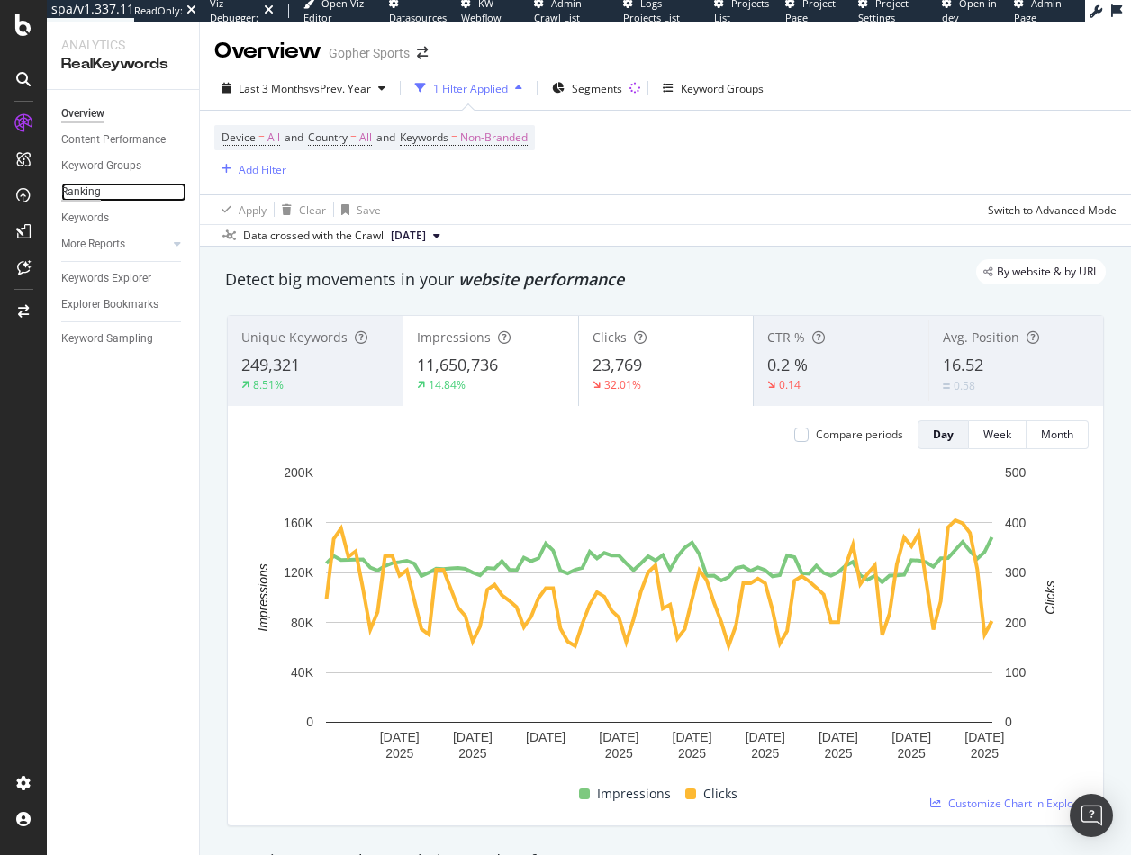
click at [87, 194] on div "Ranking" at bounding box center [81, 192] width 40 height 19
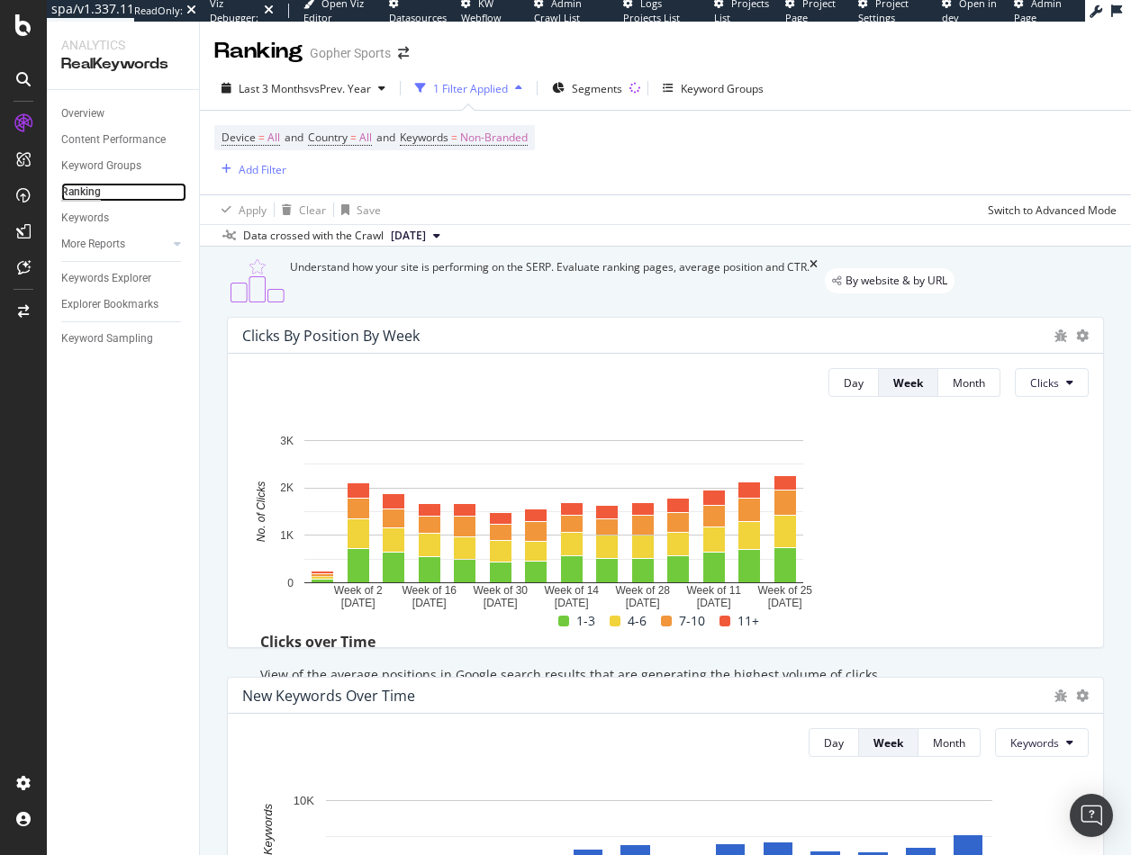
click at [77, 191] on div "Ranking" at bounding box center [81, 192] width 40 height 19
click at [90, 220] on div "Keywords" at bounding box center [85, 218] width 48 height 19
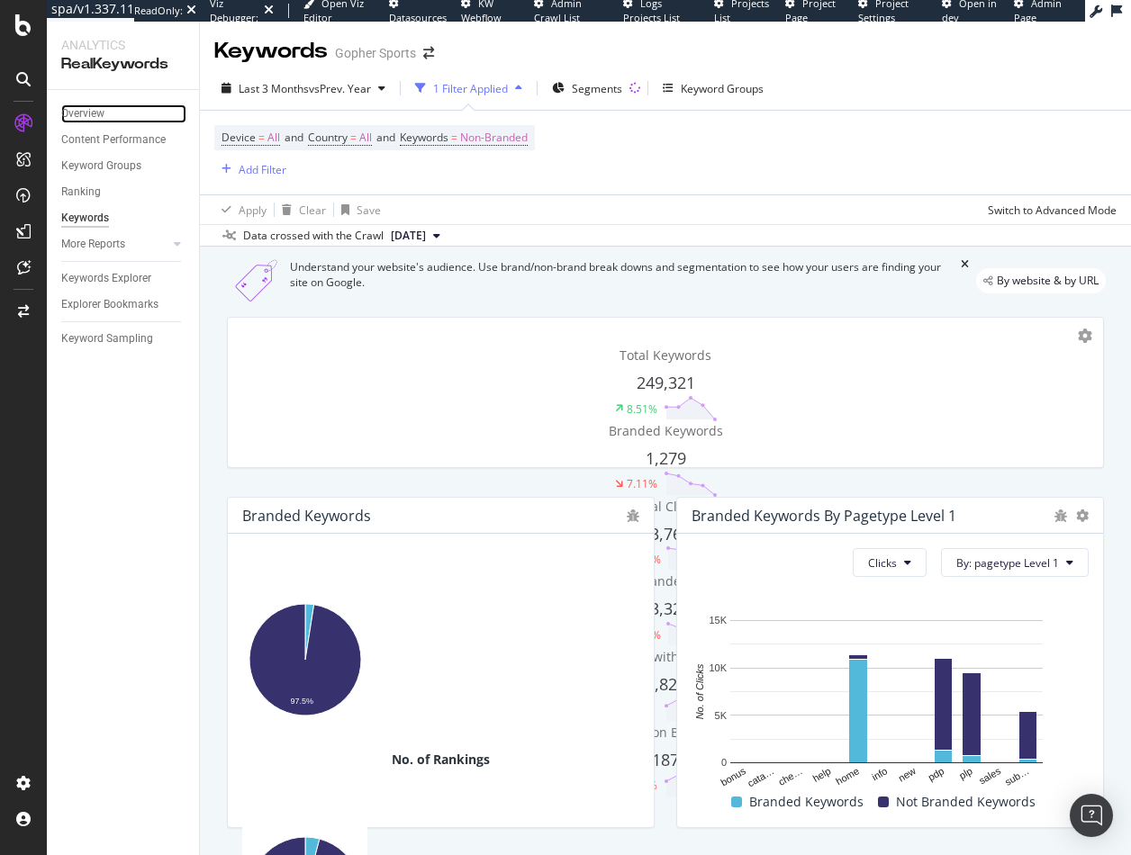
drag, startPoint x: 76, startPoint y: 117, endPoint x: 156, endPoint y: 0, distance: 141.8
click at [76, 117] on div "Overview" at bounding box center [82, 113] width 43 height 19
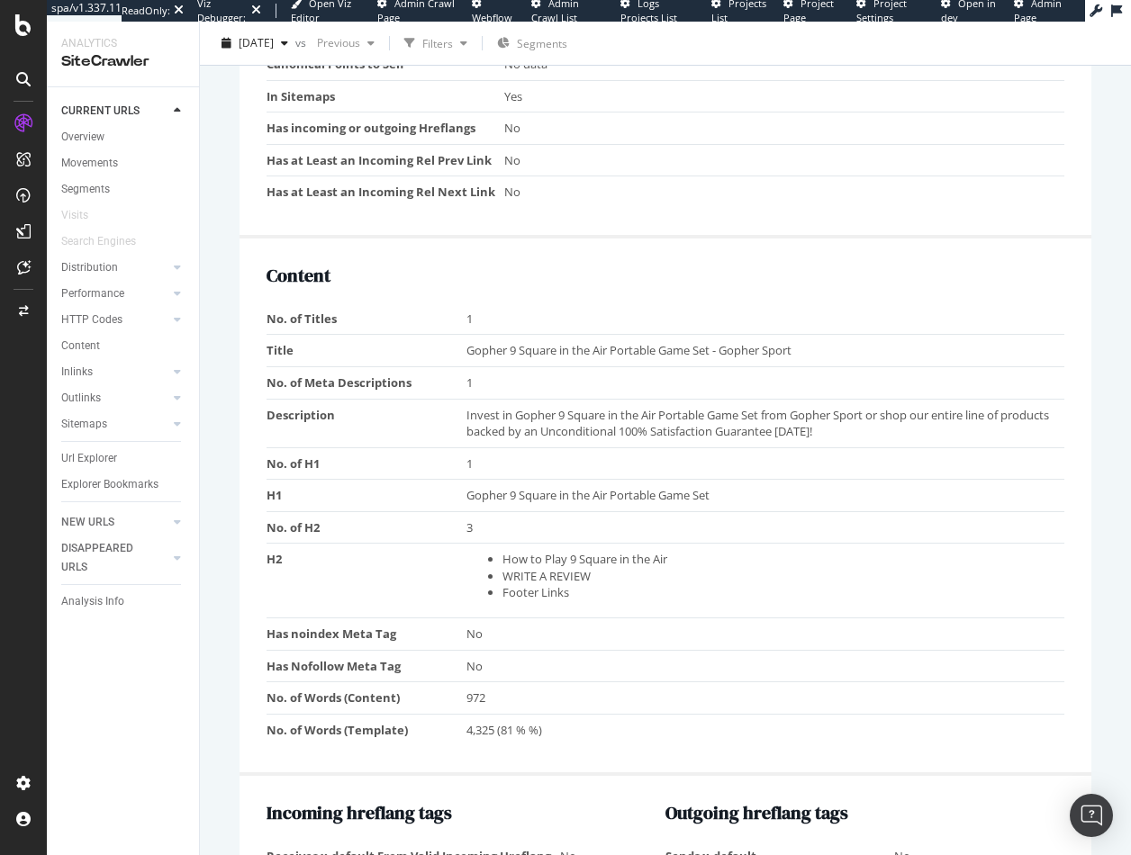
scroll to position [1350, 0]
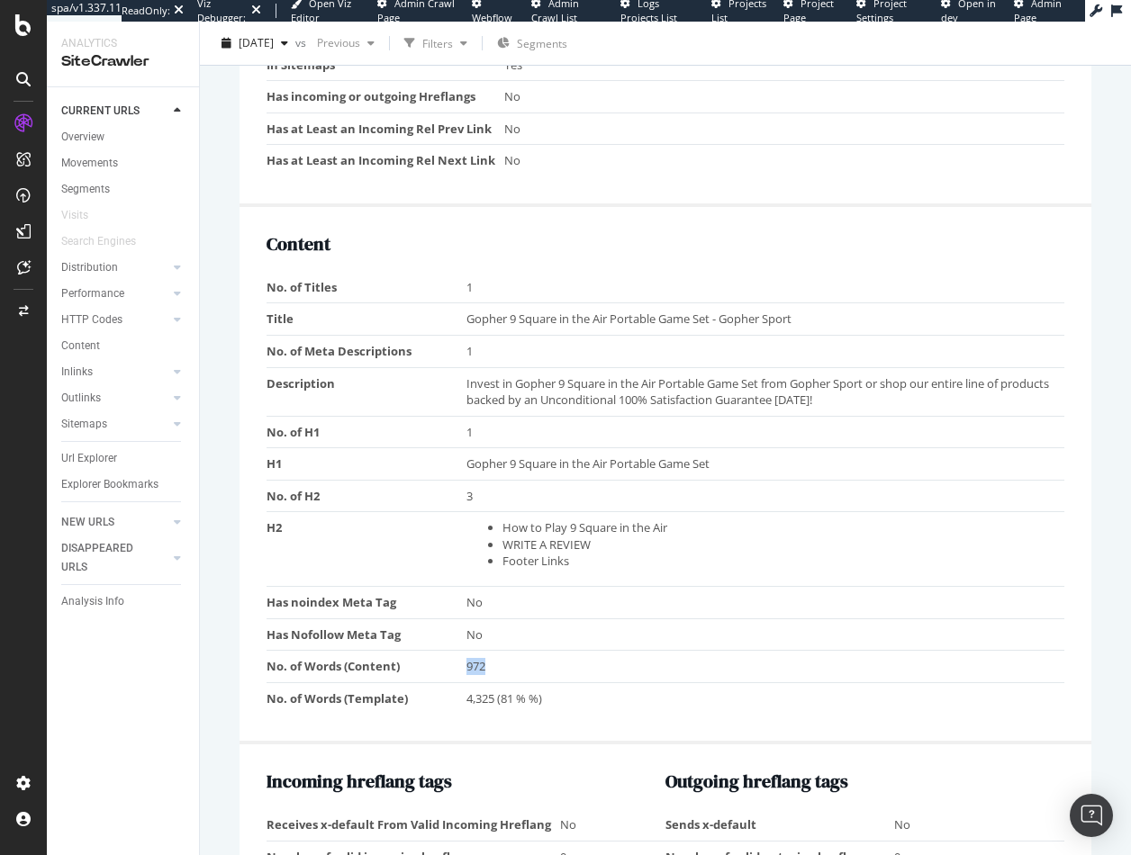
drag, startPoint x: 458, startPoint y: 666, endPoint x: 509, endPoint y: 657, distance: 51.2
click at [509, 657] on tr "No. of Words (Content) 972" at bounding box center [665, 667] width 798 height 32
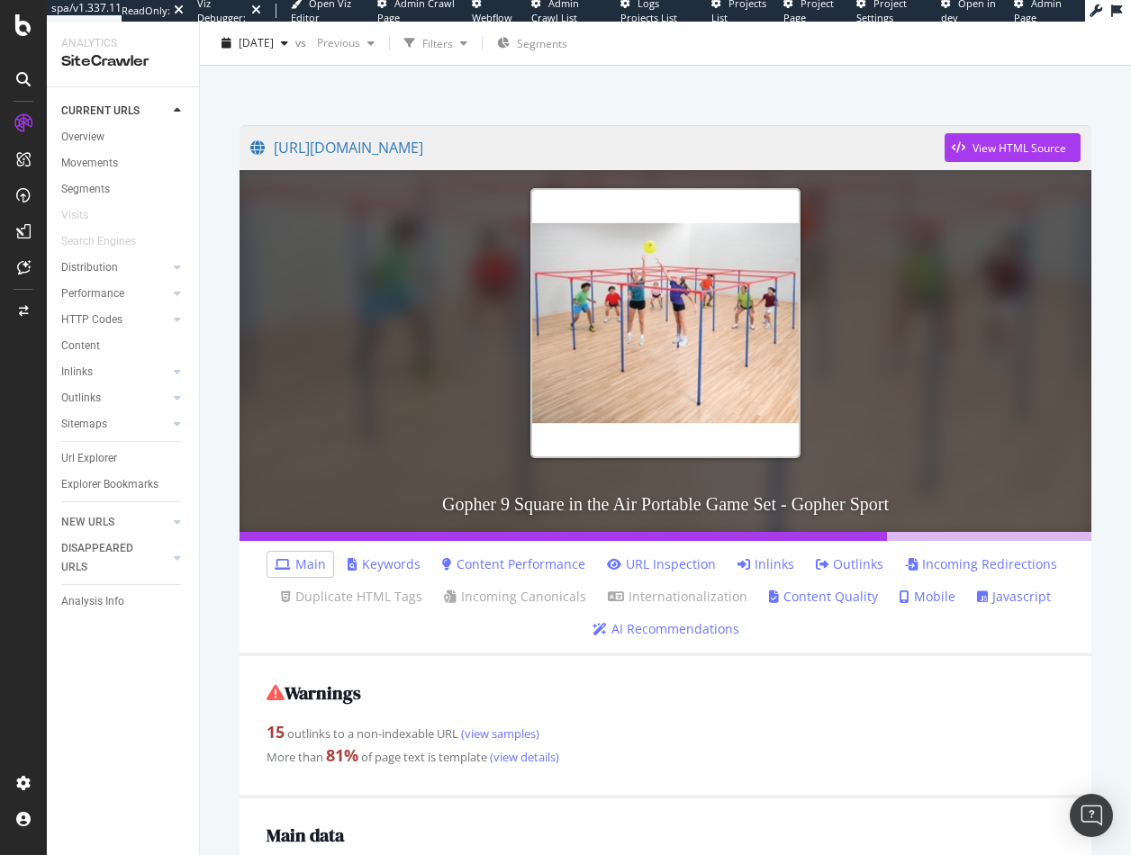
scroll to position [0, 0]
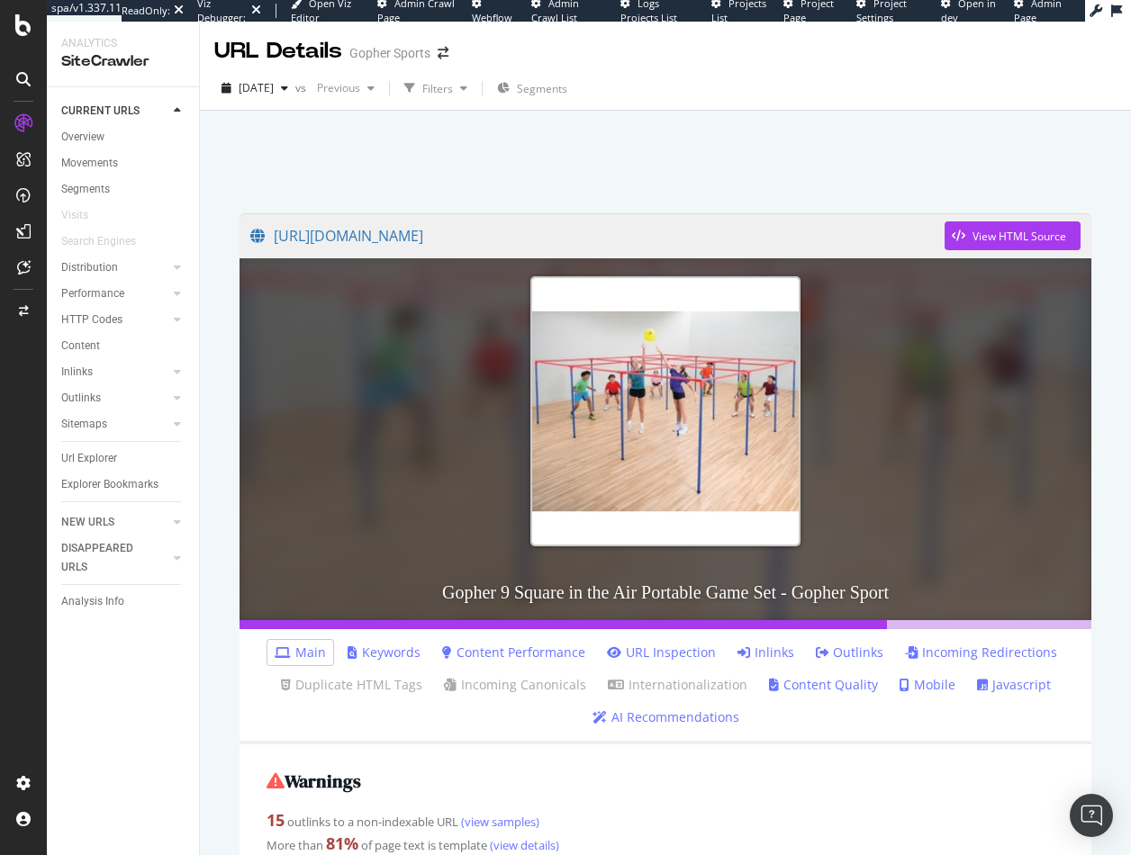
click at [516, 657] on link "Content Performance" at bounding box center [513, 653] width 143 height 18
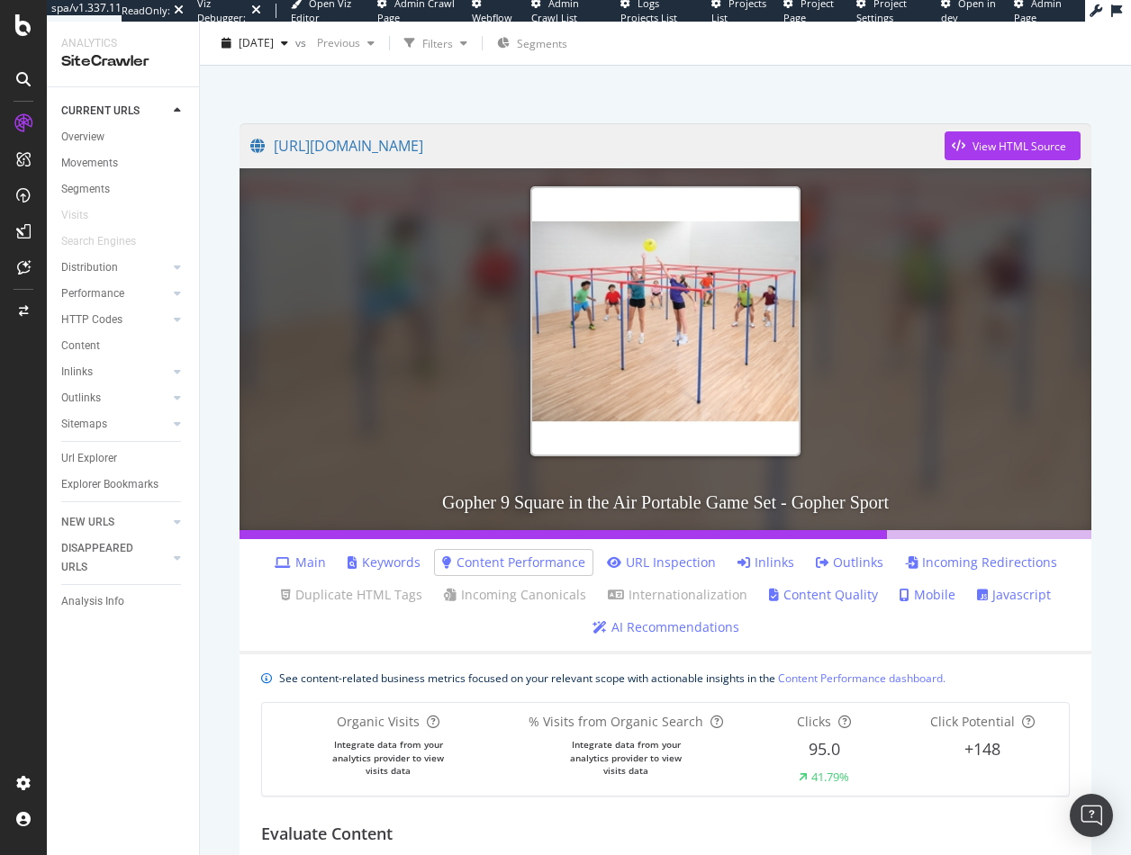
scroll to position [270, 0]
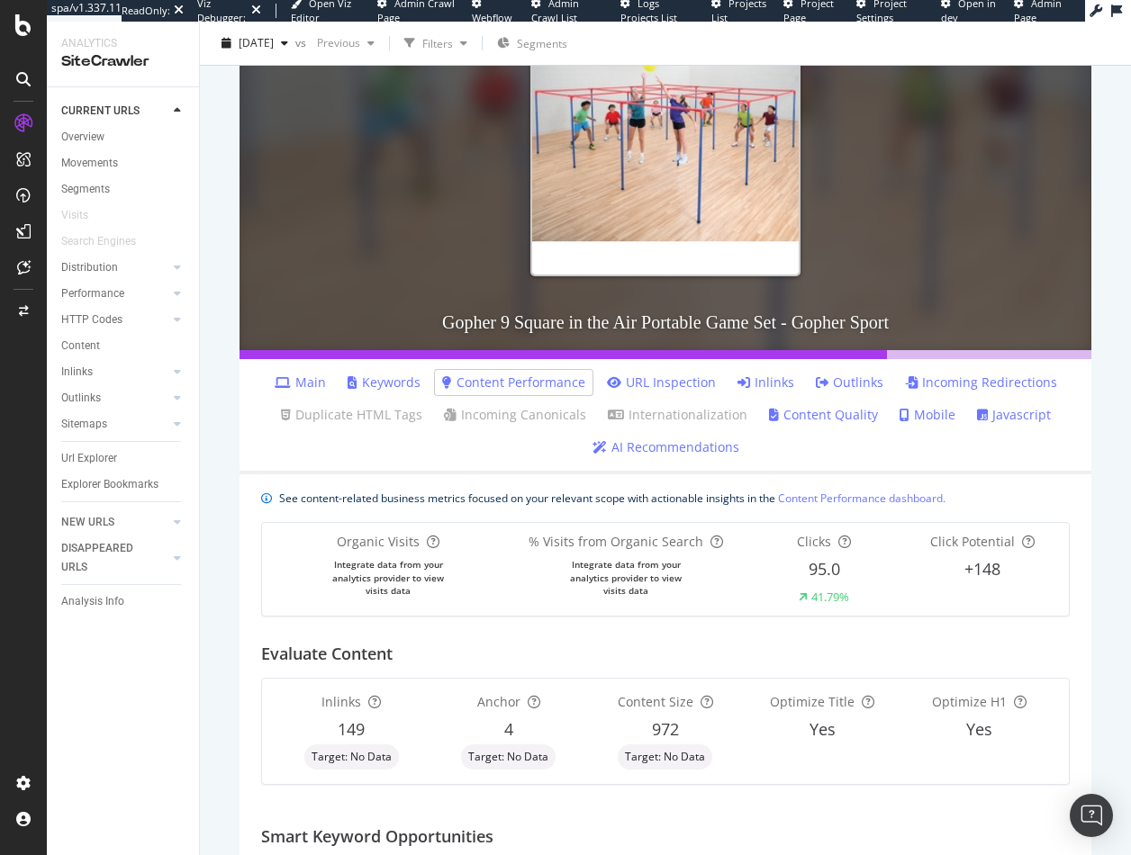
click at [301, 377] on link "Main" at bounding box center [300, 383] width 51 height 18
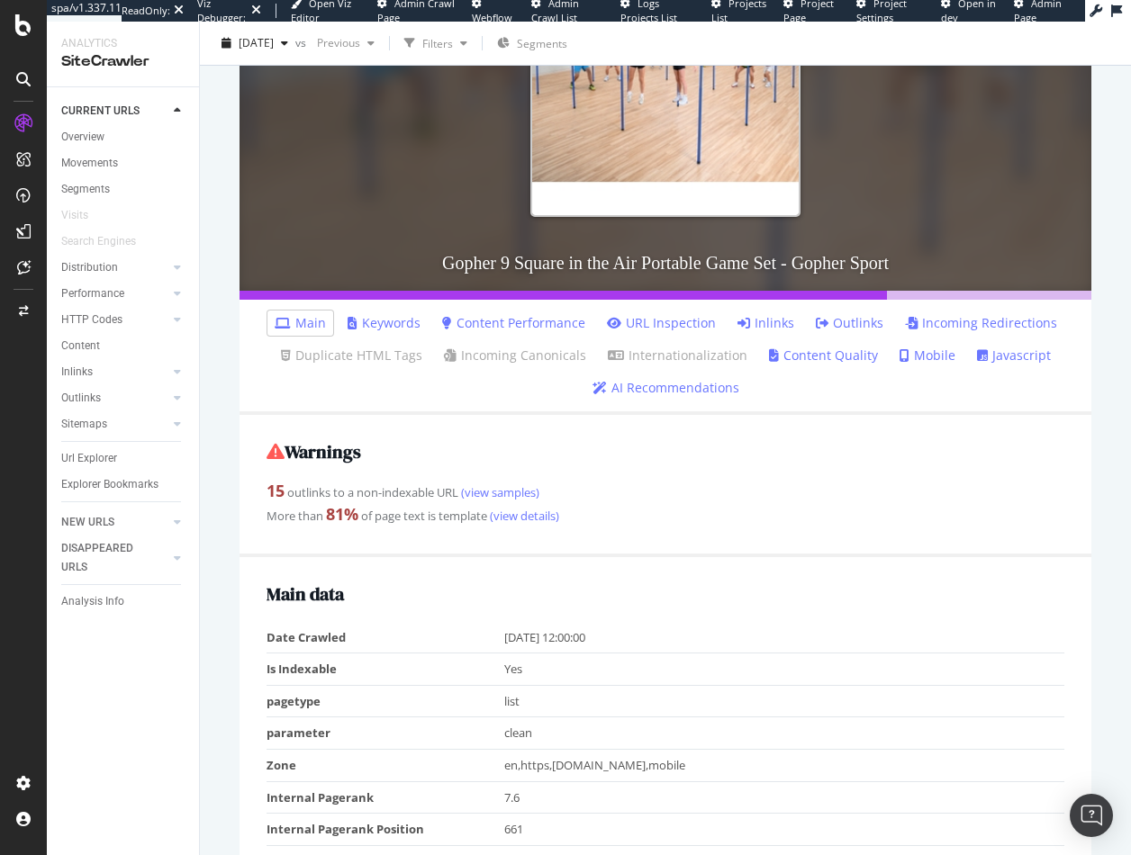
scroll to position [360, 0]
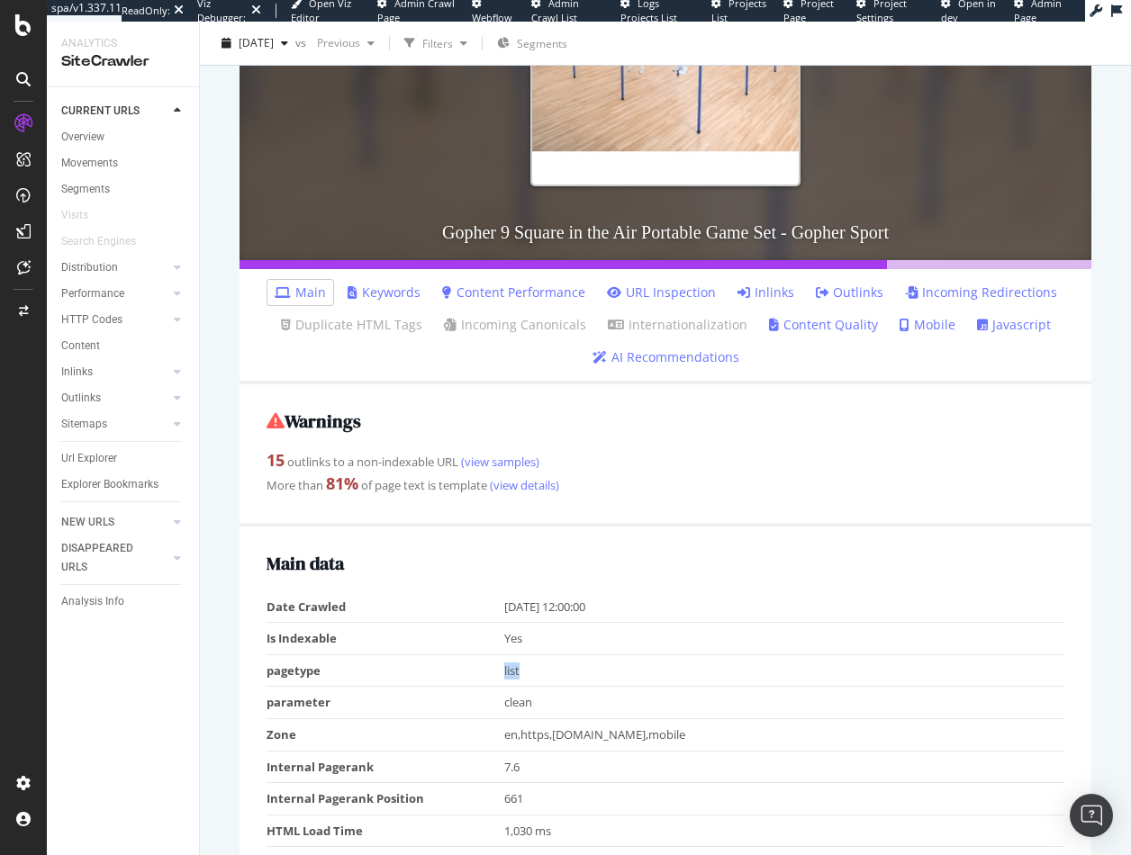
drag, startPoint x: 517, startPoint y: 675, endPoint x: 491, endPoint y: 675, distance: 25.2
click at [491, 675] on tr "pagetype list" at bounding box center [665, 670] width 798 height 32
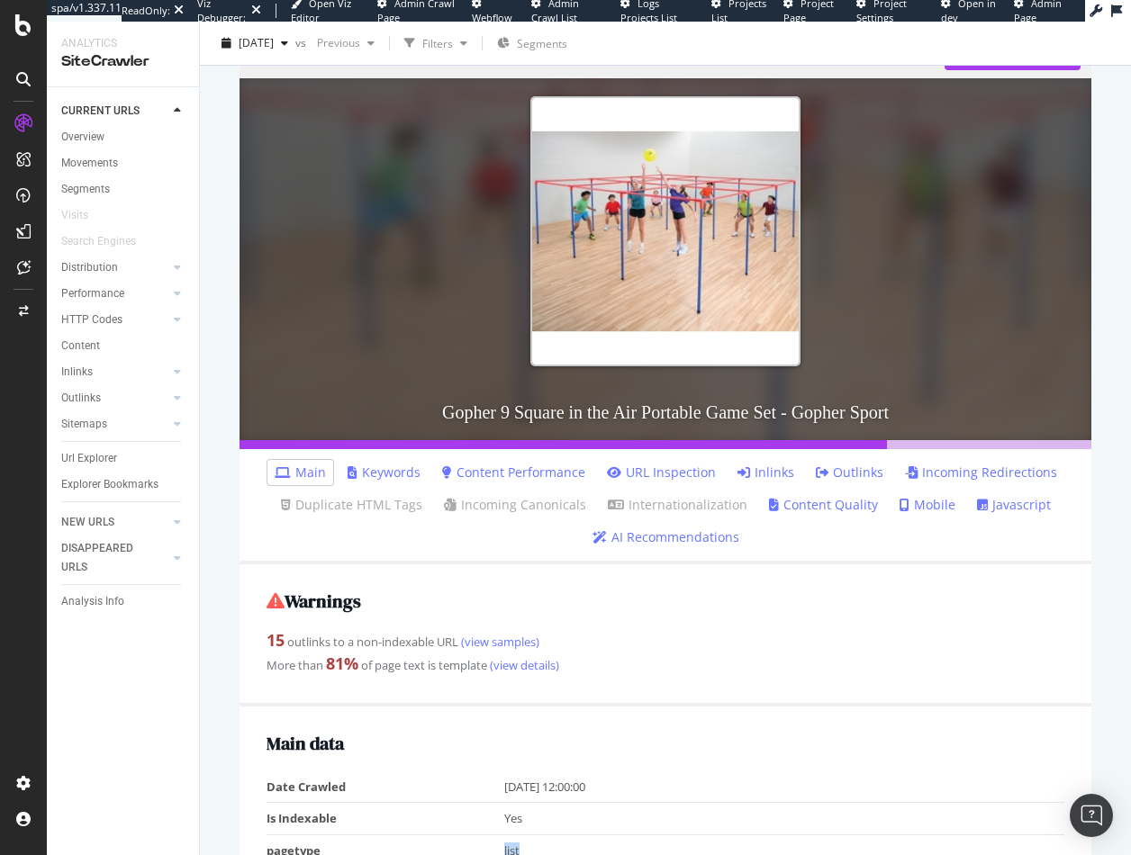
scroll to position [0, 0]
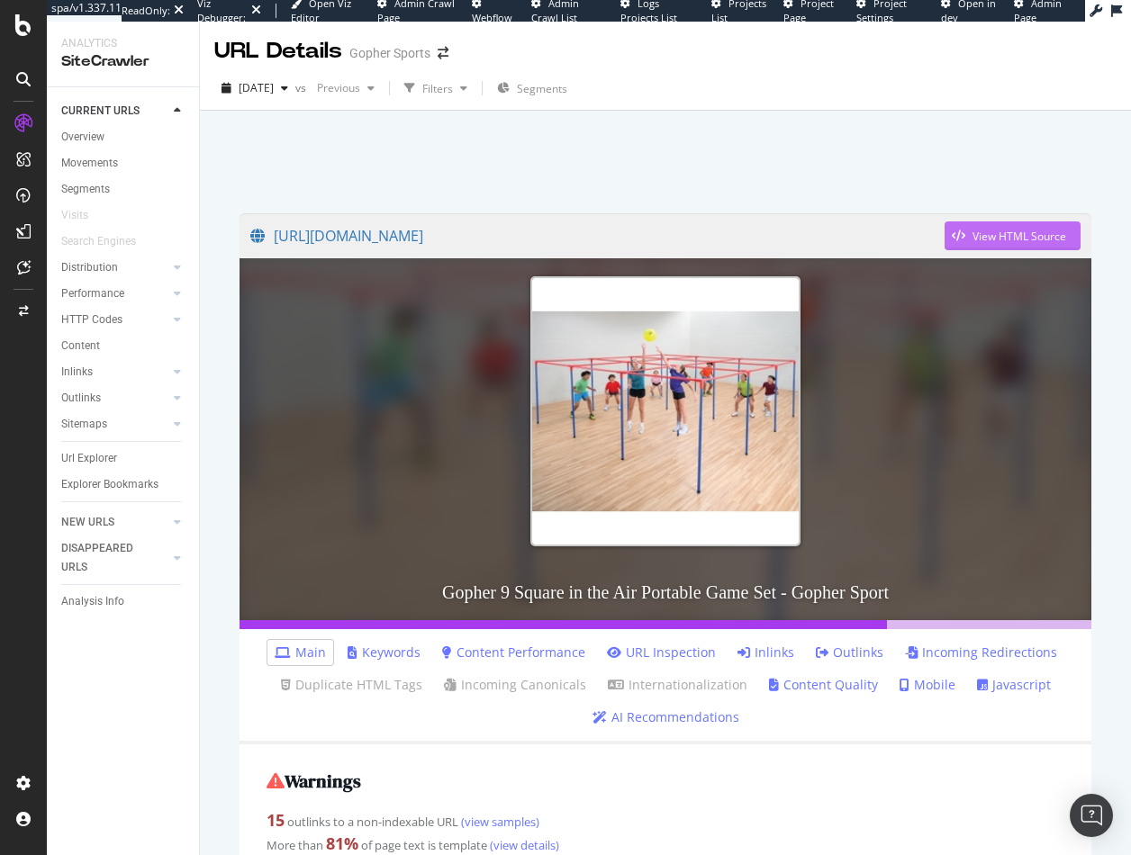
click at [984, 235] on div "View HTML Source" at bounding box center [1019, 236] width 94 height 15
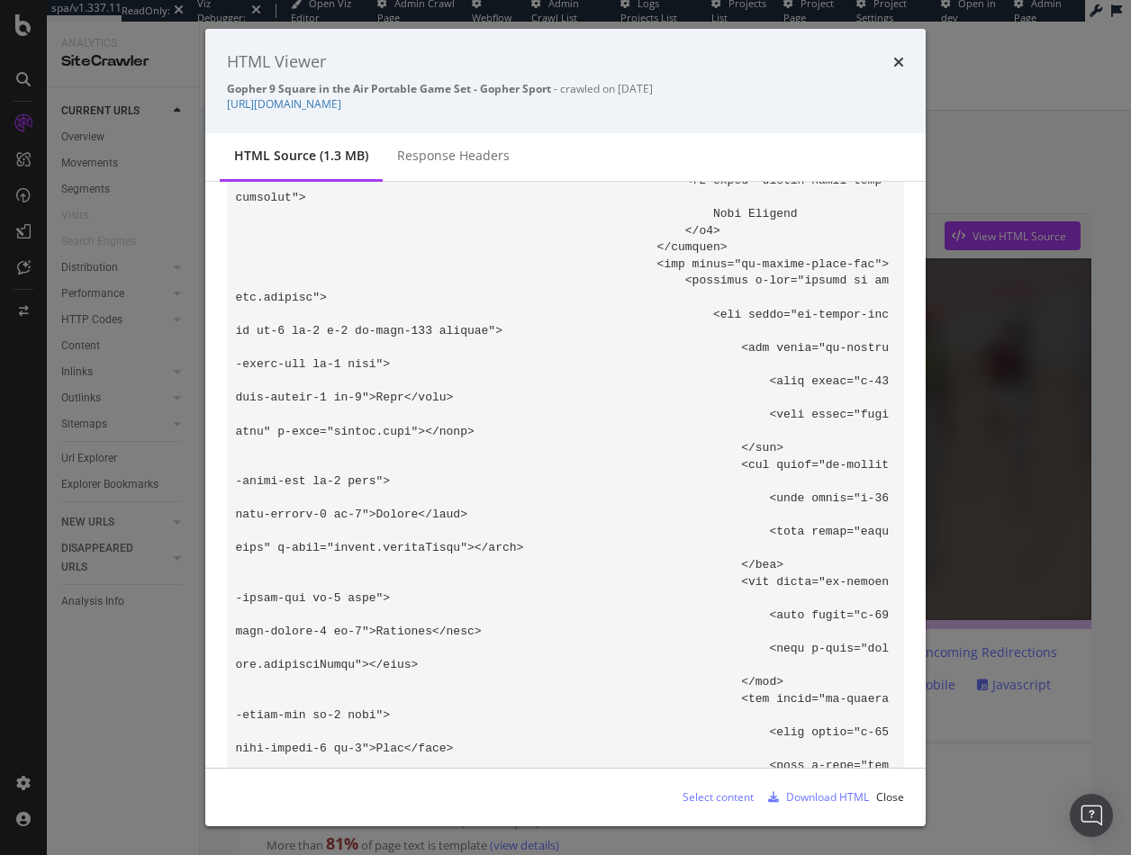
scroll to position [12242, 0]
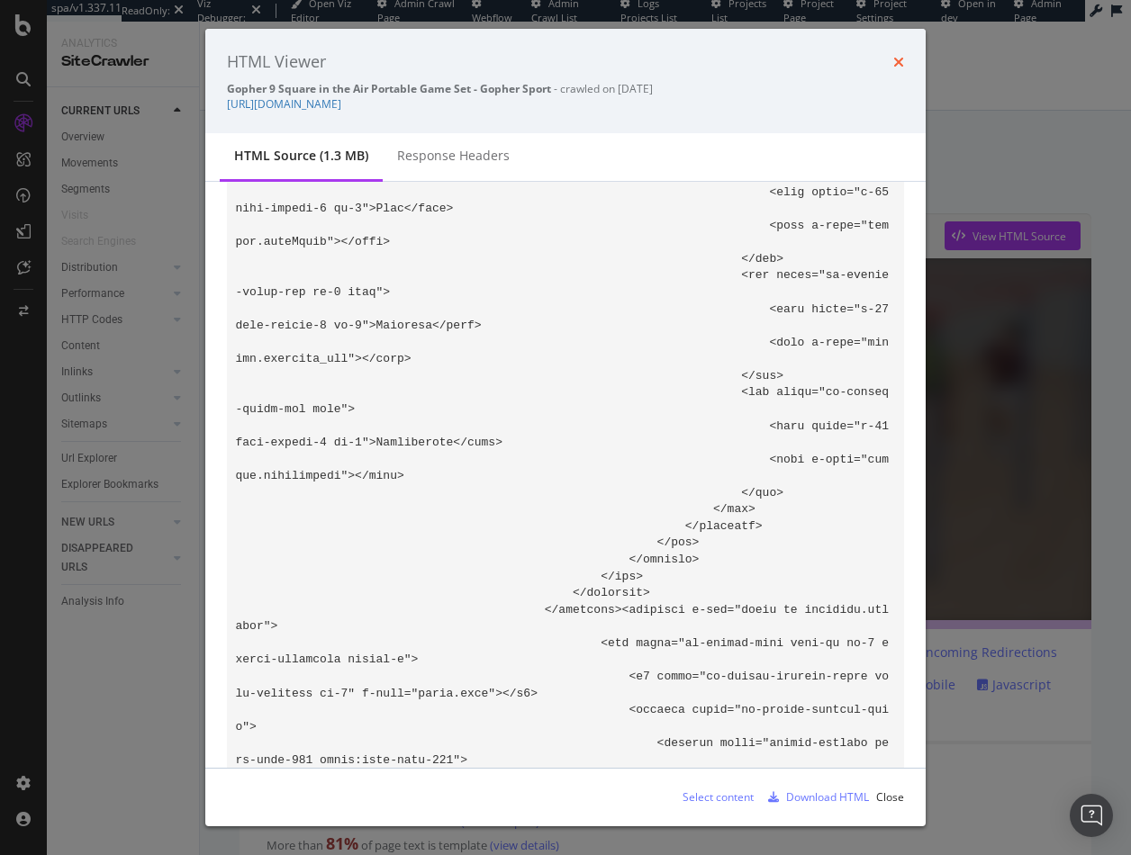
click at [897, 58] on icon "times" at bounding box center [898, 62] width 11 height 14
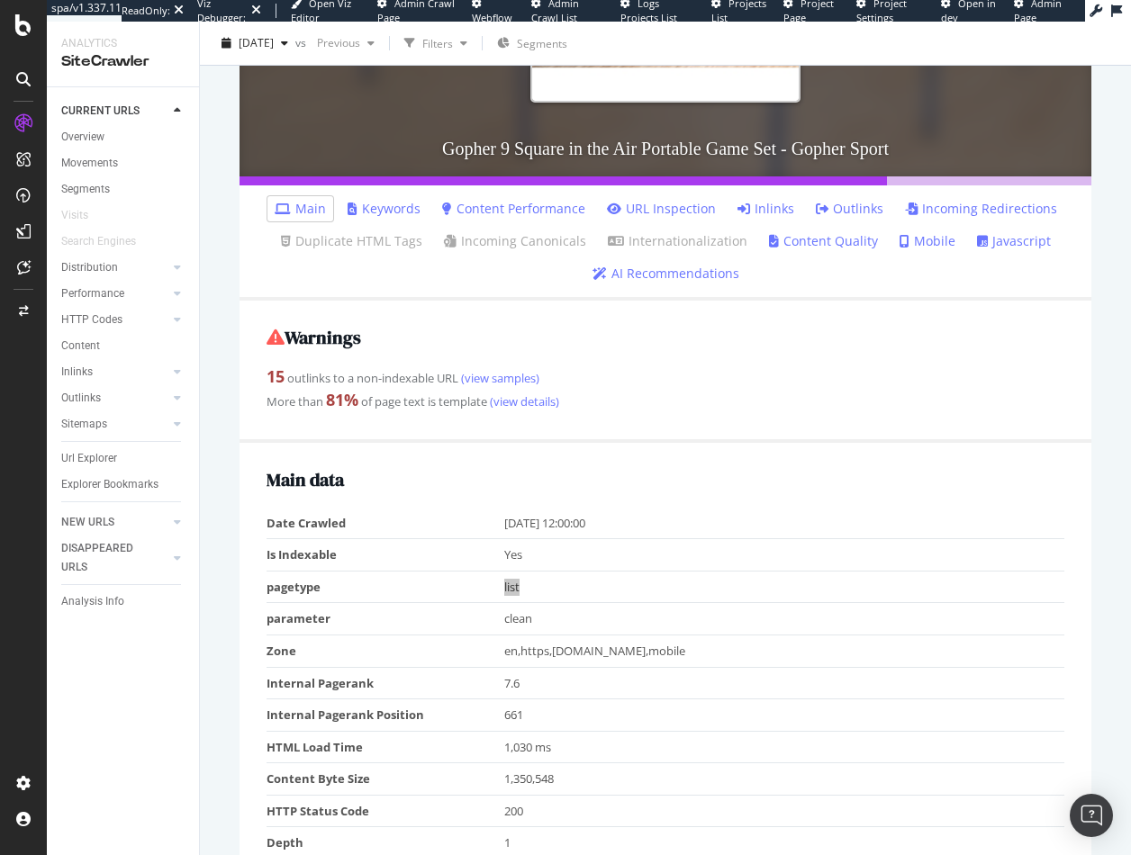
scroll to position [450, 0]
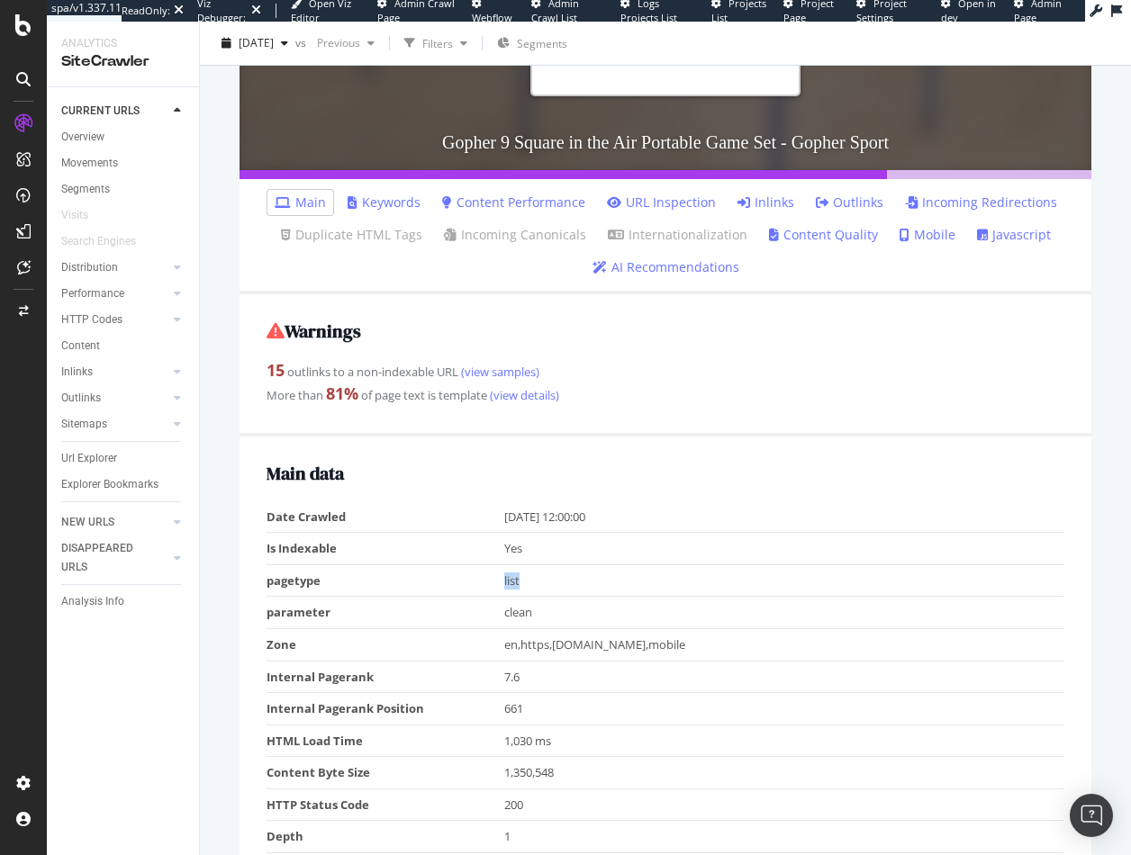
click at [545, 574] on td "list" at bounding box center [784, 580] width 560 height 32
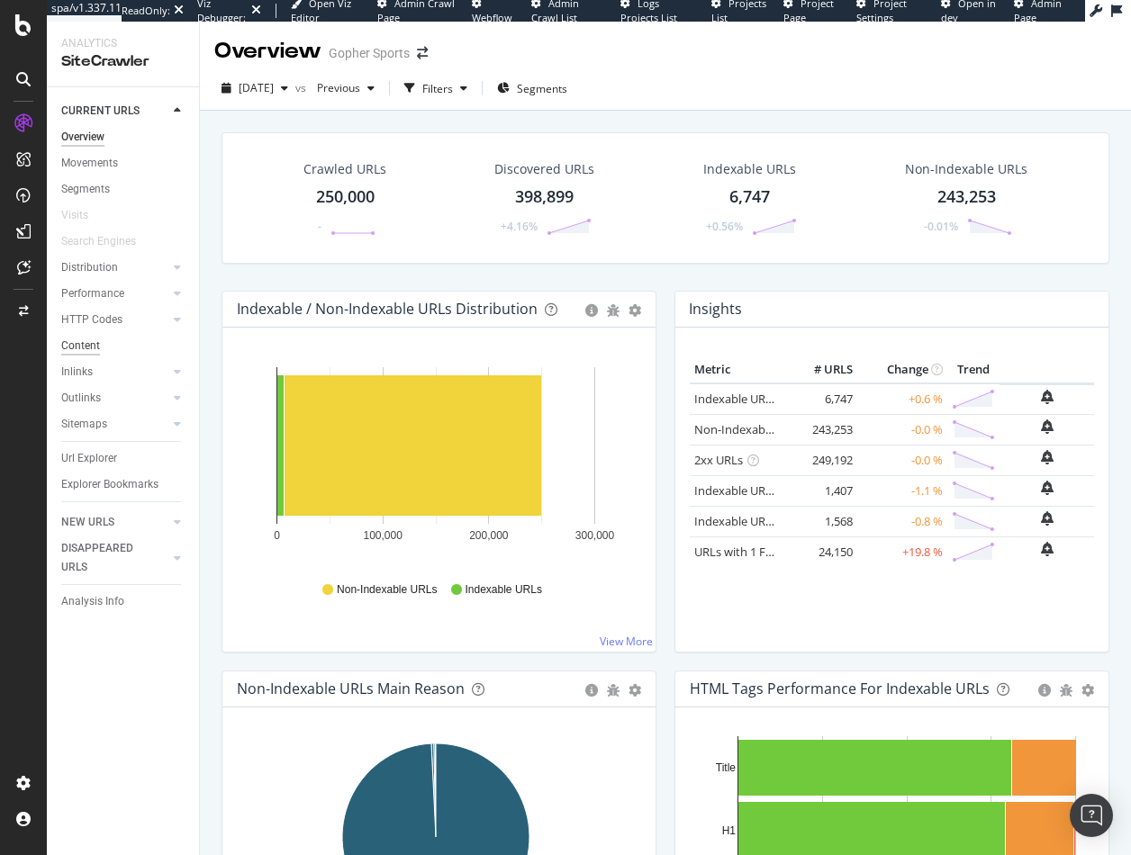
click at [77, 349] on div "Content" at bounding box center [80, 346] width 39 height 19
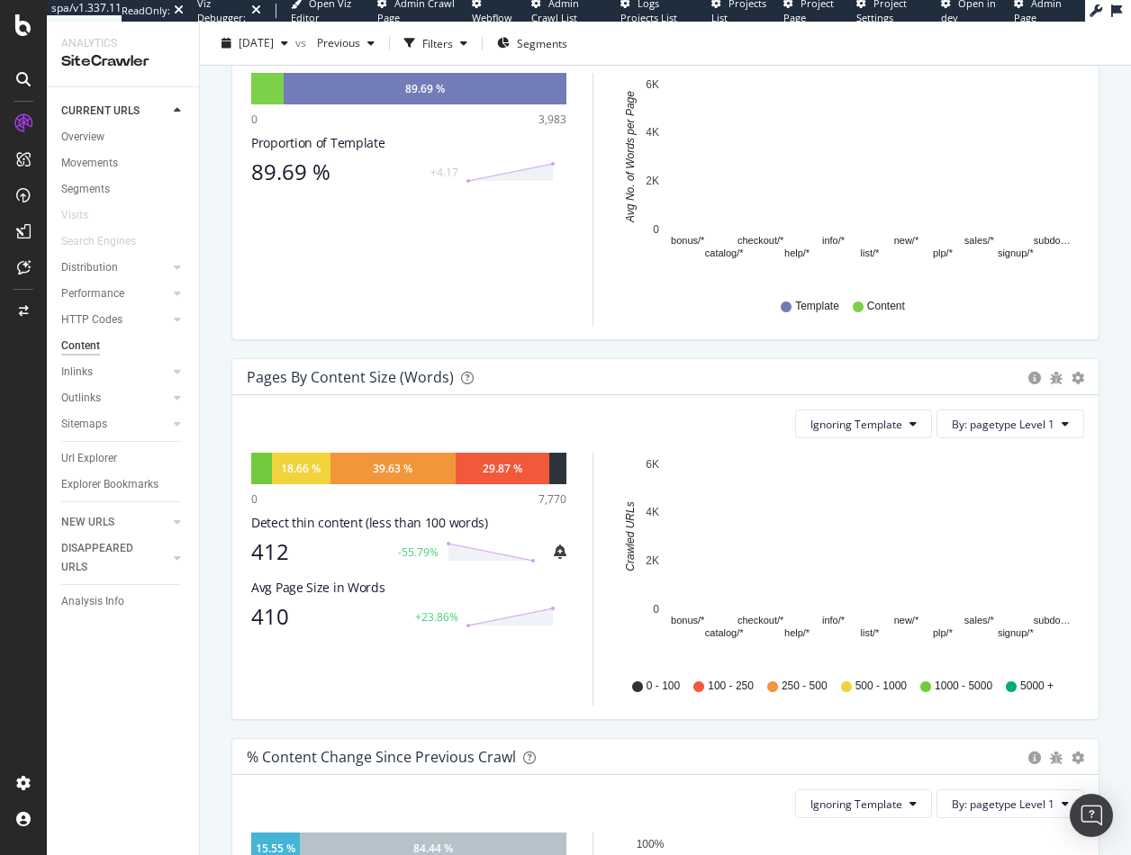
scroll to position [450, 0]
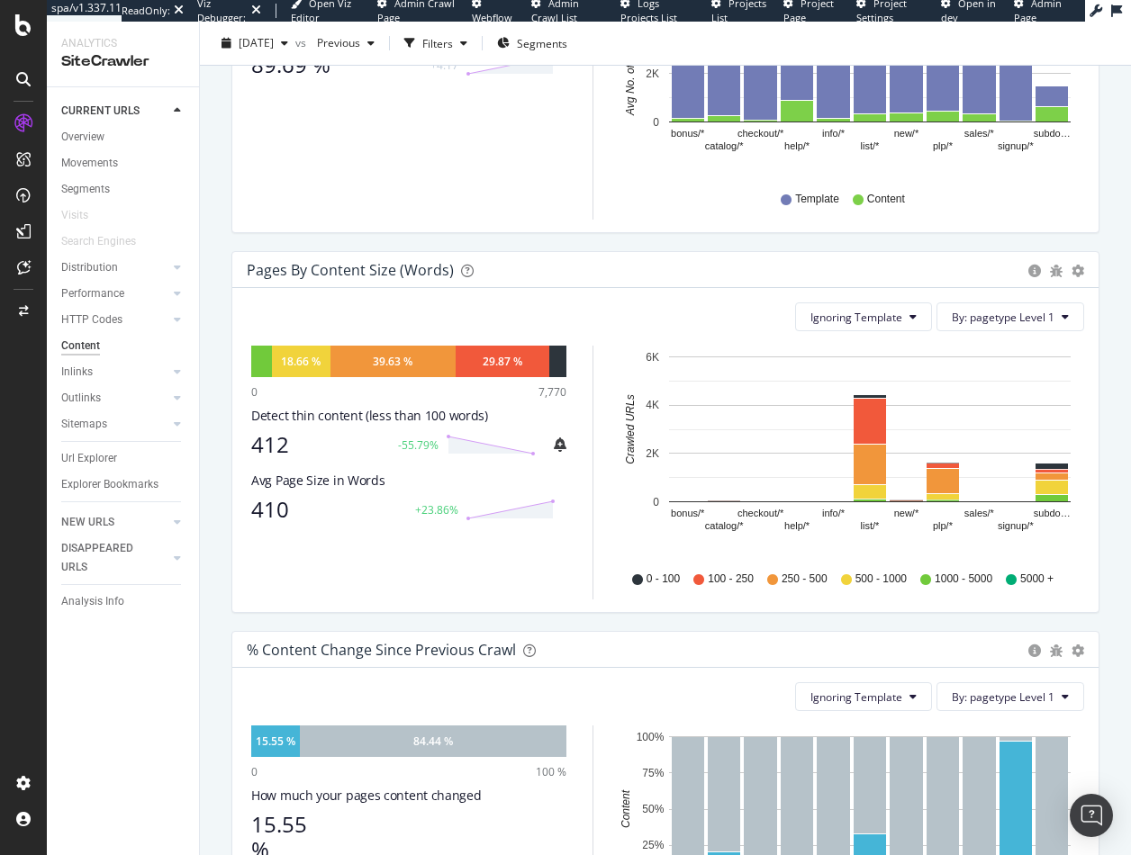
click at [870, 527] on text "list/*" at bounding box center [871, 526] width 20 height 11
click at [566, 34] on div "Segments" at bounding box center [532, 43] width 70 height 27
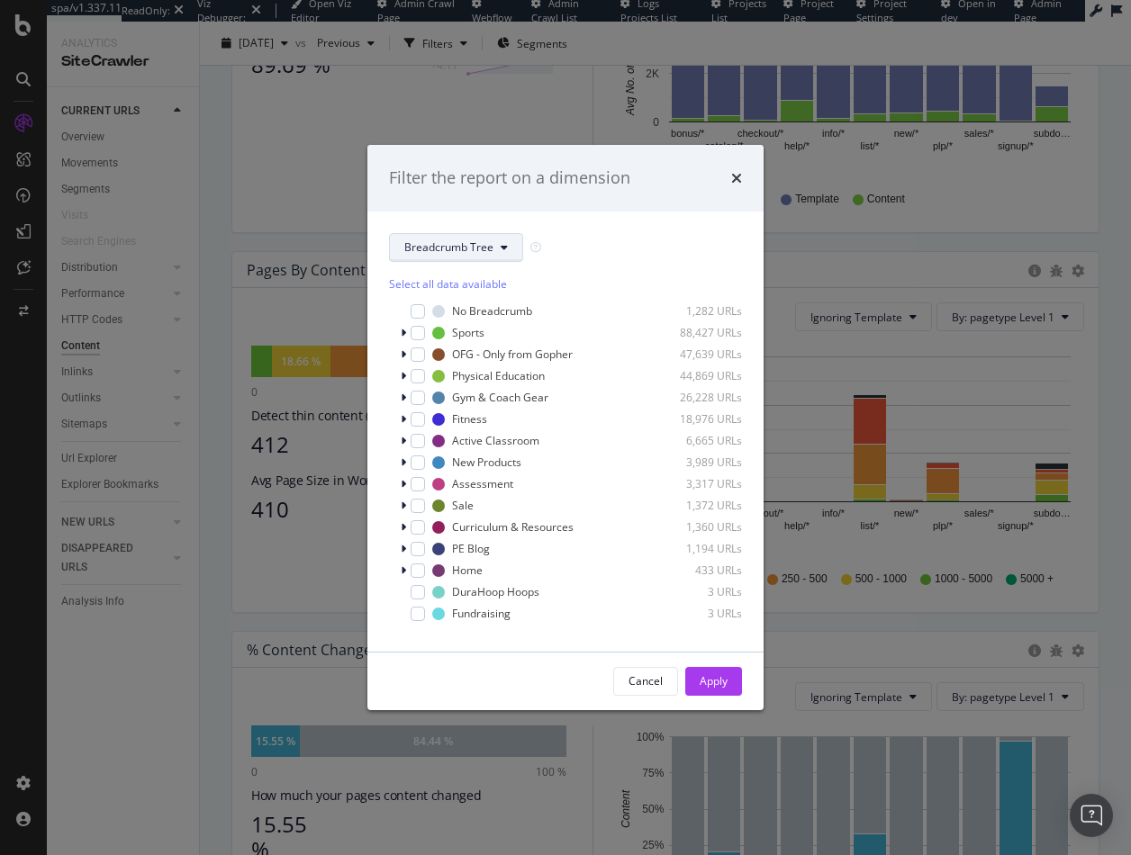
click at [452, 245] on span "Breadcrumb Tree" at bounding box center [448, 246] width 89 height 15
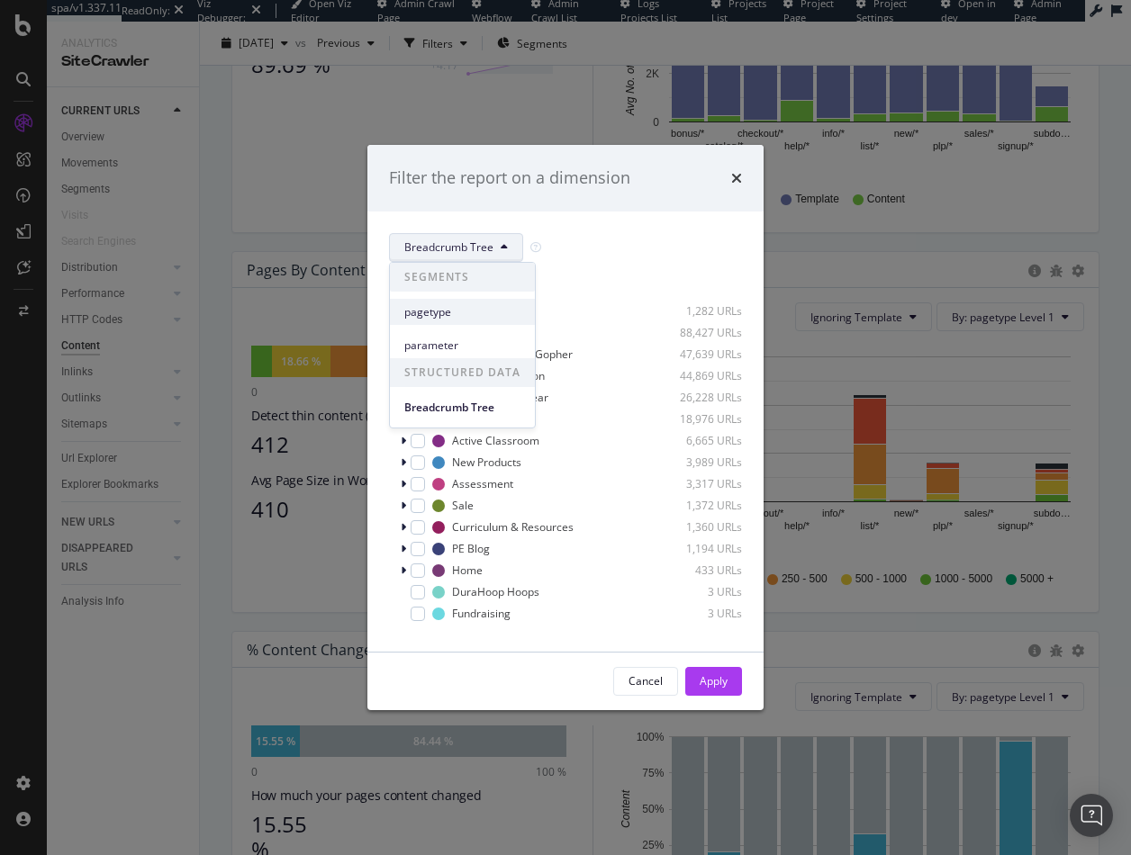
click at [437, 318] on span "pagetype" at bounding box center [462, 312] width 116 height 16
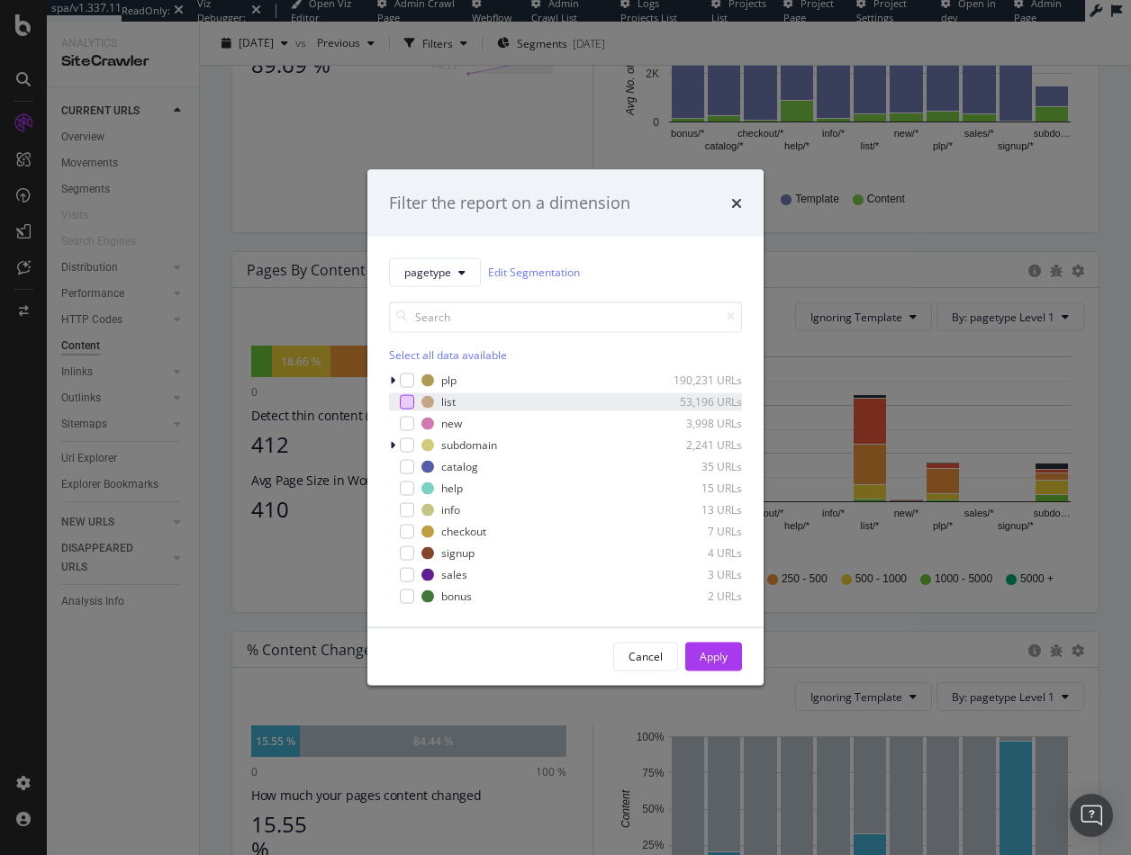
click at [404, 405] on div "modal" at bounding box center [407, 401] width 14 height 14
click at [724, 655] on div "Apply" at bounding box center [713, 656] width 28 height 15
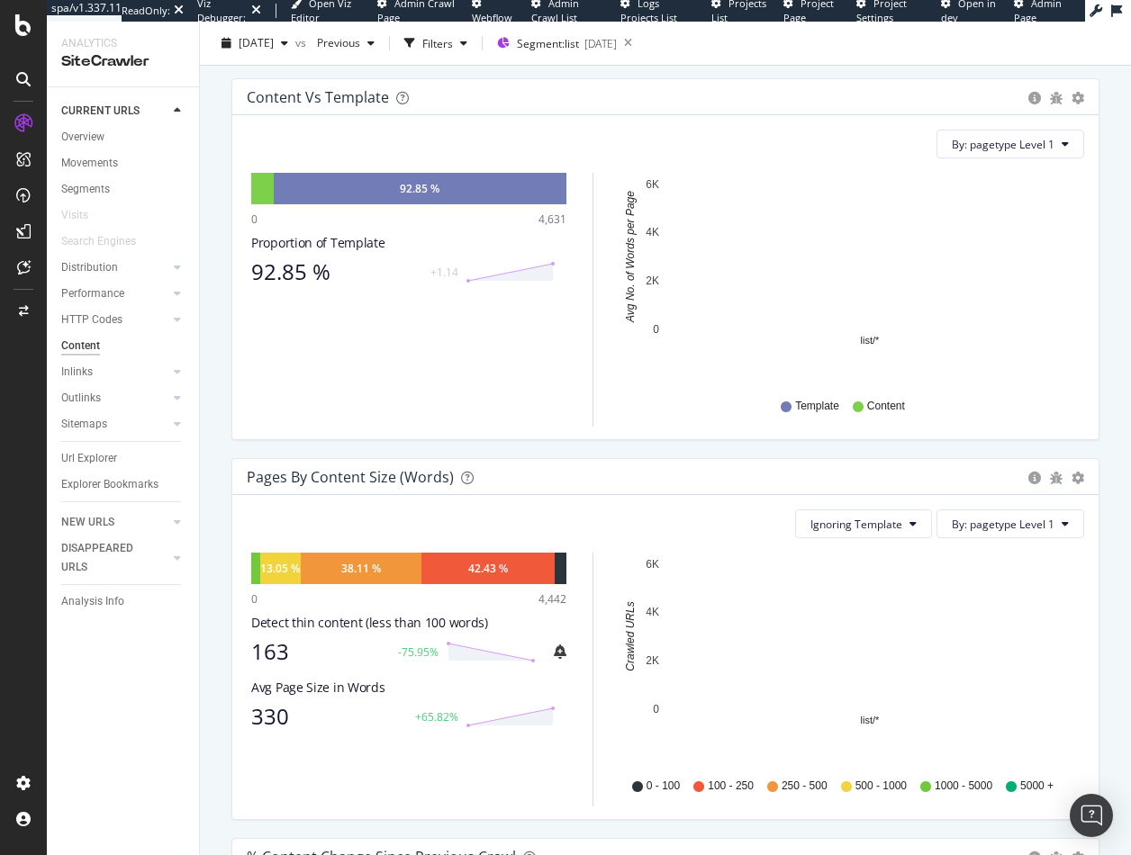
scroll to position [270, 0]
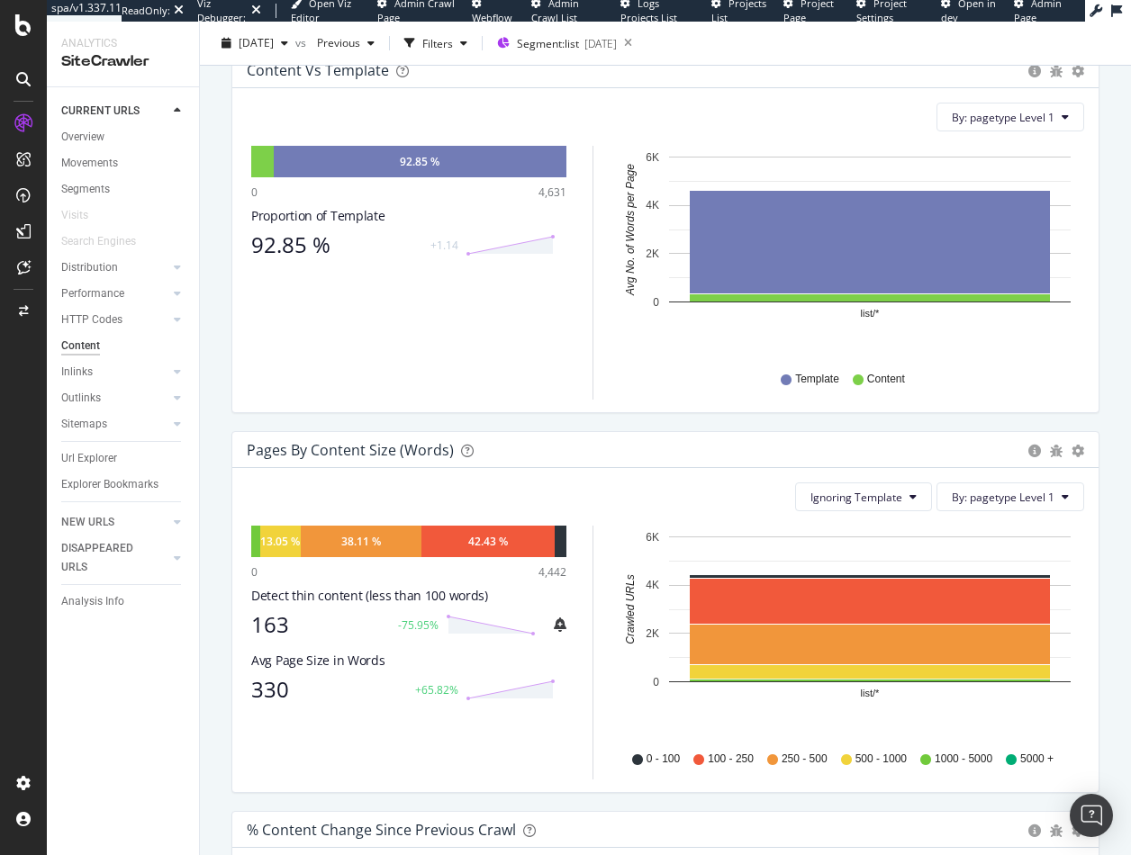
click at [831, 430] on div "Content vs Template Pie Chart (by Percentage) Table Export as CSV Add to Custom…" at bounding box center [665, 241] width 895 height 380
click at [639, 41] on icon at bounding box center [628, 43] width 23 height 25
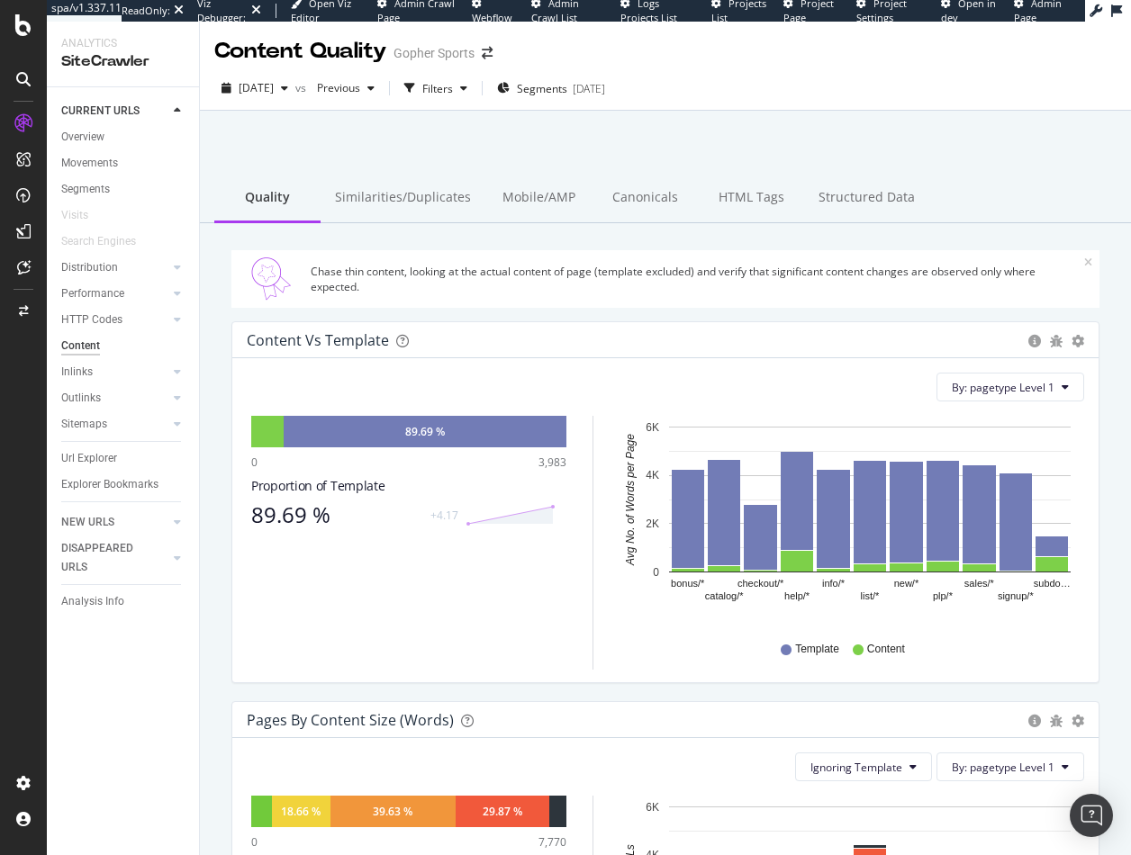
drag, startPoint x: 192, startPoint y: 840, endPoint x: 248, endPoint y: 795, distance: 72.4
click at [193, 840] on div "CURRENT URLS Overview Movements Segments Visits Search Engines Distribution Top…" at bounding box center [123, 471] width 152 height 768
click at [453, 89] on div "Filters" at bounding box center [437, 88] width 31 height 15
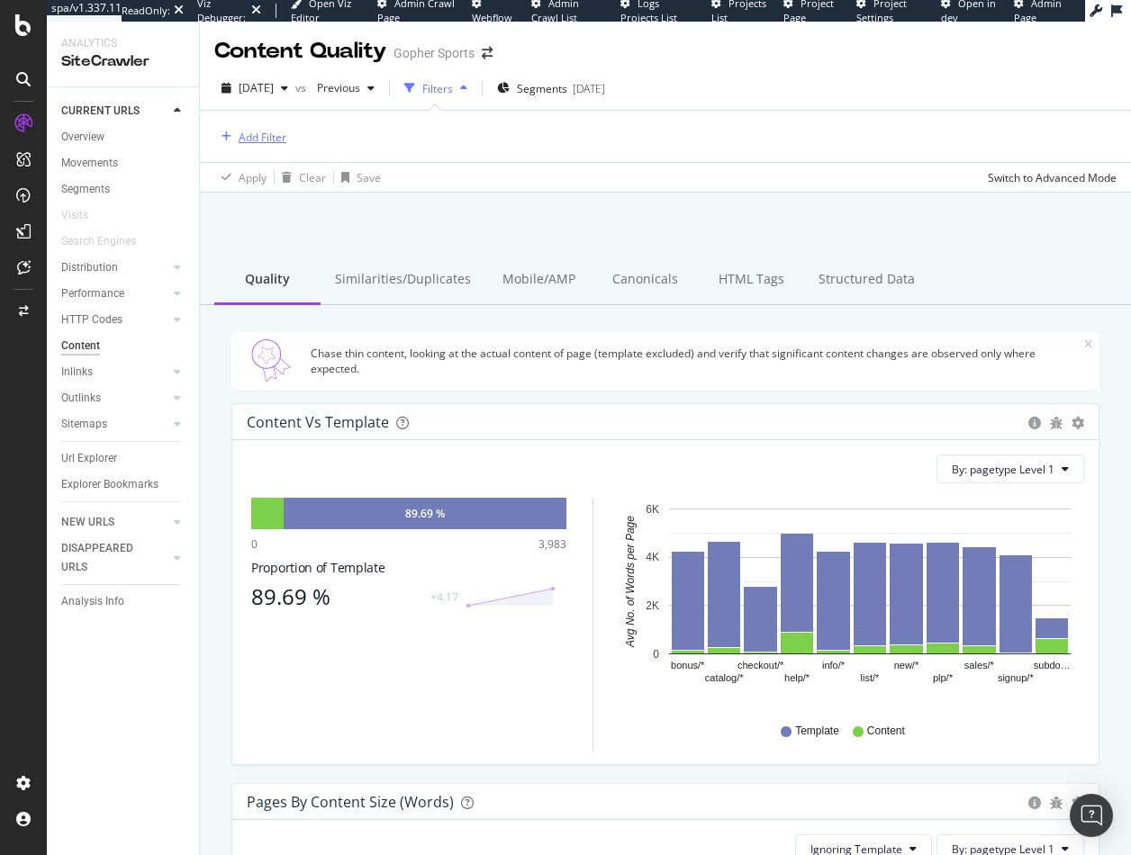
click at [275, 139] on div "Add Filter" at bounding box center [263, 137] width 48 height 15
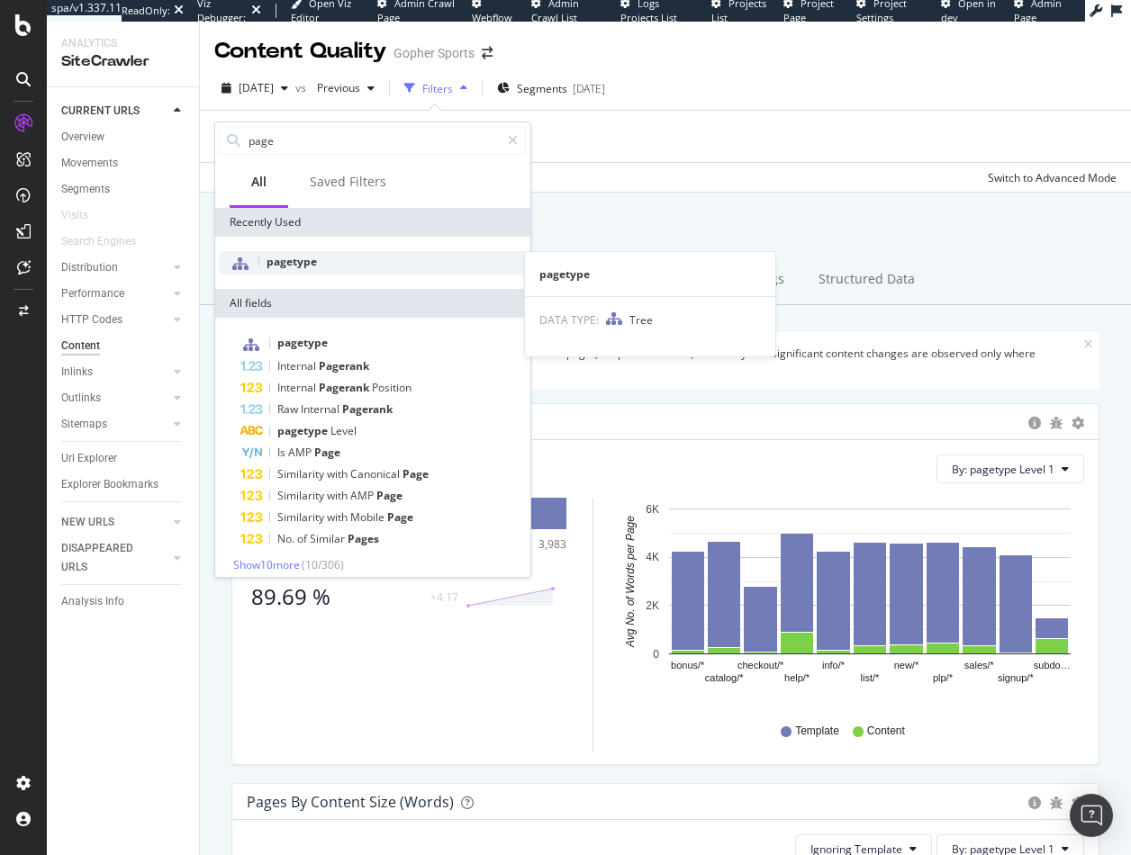
type input "page"
click at [301, 255] on span "pagetype" at bounding box center [291, 261] width 50 height 15
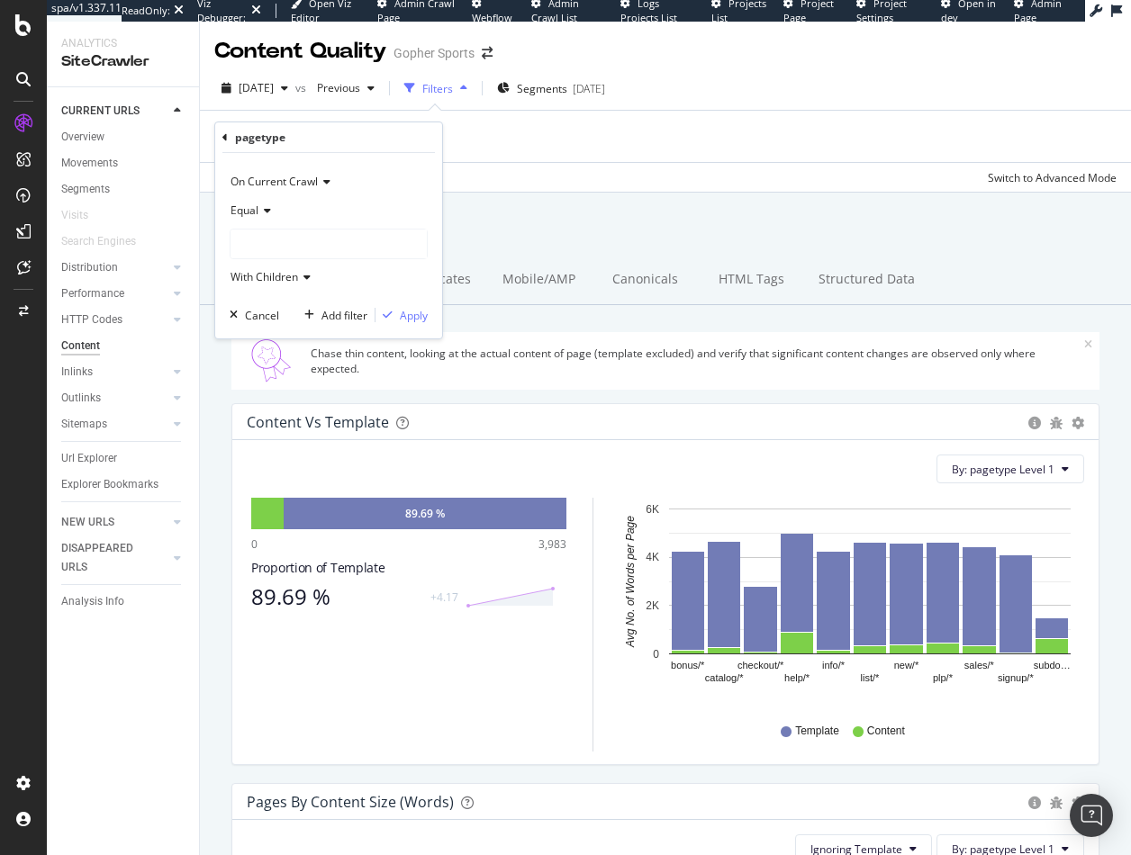
click at [260, 214] on icon at bounding box center [264, 210] width 13 height 11
click at [263, 270] on span "Not Equal" at bounding box center [263, 271] width 49 height 15
click at [259, 247] on div at bounding box center [328, 244] width 196 height 29
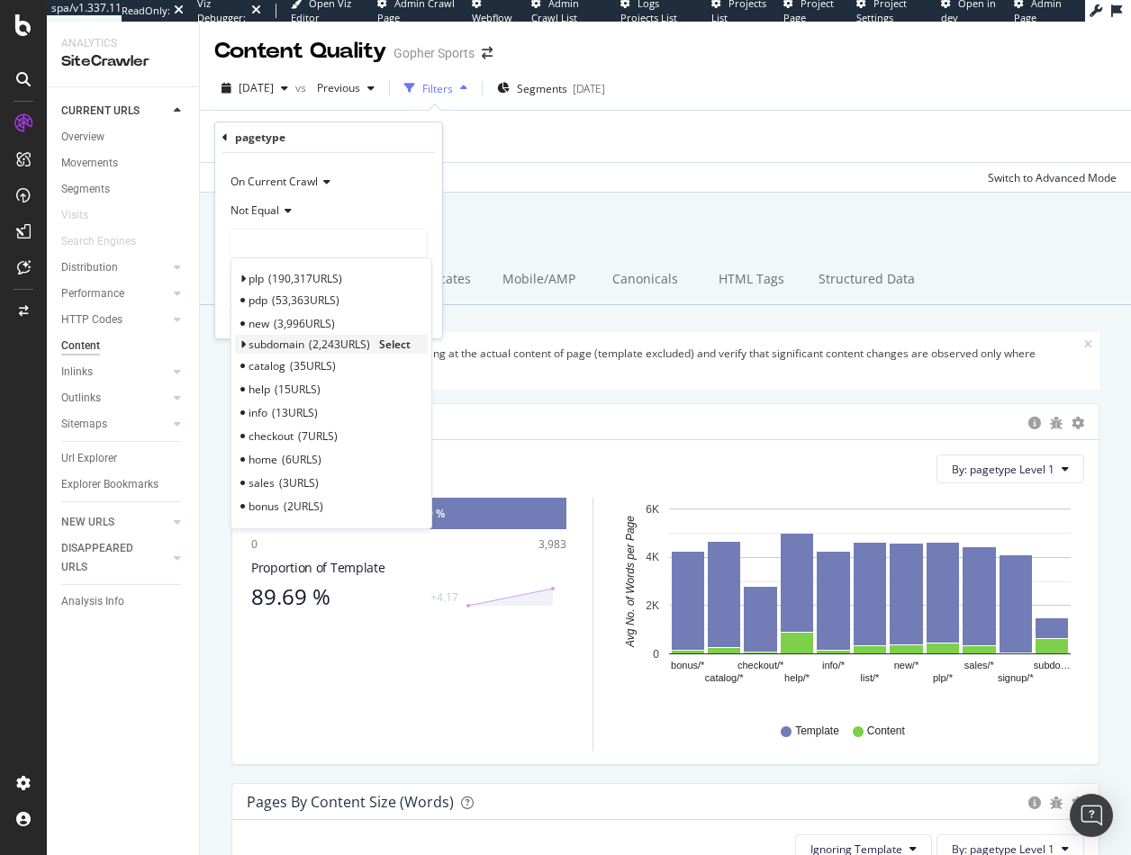
click at [394, 340] on span "Select" at bounding box center [395, 344] width 32 height 15
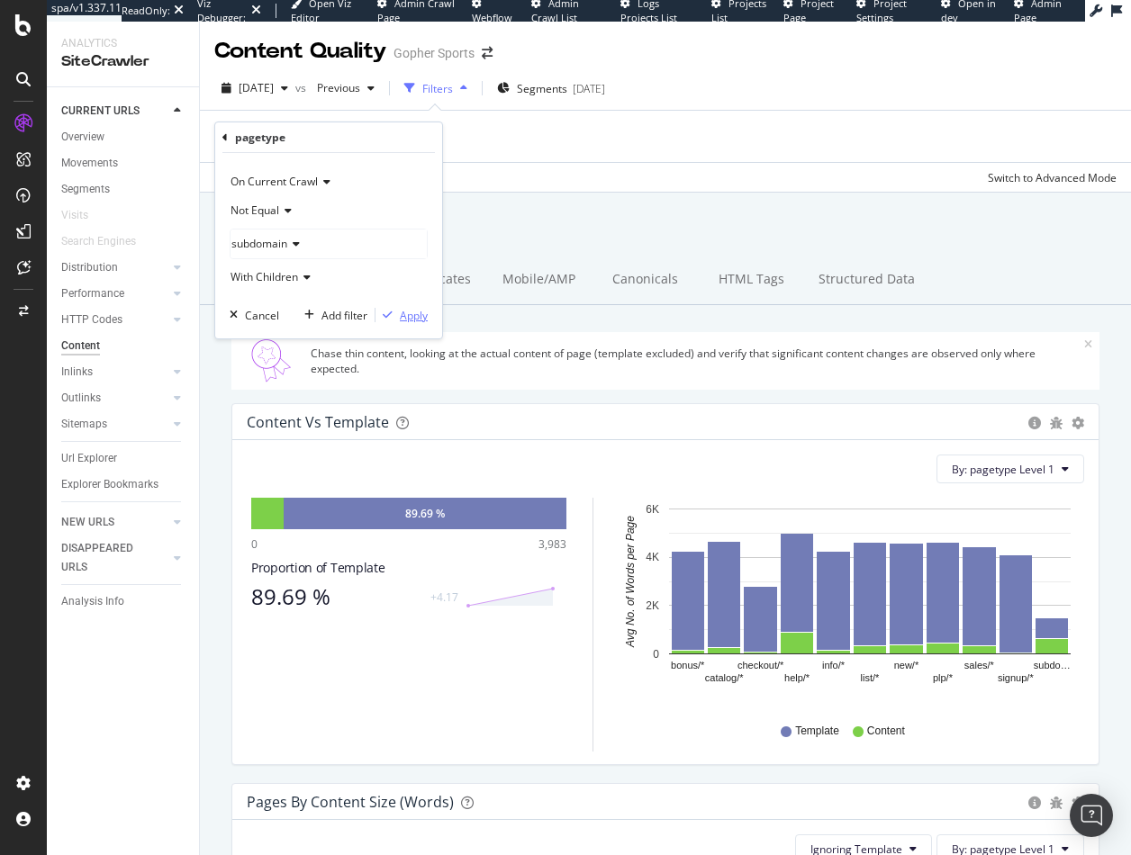
click at [411, 312] on div "Apply" at bounding box center [414, 315] width 28 height 15
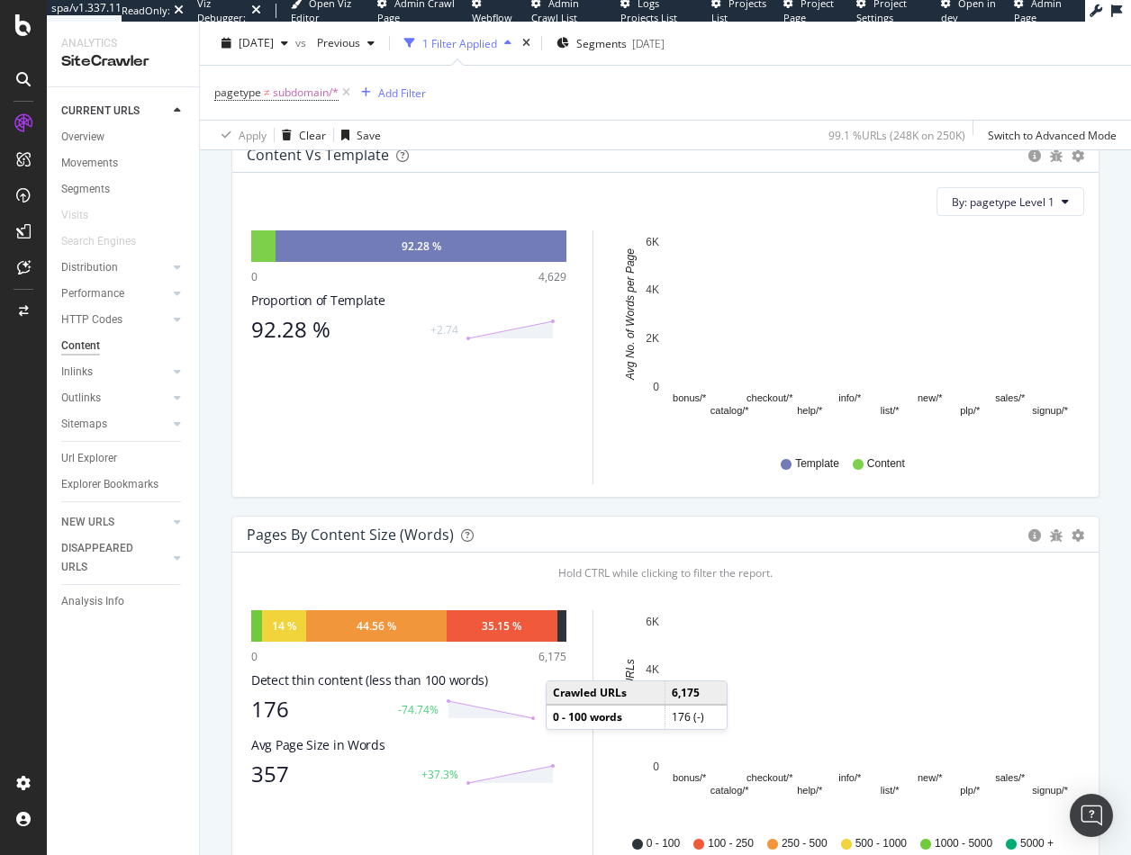
scroll to position [360, 0]
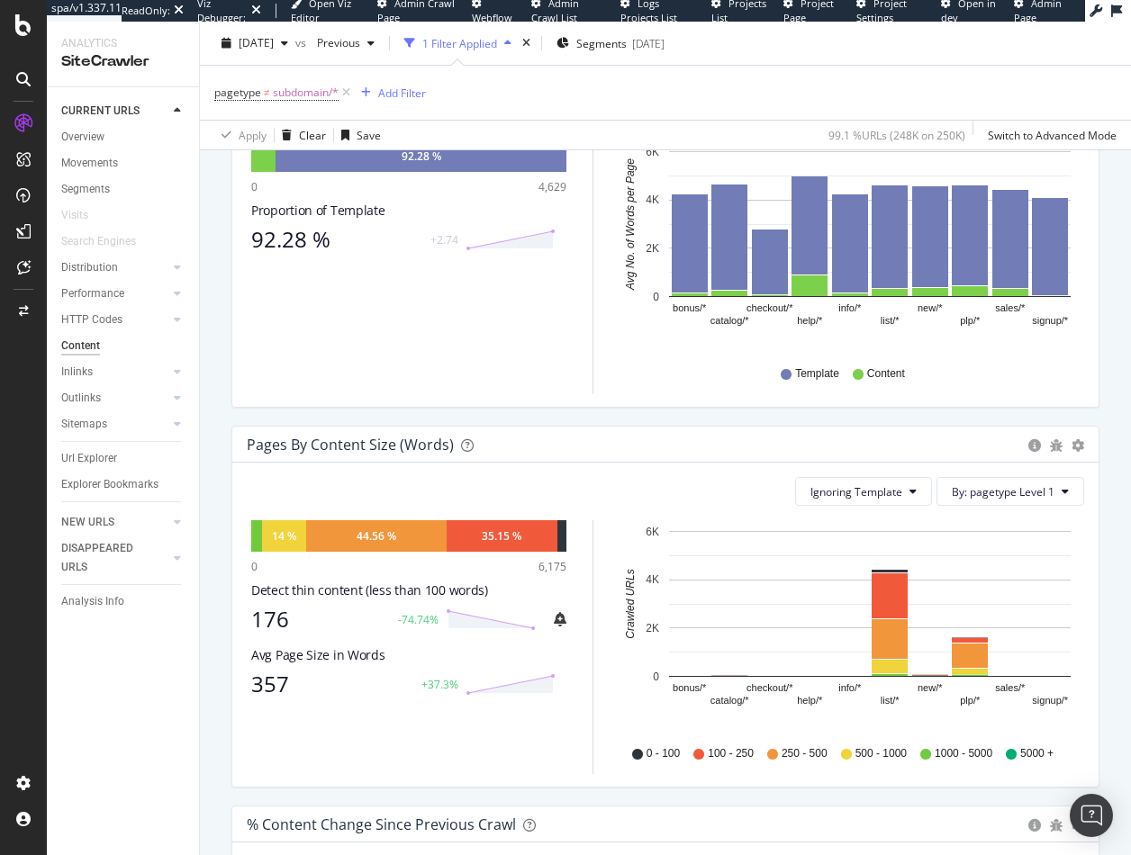
click at [988, 420] on div "Content vs Template Pie Chart (by Percentage) Table Export as CSV Add to Custom…" at bounding box center [665, 236] width 895 height 380
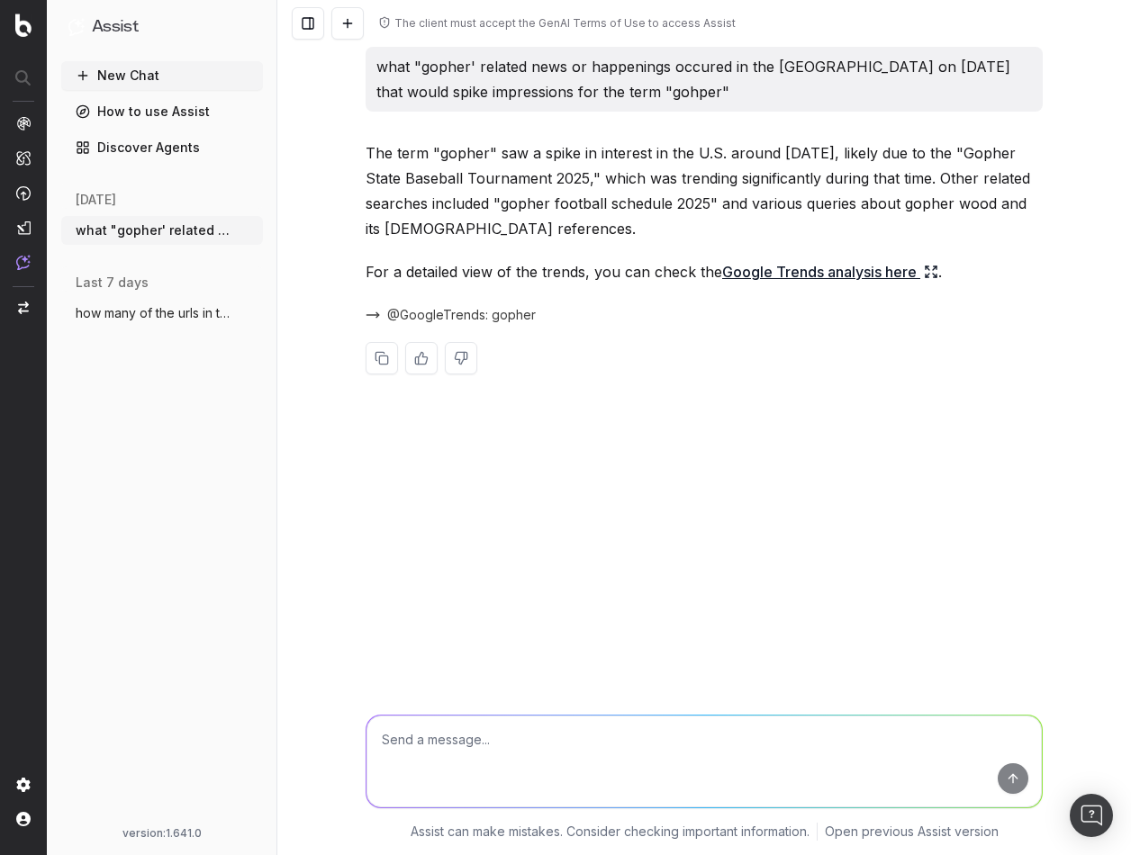
click at [142, 73] on button "New Chat" at bounding box center [162, 75] width 202 height 29
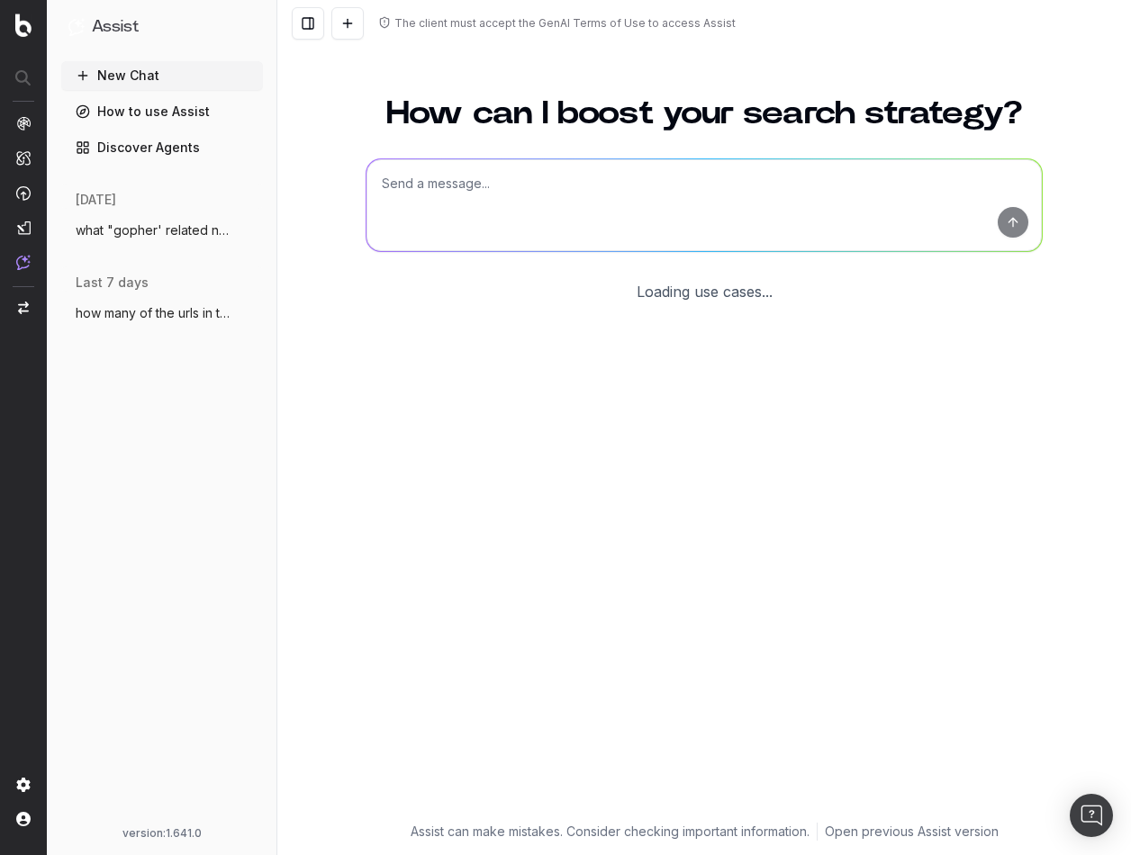
click at [553, 170] on textarea at bounding box center [703, 205] width 675 height 92
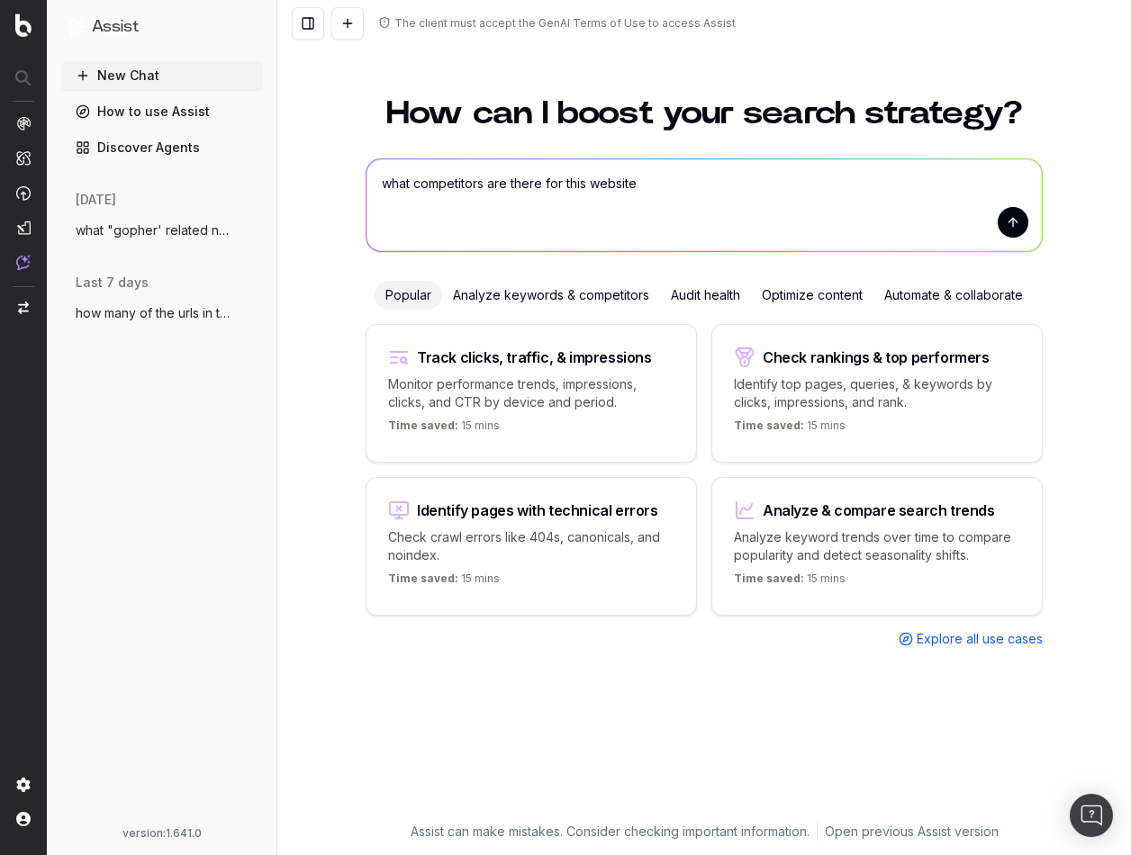
paste textarea "[URL][DOMAIN_NAME]"
type textarea "what competitors are there for this website [URL][DOMAIN_NAME]"
click at [1011, 216] on button "submit" at bounding box center [1012, 222] width 31 height 31
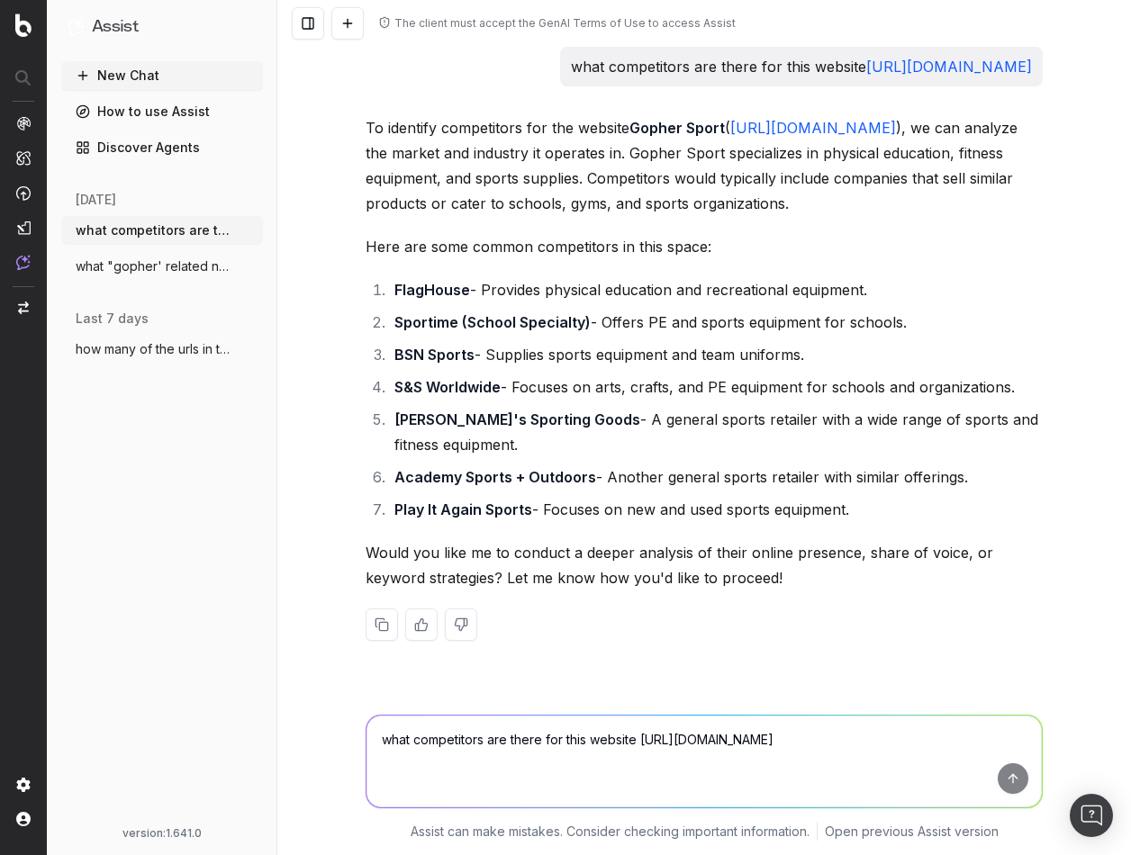
click at [410, 747] on textarea "what competitors are there for this website [URL][DOMAIN_NAME]" at bounding box center [703, 762] width 675 height 92
type textarea "comparing FlagHouse and Sportime to Gopher Sports which has a better SOV on AI …"
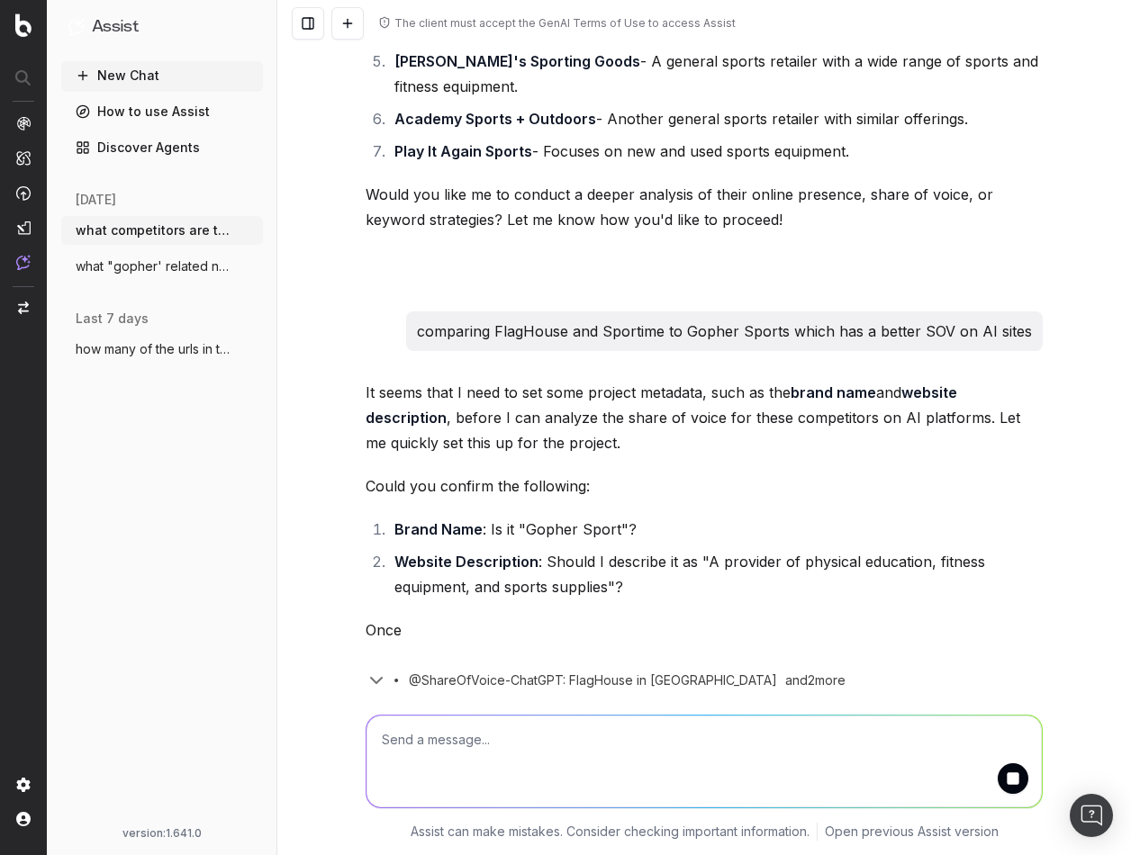
scroll to position [419, 0]
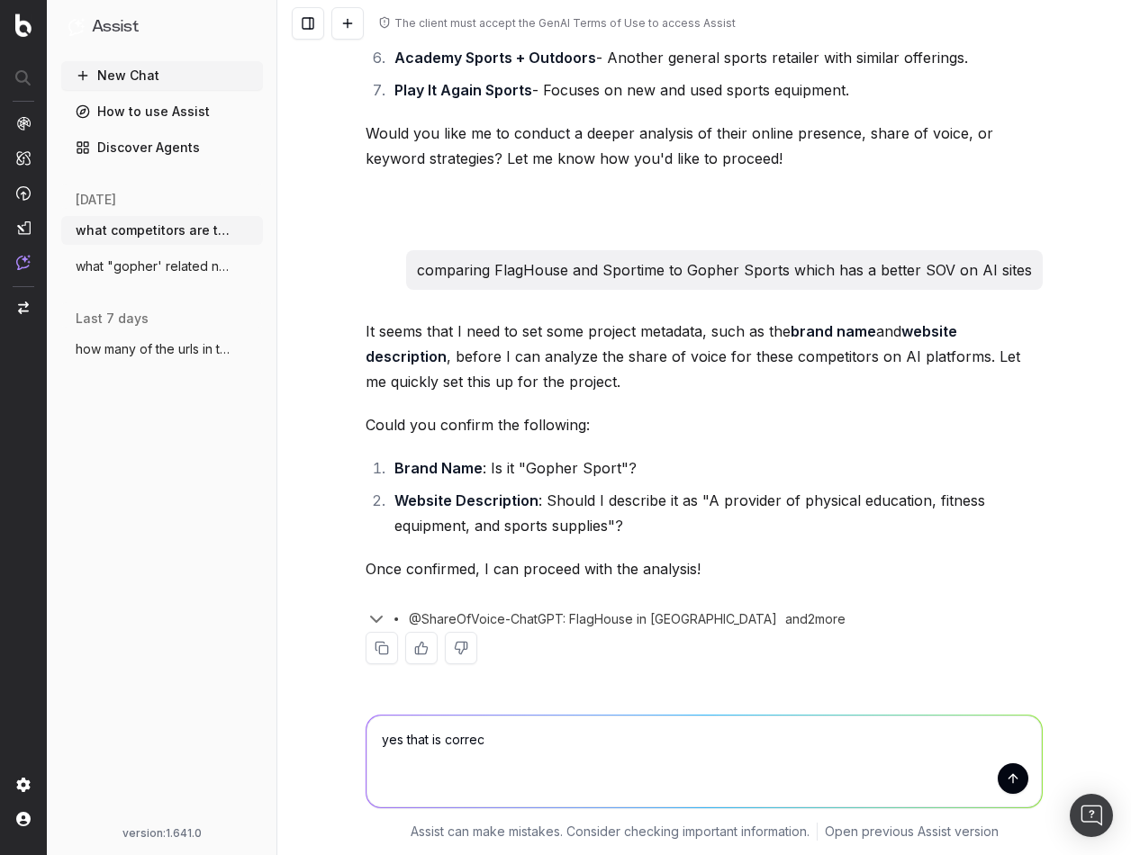
type textarea "yes that is correct"
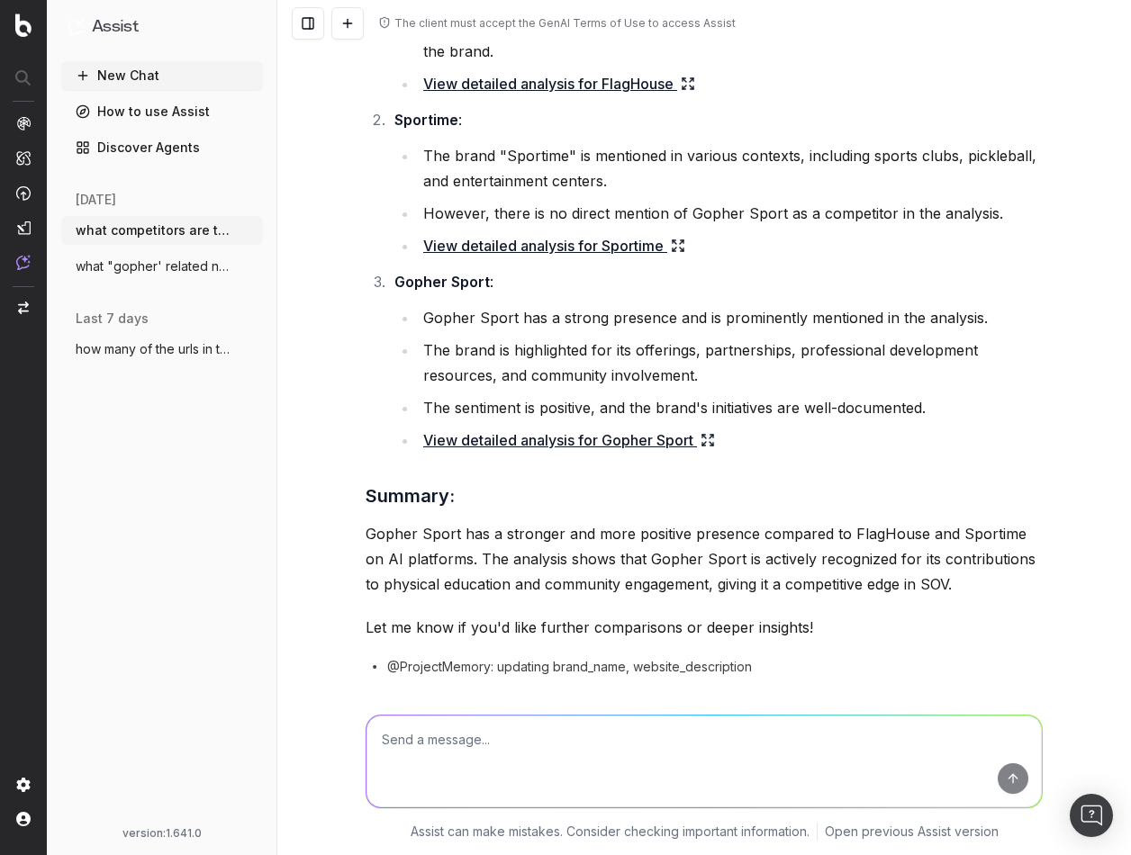
scroll to position [1240, 0]
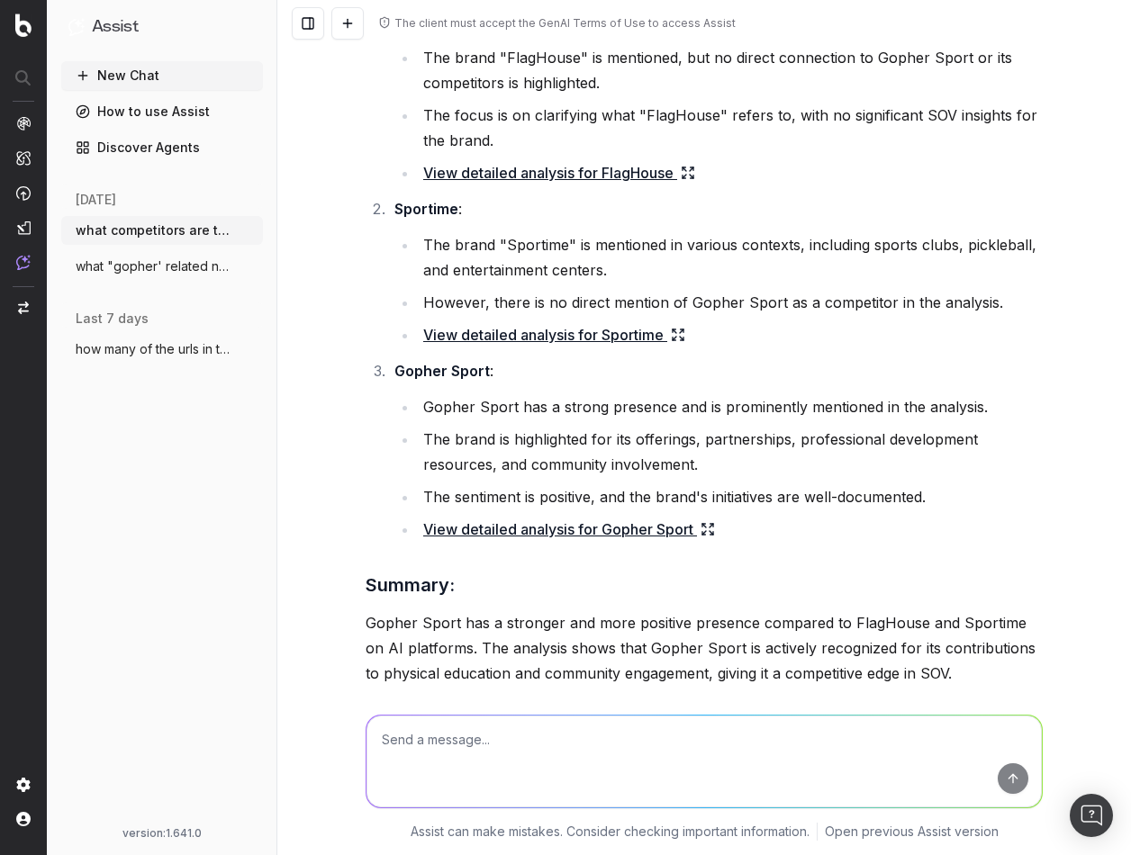
click at [700, 528] on icon at bounding box center [707, 529] width 14 height 14
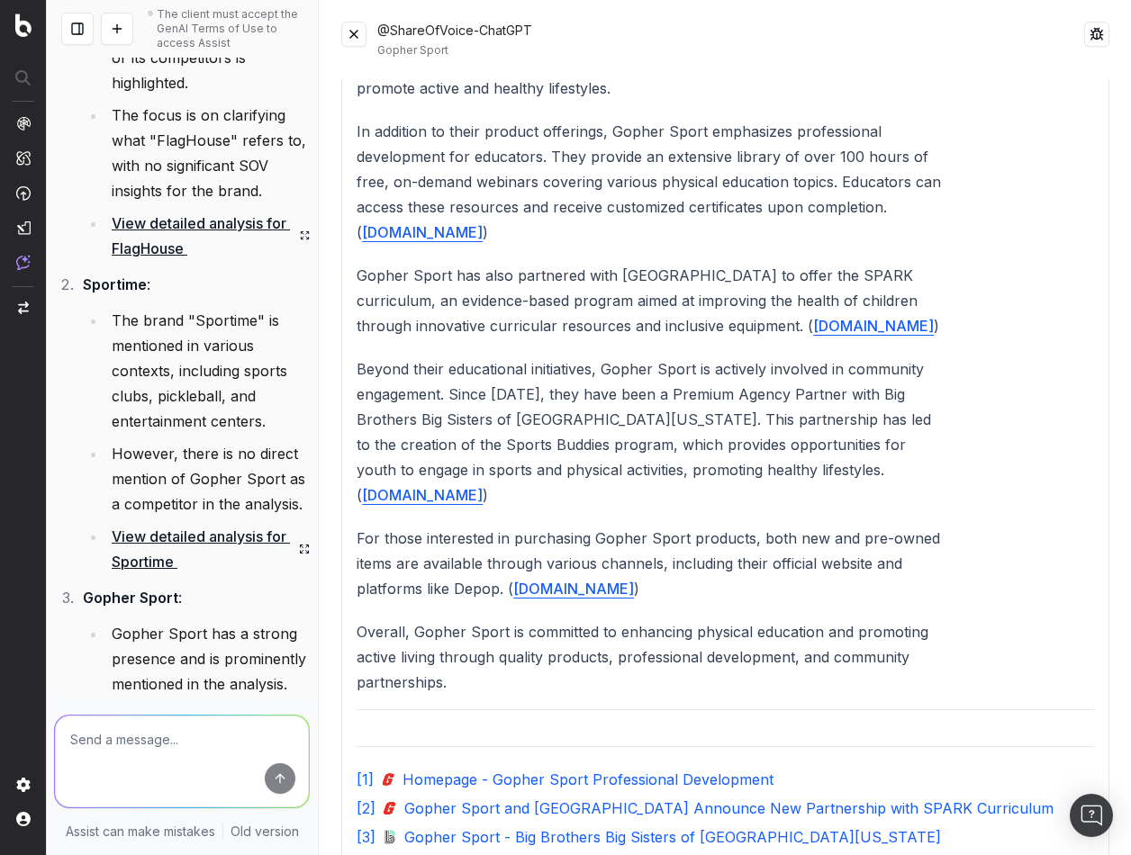
scroll to position [655, 0]
click at [359, 35] on button at bounding box center [353, 34] width 25 height 25
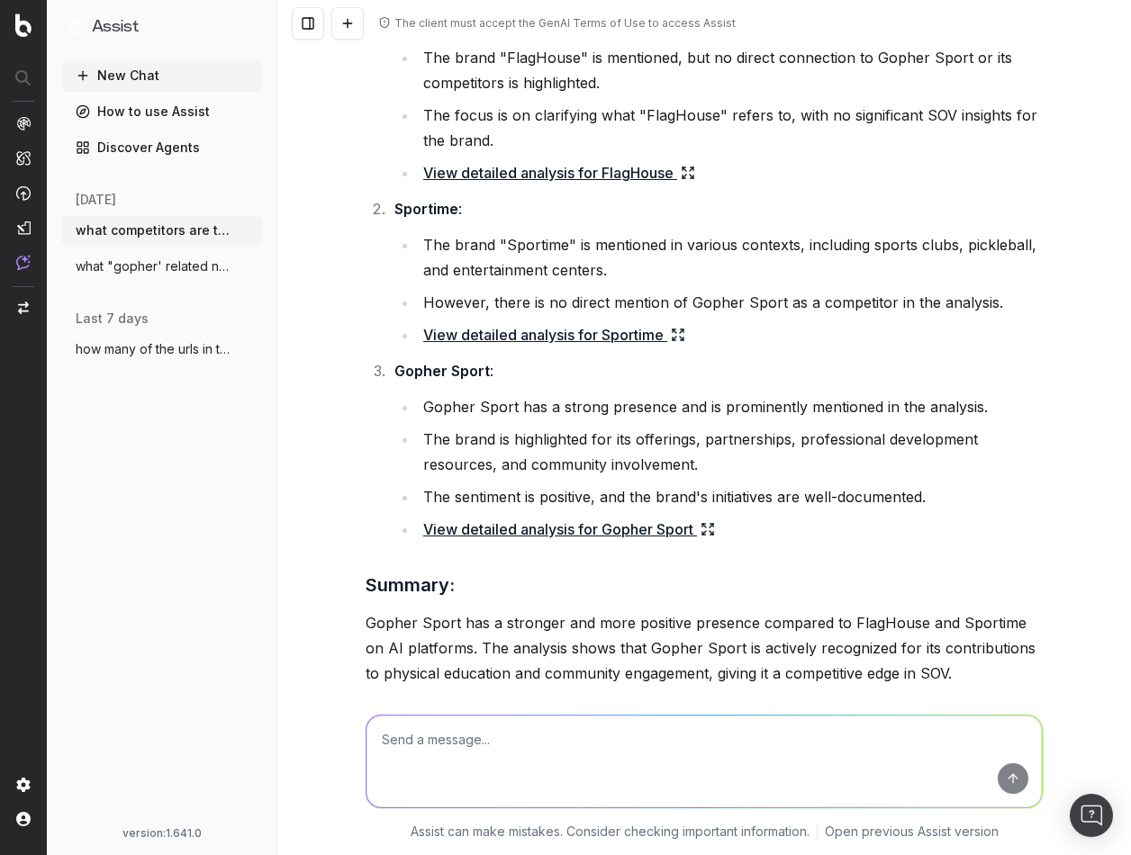
click at [672, 337] on icon at bounding box center [678, 335] width 14 height 14
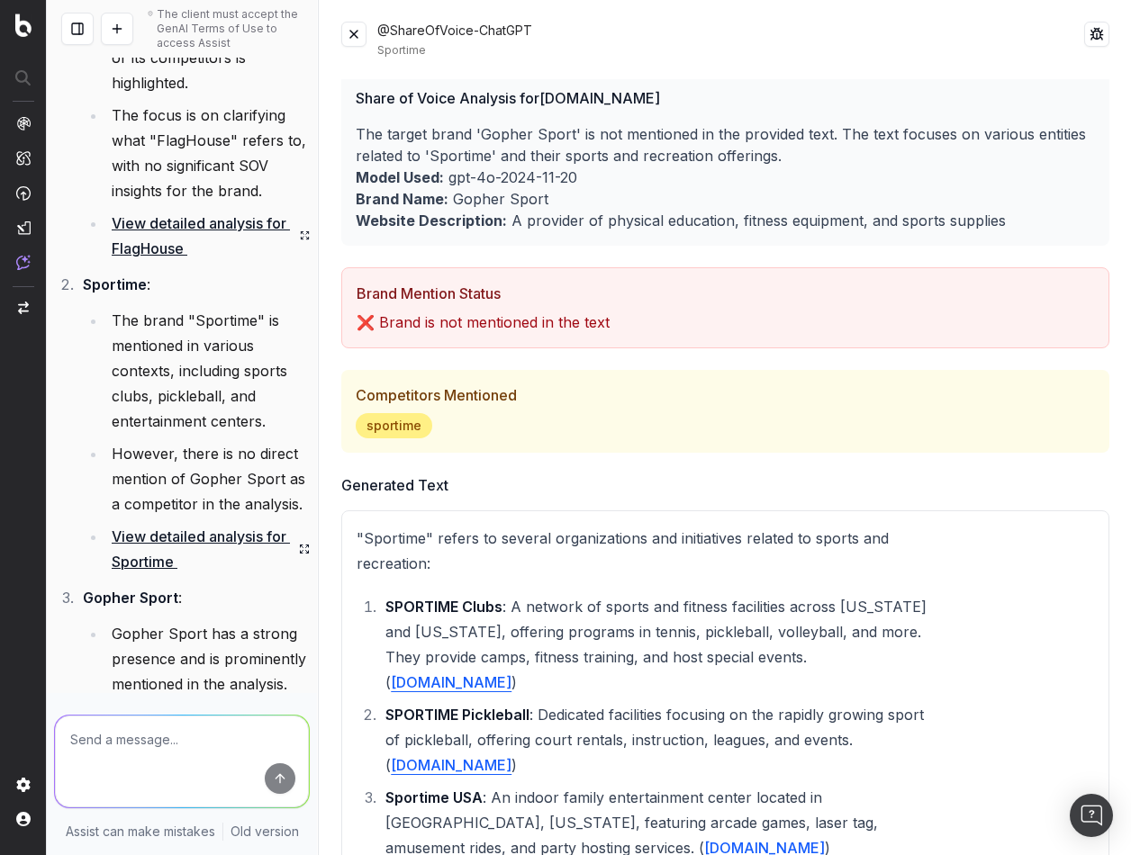
scroll to position [0, 0]
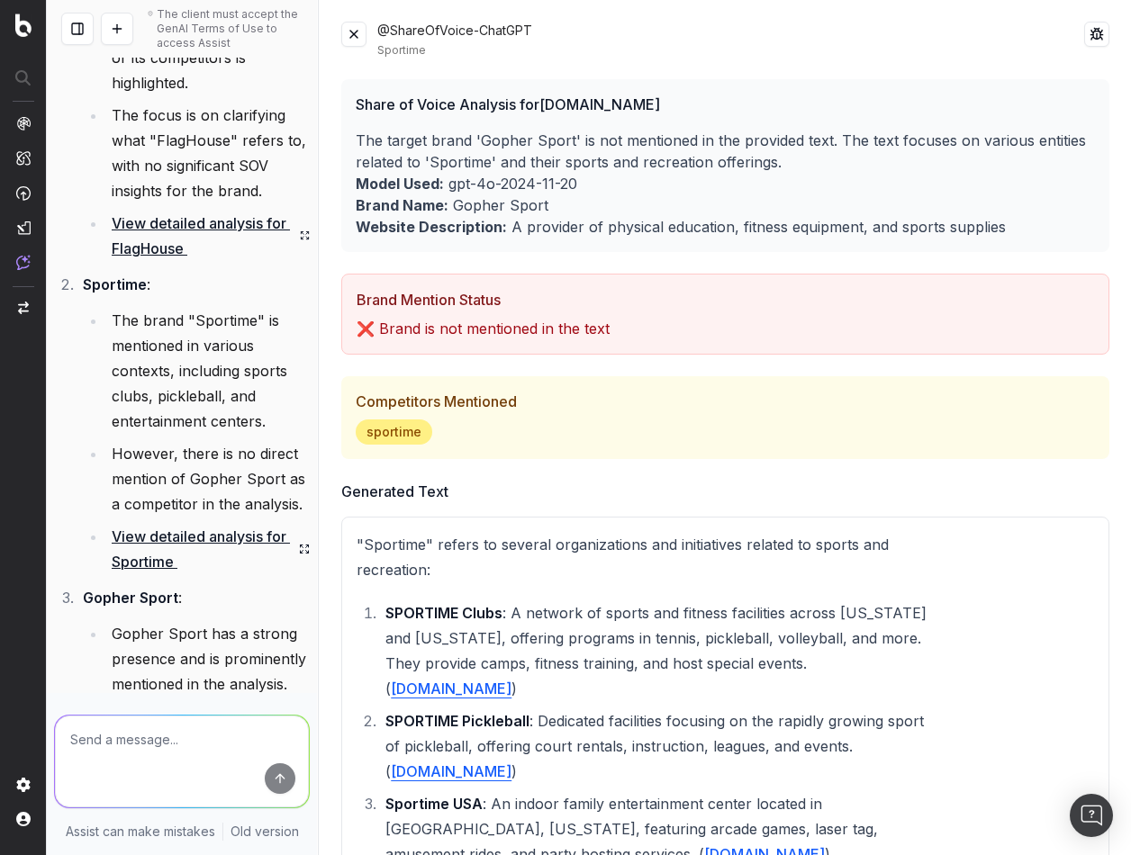
click at [357, 29] on button at bounding box center [353, 34] width 25 height 25
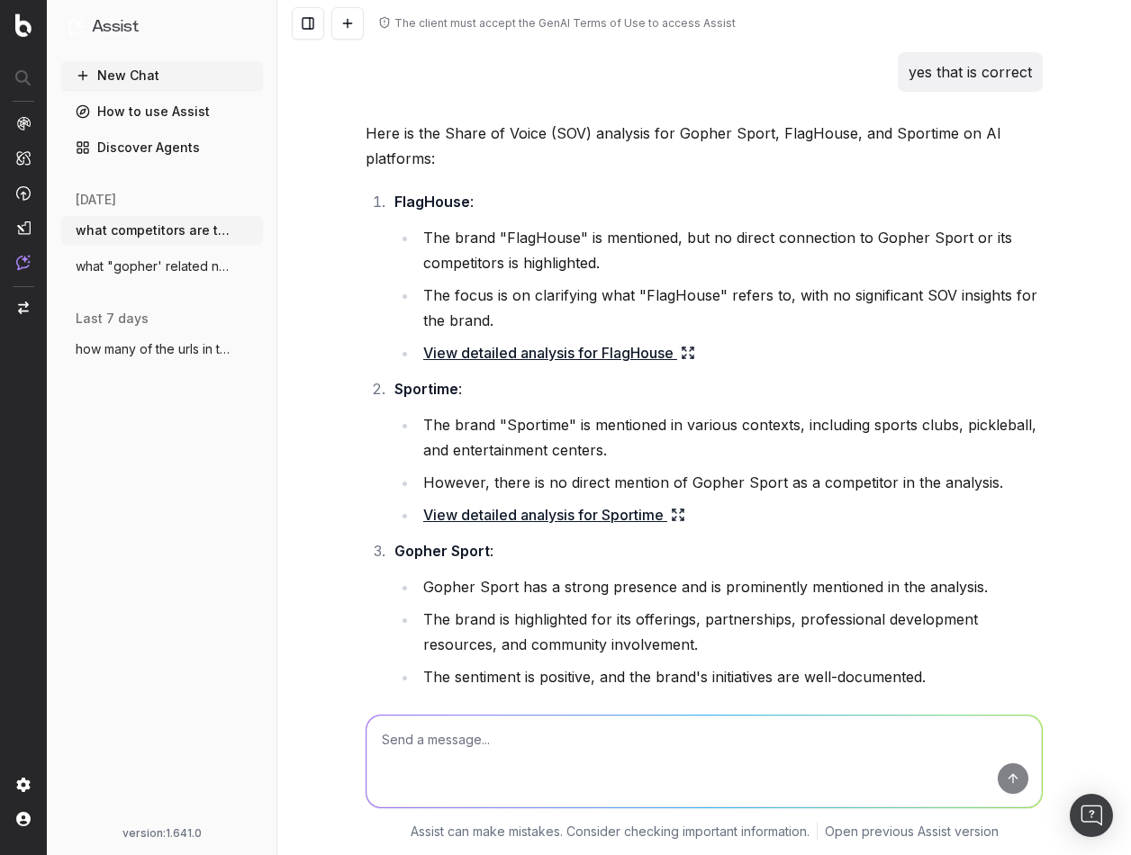
click at [681, 351] on icon at bounding box center [688, 353] width 14 height 14
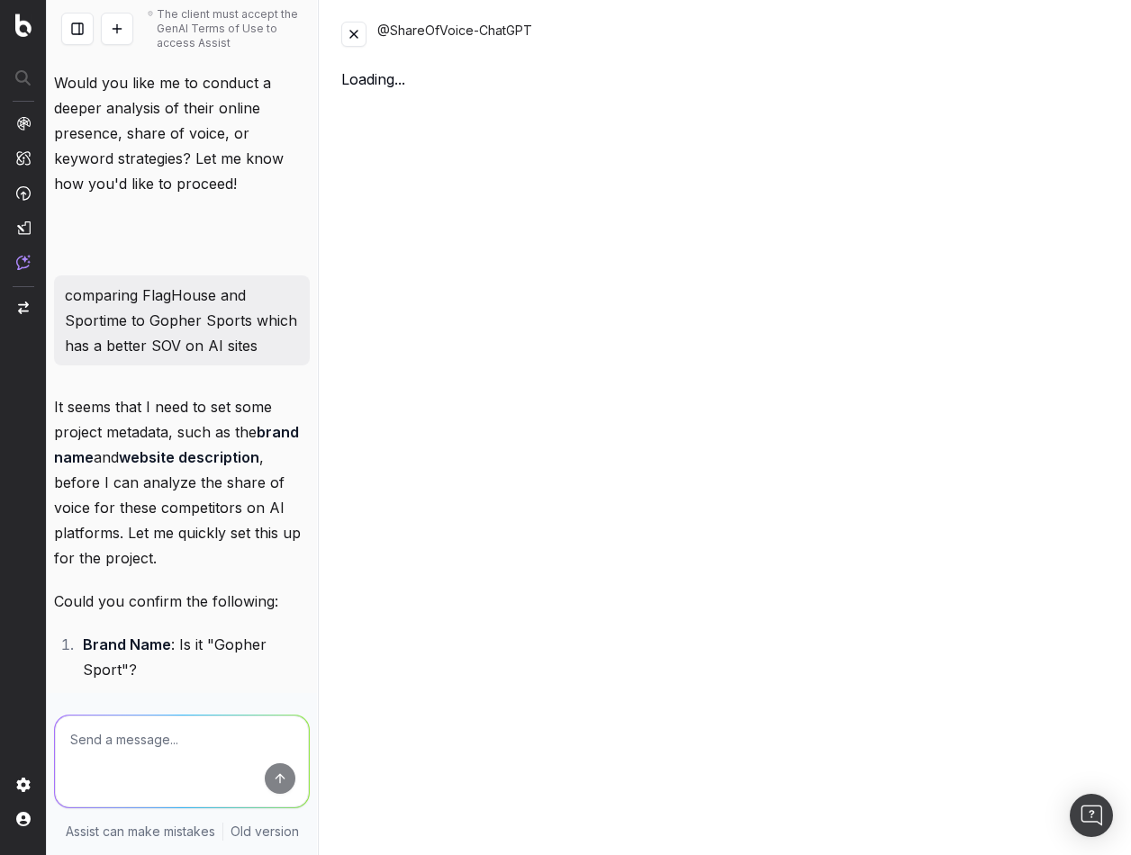
scroll to position [2079, 0]
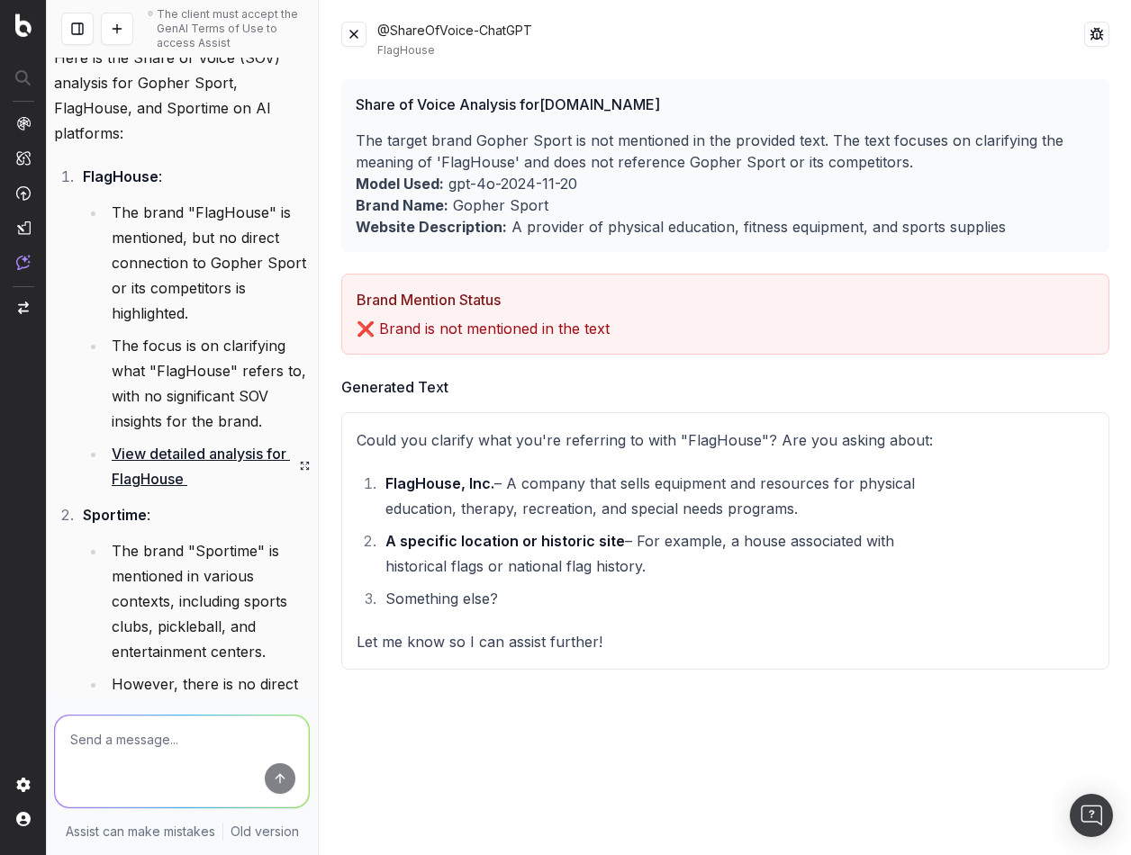
click at [359, 36] on button at bounding box center [353, 34] width 25 height 25
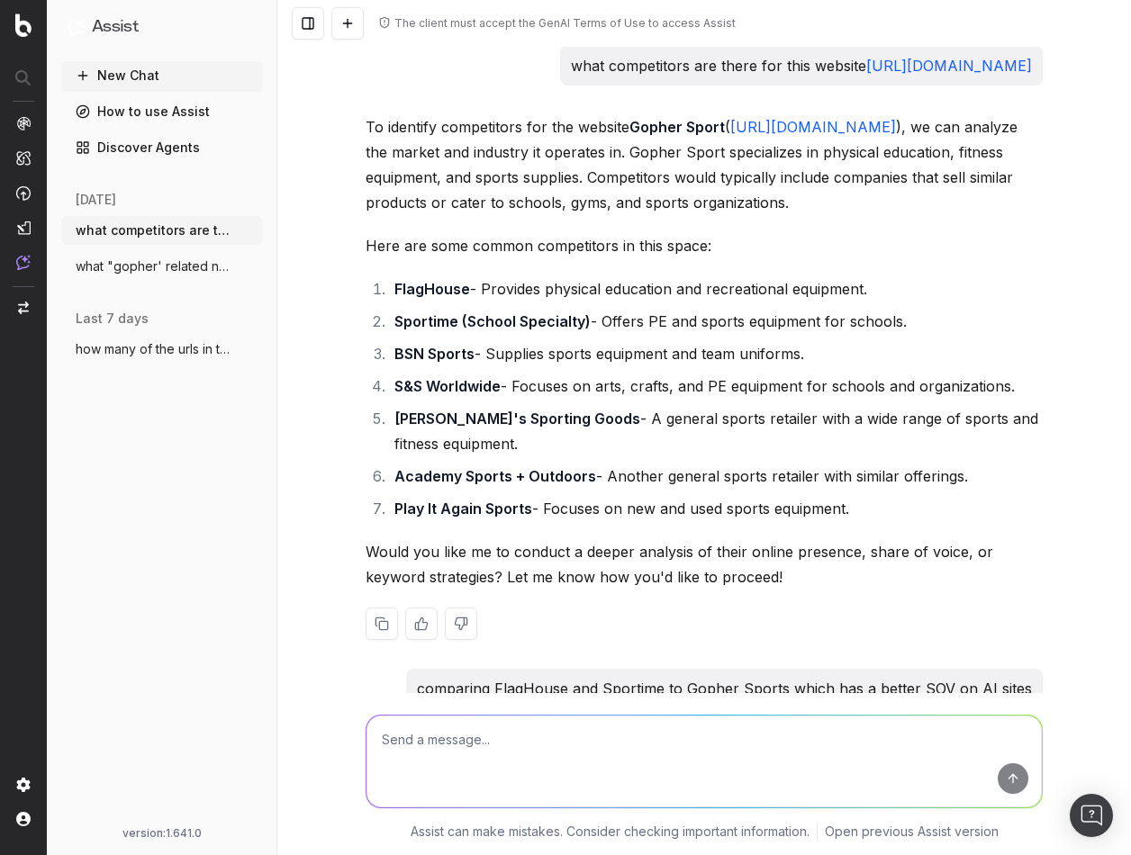
scroll to position [0, 0]
drag, startPoint x: 111, startPoint y: 267, endPoint x: 148, endPoint y: 273, distance: 37.3
click at [111, 266] on span "what "gopher' related news or happenings" at bounding box center [155, 266] width 158 height 18
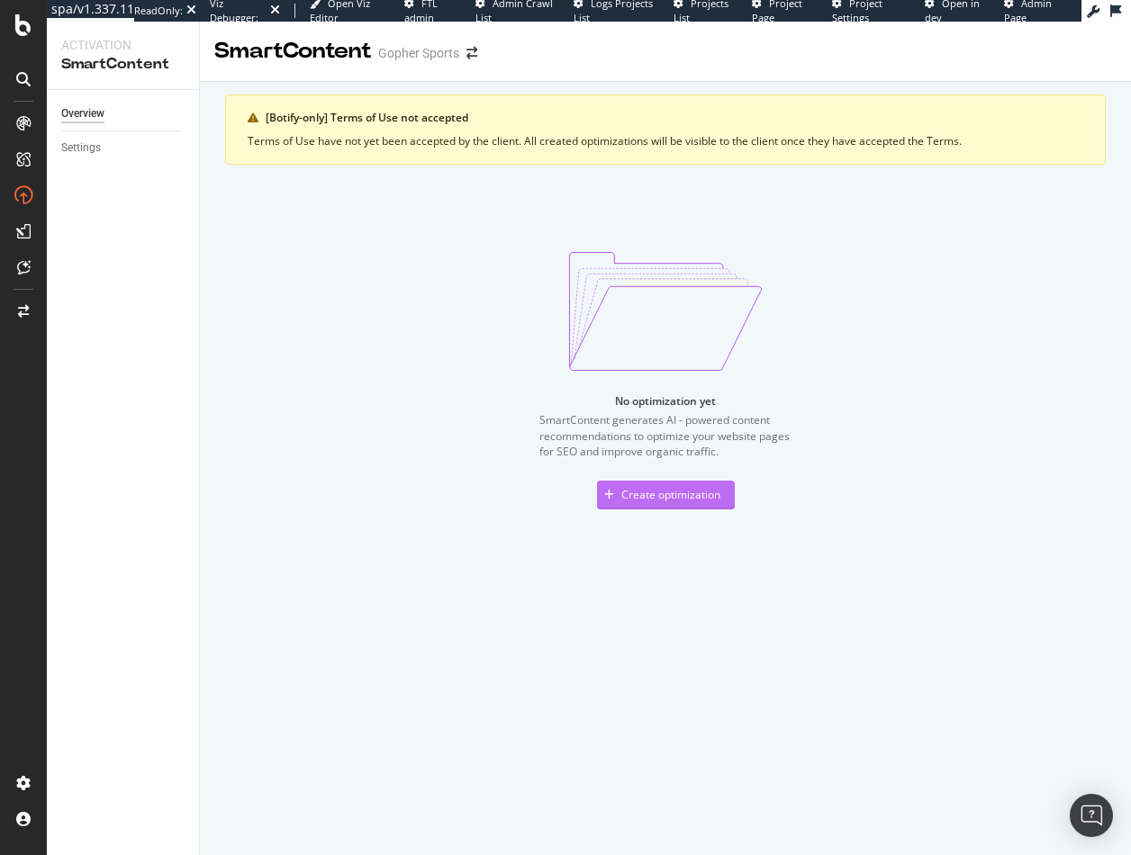
click at [635, 497] on div "Create optimization" at bounding box center [670, 494] width 99 height 15
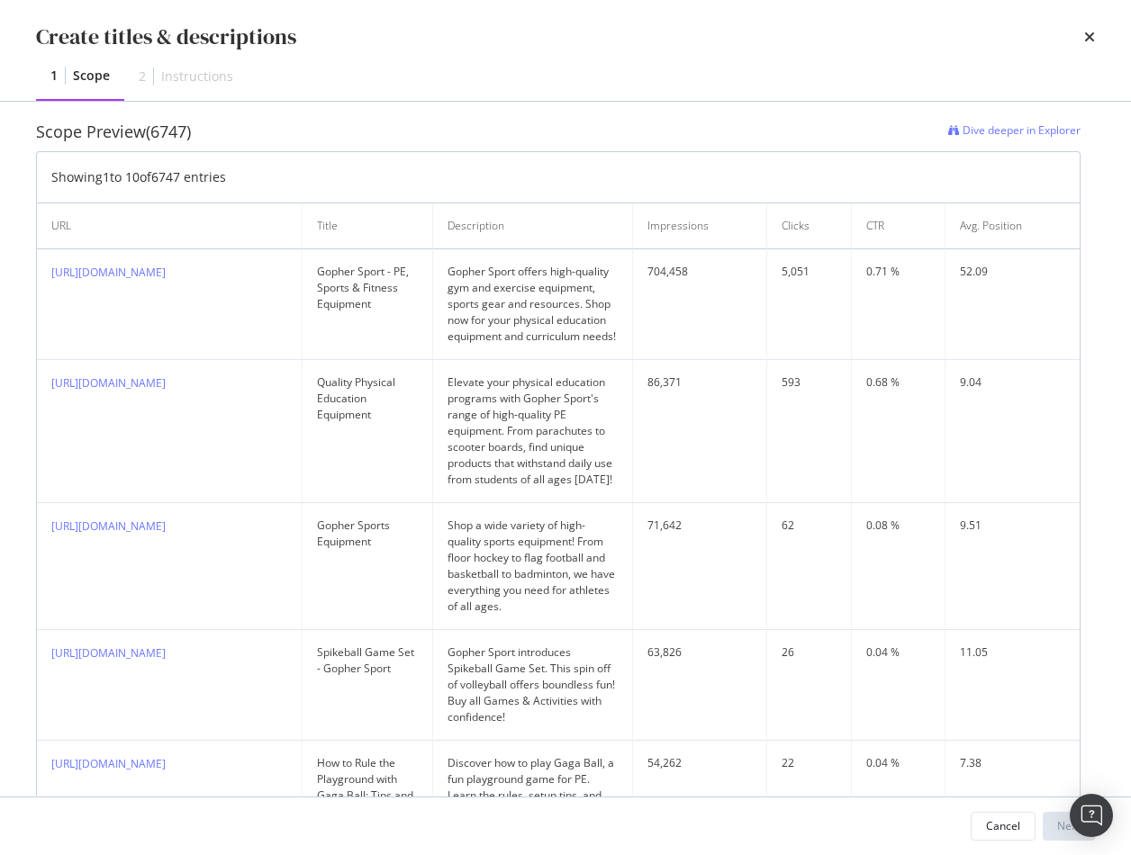
scroll to position [601, 0]
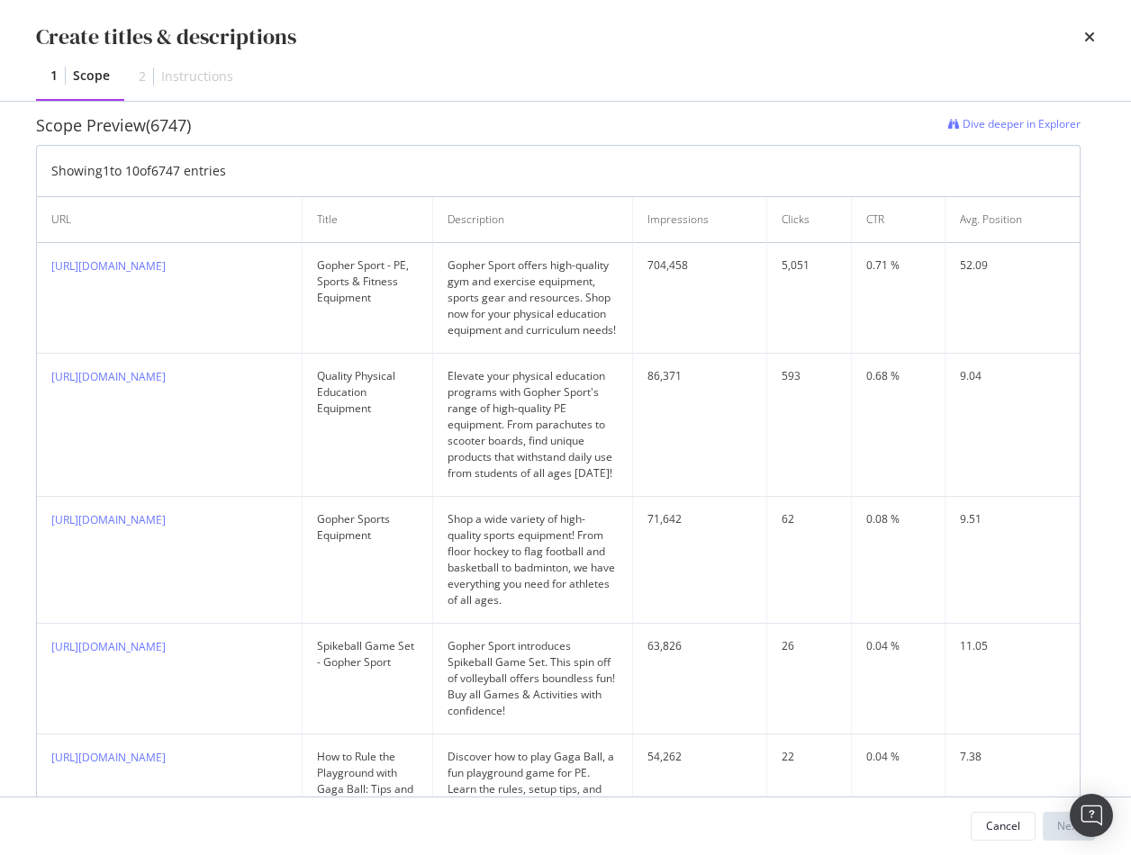
drag, startPoint x: 565, startPoint y: 31, endPoint x: 472, endPoint y: 4, distance: 97.4
click at [563, 30] on div "Create titles & descriptions" at bounding box center [565, 37] width 1059 height 31
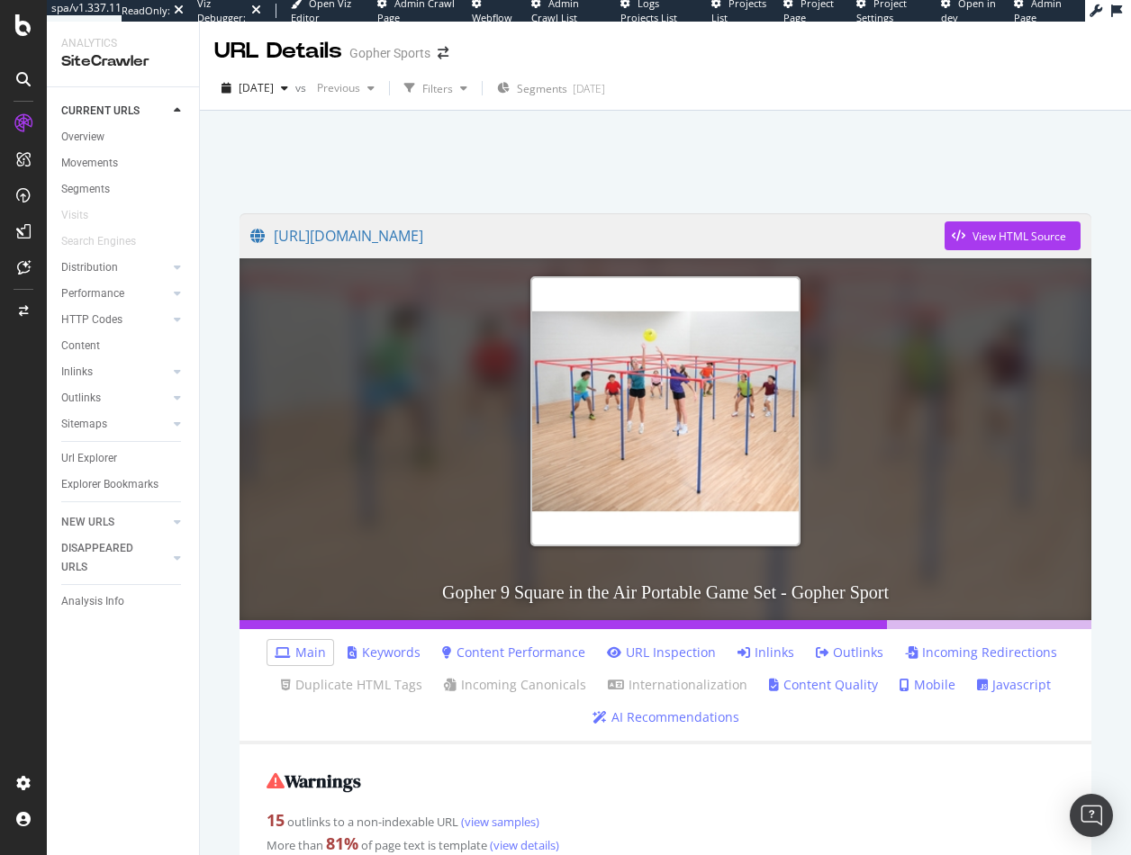
drag, startPoint x: 90, startPoint y: 426, endPoint x: 116, endPoint y: 413, distance: 29.0
click at [88, 426] on div "Sitemaps" at bounding box center [84, 424] width 46 height 19
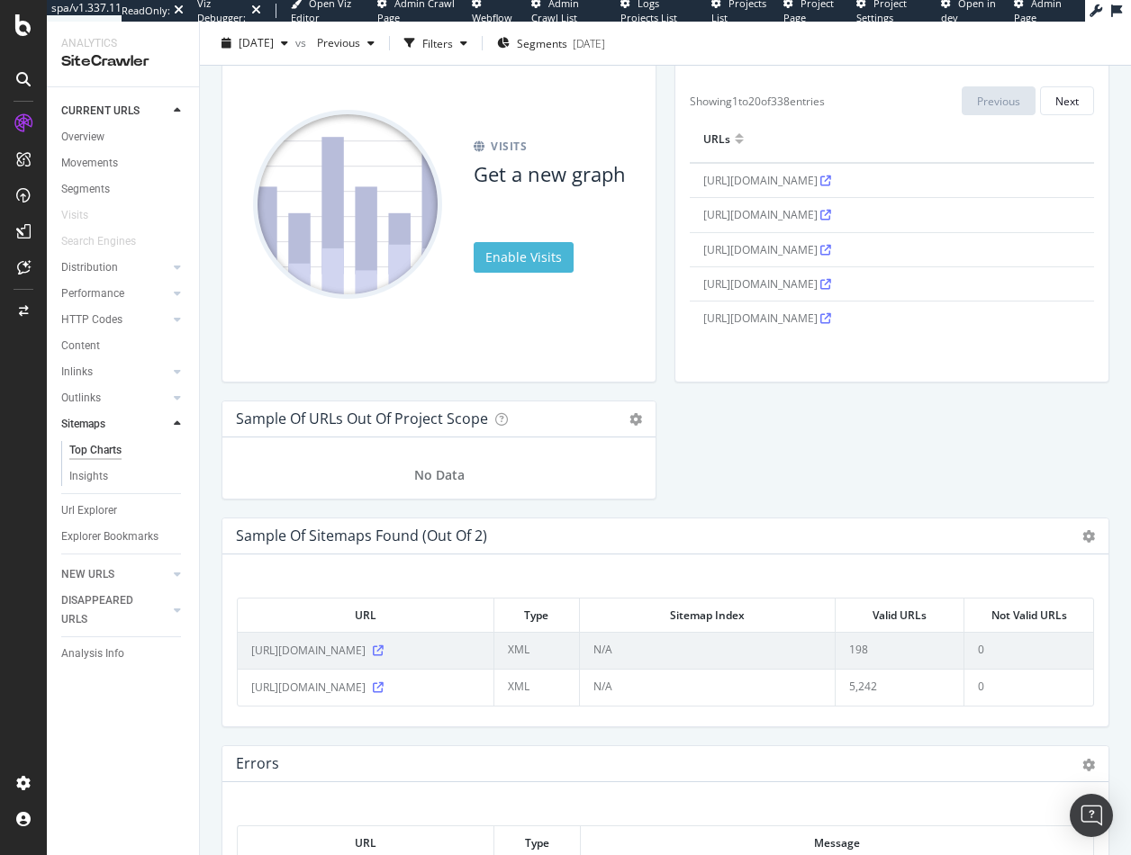
scroll to position [1762, 0]
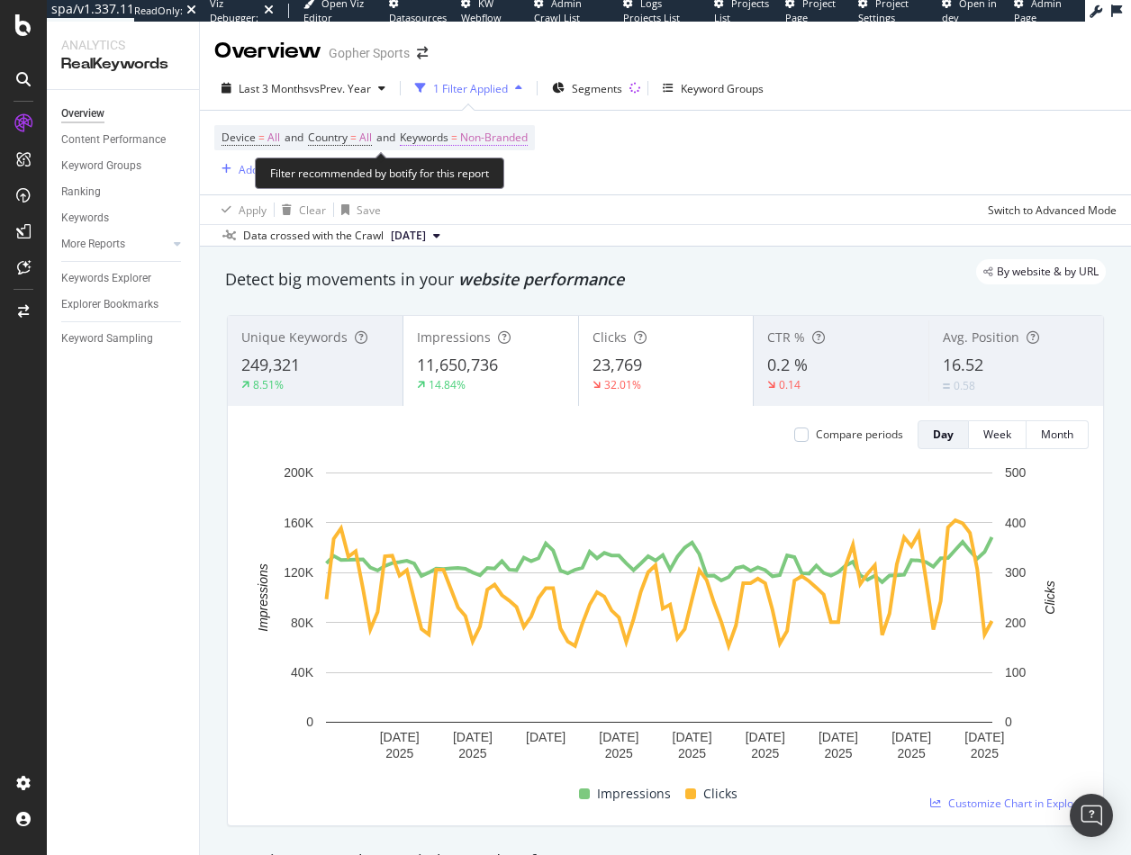
click at [493, 136] on span "Non-Branded" at bounding box center [494, 137] width 68 height 25
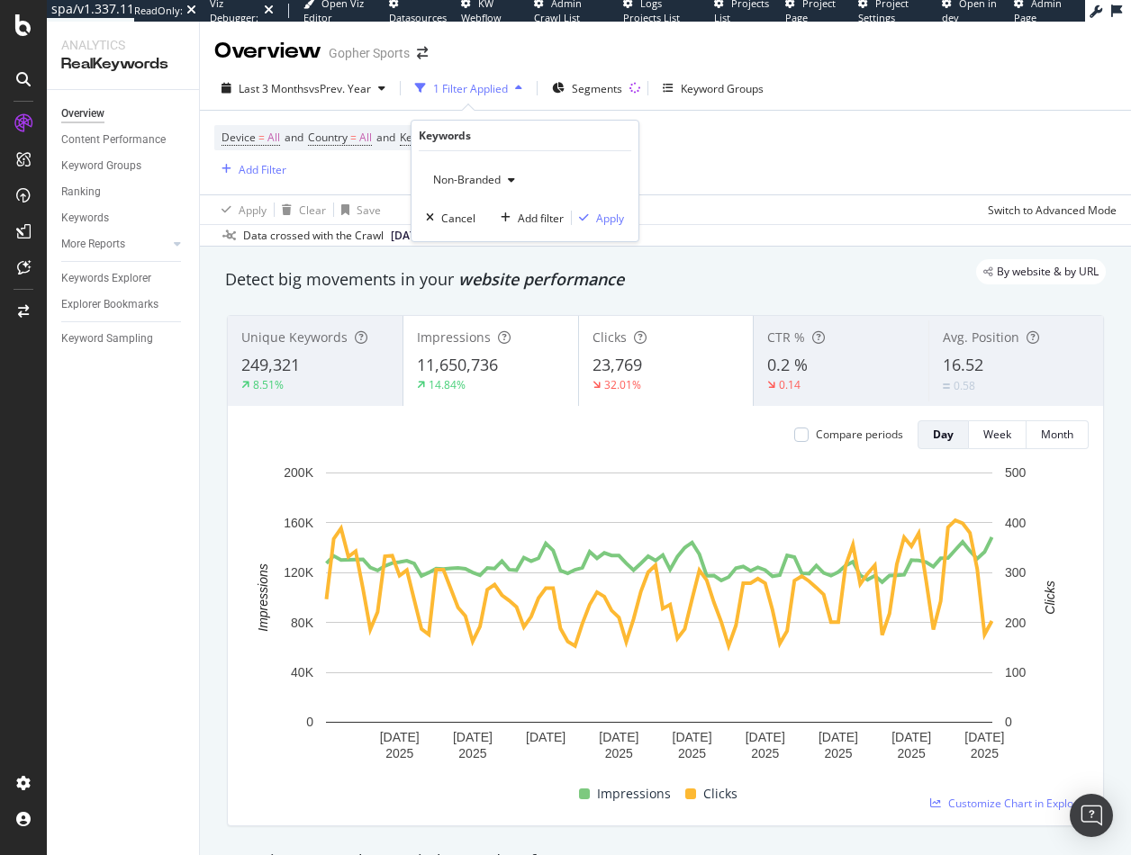
click at [482, 180] on span "Non-Branded" at bounding box center [463, 179] width 75 height 15
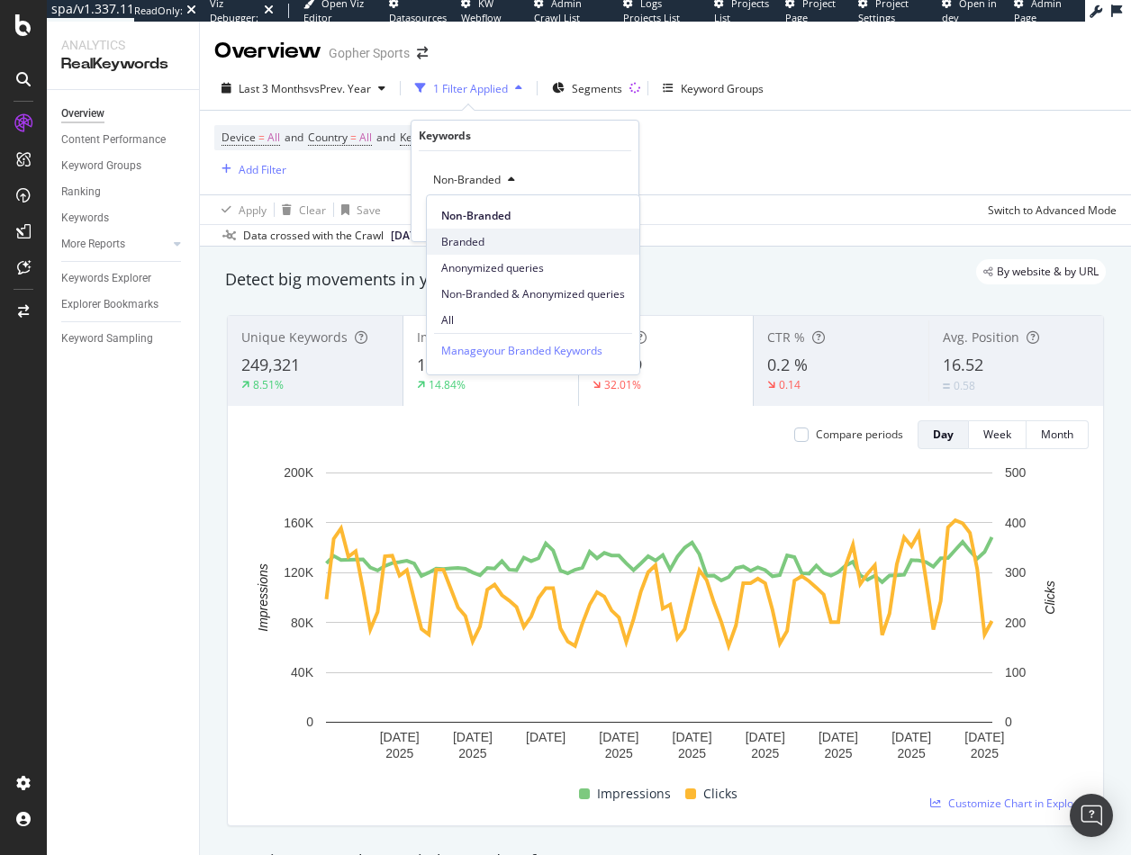
click at [472, 239] on span "Branded" at bounding box center [533, 242] width 184 height 16
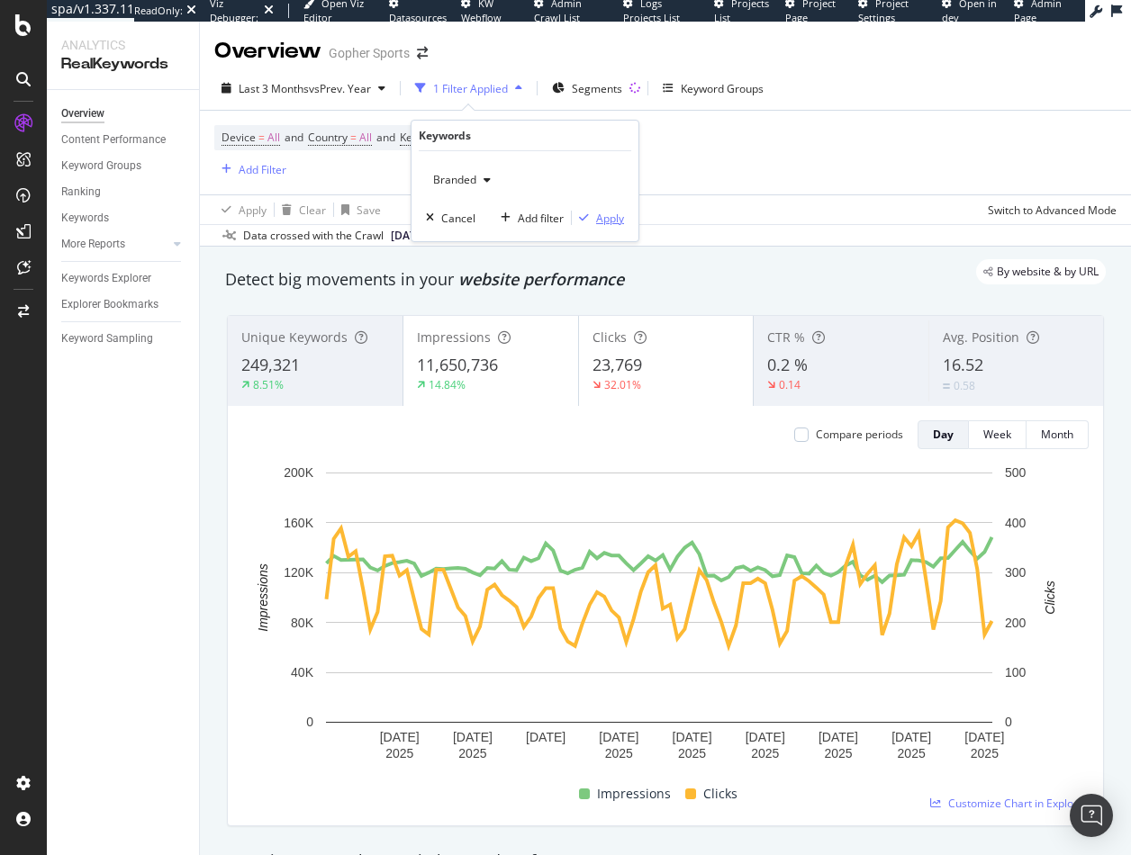
click at [599, 222] on div "Apply" at bounding box center [610, 218] width 28 height 15
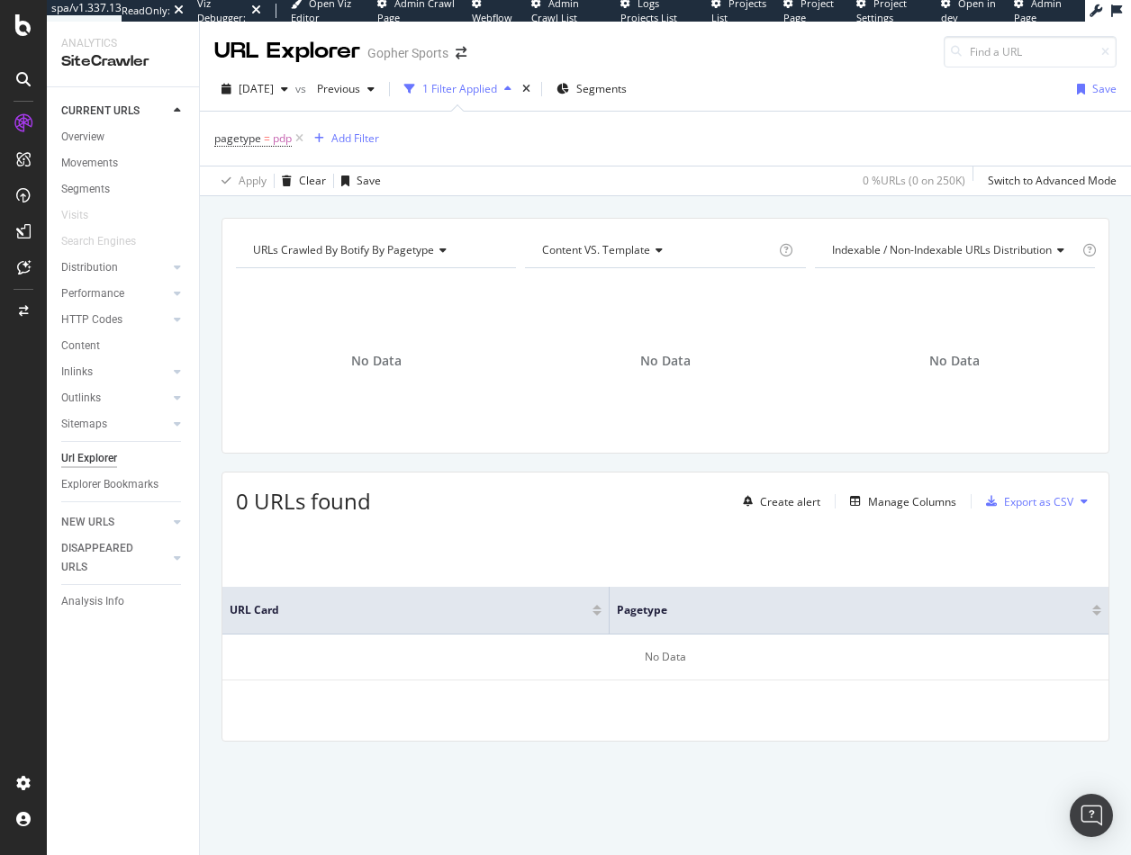
drag, startPoint x: 85, startPoint y: 416, endPoint x: 465, endPoint y: 230, distance: 423.5
click at [85, 416] on div "Sitemaps" at bounding box center [84, 424] width 46 height 19
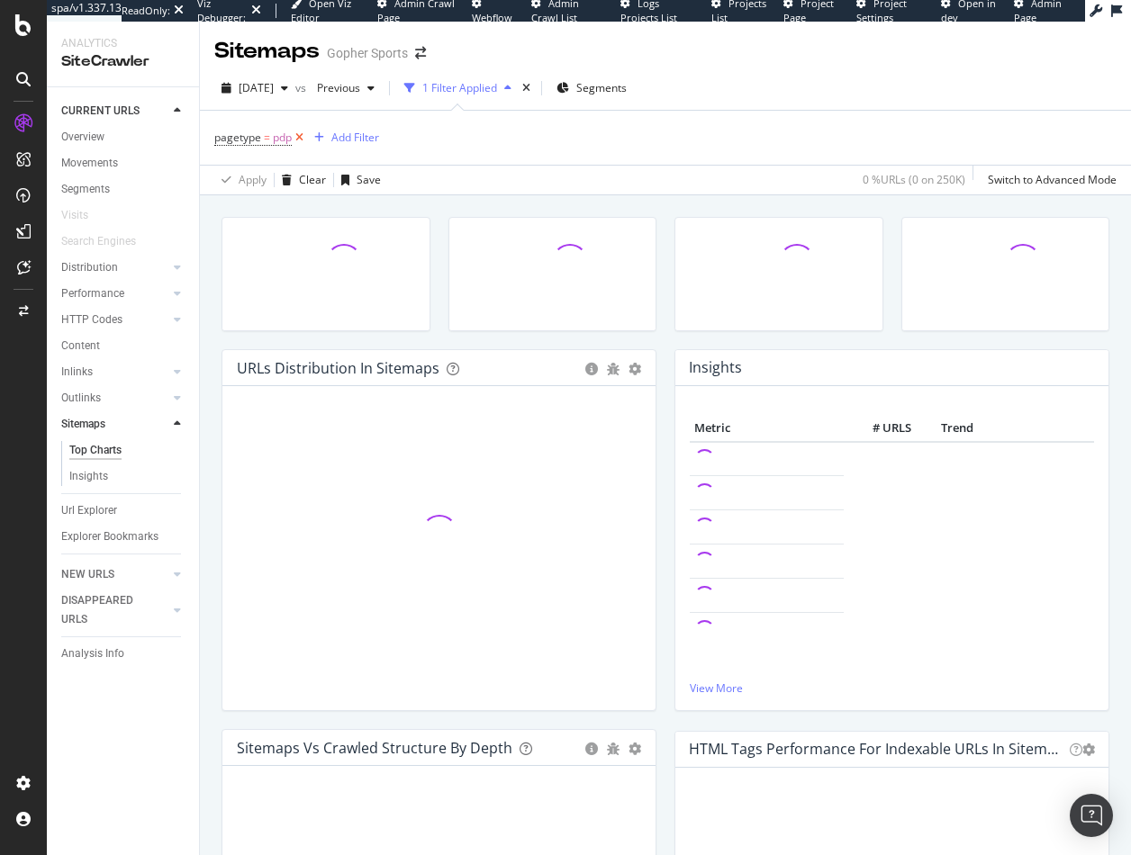
click at [299, 136] on icon at bounding box center [299, 138] width 15 height 18
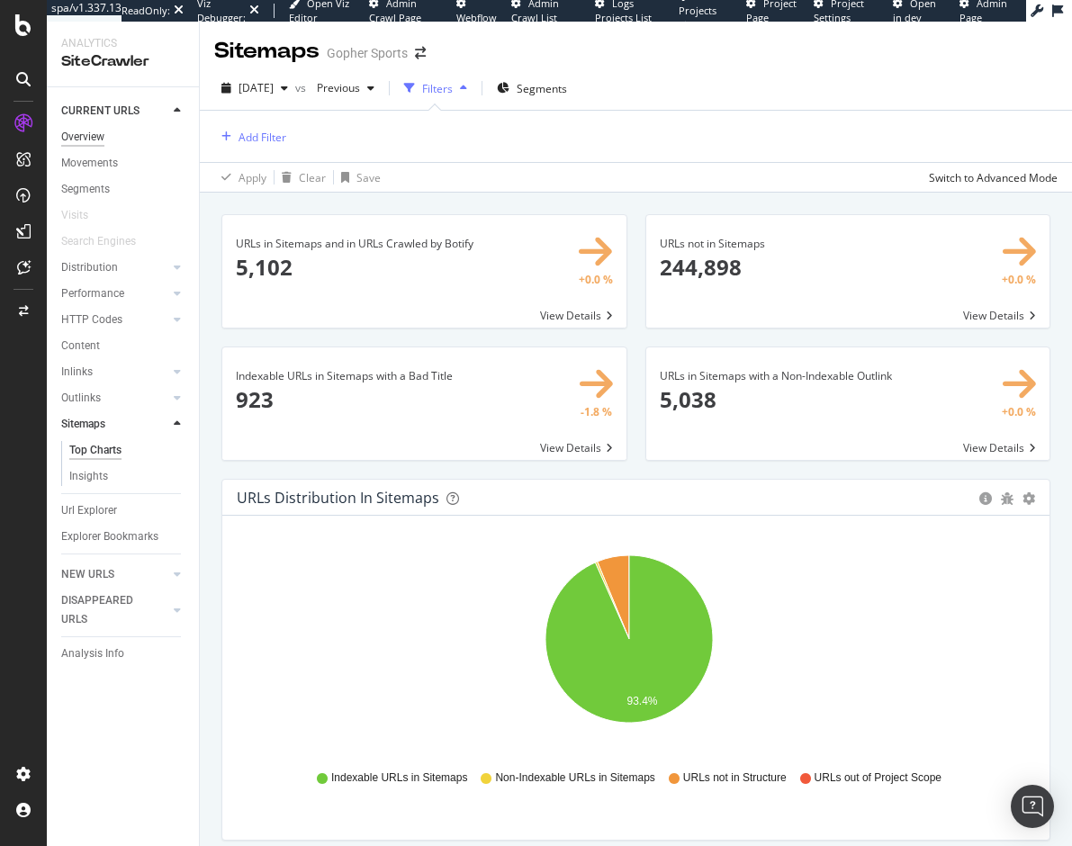
click at [76, 140] on div "Overview" at bounding box center [82, 137] width 43 height 19
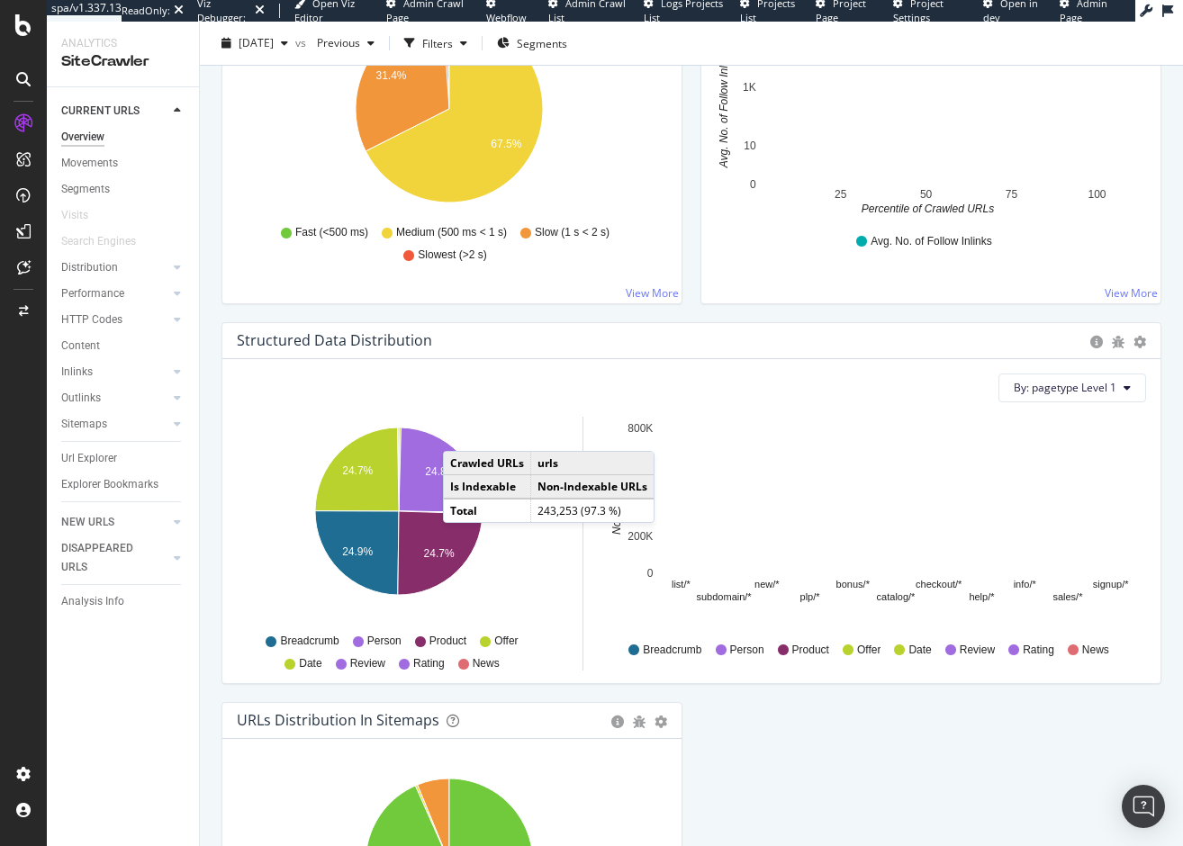
scroll to position [1530, 0]
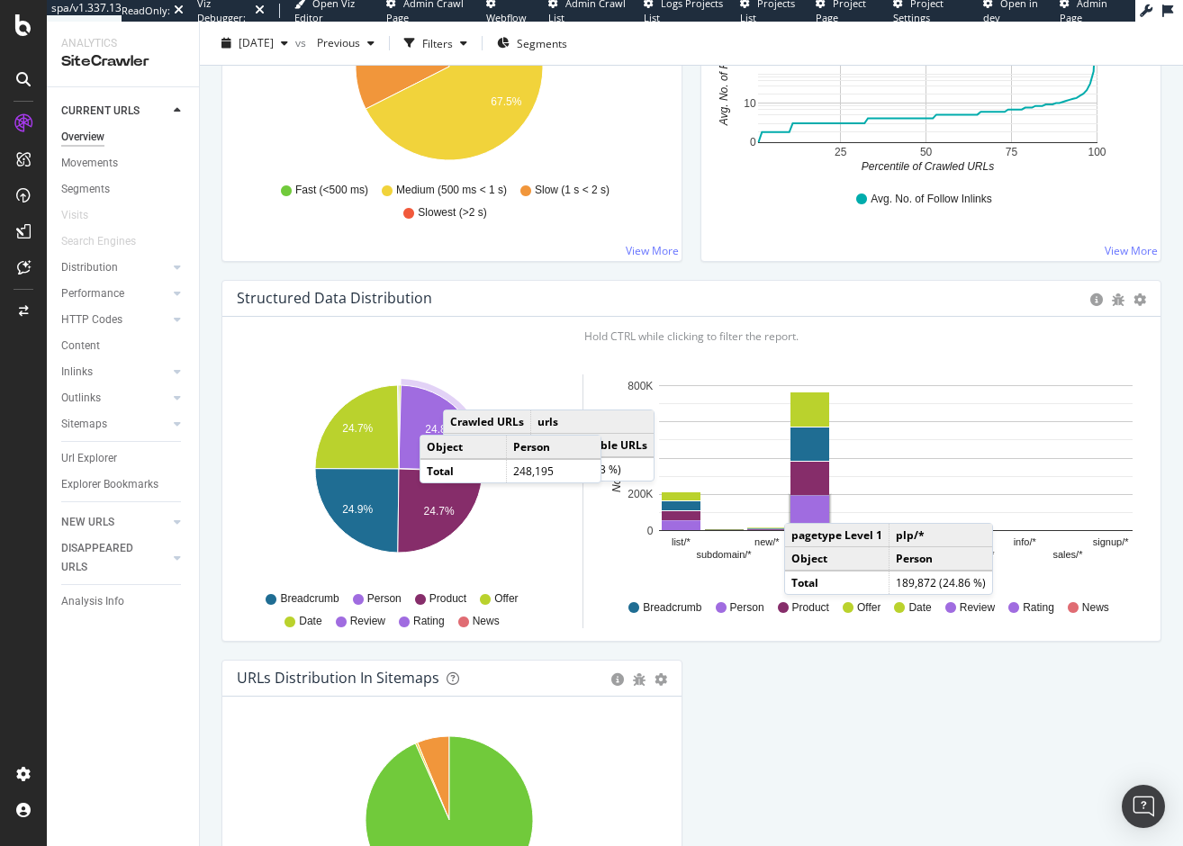
click at [802, 505] on rect "A chart." at bounding box center [809, 513] width 39 height 34
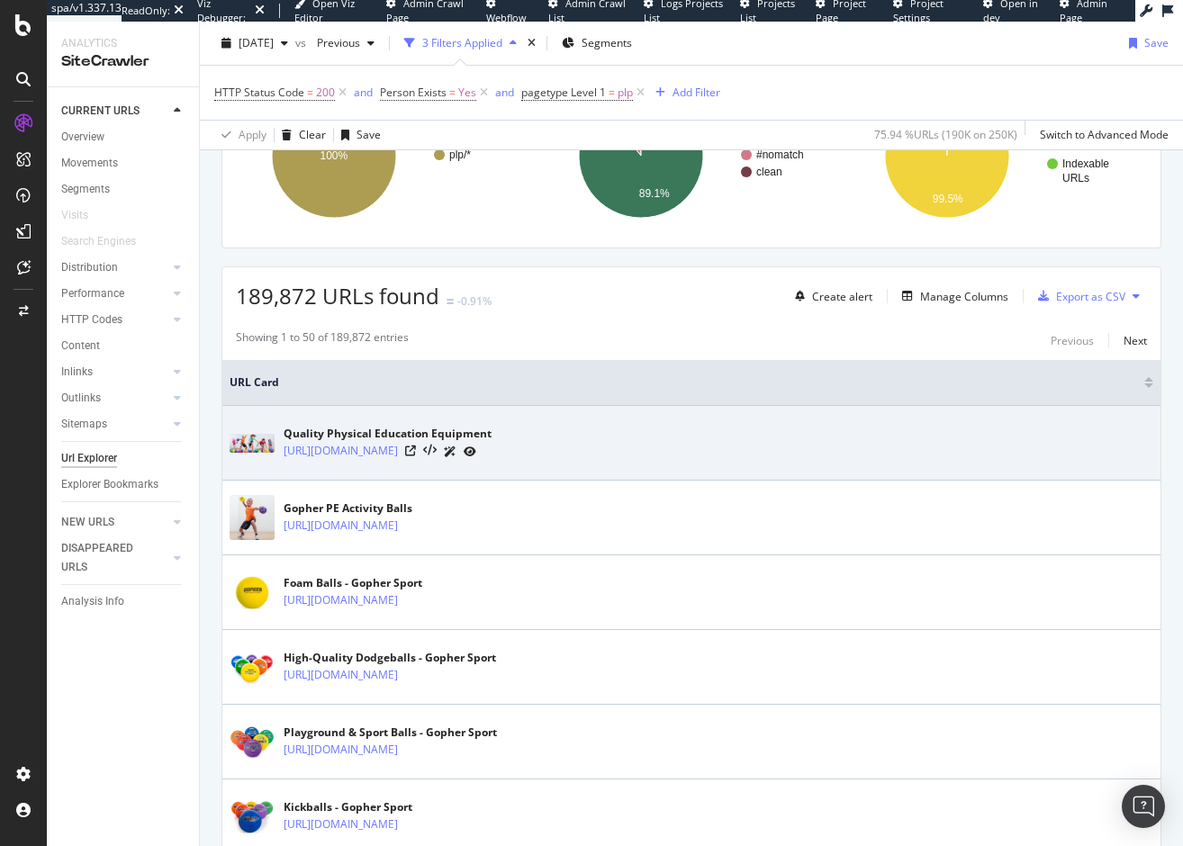
scroll to position [270, 0]
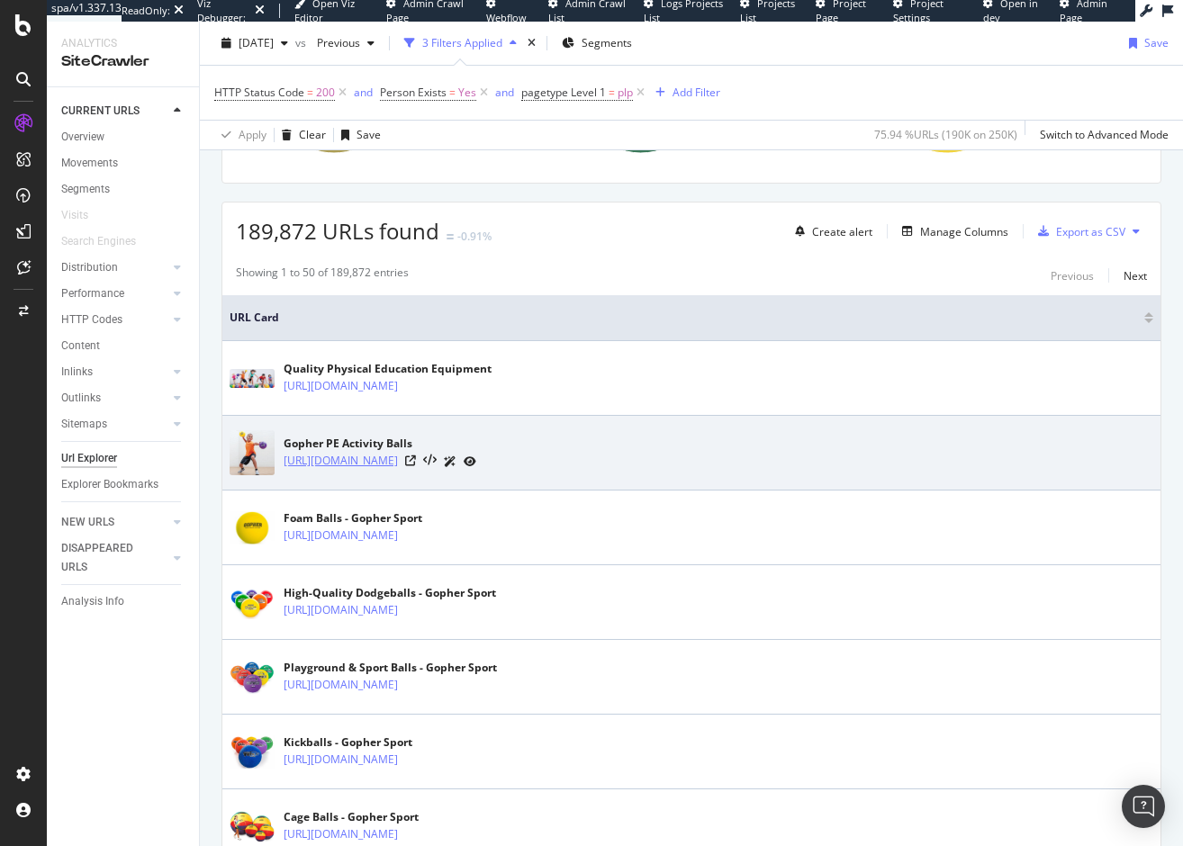
click at [391, 463] on link "[URL][DOMAIN_NAME]" at bounding box center [341, 461] width 114 height 18
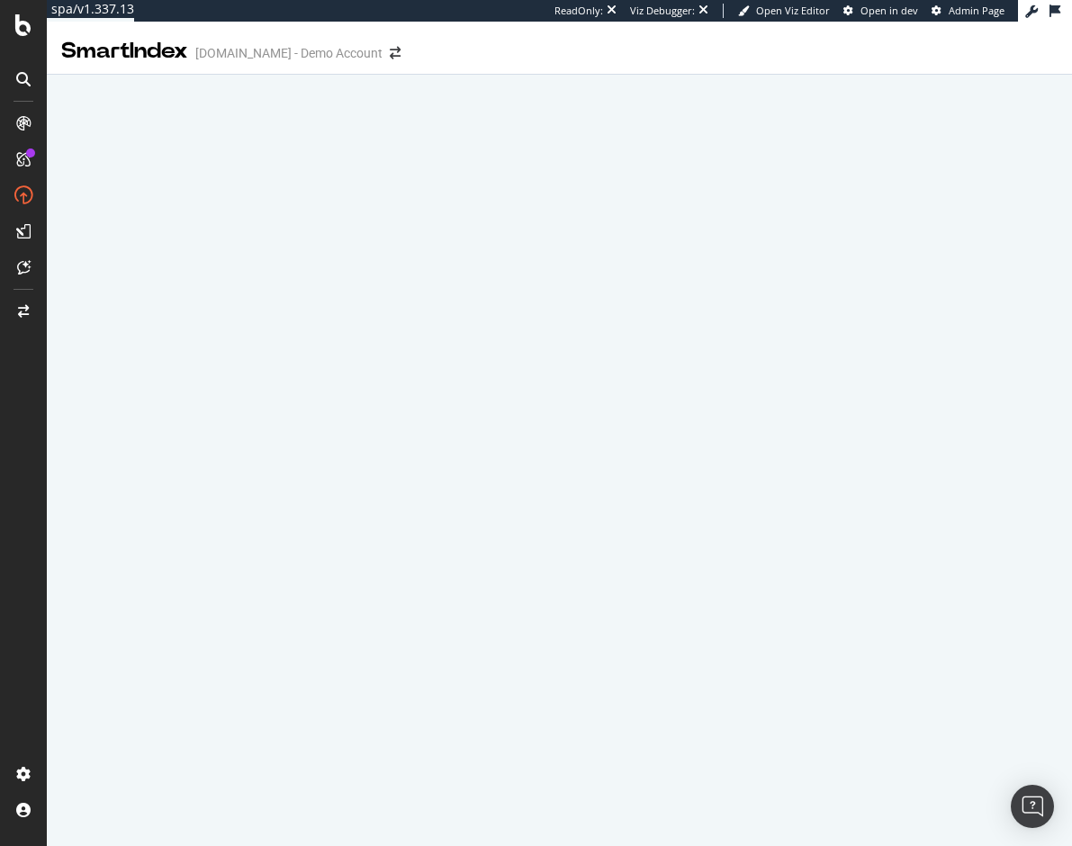
click at [860, 55] on div "SmartIndex [DOMAIN_NAME] - Demo Account" at bounding box center [559, 44] width 1025 height 45
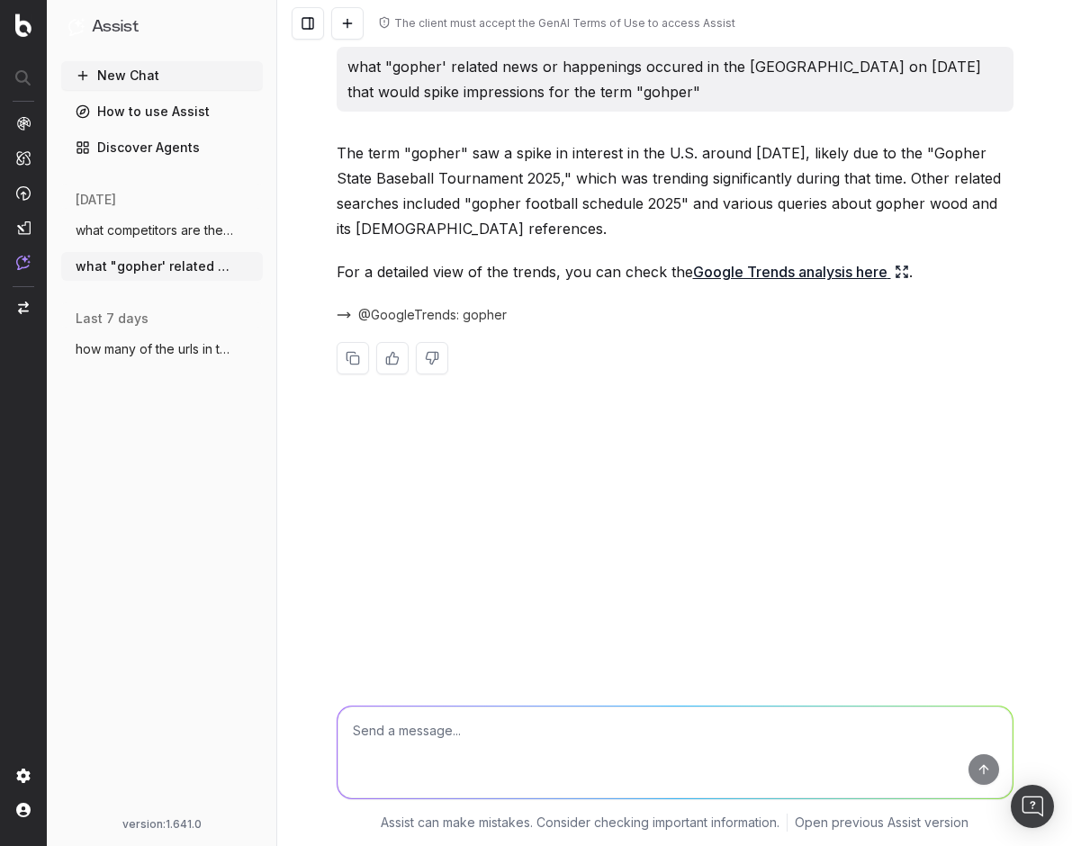
click at [106, 226] on span "what competitors are there for this webs" at bounding box center [155, 230] width 158 height 18
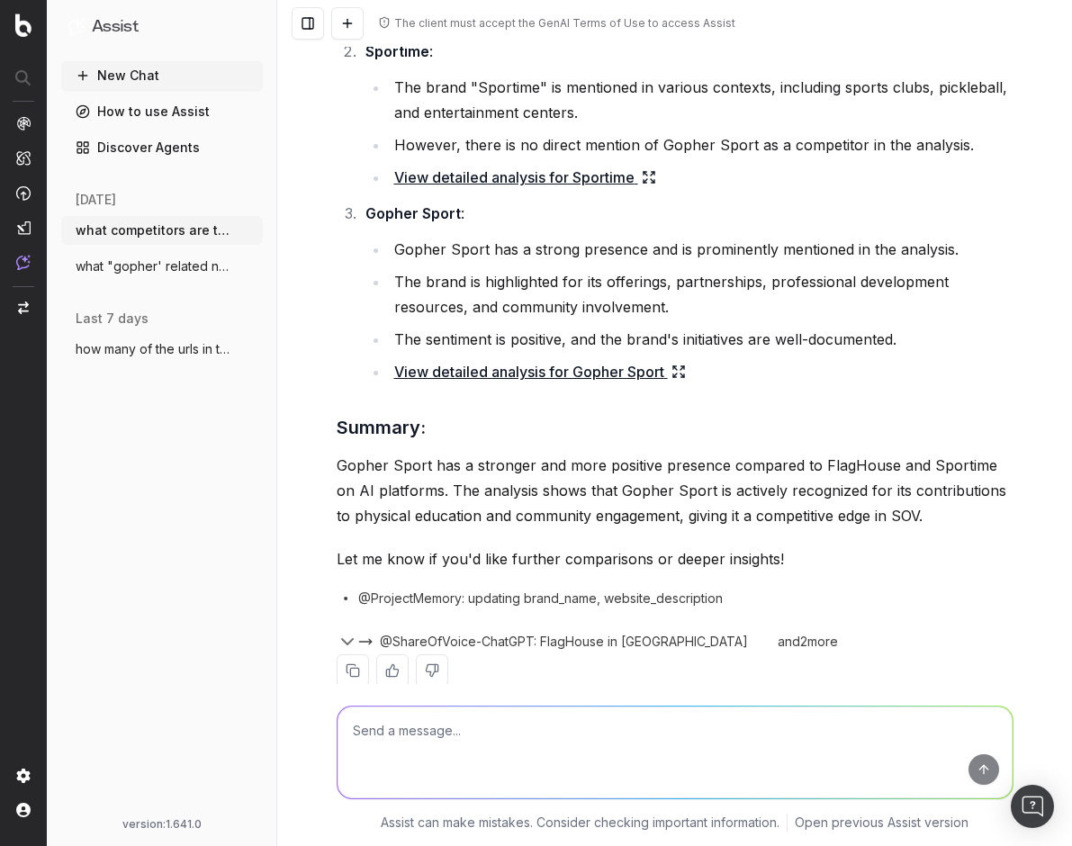
scroll to position [1429, 0]
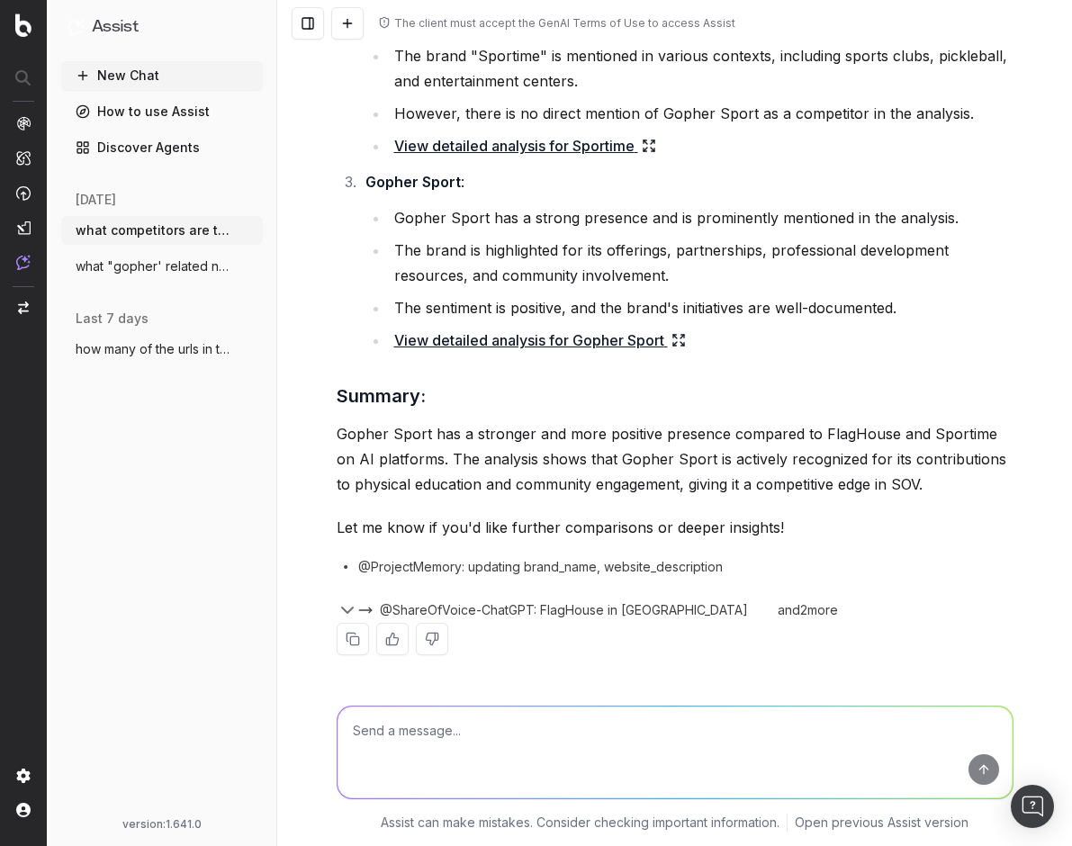
click at [480, 733] on textarea at bounding box center [675, 753] width 675 height 92
click at [590, 729] on textarea "can you tell if gophersports sell honoroll" at bounding box center [675, 753] width 675 height 92
type textarea "can you tell if gophersports sell honorwall boards"
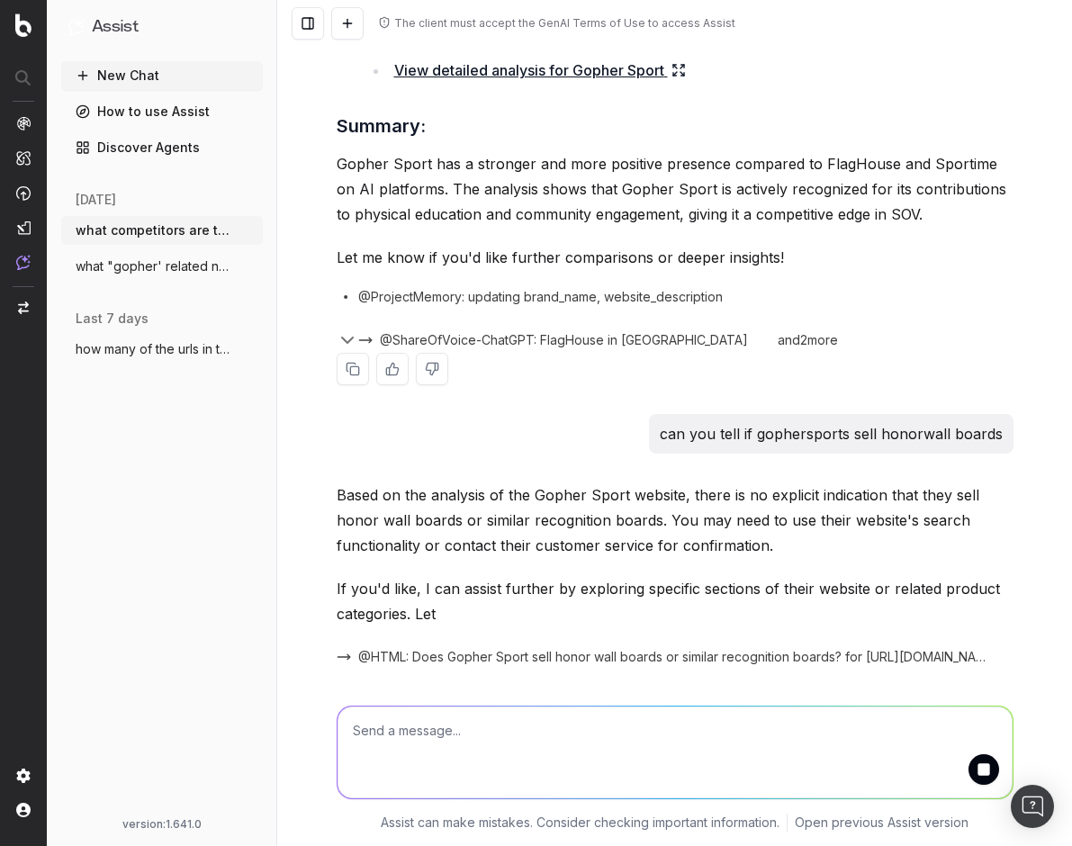
scroll to position [1761, 0]
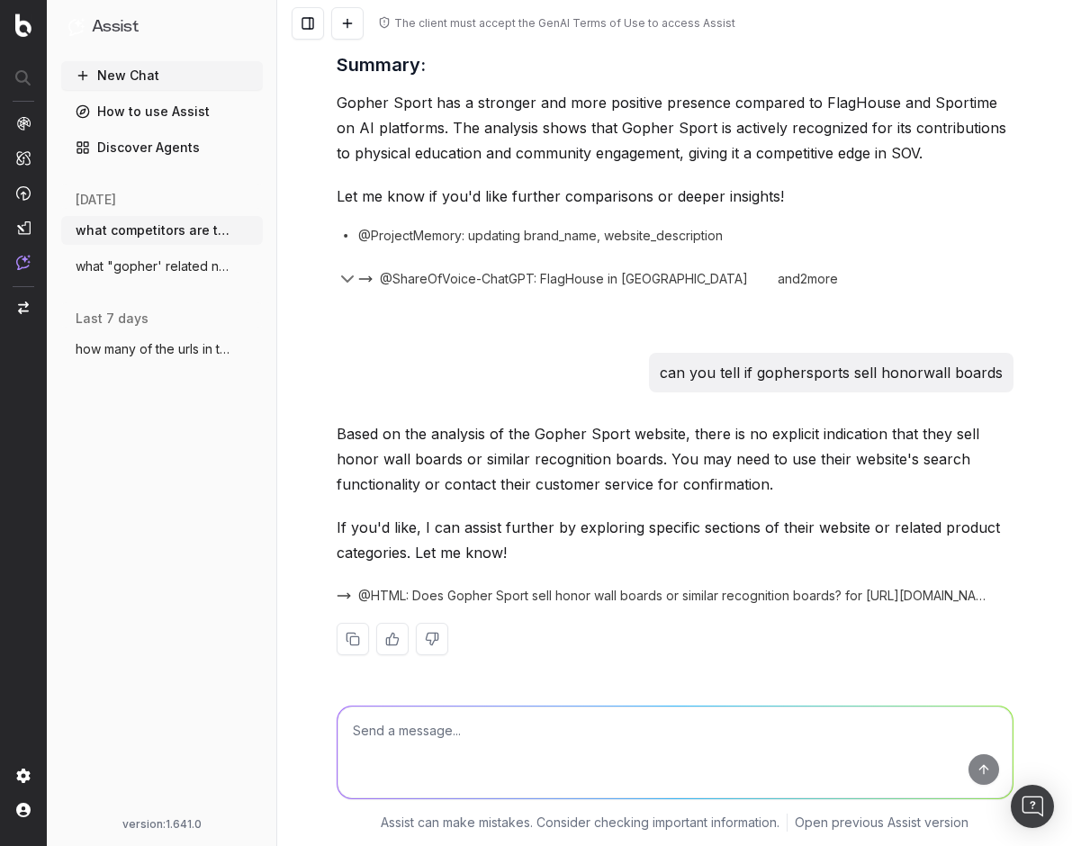
click at [380, 735] on textarea at bounding box center [675, 753] width 675 height 92
paste textarea "https://gophersport.com/supplies/awards"
type textarea "check this section and see if there are any of those honorwall boards https://g…"
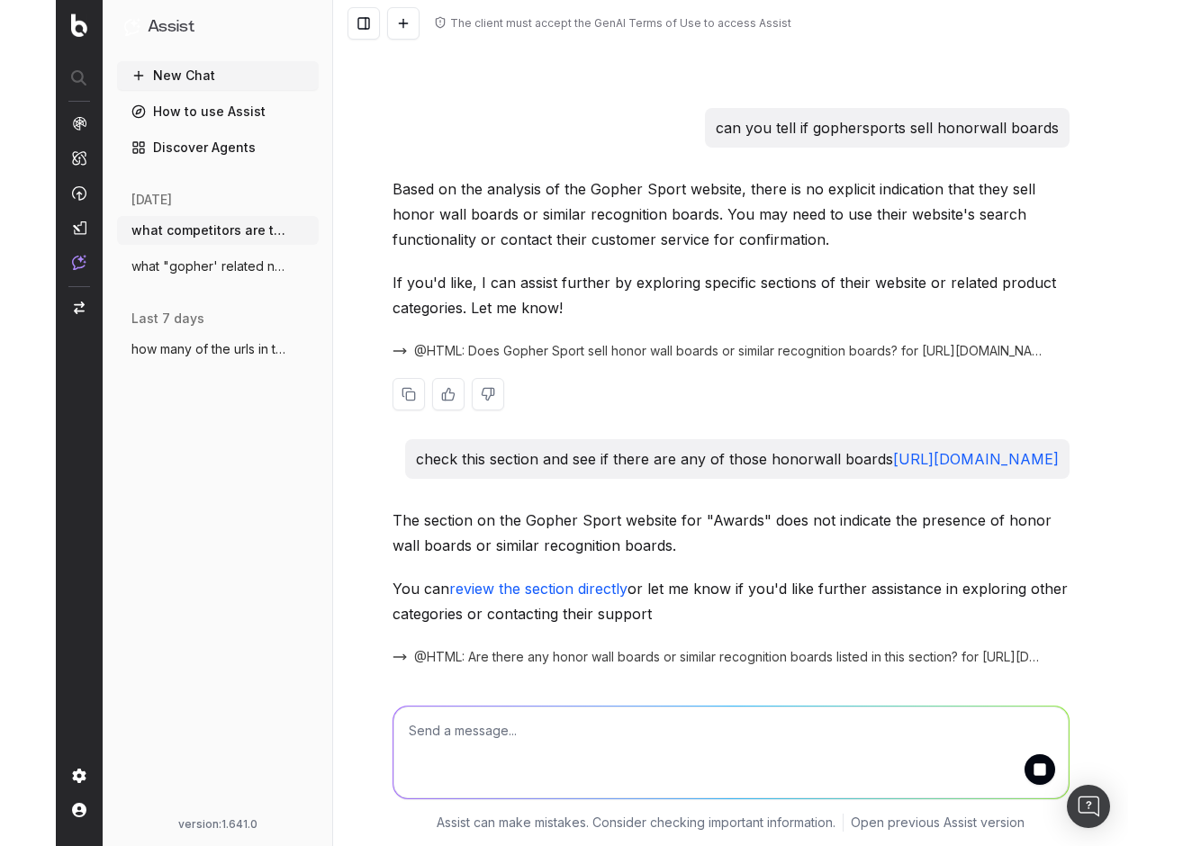
scroll to position [2092, 0]
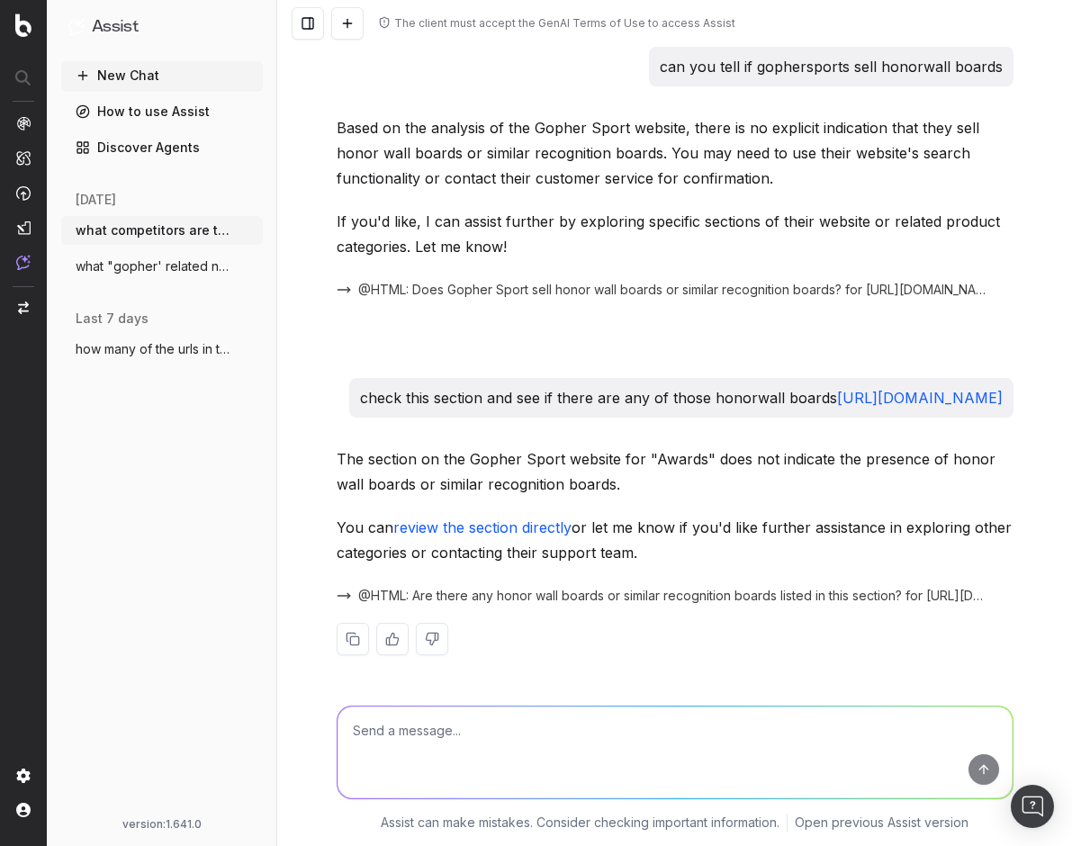
click at [522, 533] on link "review the section directly" at bounding box center [482, 527] width 178 height 18
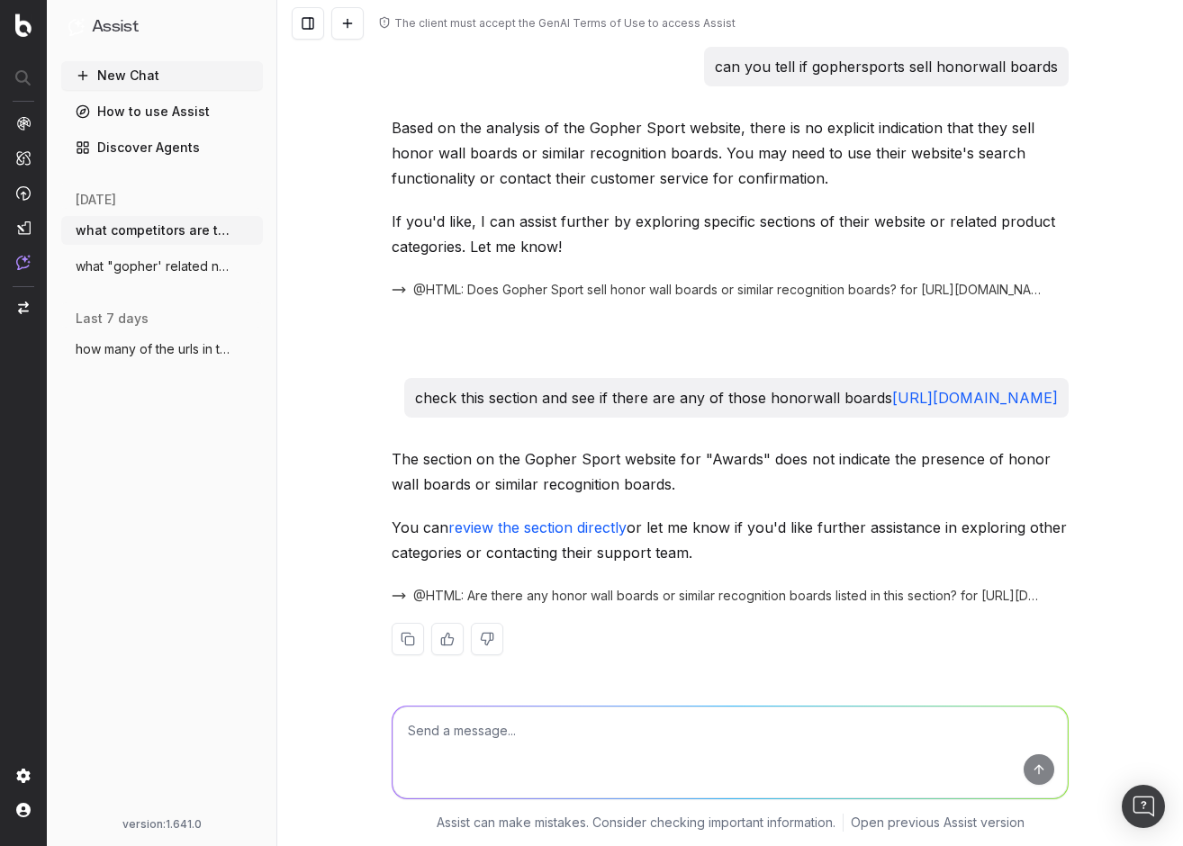
drag, startPoint x: 693, startPoint y: 395, endPoint x: 376, endPoint y: 379, distance: 317.3
click at [376, 379] on div "The client must accept the GenAI Terms of Use to access Assist what competitors…" at bounding box center [730, 423] width 906 height 846
copy p "check this section and see if there are any of those honorwall boards https://g…"
click at [500, 727] on textarea at bounding box center [729, 753] width 675 height 92
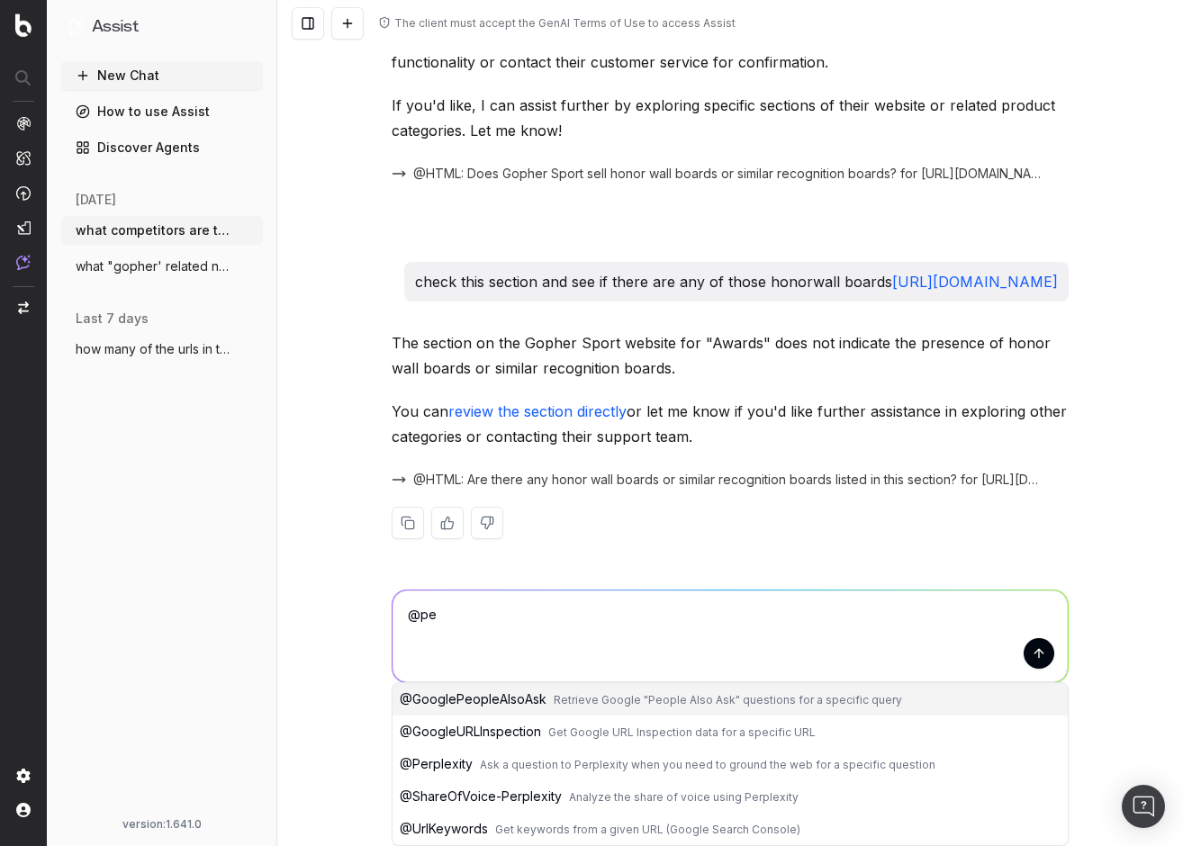
scroll to position [2143, 0]
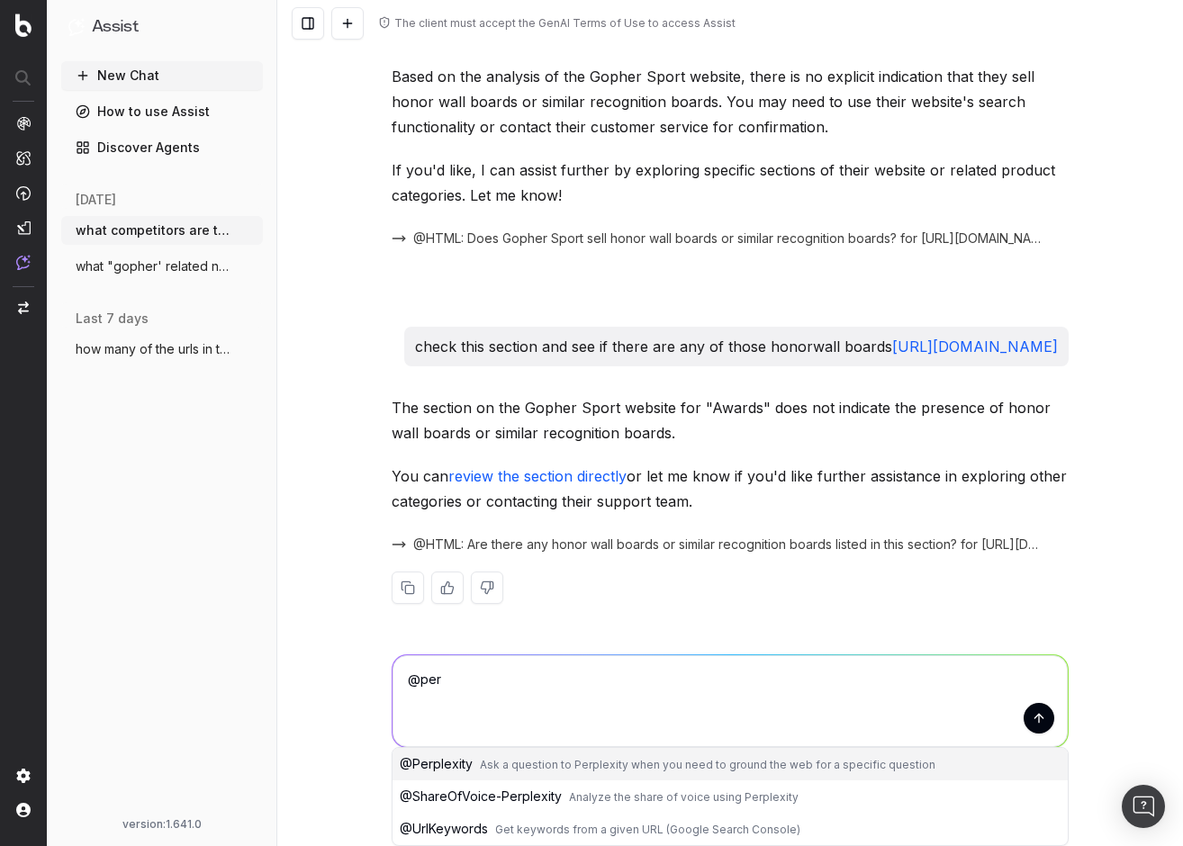
drag, startPoint x: 474, startPoint y: 761, endPoint x: 483, endPoint y: 748, distance: 15.5
click at [480, 760] on span "Ask a question to Perplexity when you need to ground the web for a specific que…" at bounding box center [707, 765] width 455 height 14
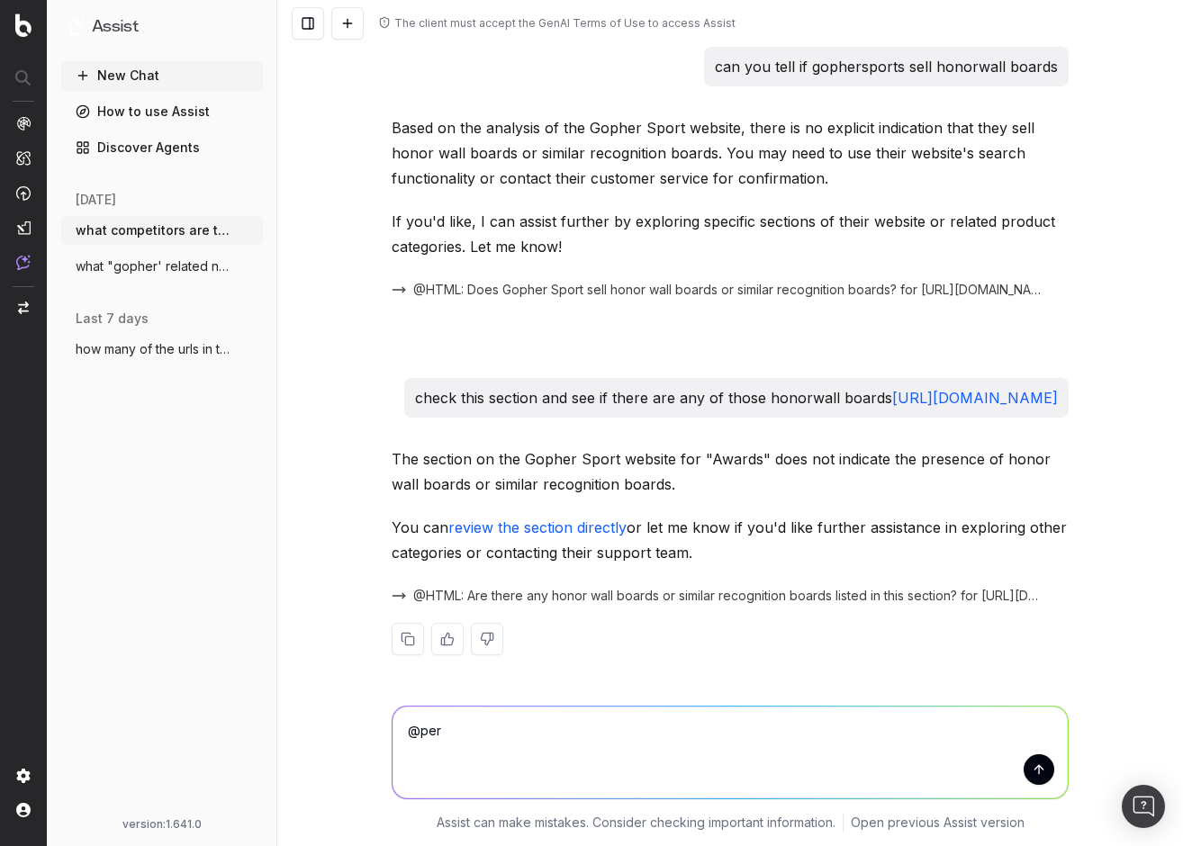
scroll to position [2092, 0]
click at [545, 730] on textarea "@Perplexity" at bounding box center [729, 753] width 675 height 92
paste textarea "check this section and see if there are any of those honorwall boards https://g…"
type textarea "@Perplexity check this section and see if there are any of those honorwall boar…"
click at [1032, 772] on button "submit" at bounding box center [1038, 769] width 31 height 31
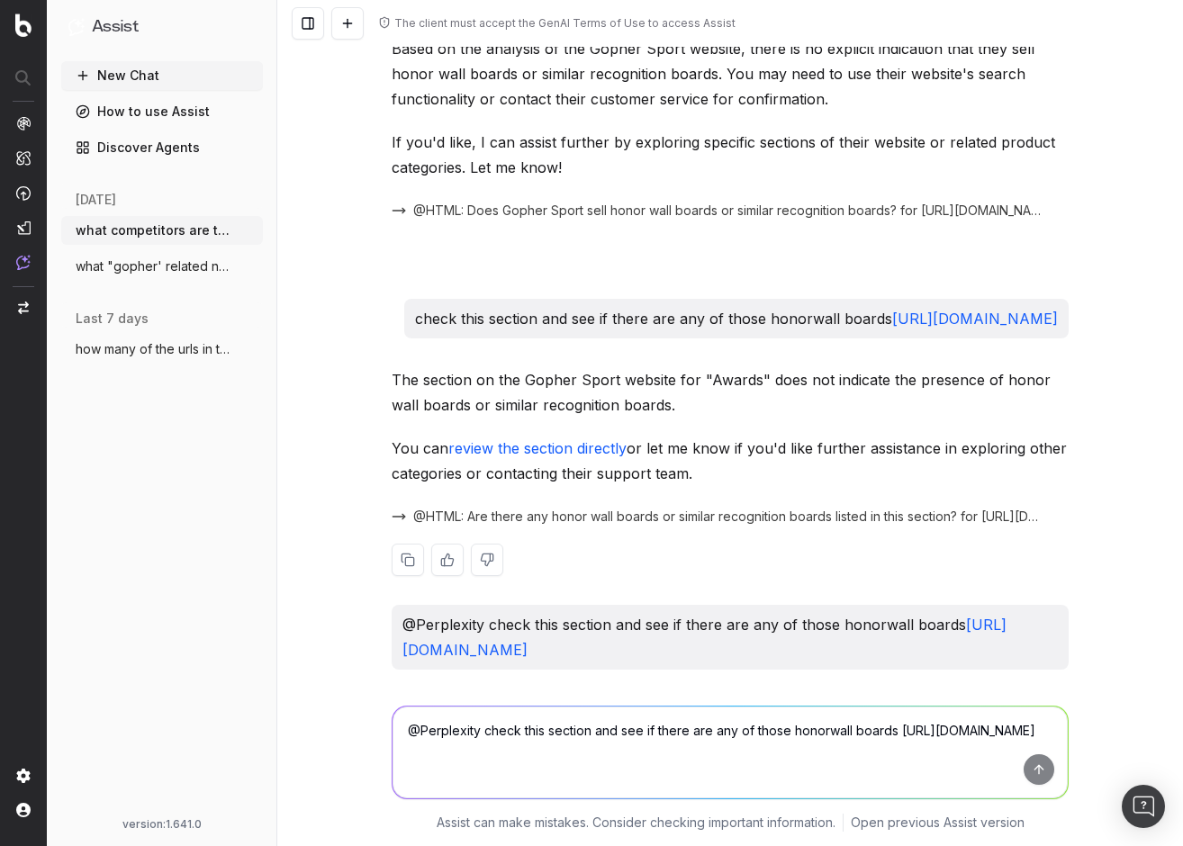
scroll to position [2178, 0]
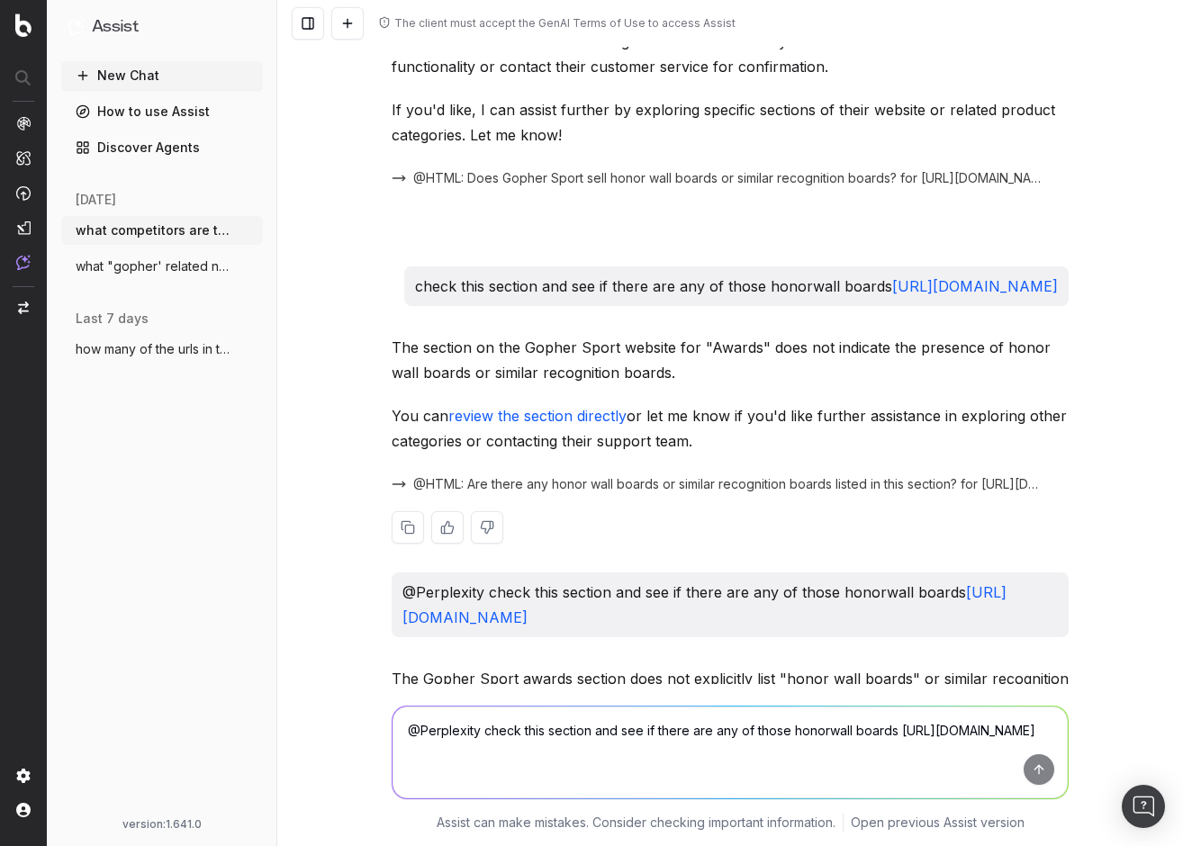
click at [879, 493] on span "@HTML: Are there any honor wall boards or similar recognition boards listed in …" at bounding box center [730, 484] width 634 height 18
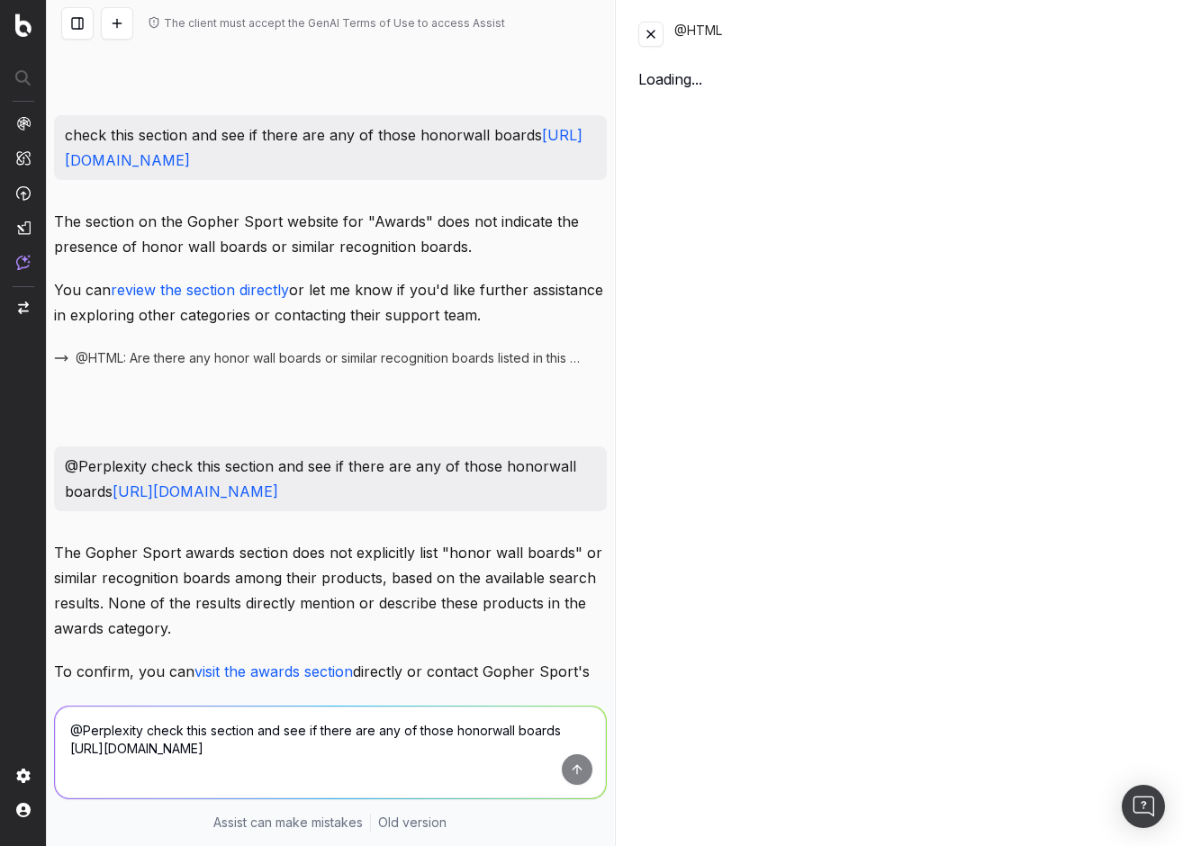
scroll to position [2380, 0]
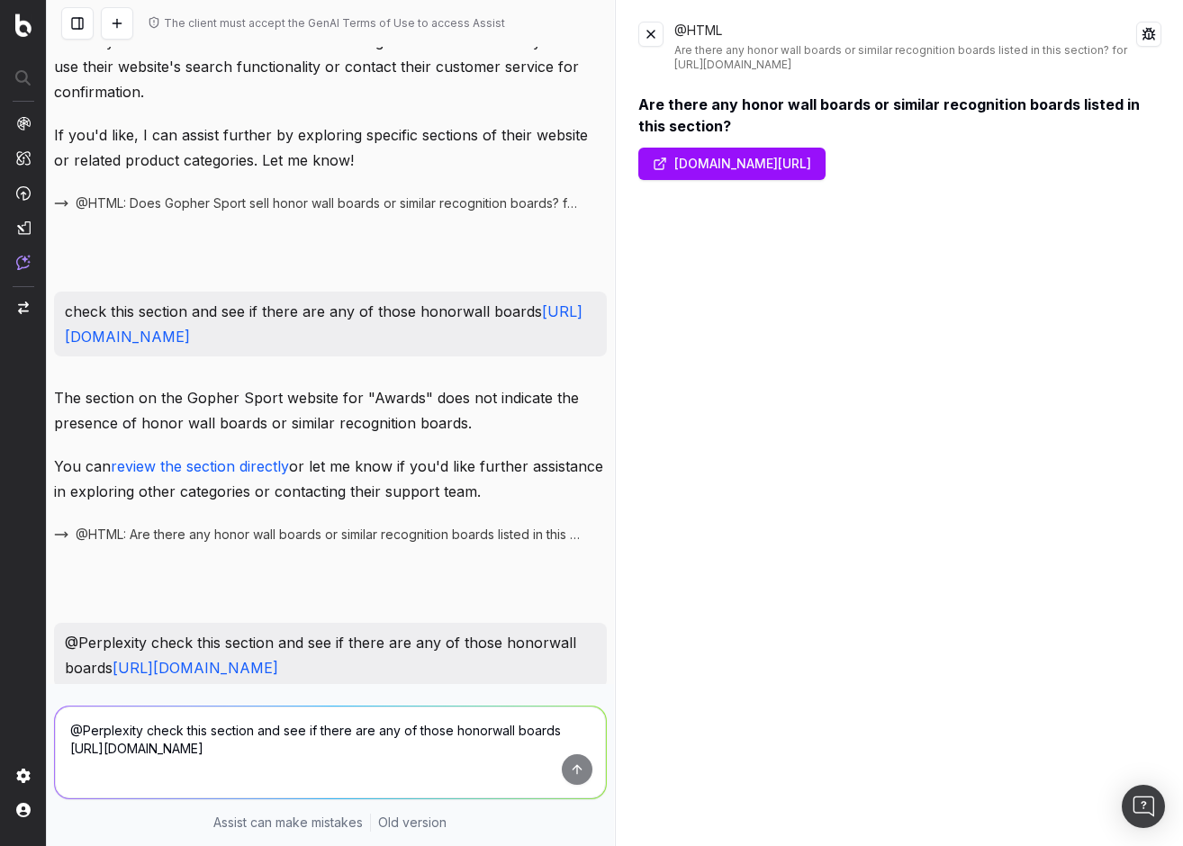
drag, startPoint x: 372, startPoint y: 335, endPoint x: 42, endPoint y: 320, distance: 329.8
click at [42, 320] on div "Assist New Chat How to use Assist Discover Agents yesterday what competitors ar…" at bounding box center [591, 423] width 1183 height 846
click at [418, 320] on p "check this section and see if there are any of those honorwall boards https://g…" at bounding box center [330, 324] width 531 height 50
drag, startPoint x: 77, startPoint y: 312, endPoint x: 352, endPoint y: 340, distance: 276.9
click at [352, 340] on div "check this section and see if there are any of those honorwall boards https://g…" at bounding box center [330, 324] width 553 height 65
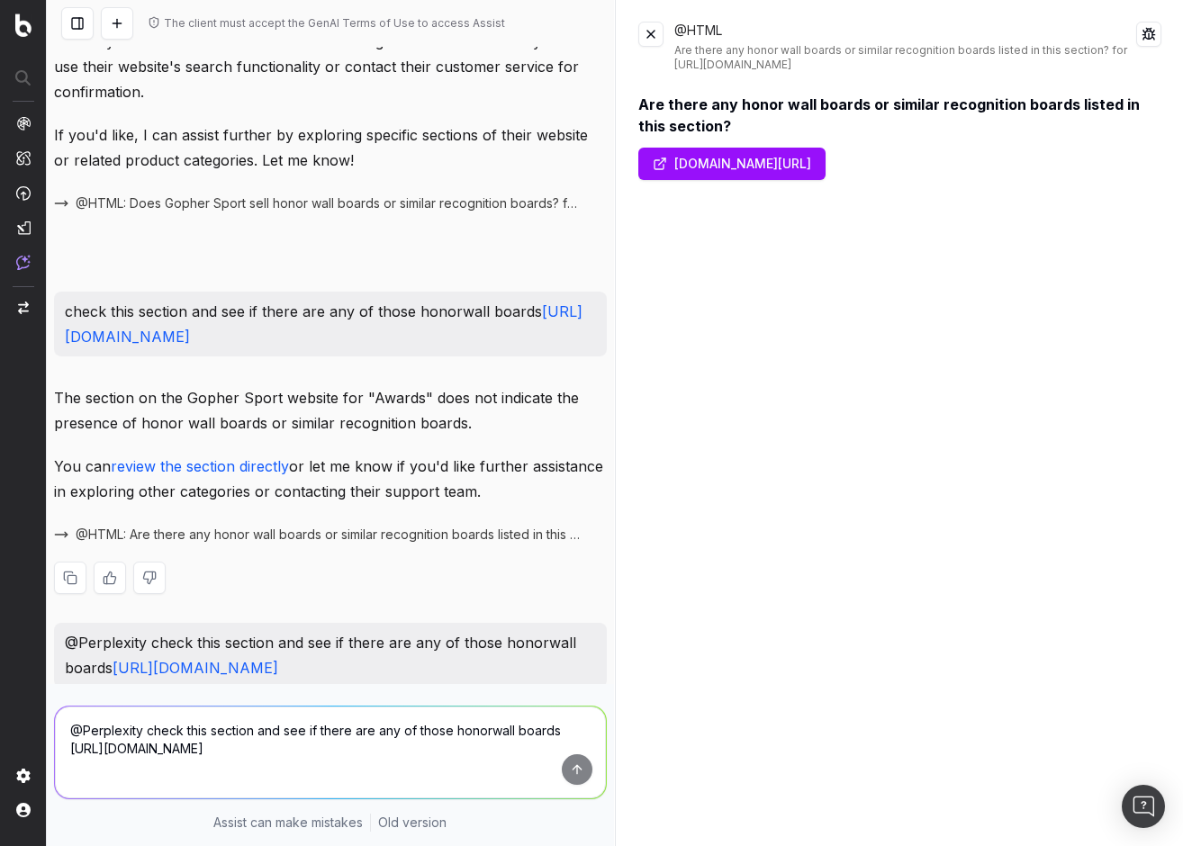
copy p "check this section and see if there are any of those honorwall boards https://g…"
click at [179, 738] on textarea "@Perplexity check this section and see if there are any of those honorwall boar…" at bounding box center [330, 753] width 551 height 92
paste textarea "check this section and see if there are any of those honorwall boards https://g…"
click at [382, 728] on textarea "check this section and see if there are any of those honorwall boards https://g…" at bounding box center [330, 753] width 551 height 92
drag, startPoint x: 371, startPoint y: 730, endPoint x: 69, endPoint y: 730, distance: 301.5
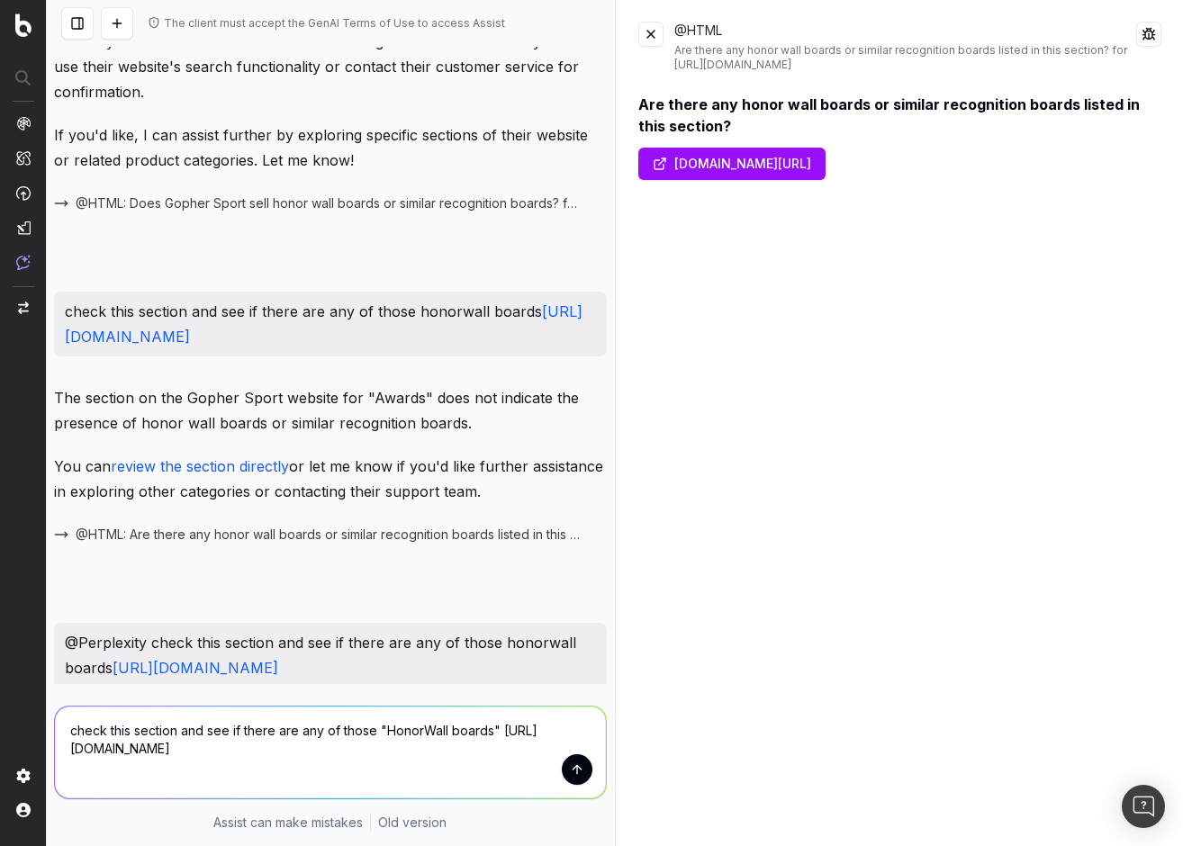
click at [69, 730] on textarea "check this section and see if there are any of those "HonorWall boards" https:/…" at bounding box center [330, 753] width 551 height 92
click at [272, 731] on textarea "are there any "HonorWall boards" https://gophersport.com/supplies/awards" at bounding box center [330, 753] width 551 height 92
type textarea "are there any "HonorWall boards" that I can purchase on this page https://gophe…"
drag, startPoint x: 651, startPoint y: 33, endPoint x: 720, endPoint y: 336, distance: 310.3
click at [651, 33] on button at bounding box center [650, 34] width 25 height 25
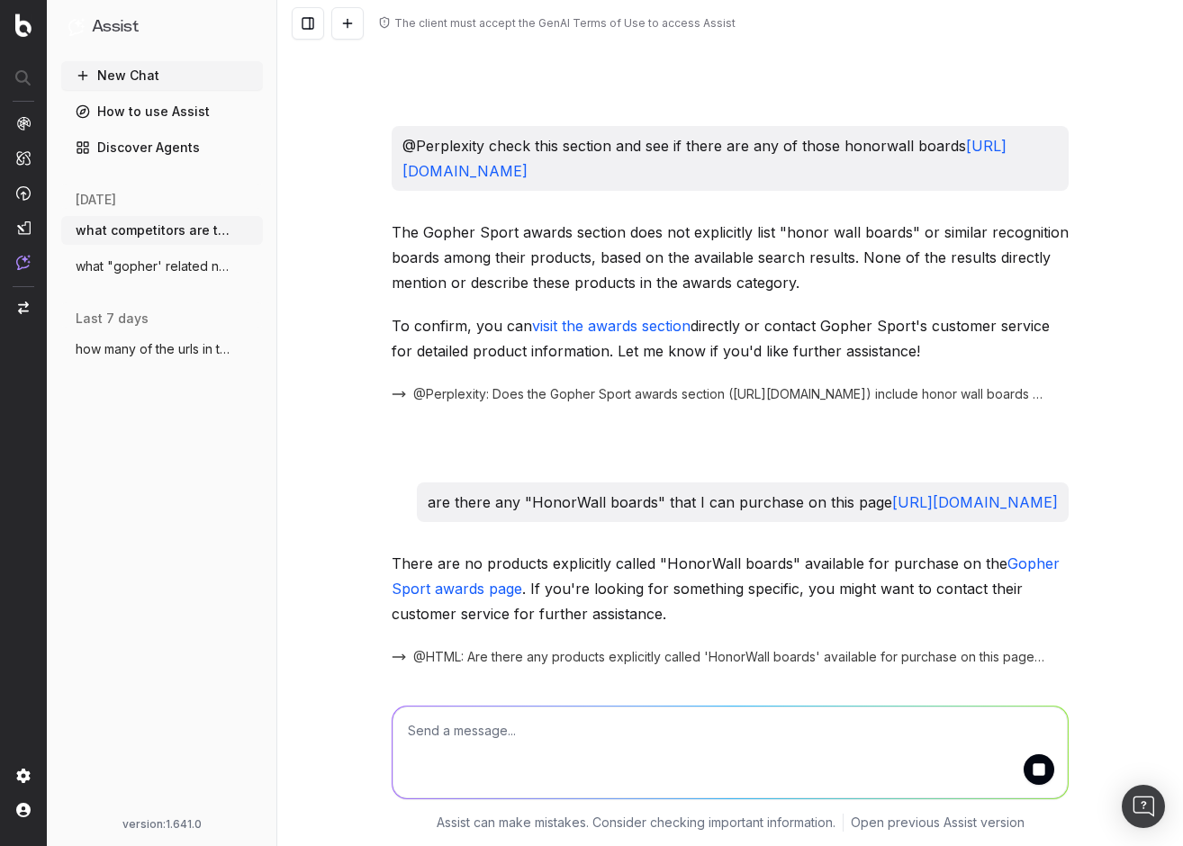
scroll to position [2736, 0]
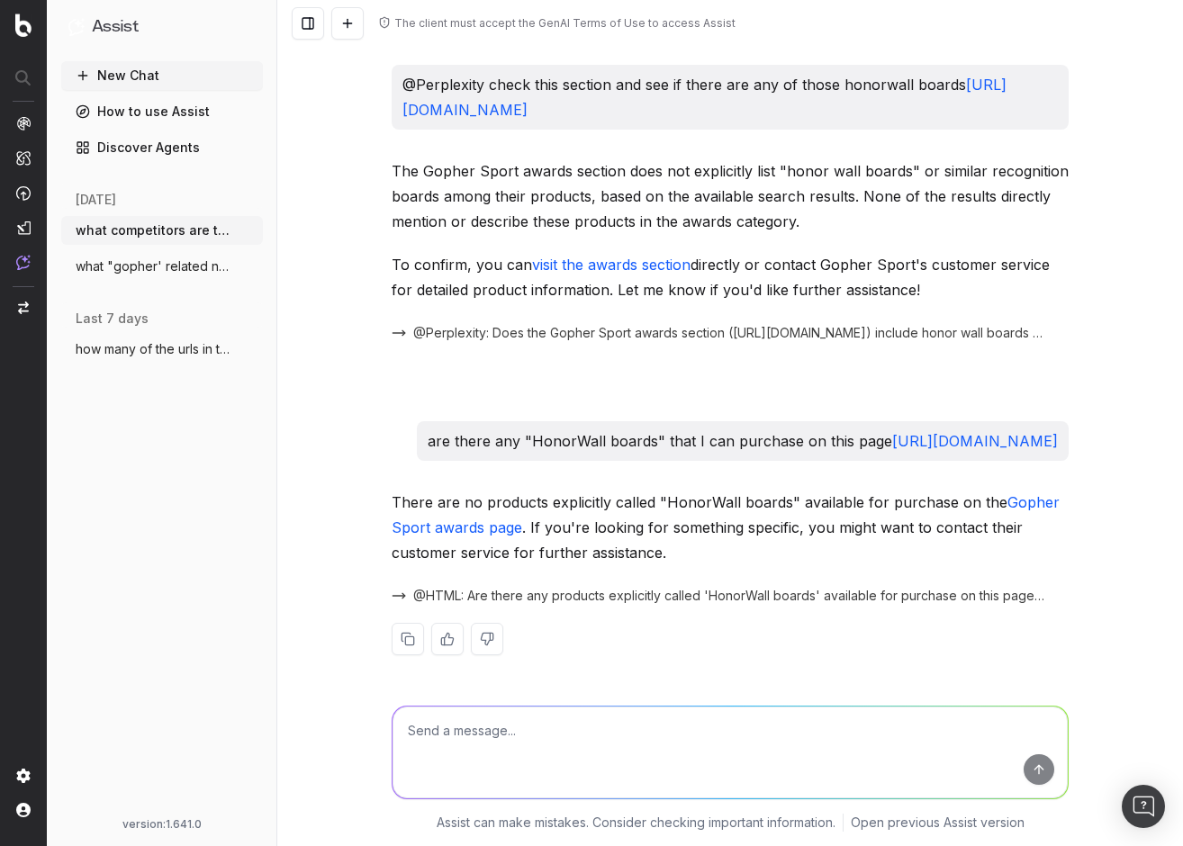
drag, startPoint x: 707, startPoint y: 446, endPoint x: 362, endPoint y: 419, distance: 345.7
click at [362, 419] on div "The client must accept the GenAI Terms of Use to access Assist what competitors…" at bounding box center [730, 423] width 906 height 846
copy p "are there any "HonorWall boards" that I can purchase on this page https://gophe…"
click at [115, 77] on button "New Chat" at bounding box center [162, 75] width 202 height 29
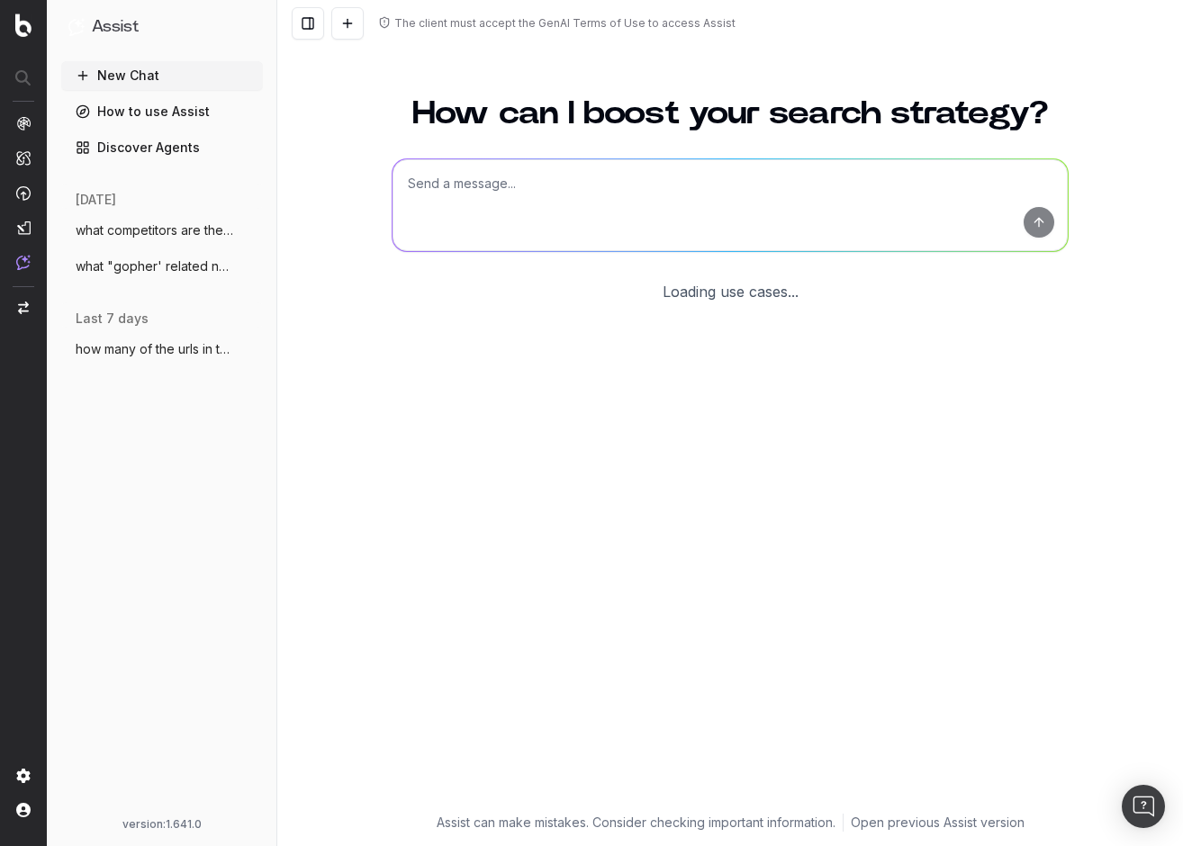
click at [527, 190] on textarea at bounding box center [729, 205] width 675 height 92
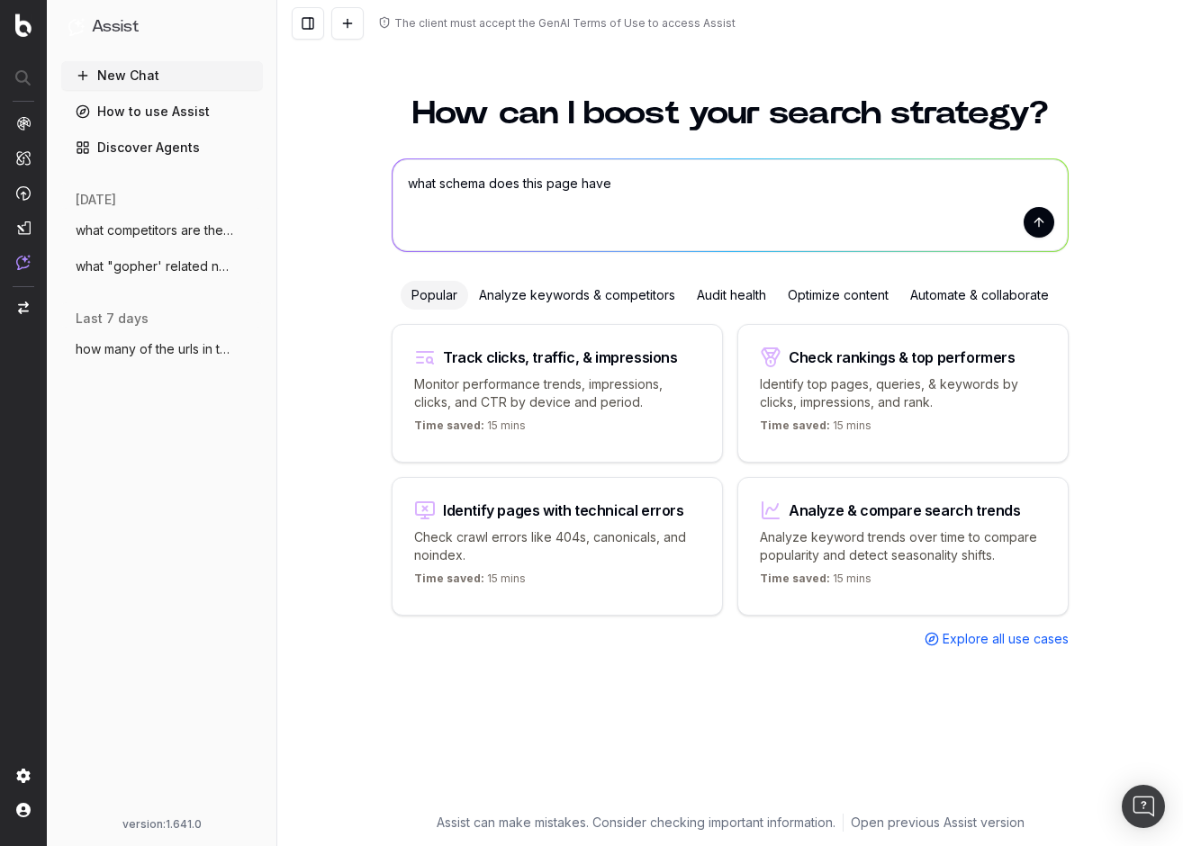
paste textarea "https://gophersport.com/honorwall-board"
type textarea "what schema does this page have https://gophersport.com/honorwall-board"
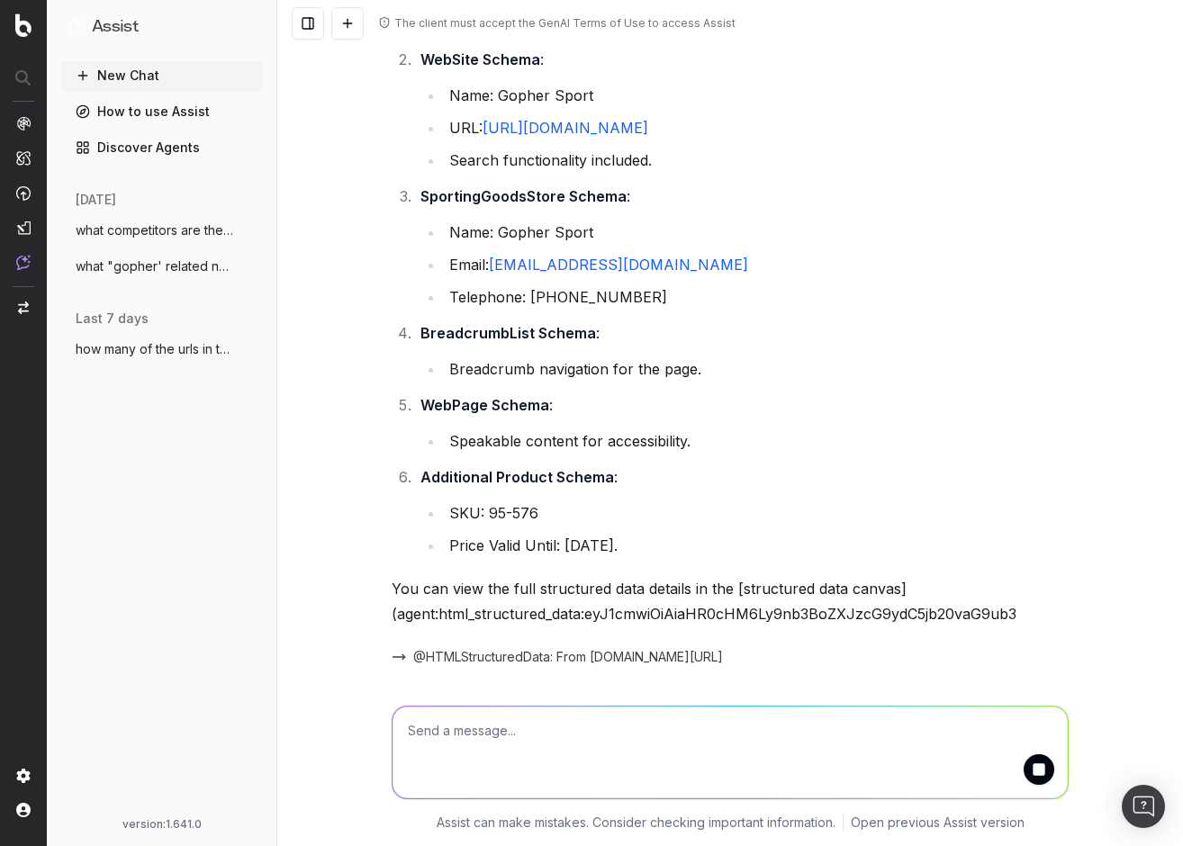
scroll to position [371, 0]
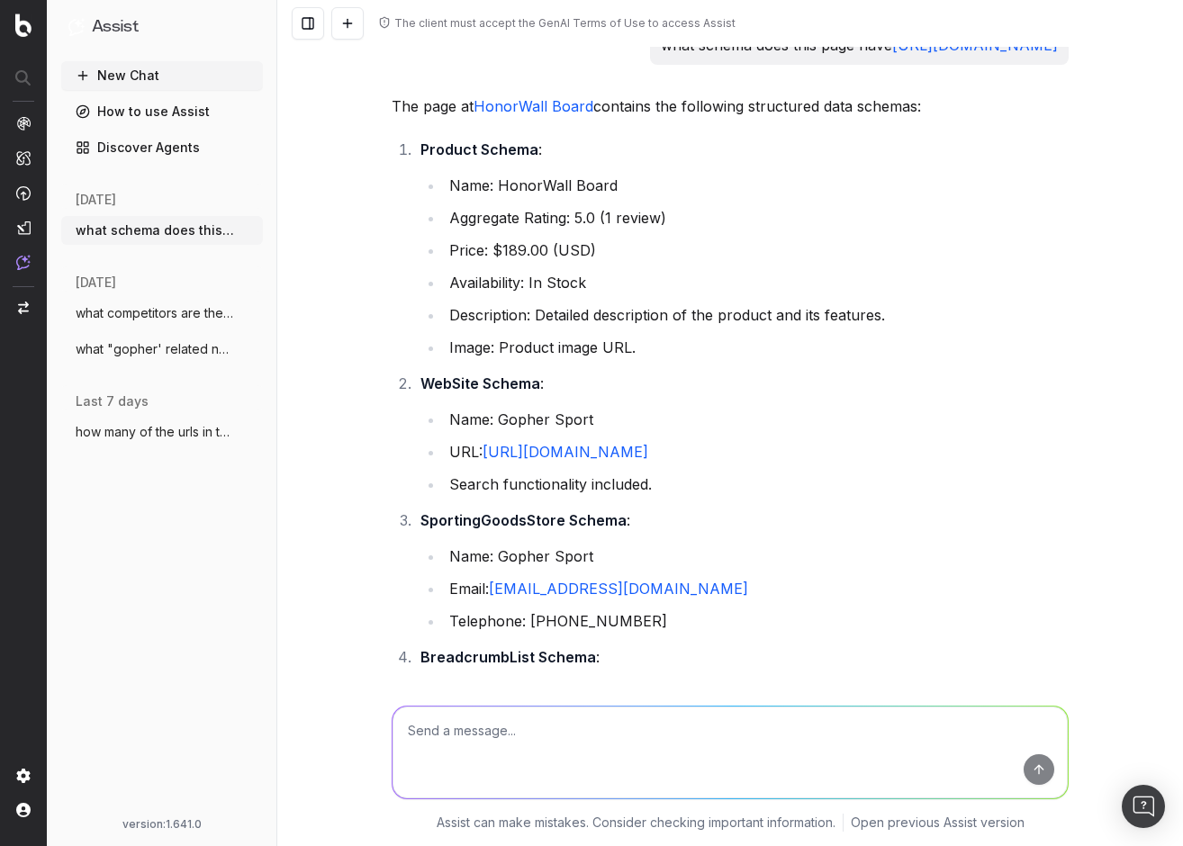
scroll to position [382, 0]
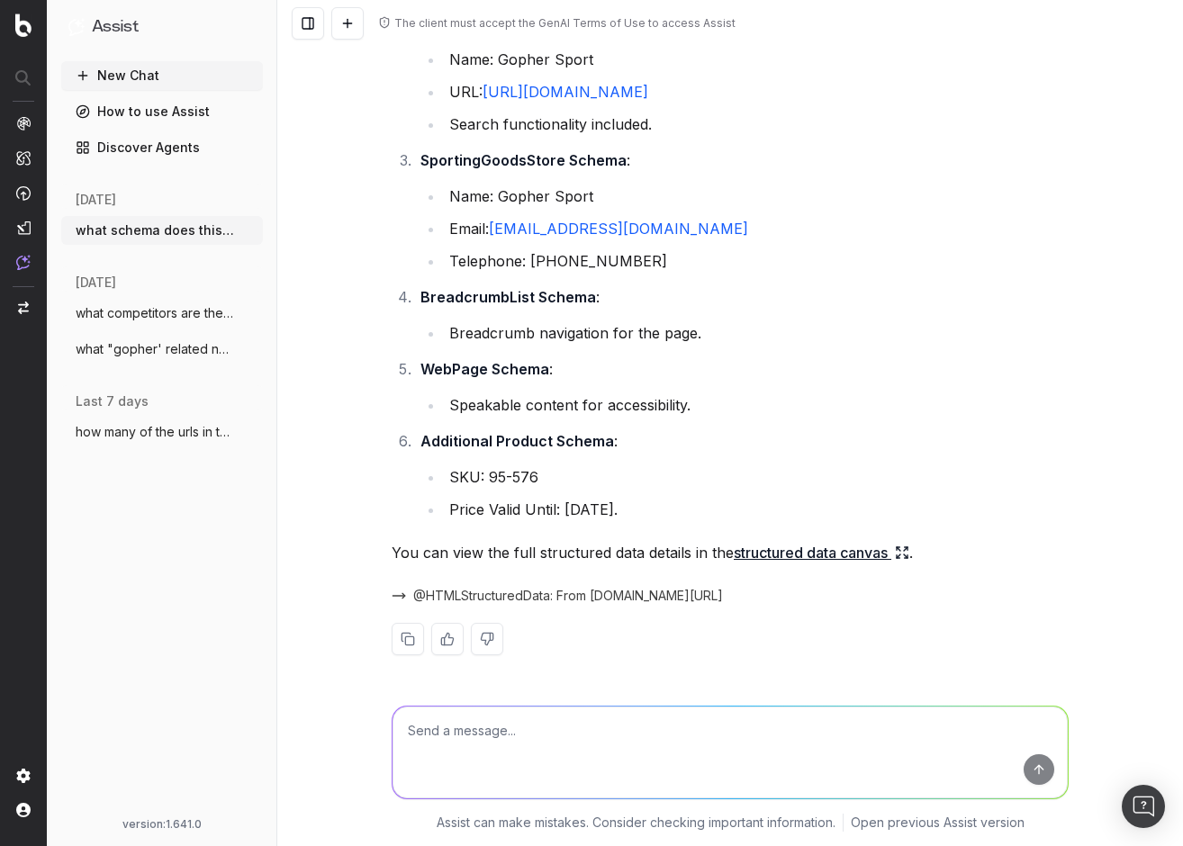
click at [590, 717] on textarea at bounding box center [729, 753] width 675 height 92
type textarea "are there any elements missing"
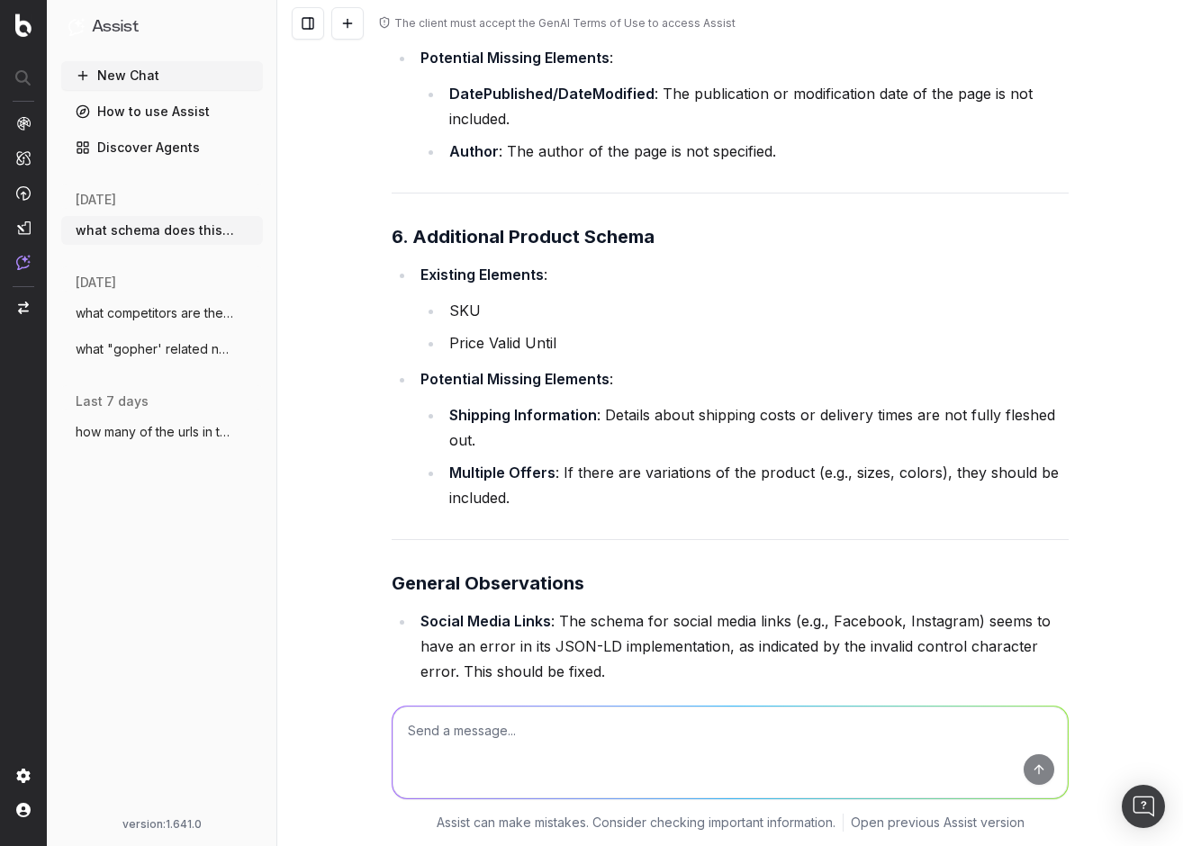
scroll to position [3035, 0]
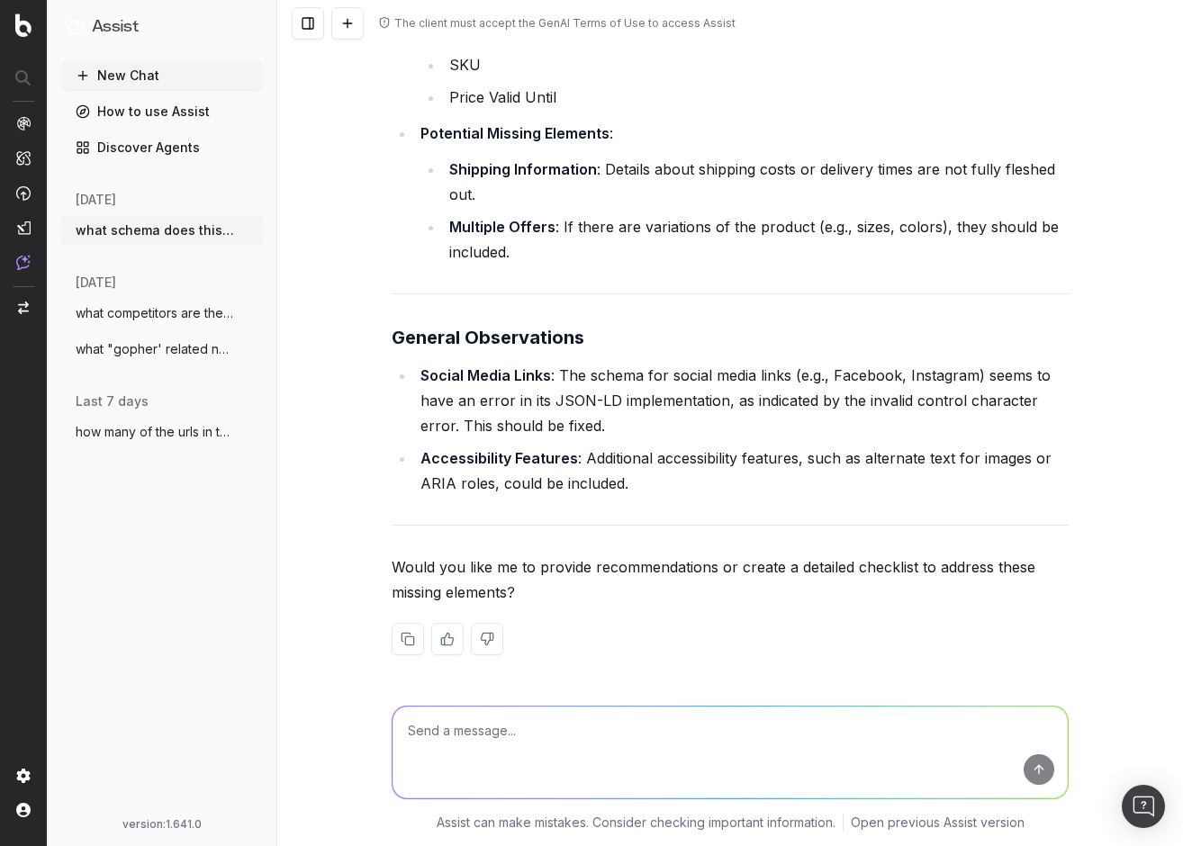
click at [158, 347] on span "what "gopher' related news or happenings" at bounding box center [155, 349] width 158 height 18
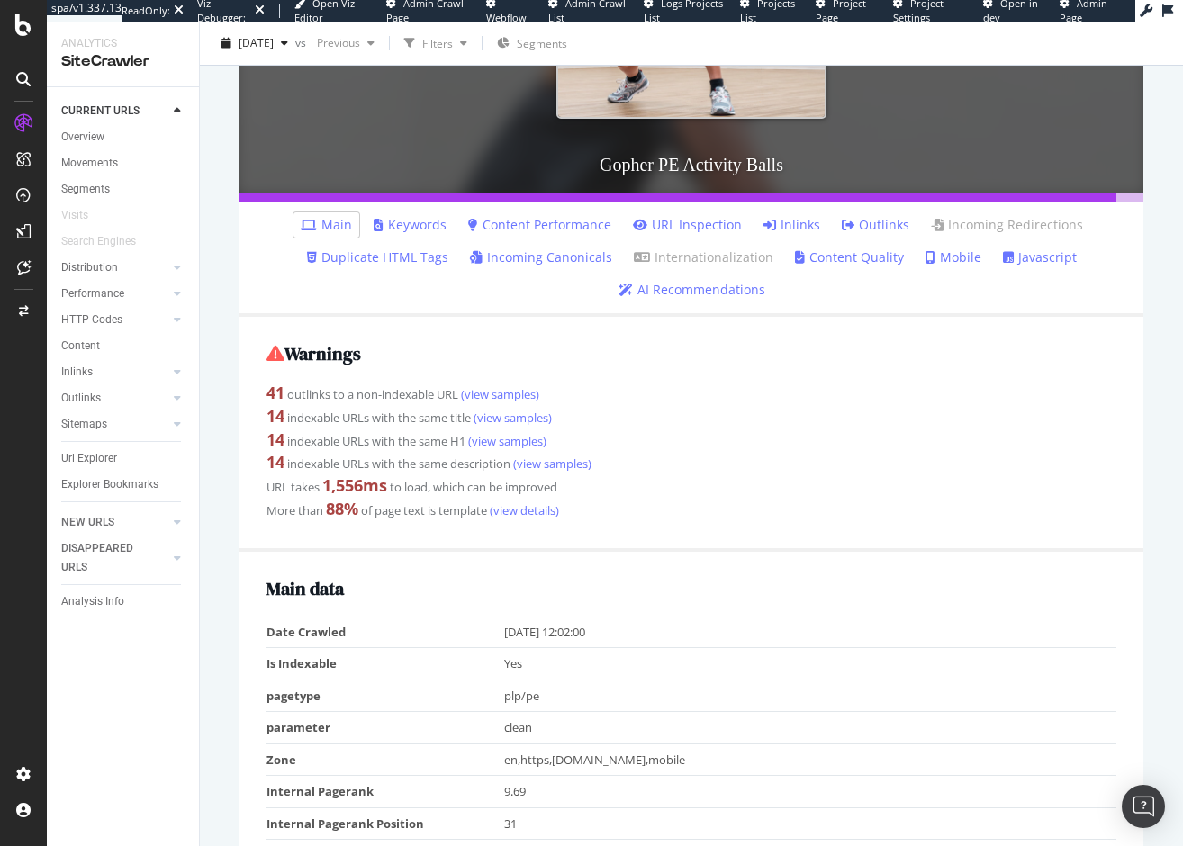
scroll to position [417, 0]
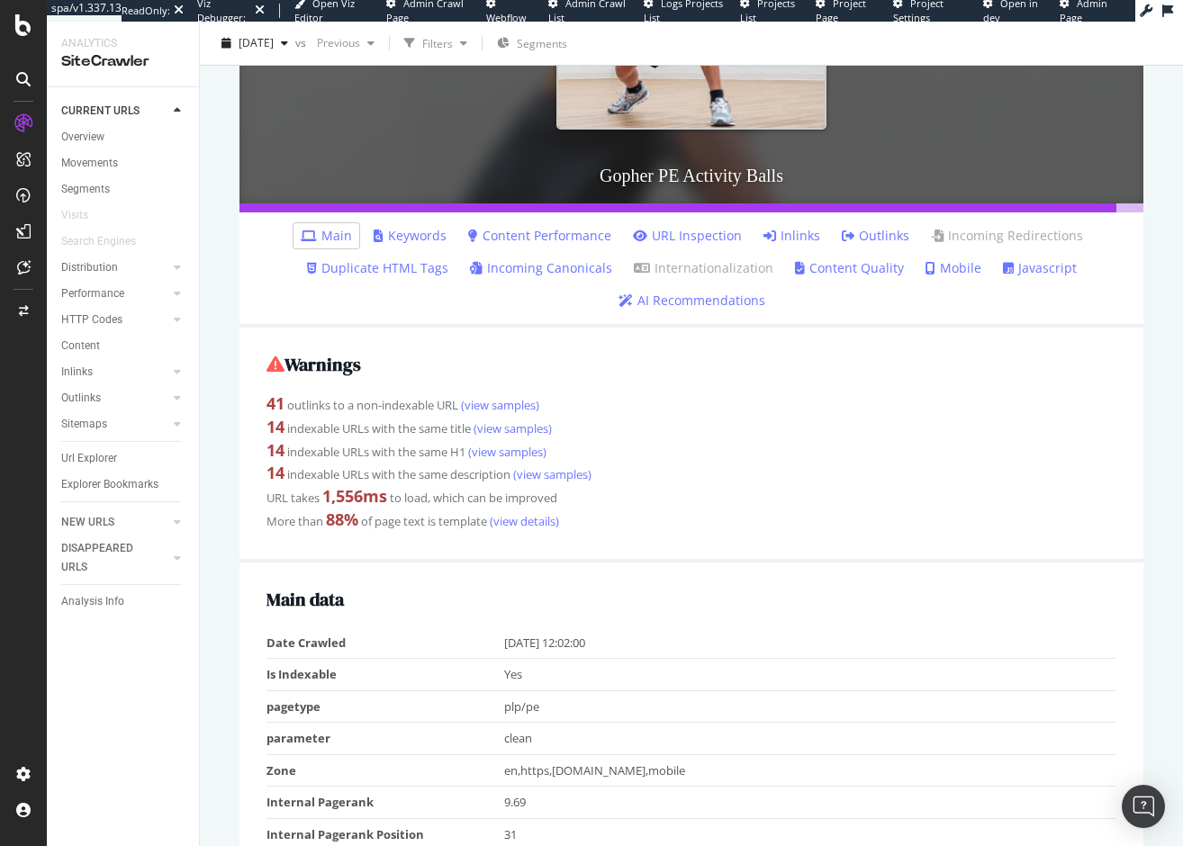
click at [834, 272] on link "Content Quality" at bounding box center [849, 268] width 109 height 18
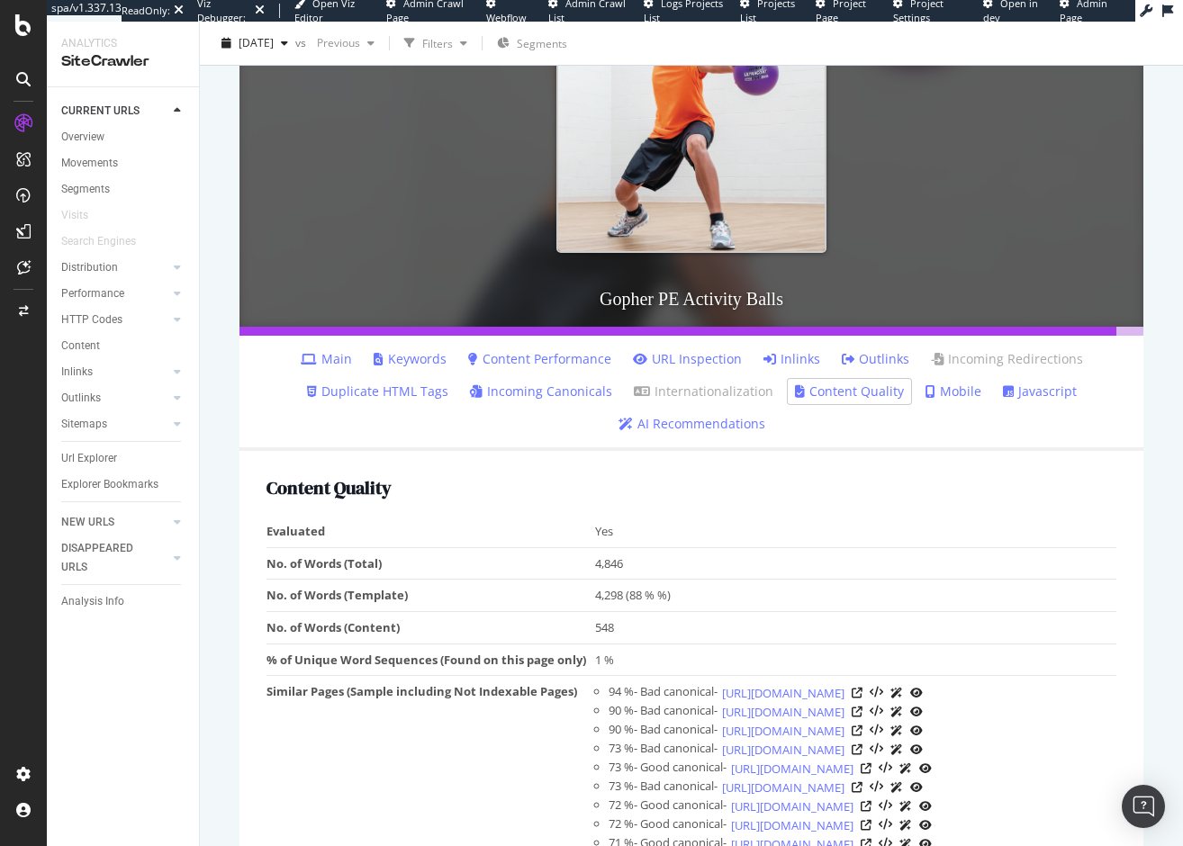
scroll to position [68, 0]
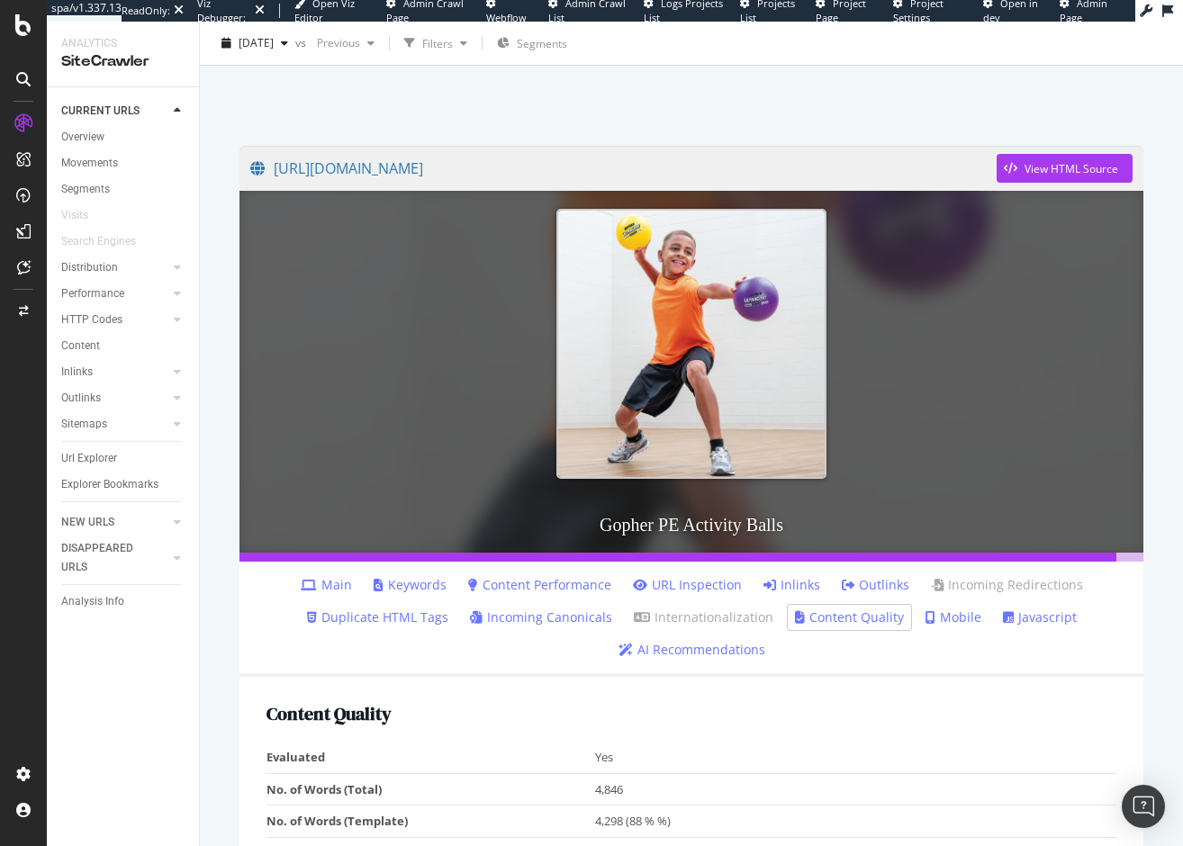
click at [544, 590] on link "Content Performance" at bounding box center [539, 585] width 143 height 18
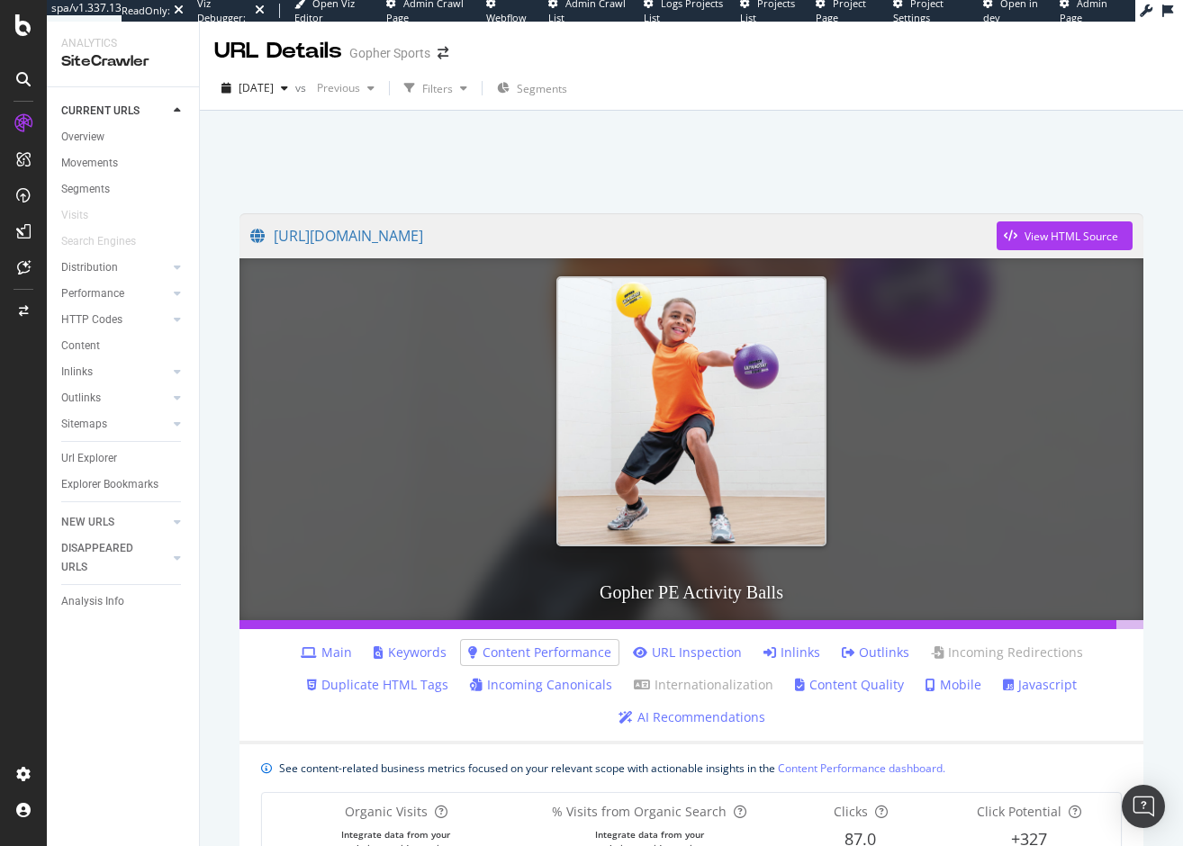
click at [661, 717] on link "AI Recommendations" at bounding box center [691, 717] width 147 height 18
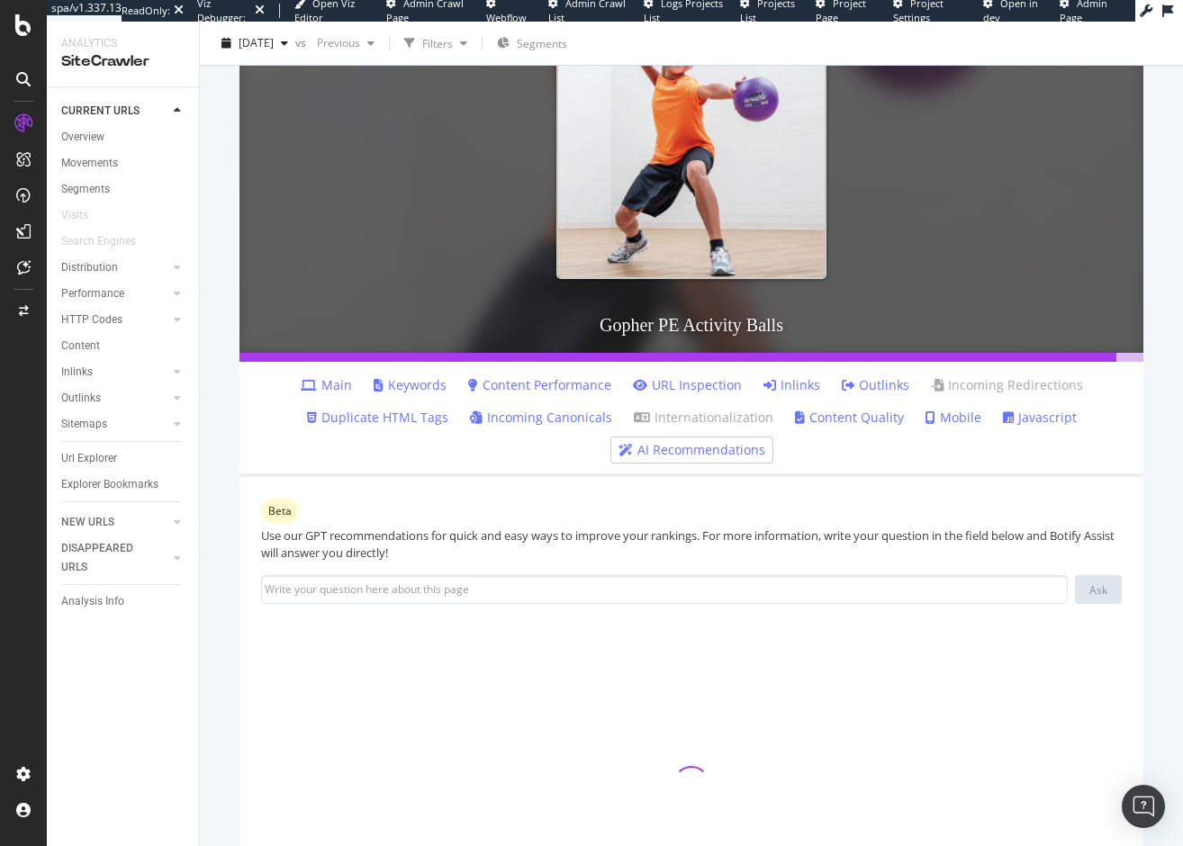
scroll to position [270, 0]
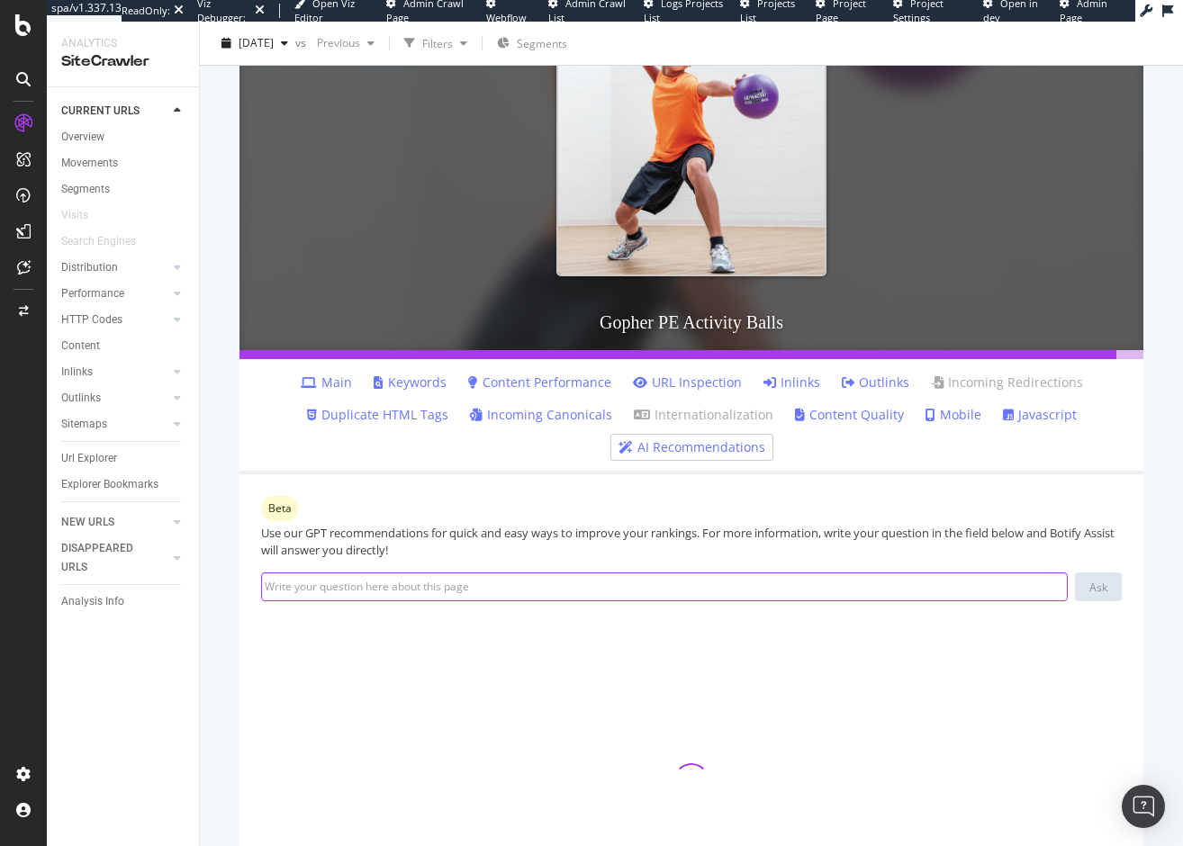
click at [469, 586] on input at bounding box center [664, 586] width 807 height 29
type input "what schema markup in on this page"
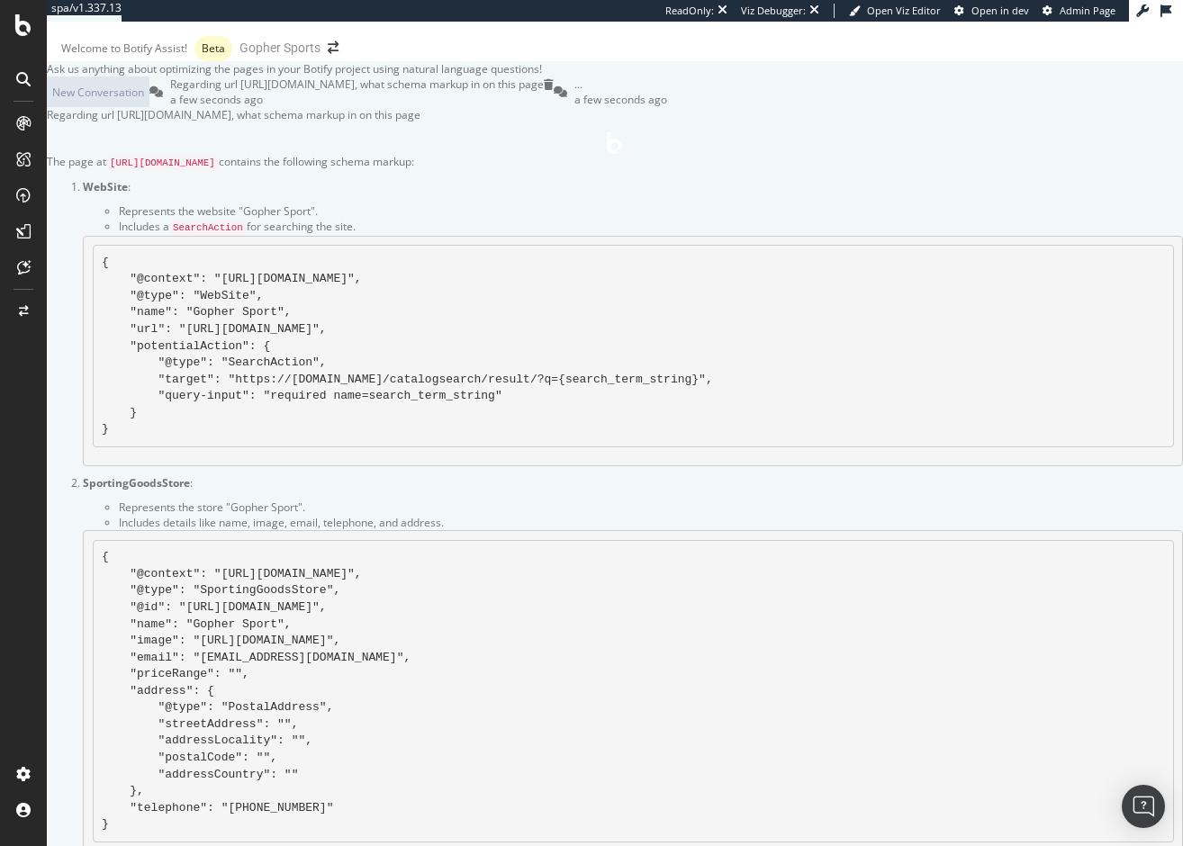
scroll to position [2430, 0]
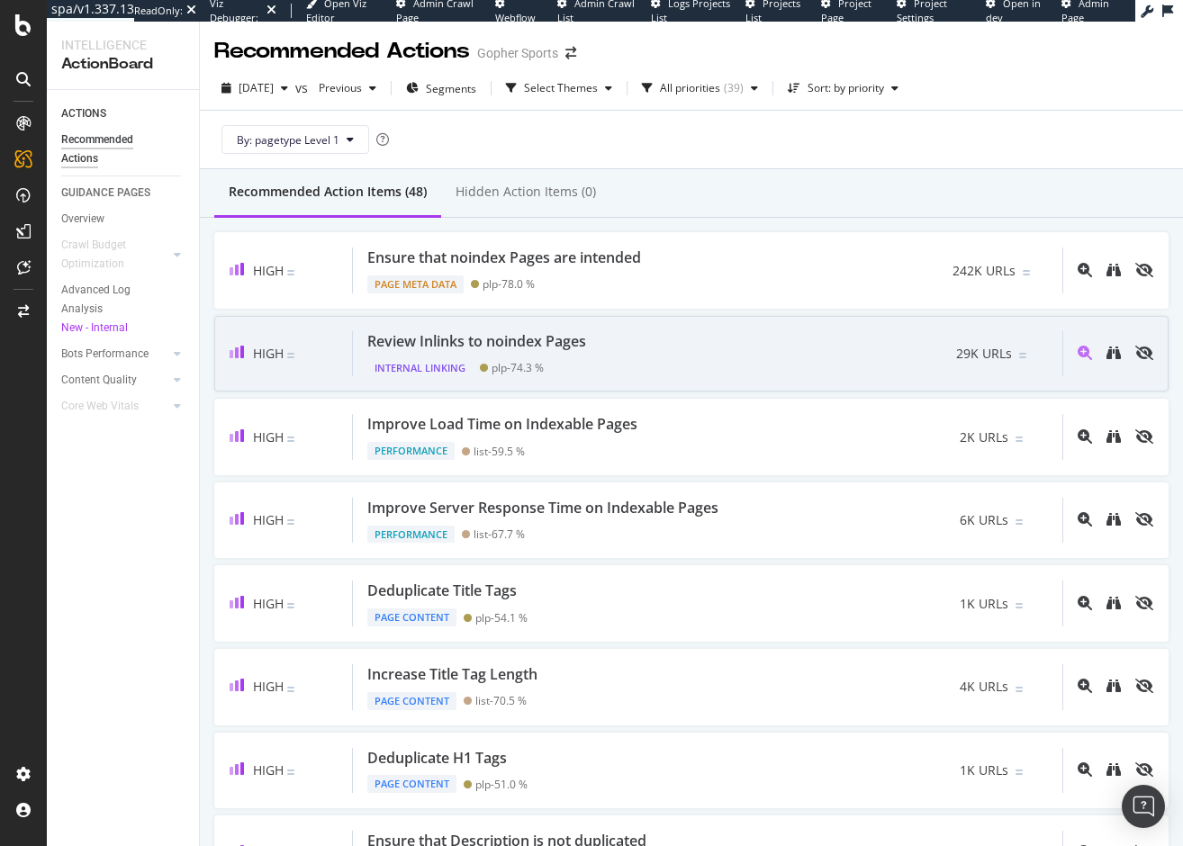
click at [702, 353] on div "Review Inlinks to noindex Pages Internal Linking plp - 74.3 % 29K URLs" at bounding box center [707, 354] width 709 height 46
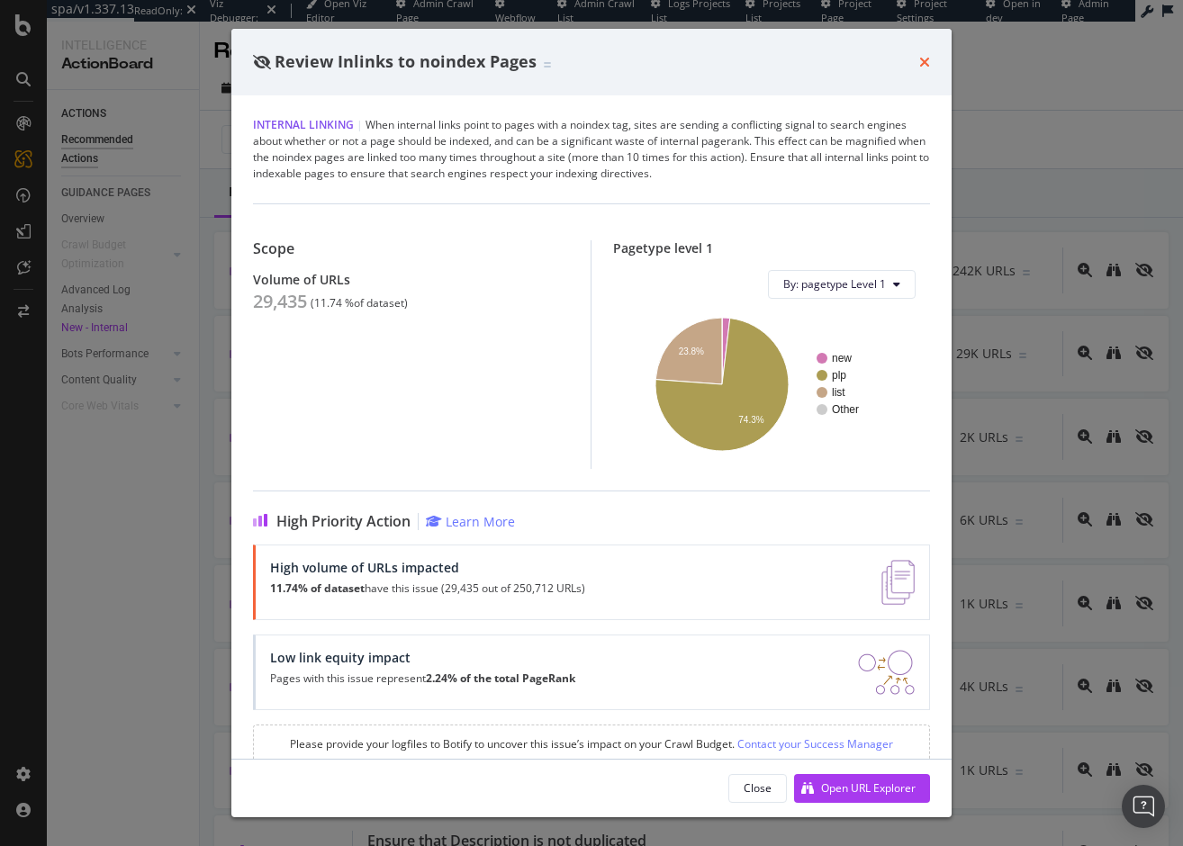
click at [923, 61] on icon "times" at bounding box center [924, 62] width 11 height 14
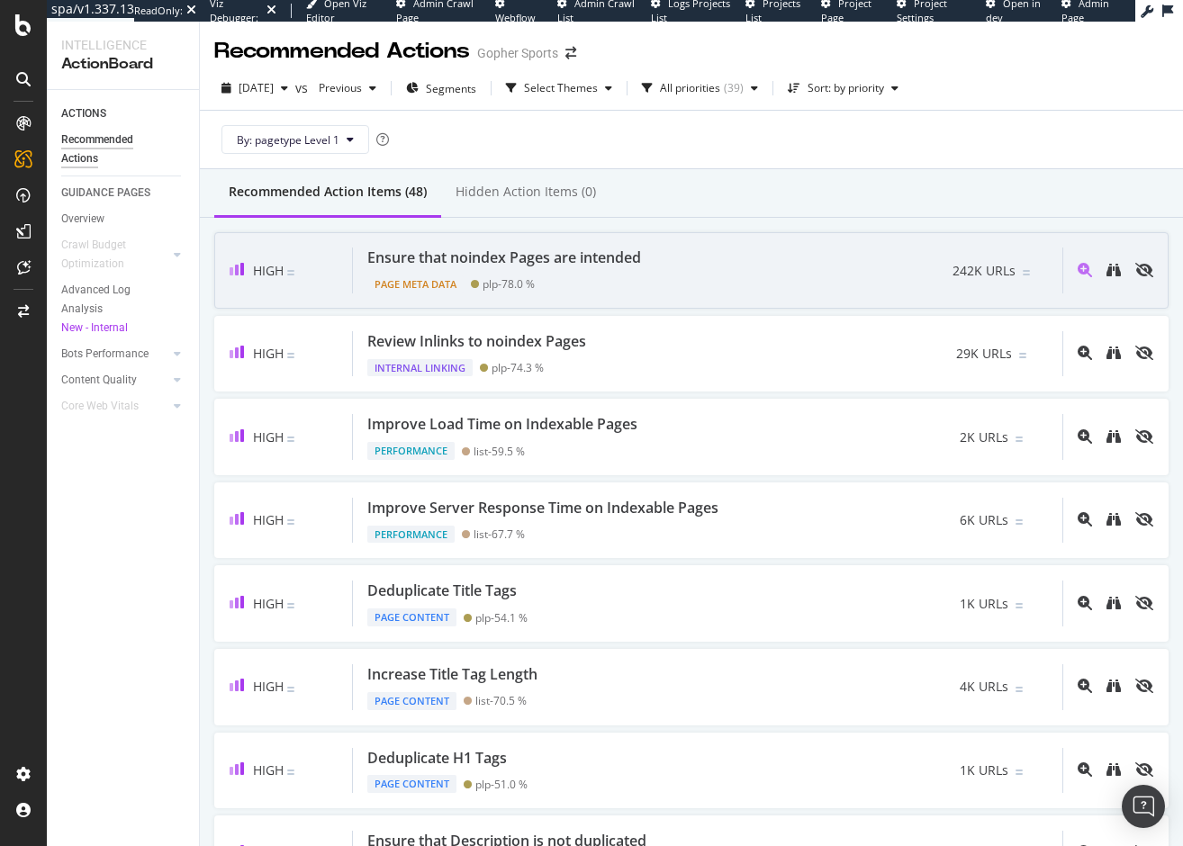
click at [626, 275] on div "Page Meta Data plp - 78.0 %" at bounding box center [507, 280] width 281 height 25
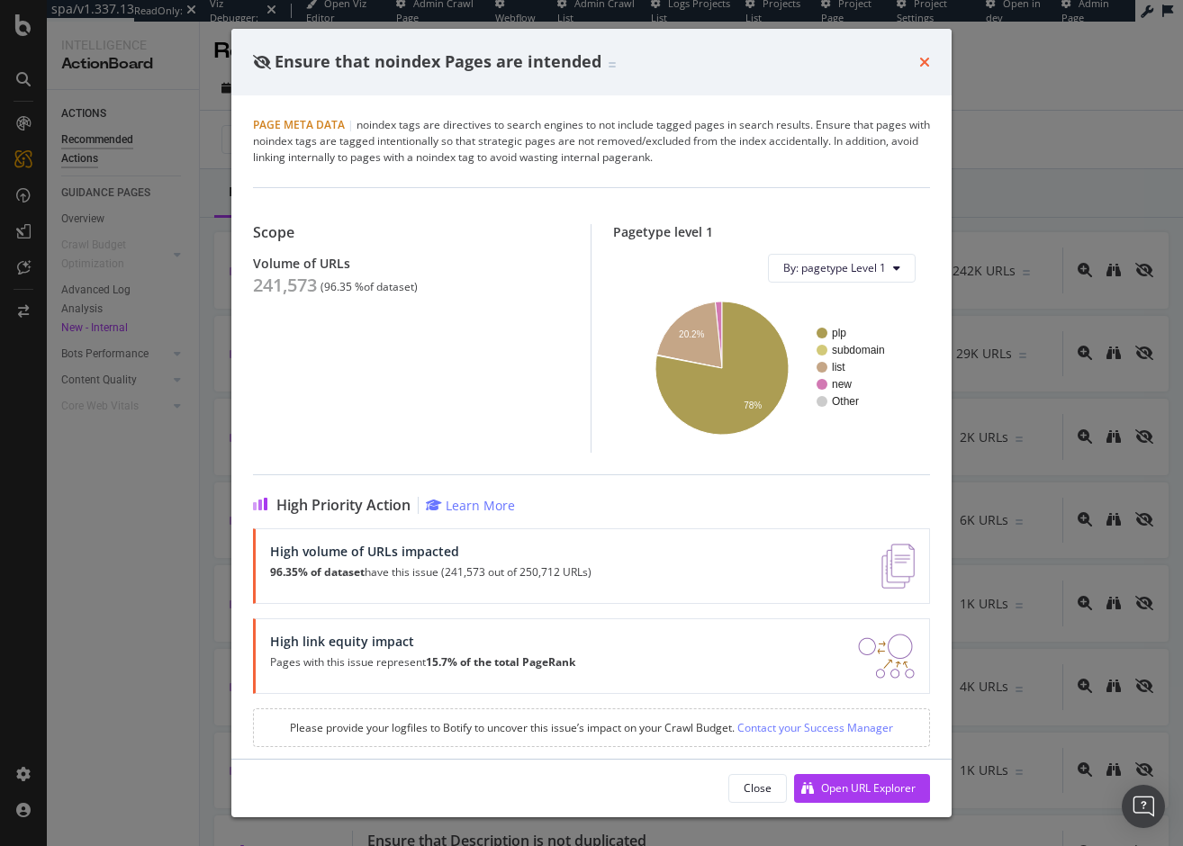
click at [922, 60] on icon "times" at bounding box center [924, 62] width 11 height 14
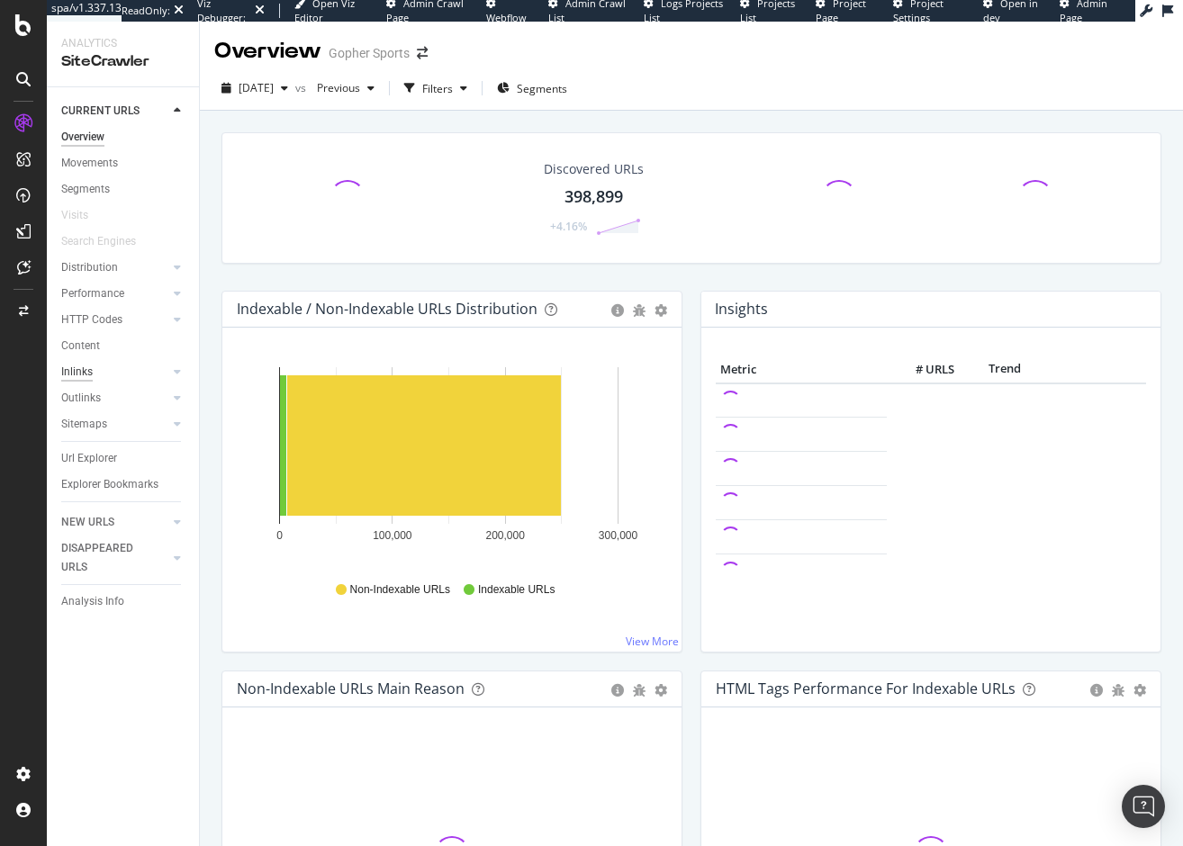
click at [80, 374] on div "Inlinks" at bounding box center [77, 372] width 32 height 19
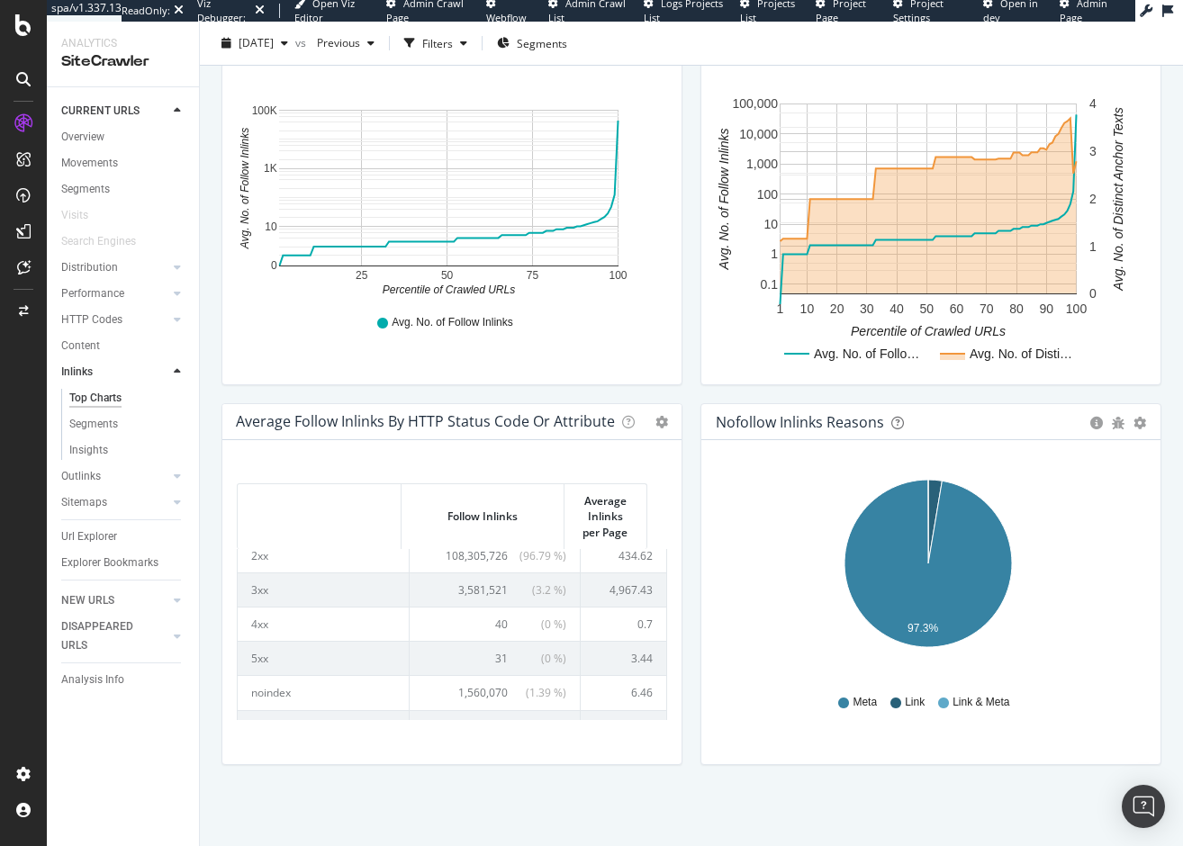
scroll to position [69, 0]
